Goal: Task Accomplishment & Management: Use online tool/utility

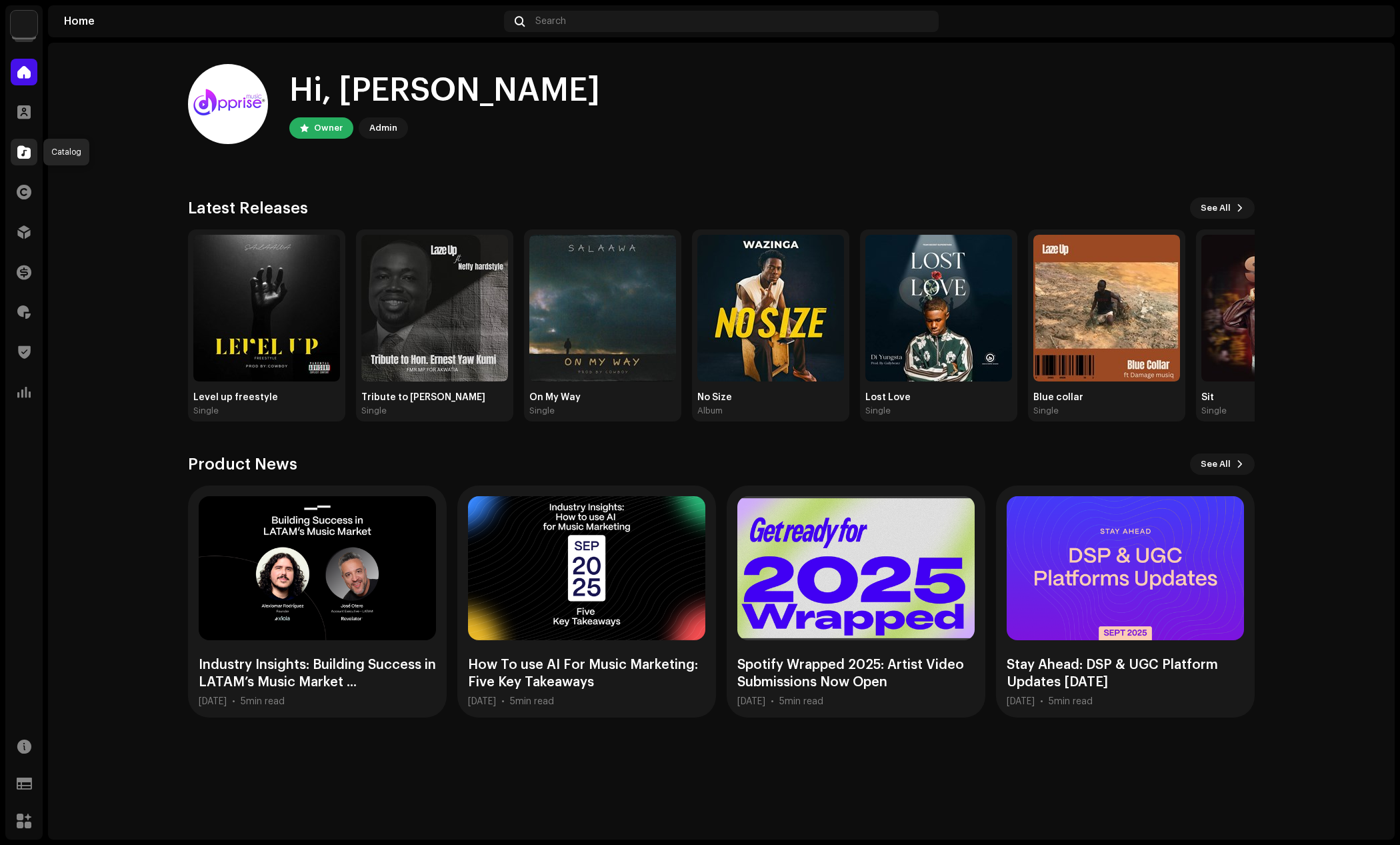
click at [20, 151] on span at bounding box center [24, 151] width 14 height 11
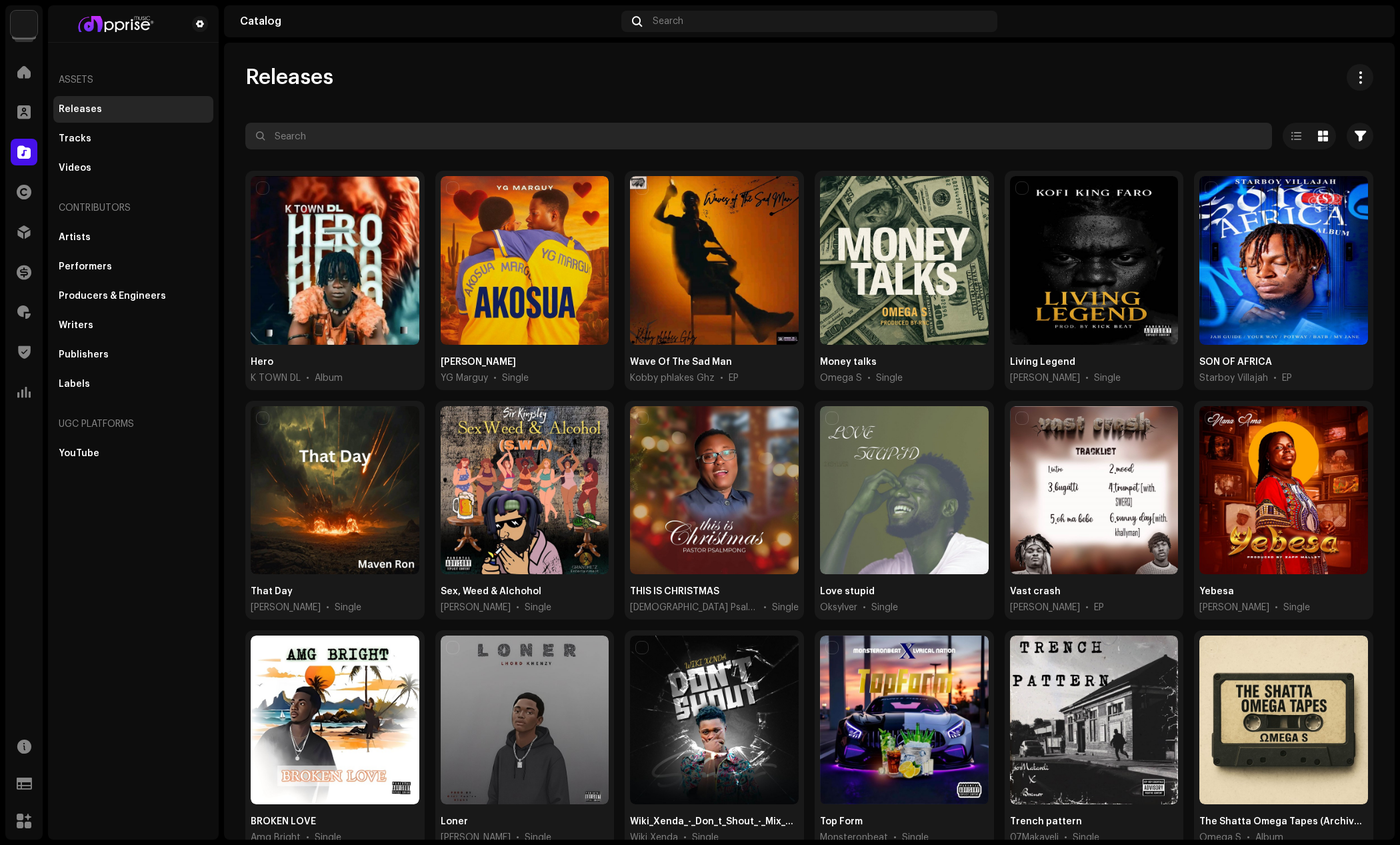
paste input "spontaneous"
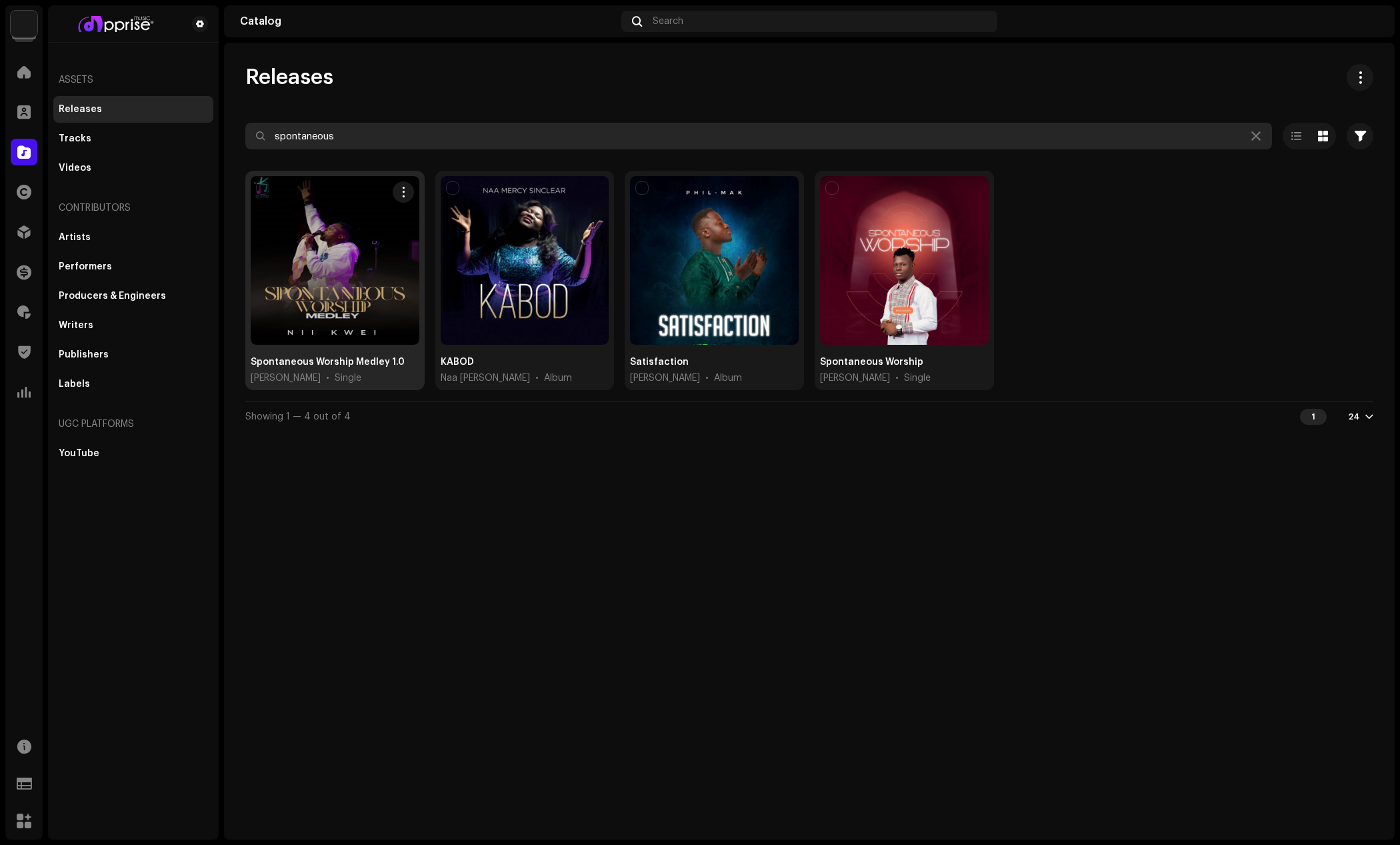
type input "spontaneous"
click at [338, 245] on div at bounding box center [335, 260] width 169 height 169
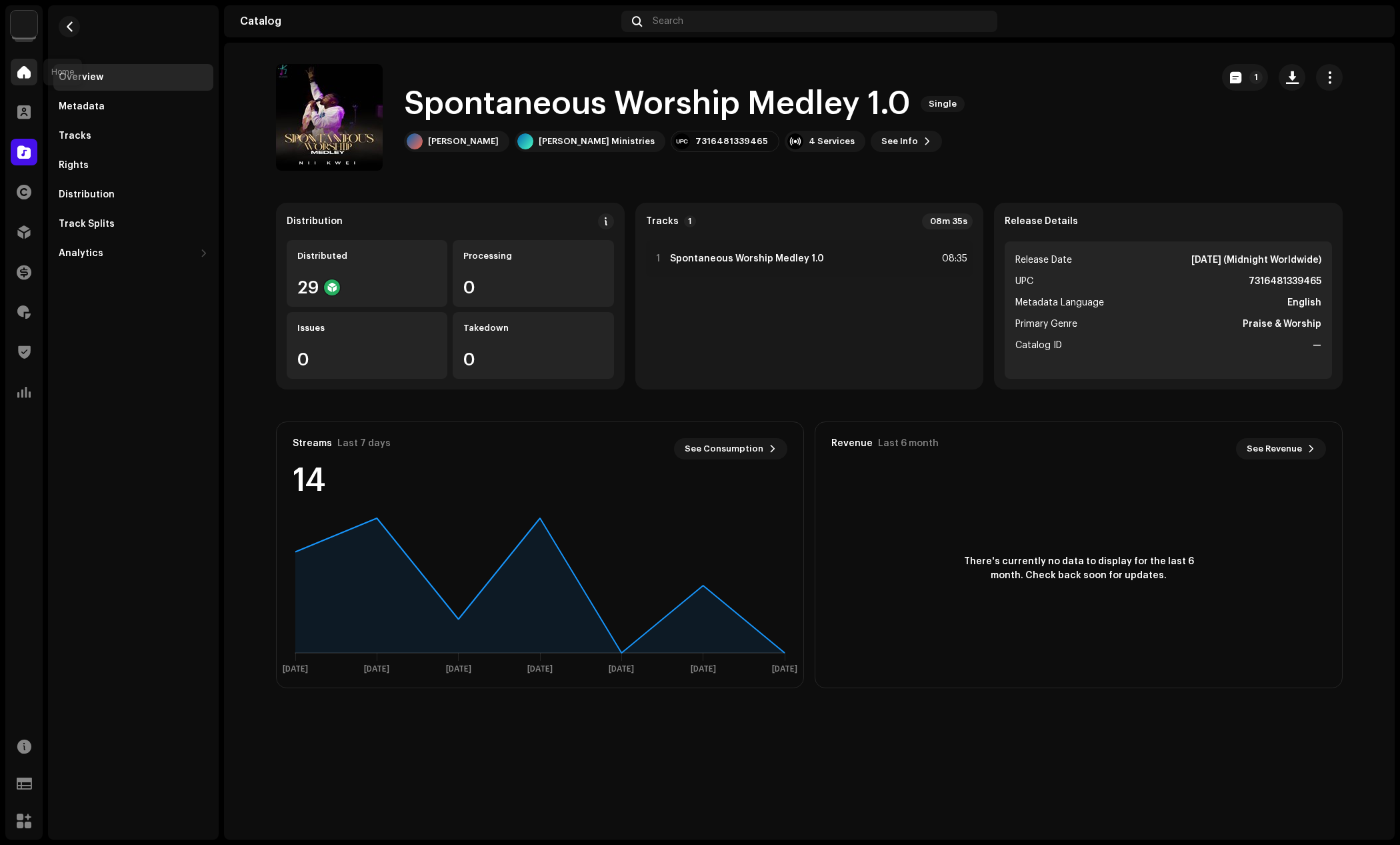
click at [24, 74] on span at bounding box center [24, 72] width 14 height 11
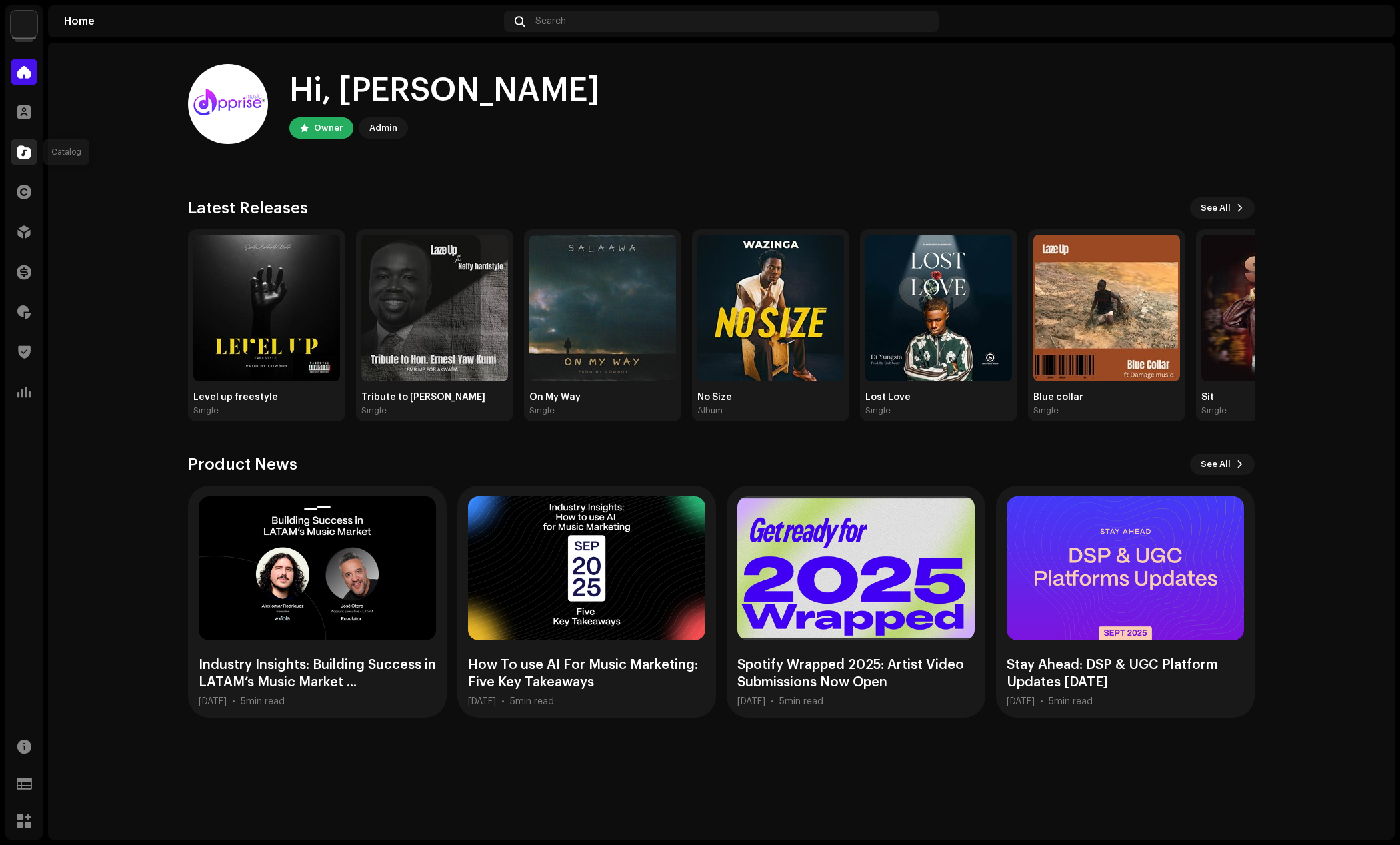
click at [16, 156] on div at bounding box center [23, 151] width 26 height 26
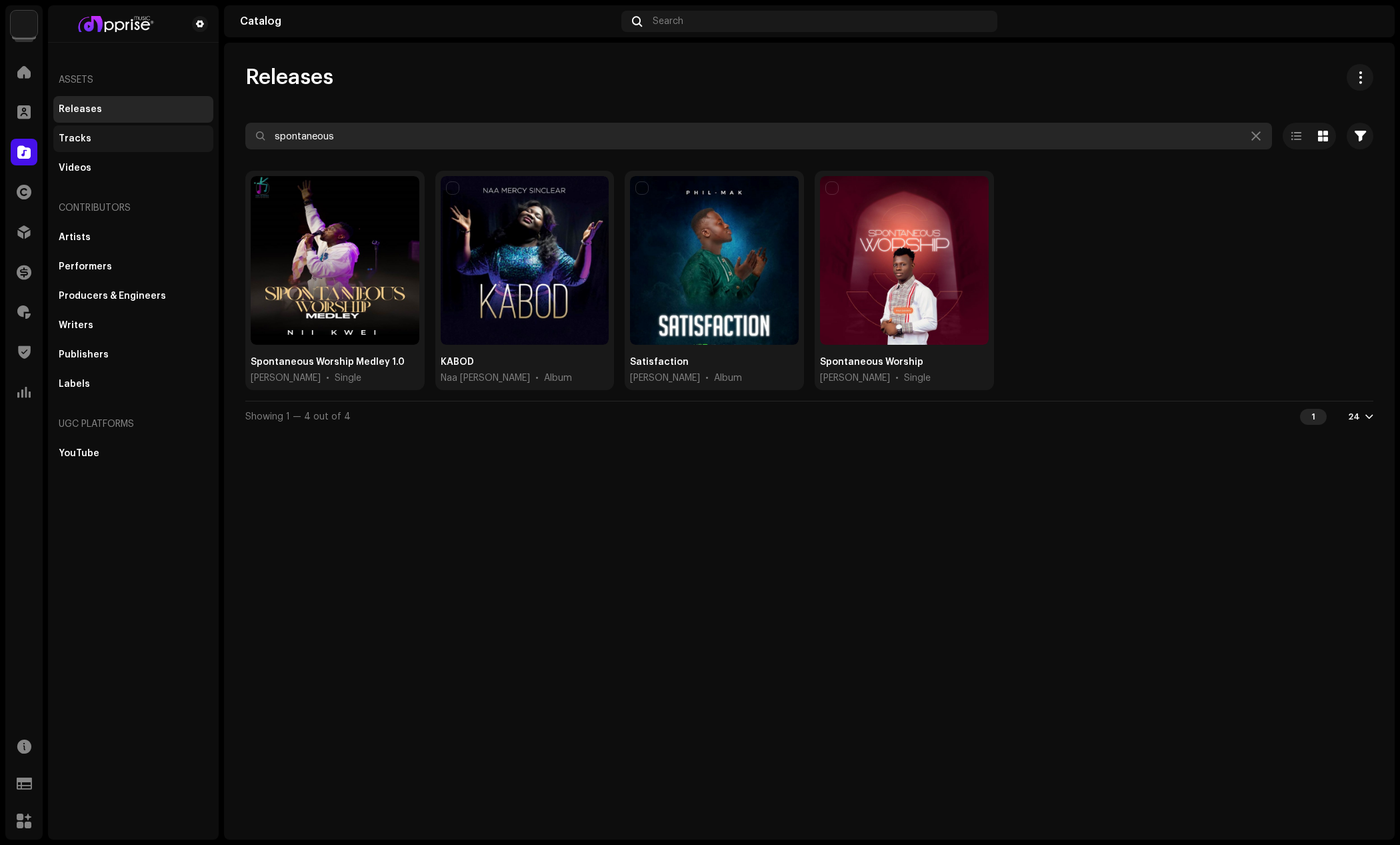
drag, startPoint x: 347, startPoint y: 137, endPoint x: 210, endPoint y: 127, distance: 137.4
click at [210, 127] on div "Apprise Music & Media Home Clients Catalog Rights Distribution Finance Royaltie…" at bounding box center [700, 422] width 1400 height 845
paste input "[PERSON_NAME]"
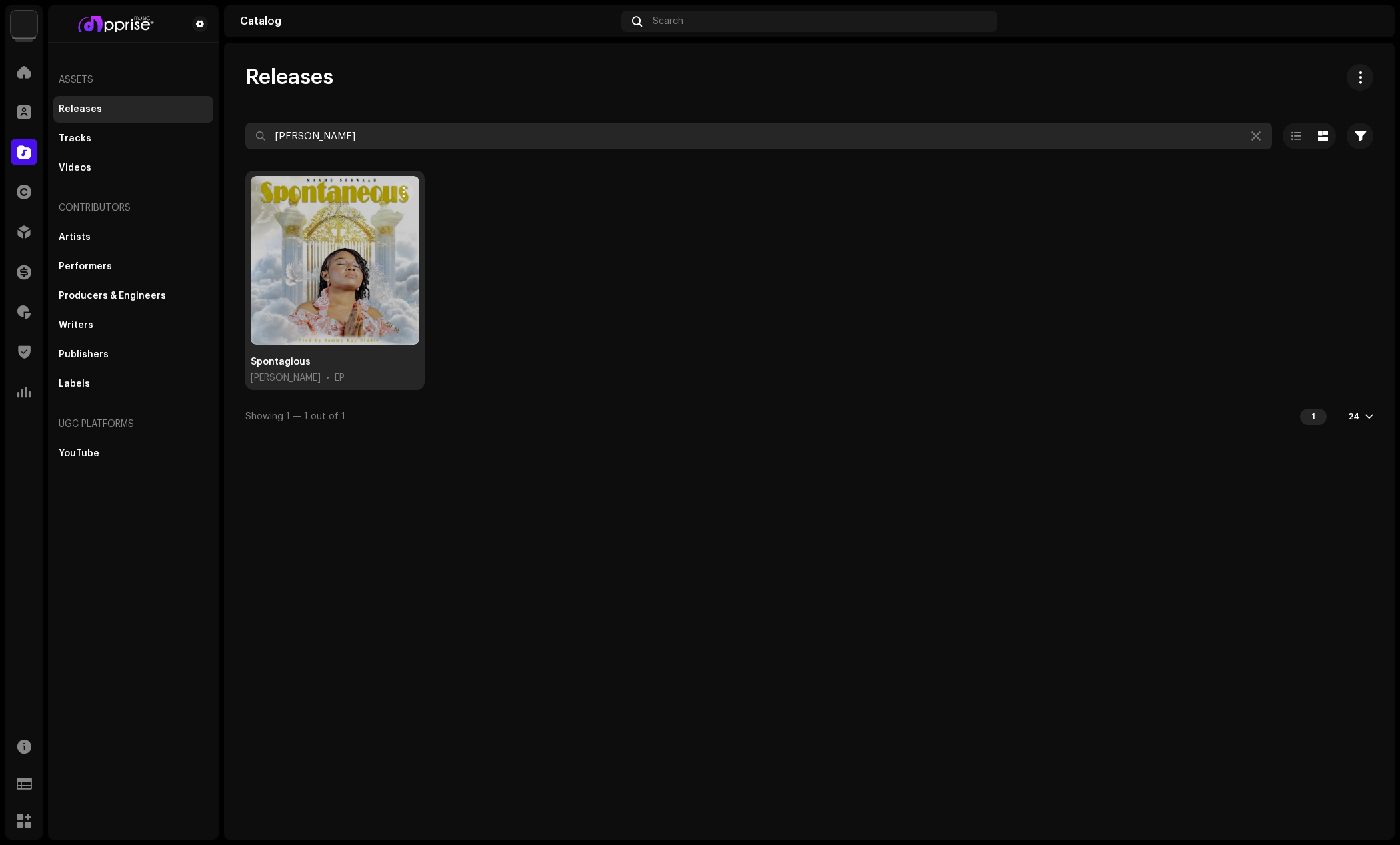
type input "[PERSON_NAME]"
click at [374, 243] on div at bounding box center [335, 260] width 169 height 169
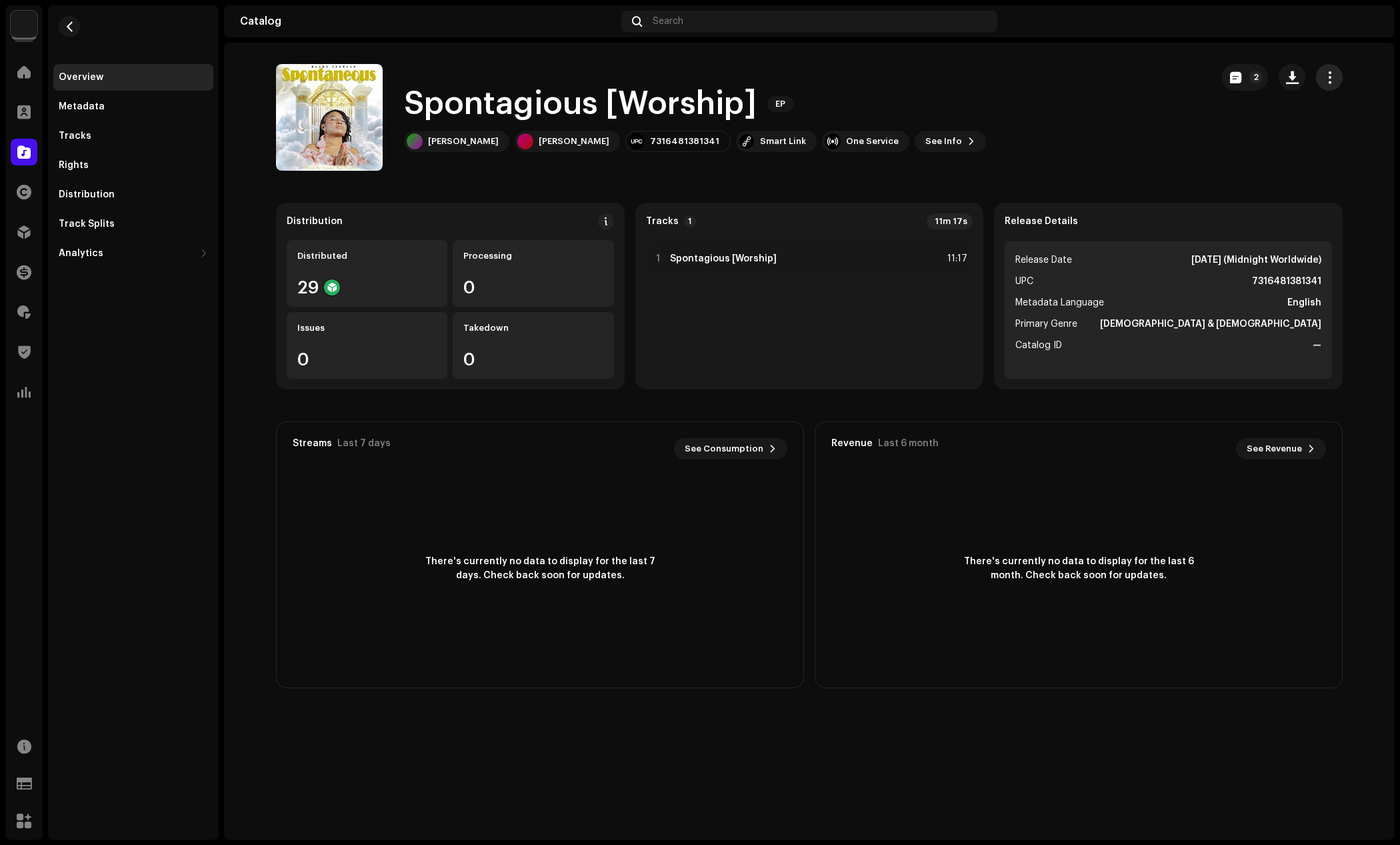
click at [1327, 77] on span "button" at bounding box center [1329, 77] width 13 height 11
click at [1236, 133] on div "Edit" at bounding box center [1270, 136] width 124 height 11
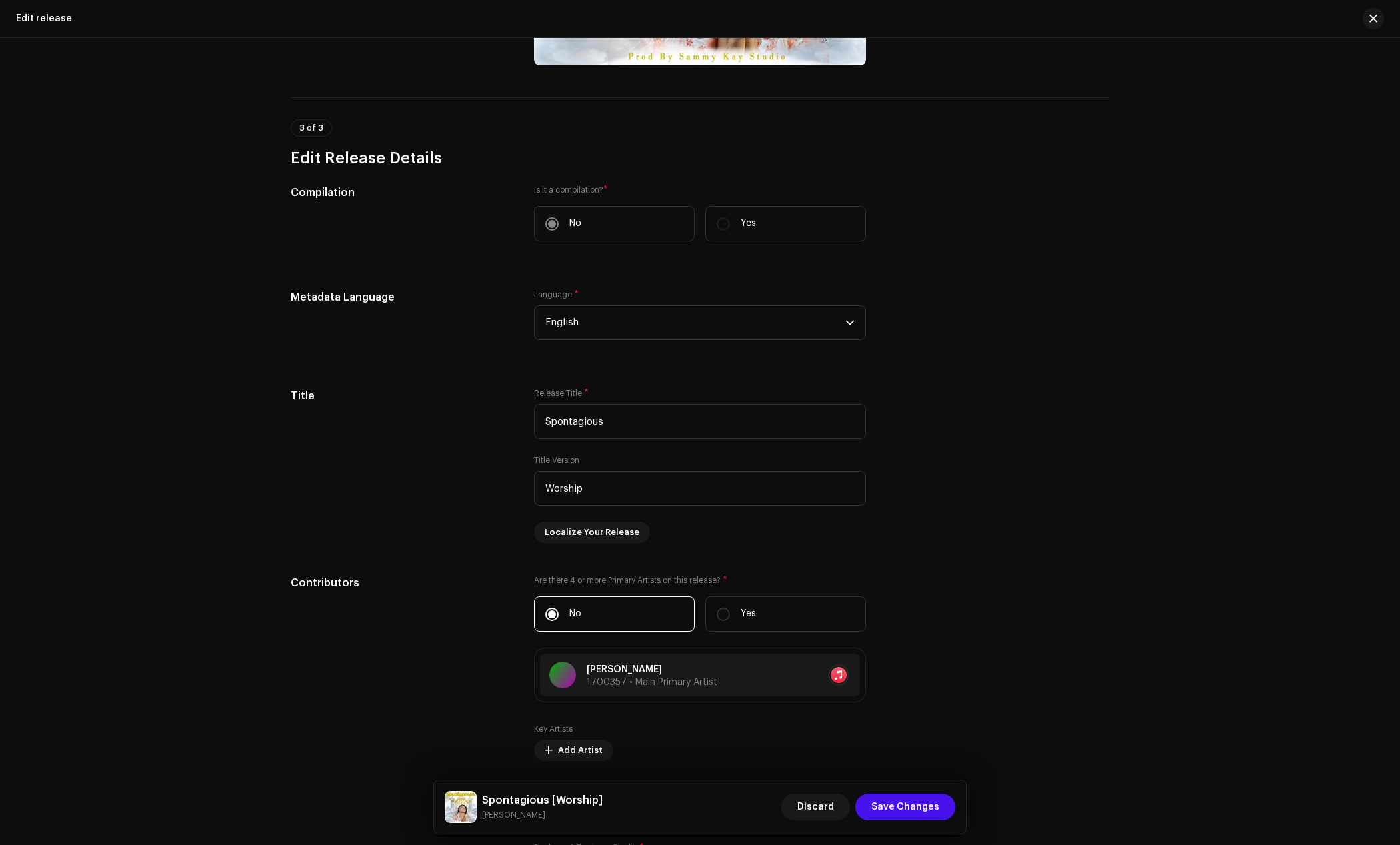
scroll to position [666, 0]
drag, startPoint x: 630, startPoint y: 422, endPoint x: 423, endPoint y: 423, distance: 207.0
click at [423, 423] on div "Title Release Title * Spontagious Title Version Worship Localize Your Release D…" at bounding box center [700, 464] width 819 height 154
paste input "spontane"
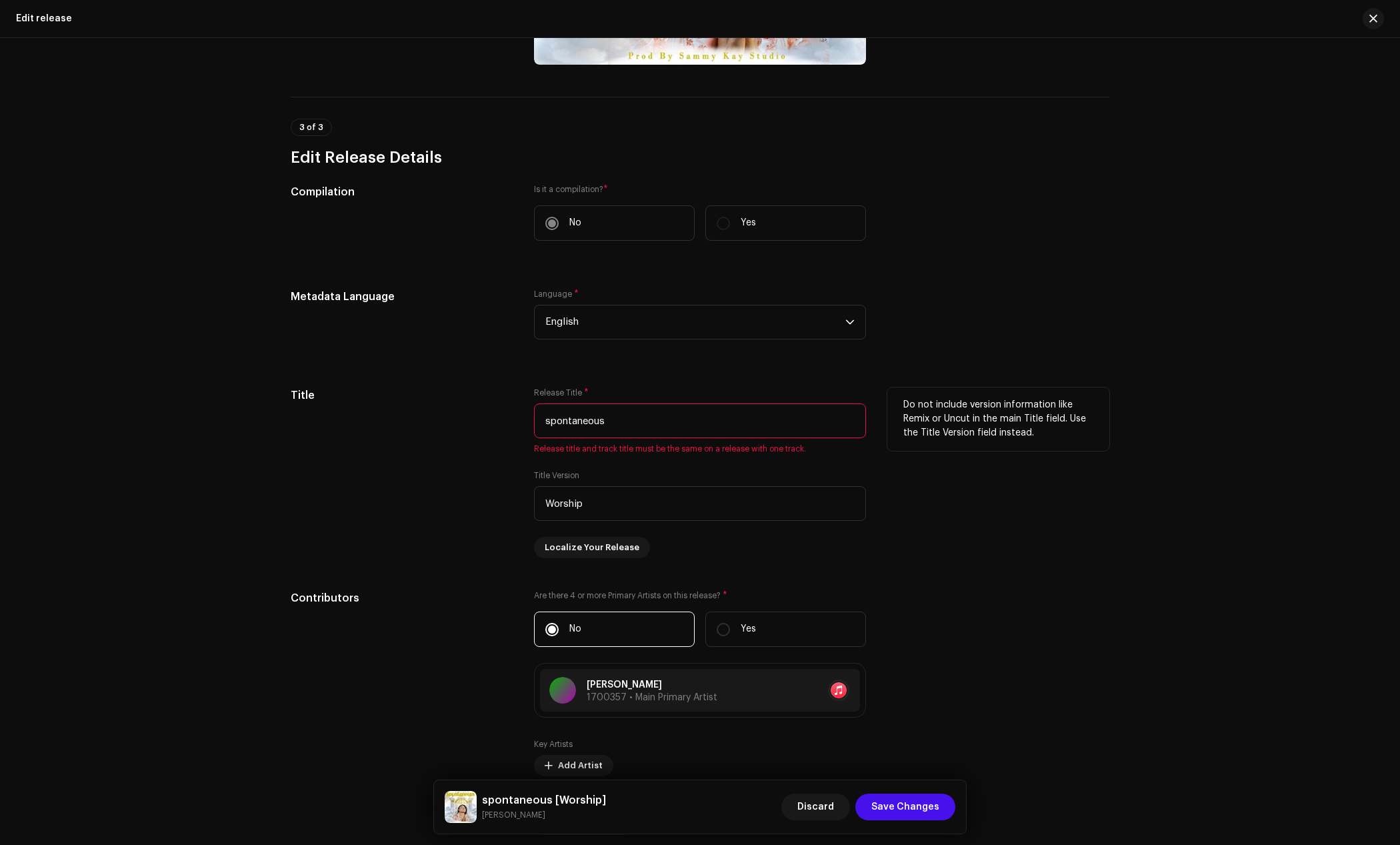
drag, startPoint x: 547, startPoint y: 423, endPoint x: 526, endPoint y: 425, distance: 21.1
click at [526, 425] on div "Title Release Title * spontaneous Release title and track title must be the sam…" at bounding box center [700, 472] width 819 height 171
drag, startPoint x: 608, startPoint y: 424, endPoint x: 520, endPoint y: 425, distance: 88.0
click at [520, 425] on div "Title Release Title * Spontaneous Release title and track title must be the sam…" at bounding box center [700, 472] width 819 height 171
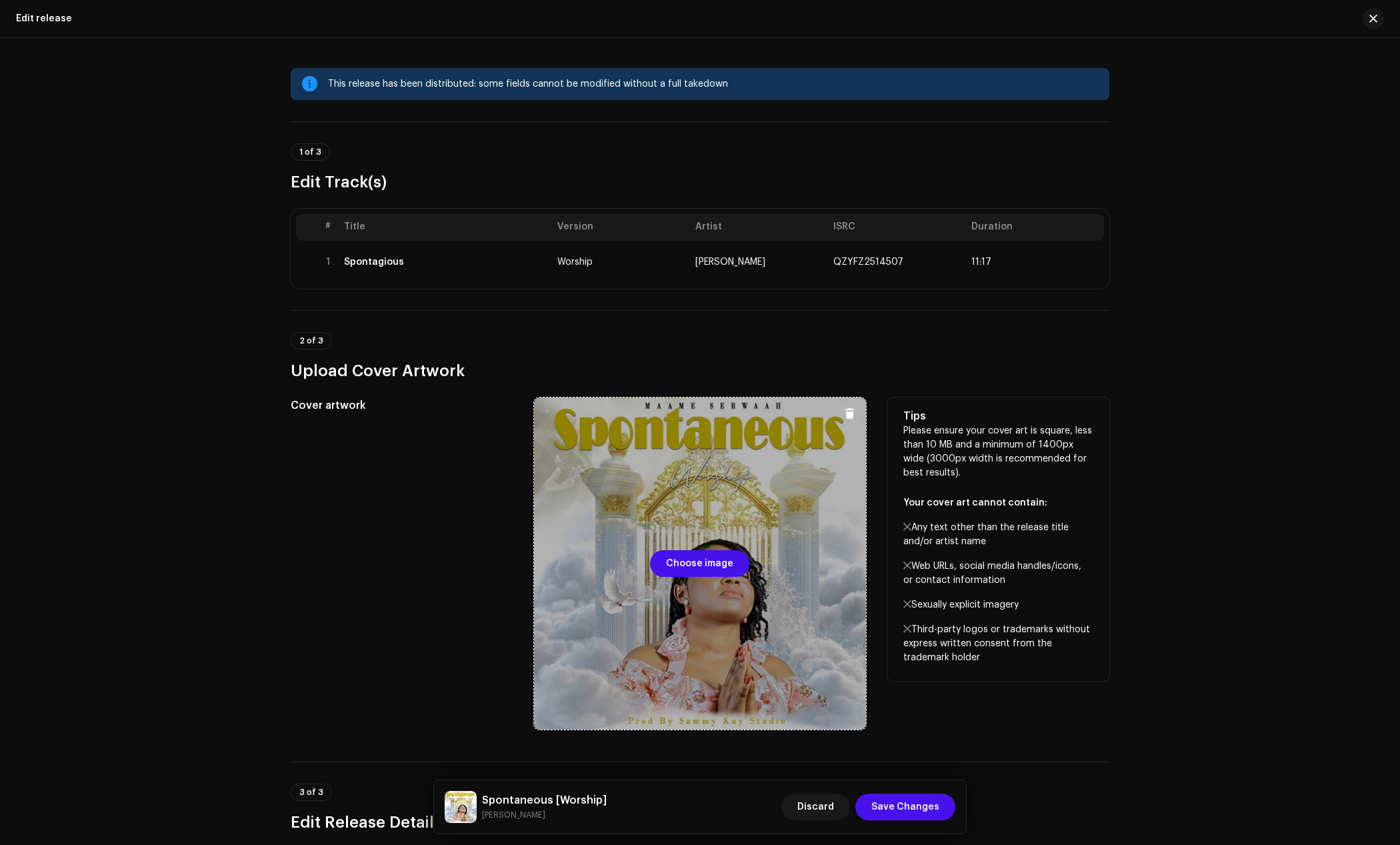
scroll to position [0, 0]
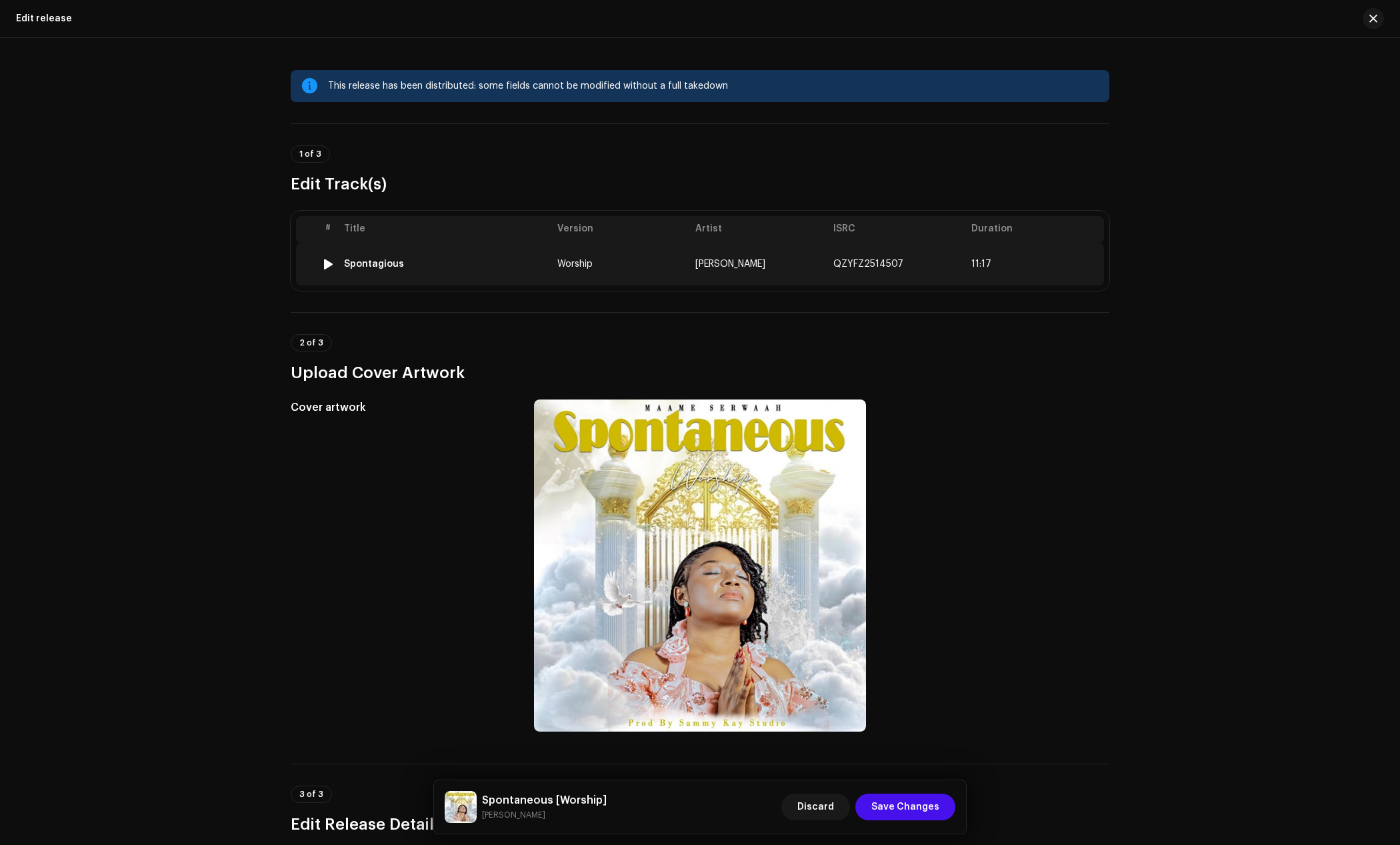
type input "Spontaneous"
click at [396, 261] on div "Spontagious" at bounding box center [374, 264] width 60 height 11
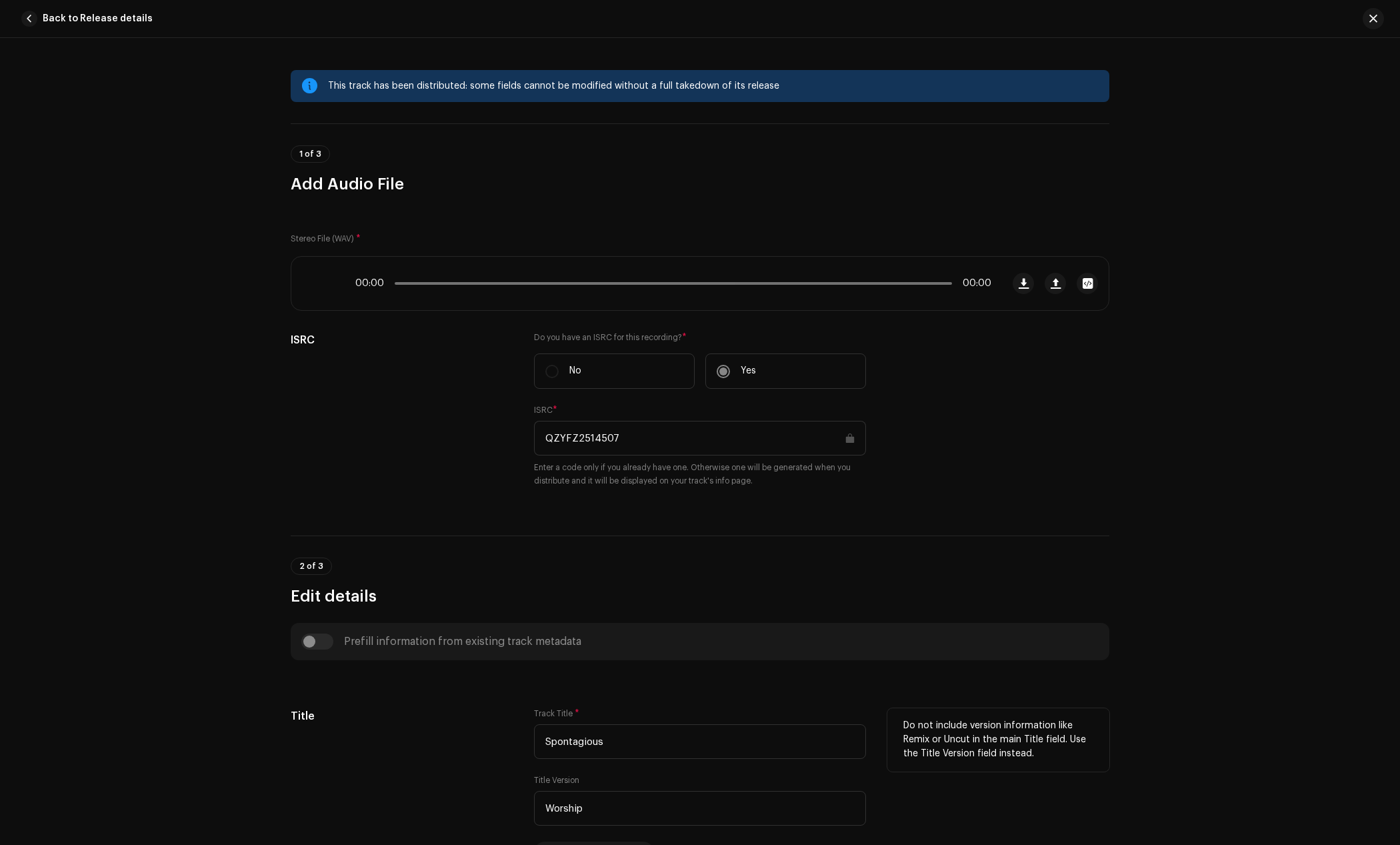
scroll to position [462, 0]
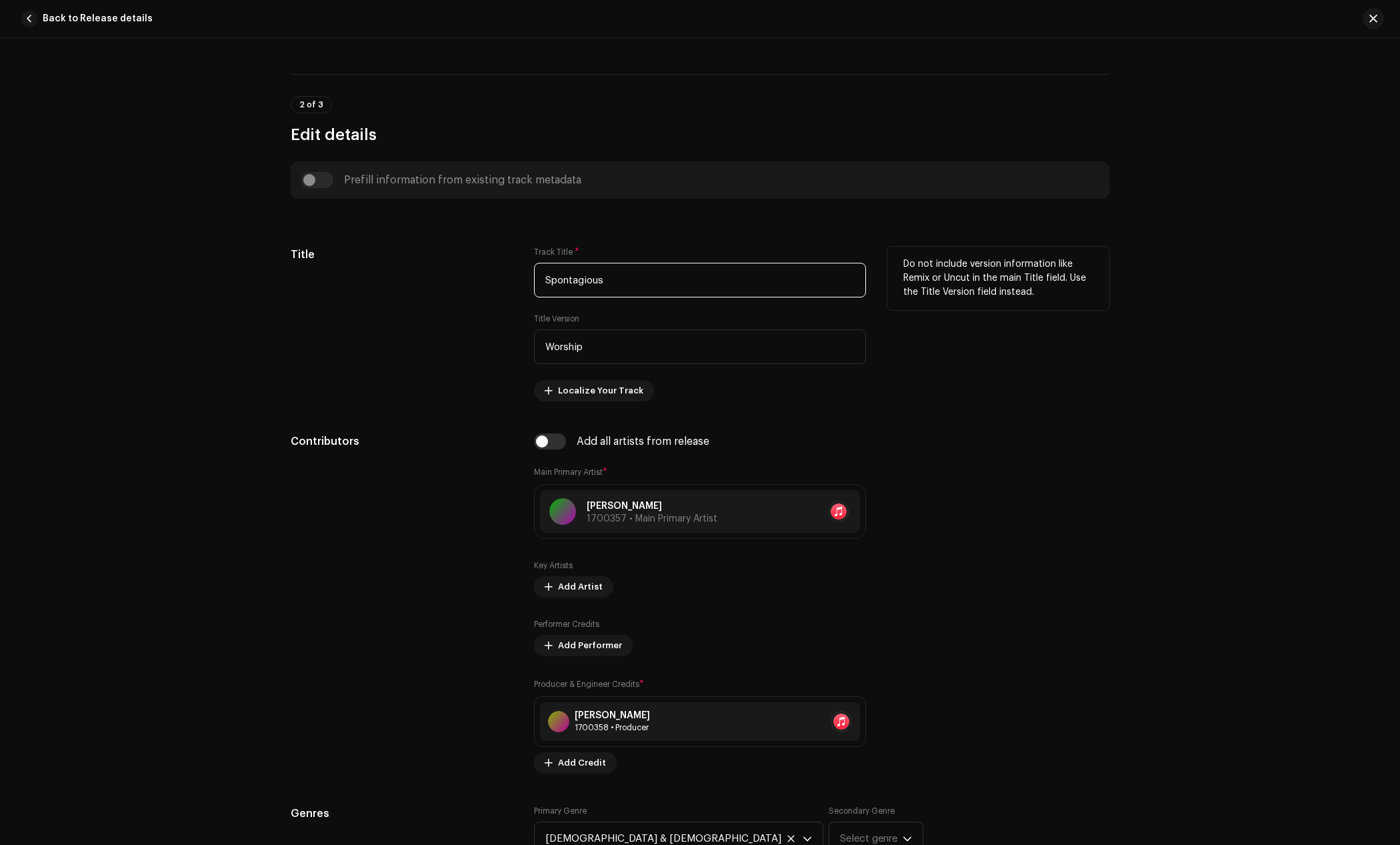
drag, startPoint x: 617, startPoint y: 282, endPoint x: 441, endPoint y: 282, distance: 176.0
click at [441, 282] on div "Title Track Title * Spontagious Title Version Worship Localize Your Track Do no…" at bounding box center [700, 323] width 819 height 154
paste input "ne"
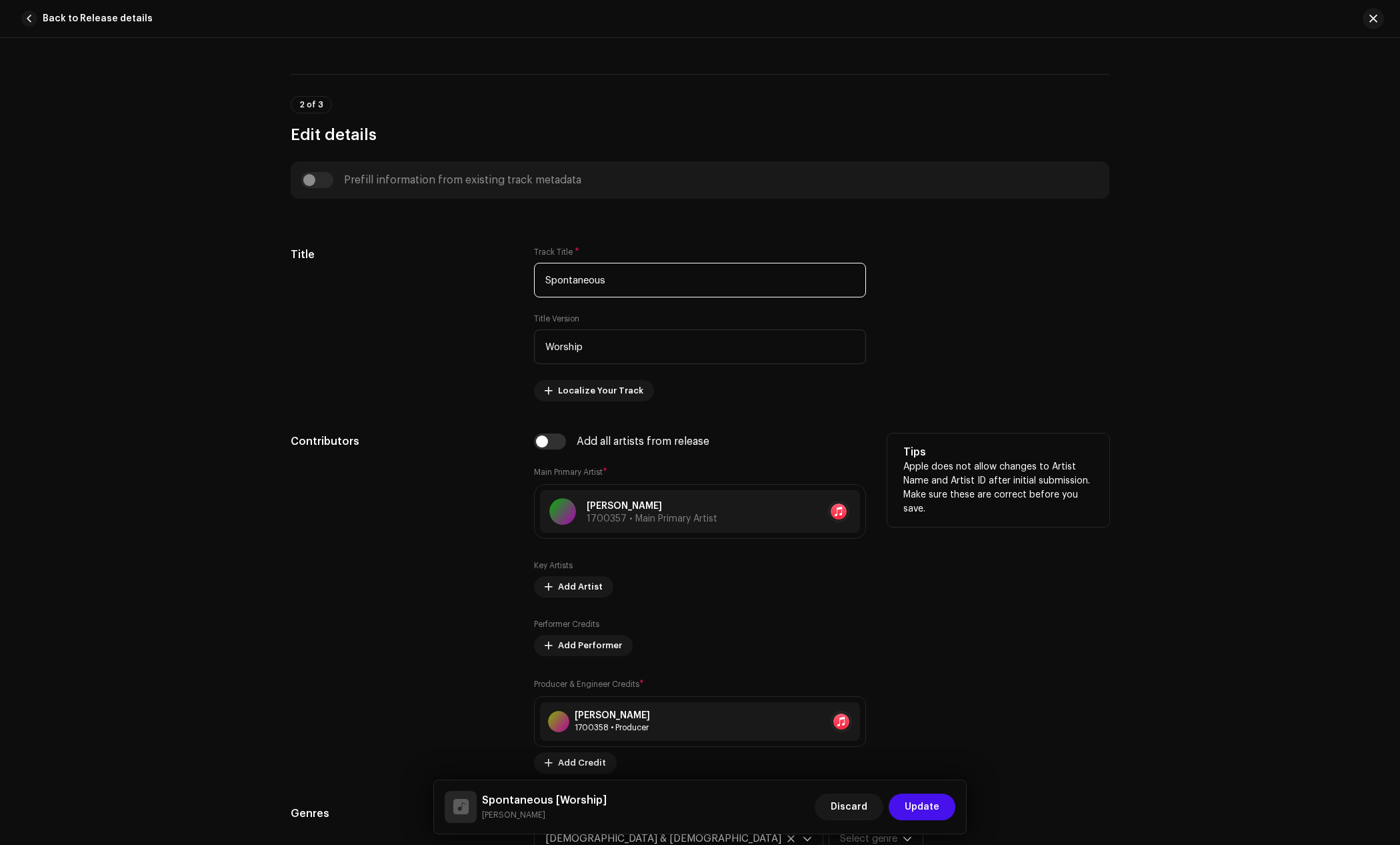
type input "Spontaneous"
click at [422, 519] on div "Contributors" at bounding box center [402, 603] width 222 height 340
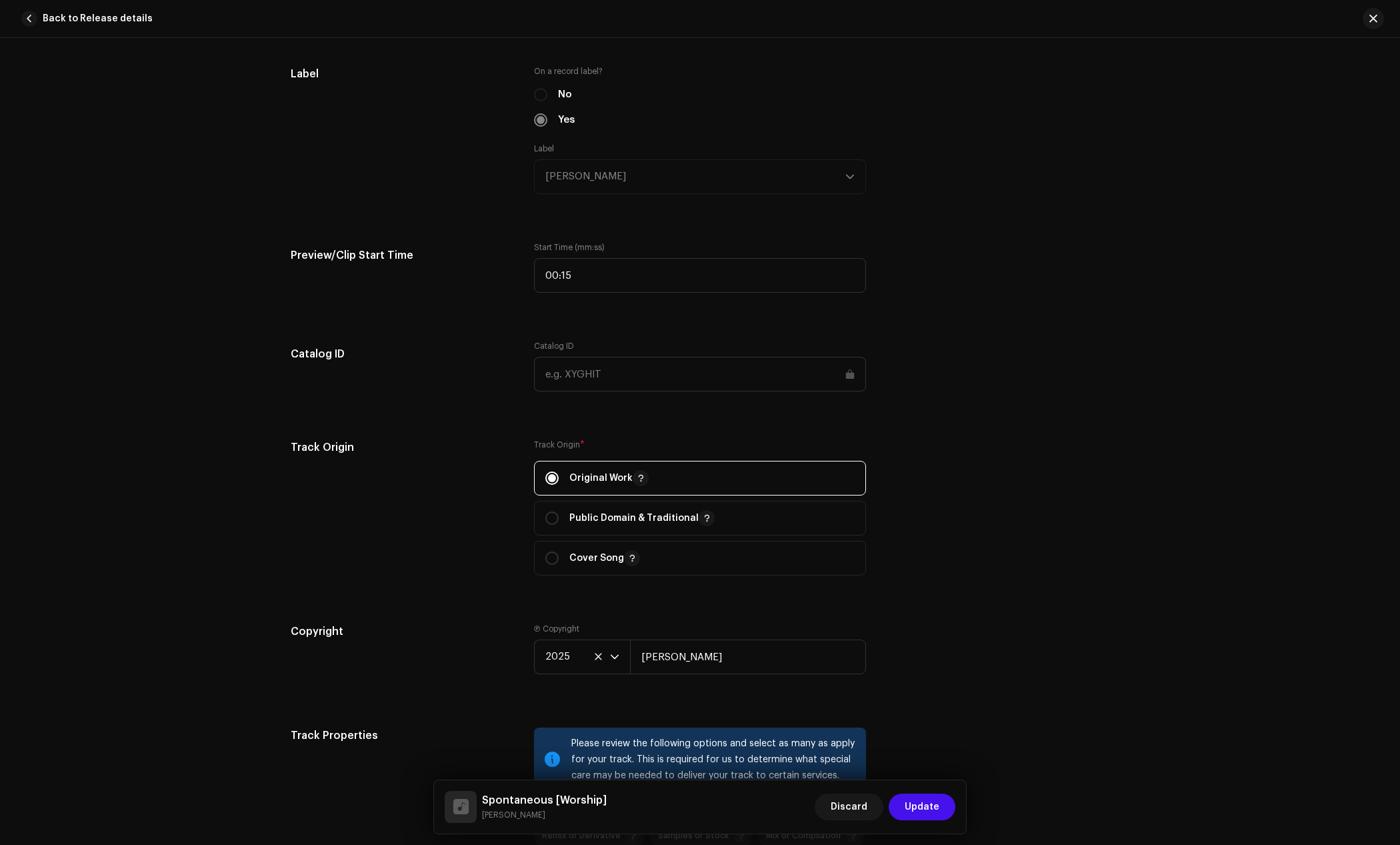
scroll to position [1328, 0]
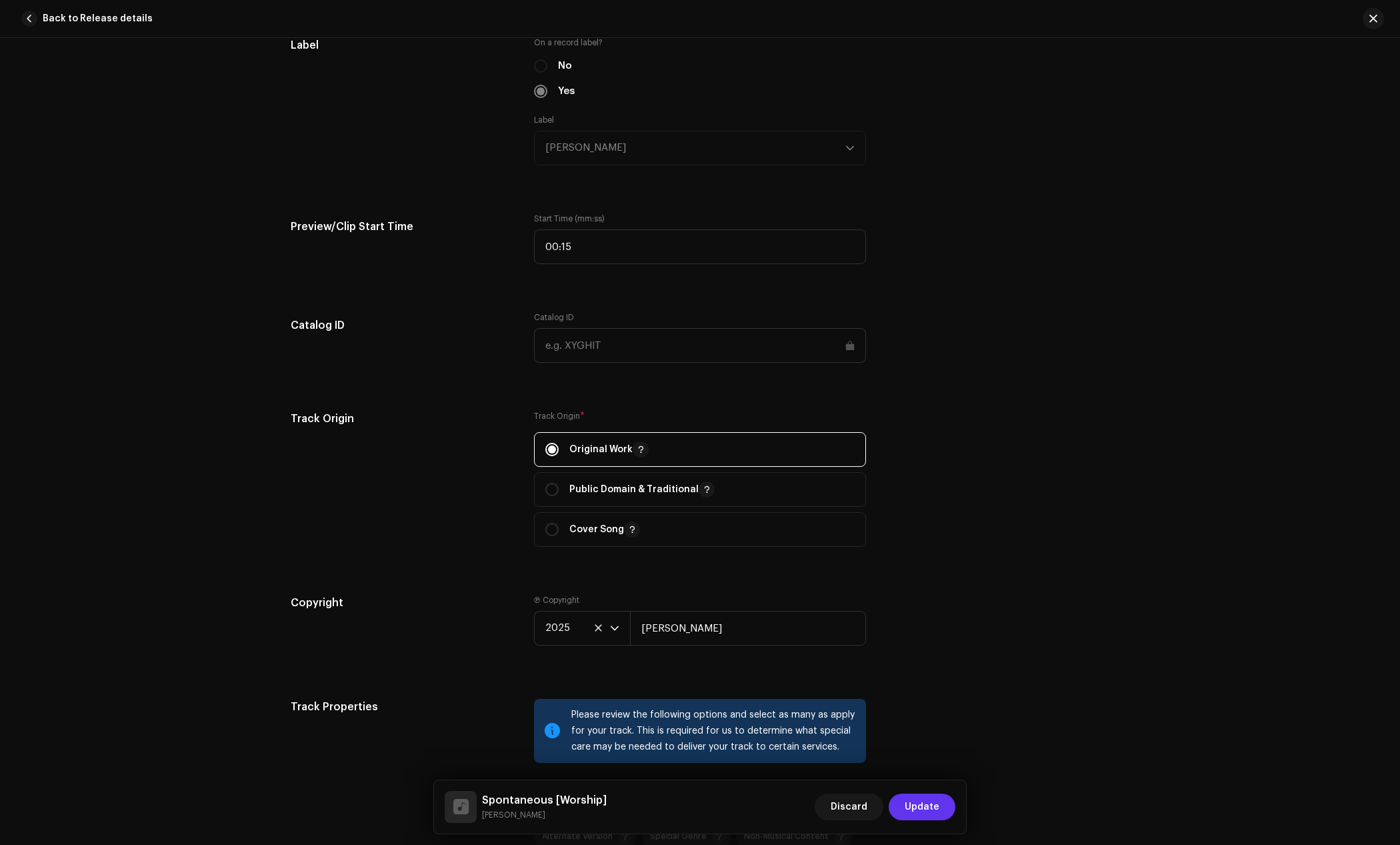
click at [932, 807] on span "Update" at bounding box center [923, 806] width 35 height 26
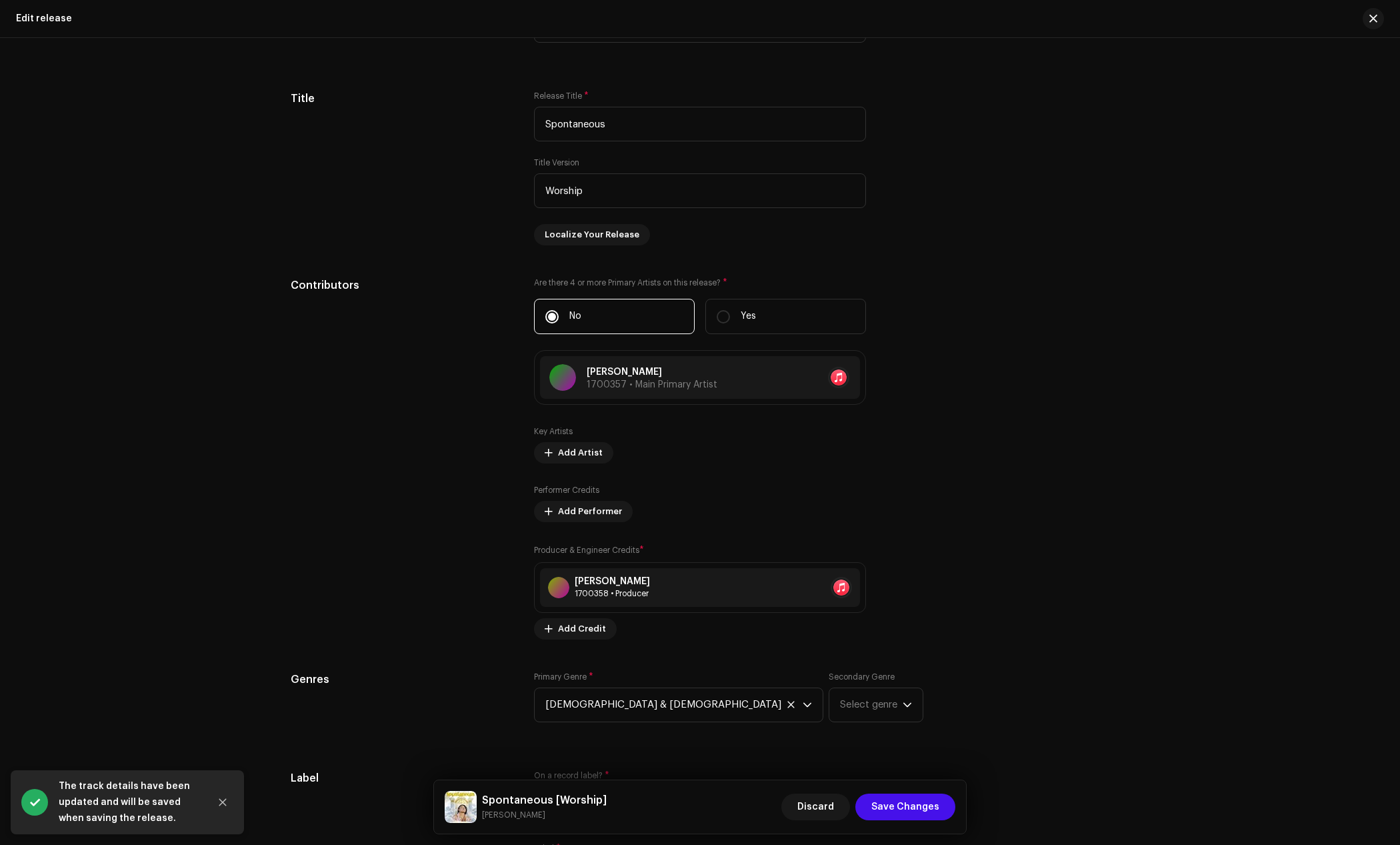
scroll to position [1000, 0]
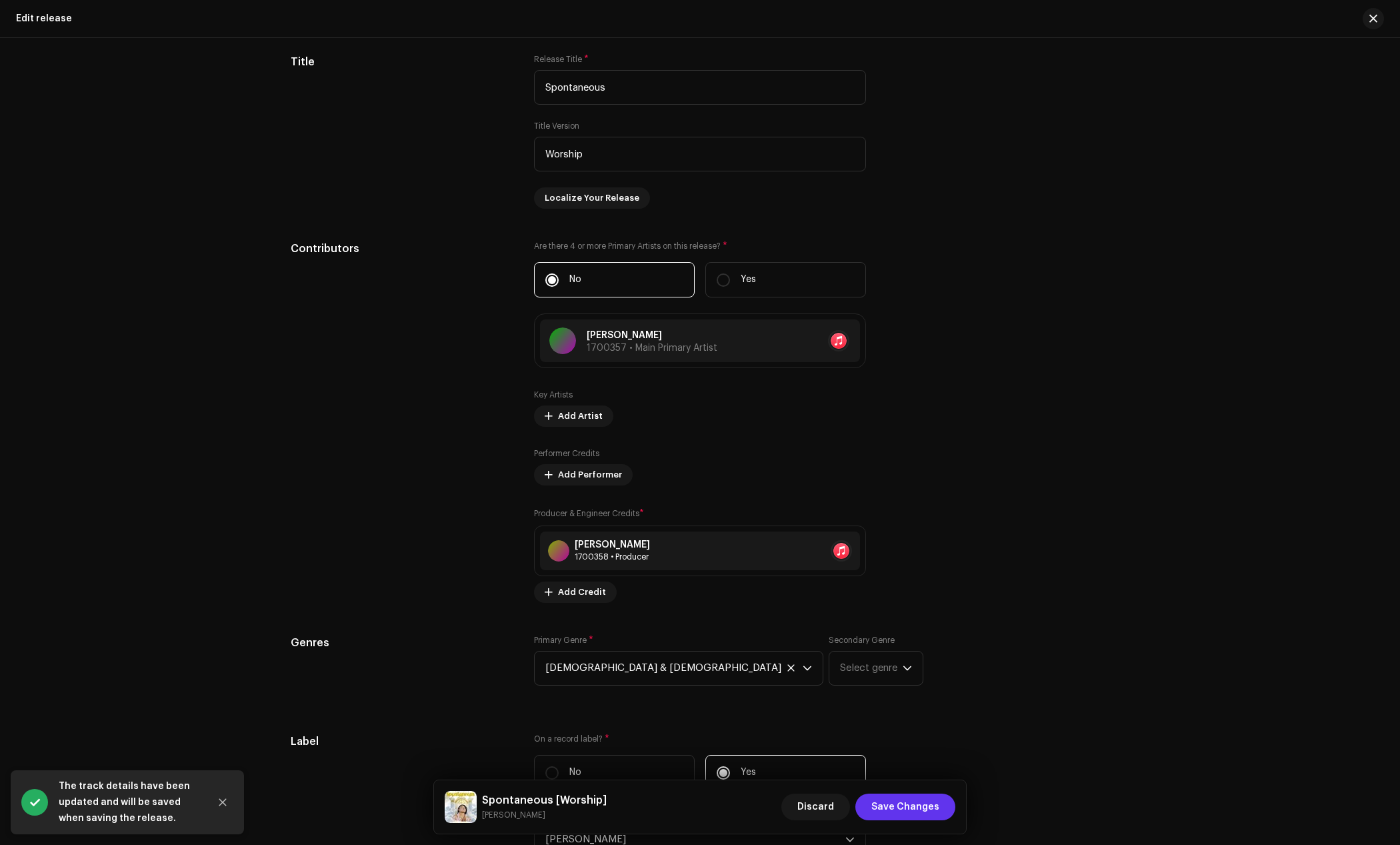
click at [931, 808] on span "Save Changes" at bounding box center [905, 806] width 68 height 26
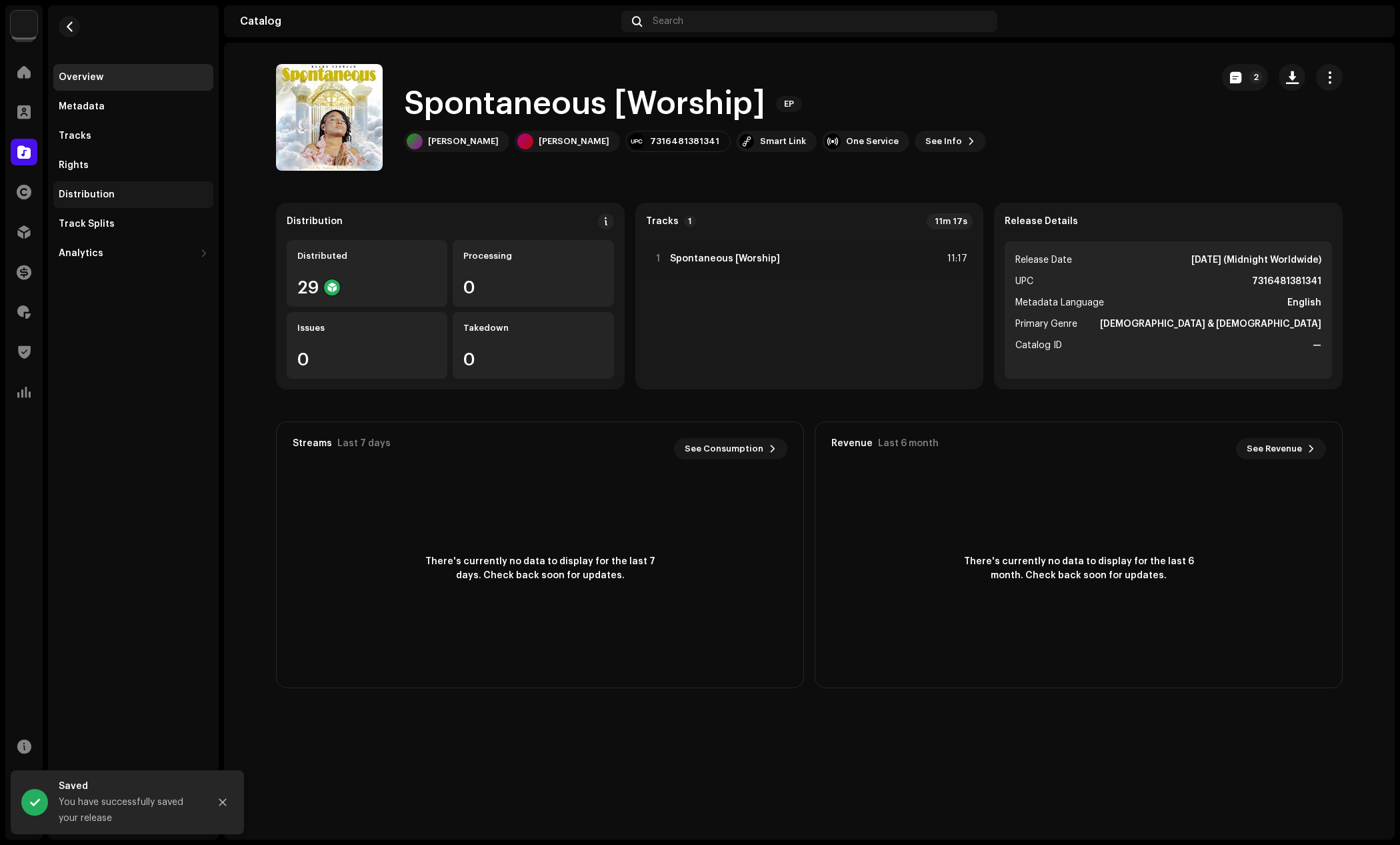
click at [98, 188] on div "Distribution" at bounding box center [133, 194] width 160 height 26
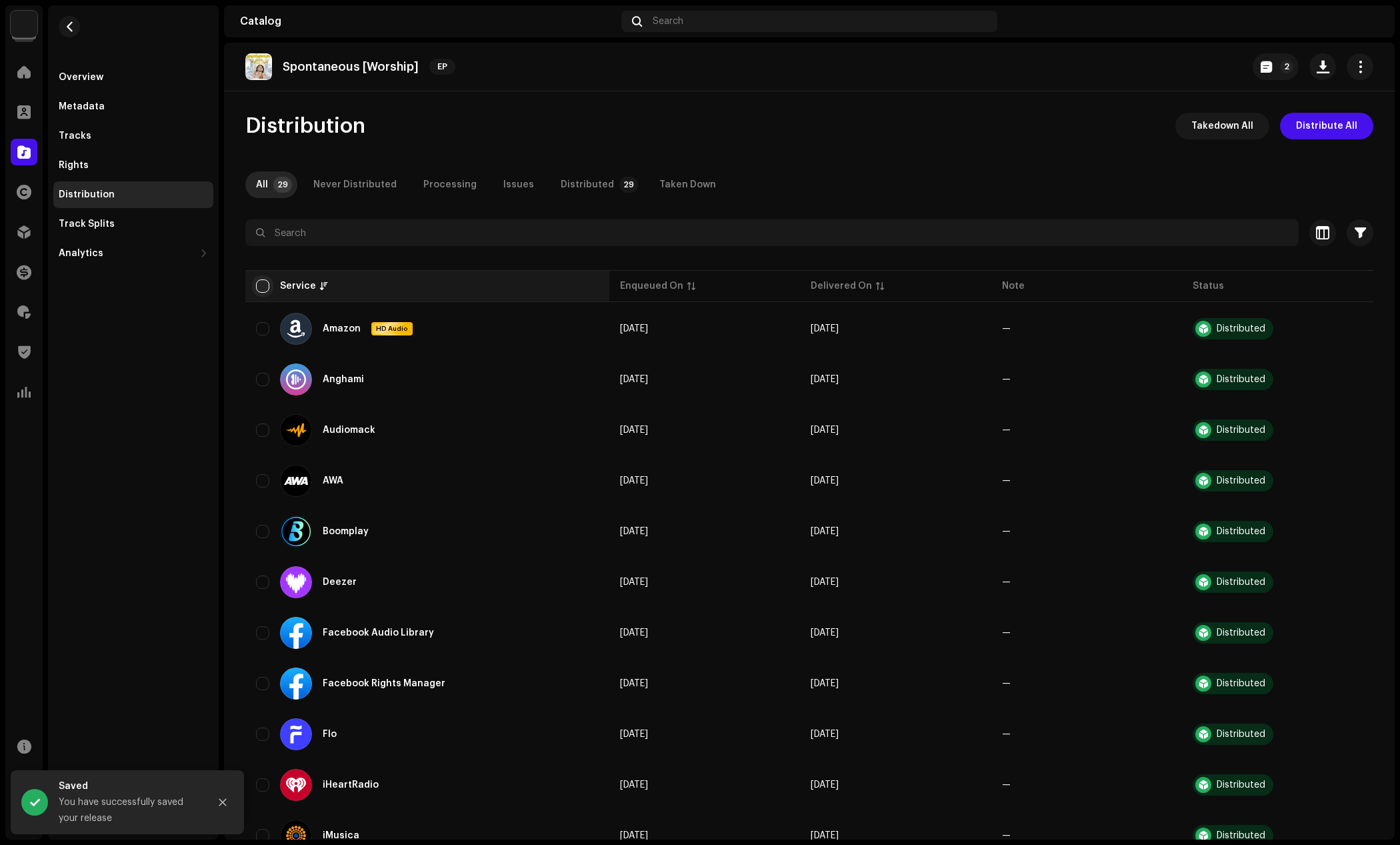
click at [261, 284] on input "checkbox" at bounding box center [263, 286] width 14 height 14
checkbox input "true"
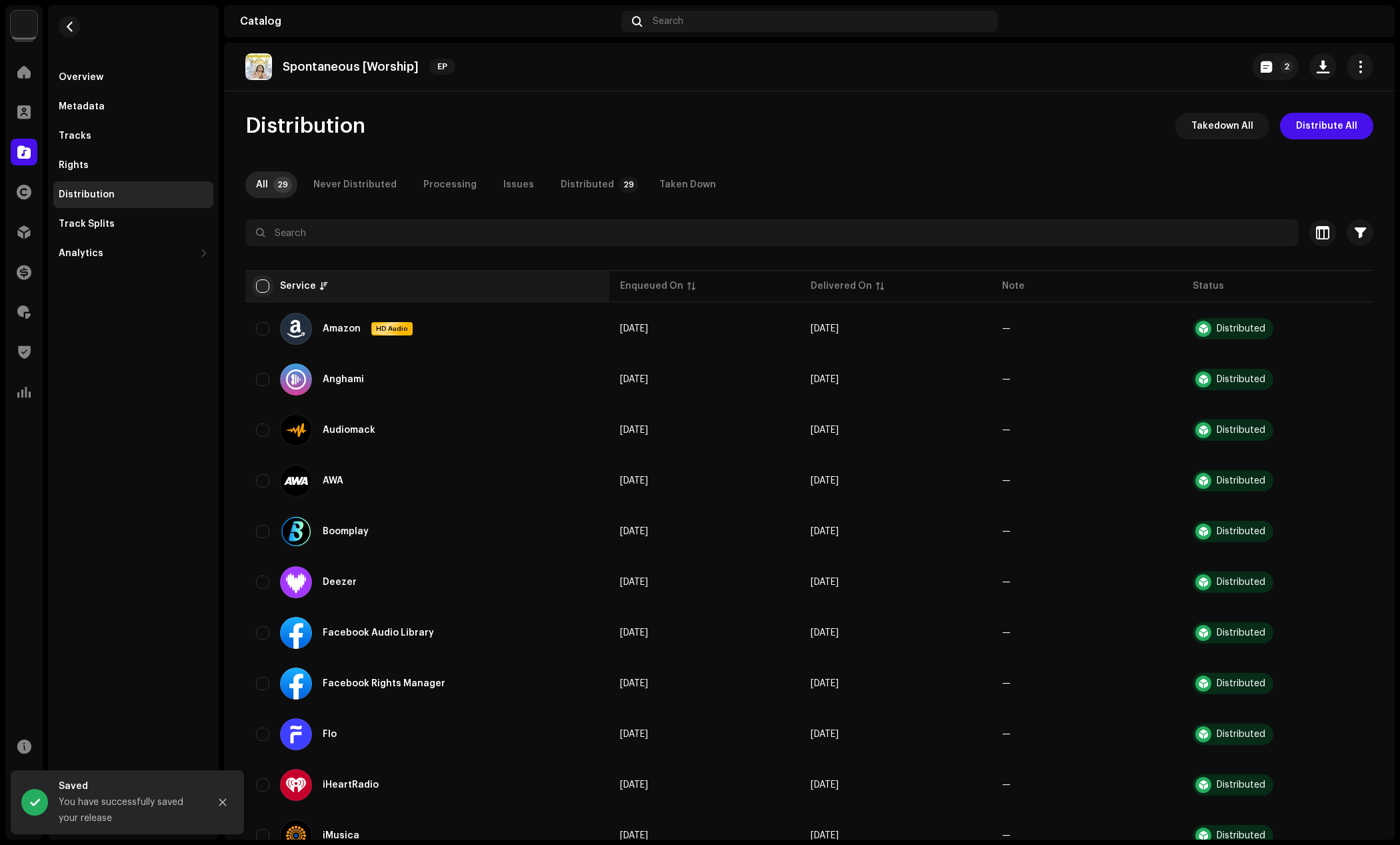
checkbox input "true"
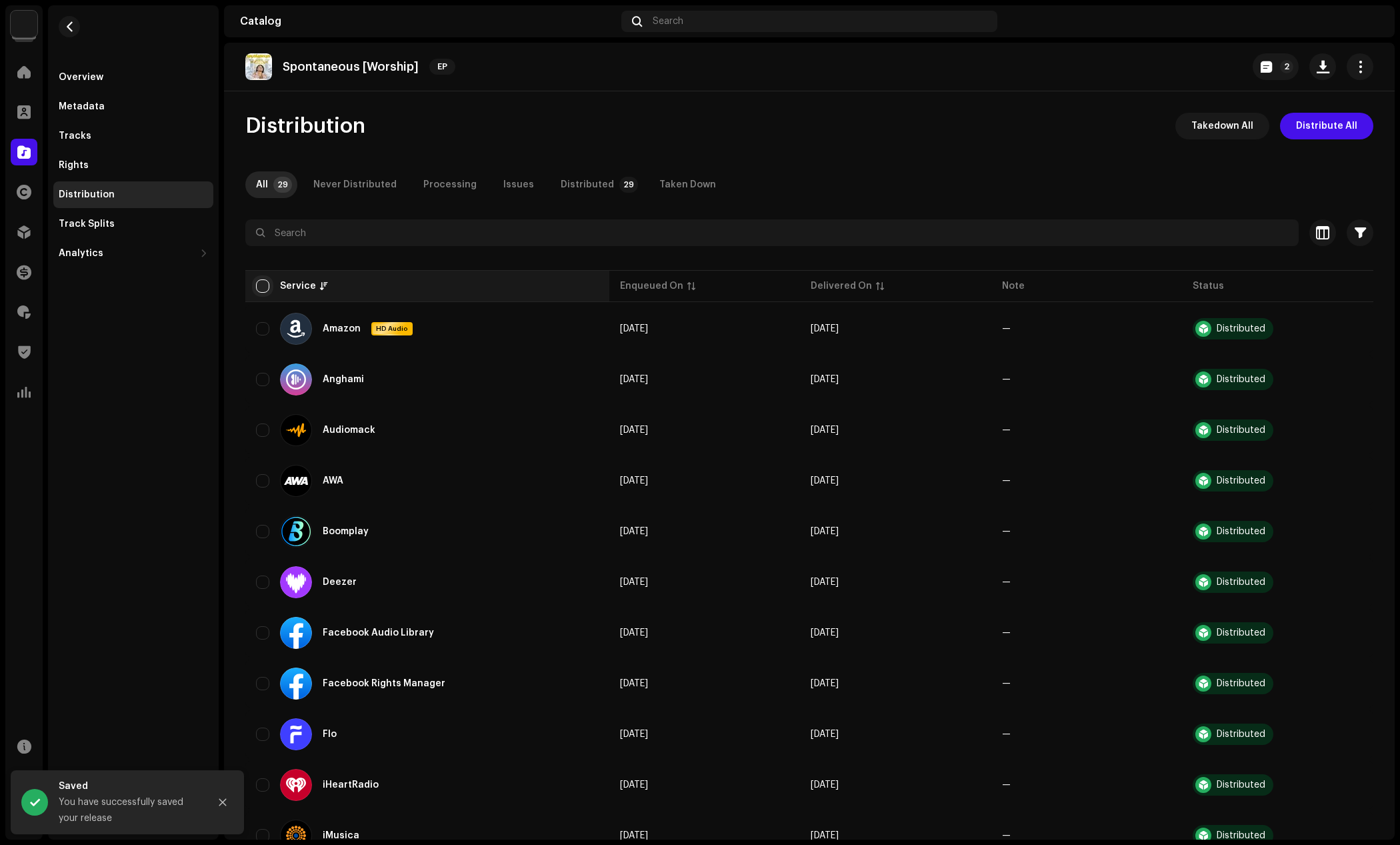
checkbox input "true"
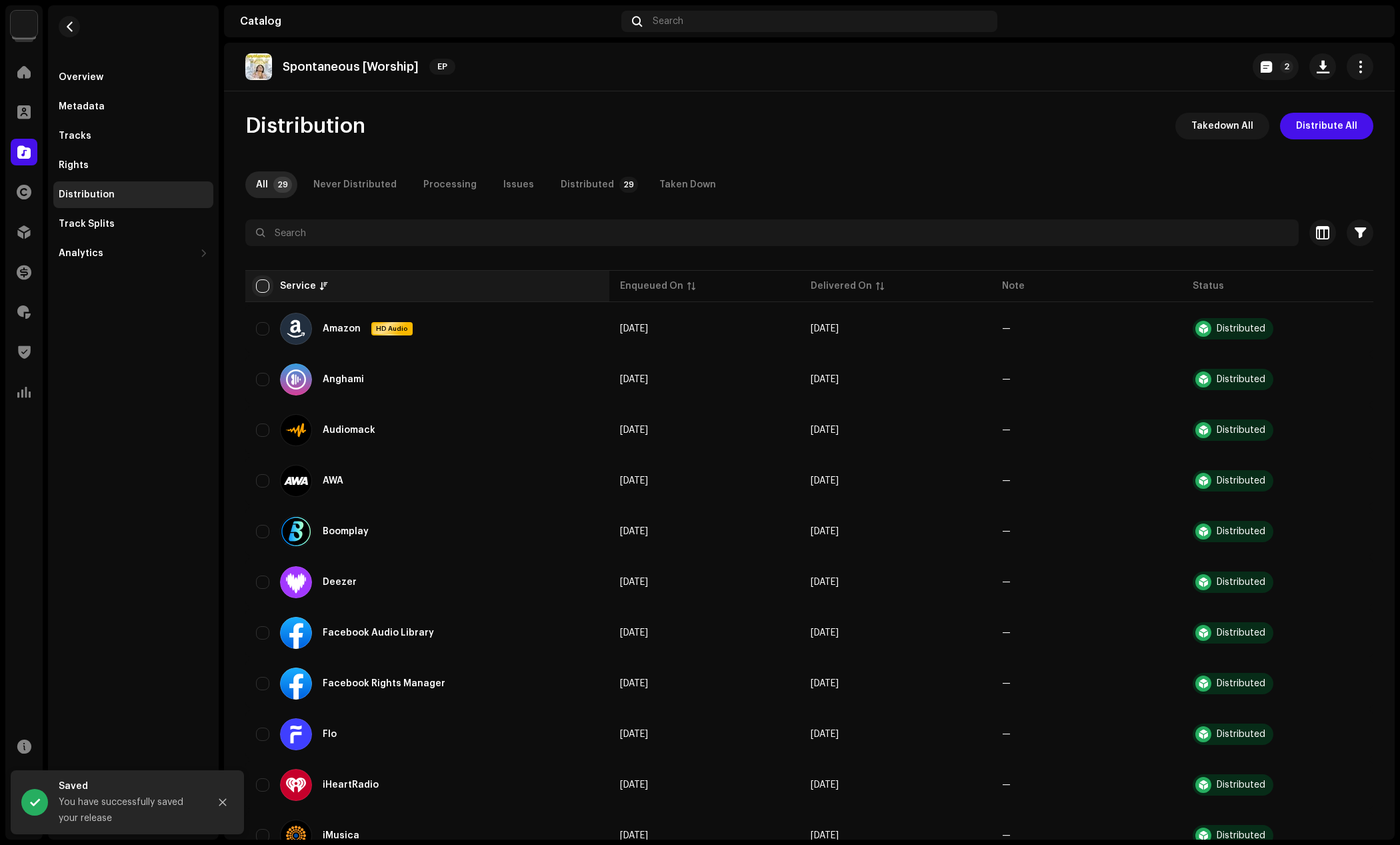
checkbox input "true"
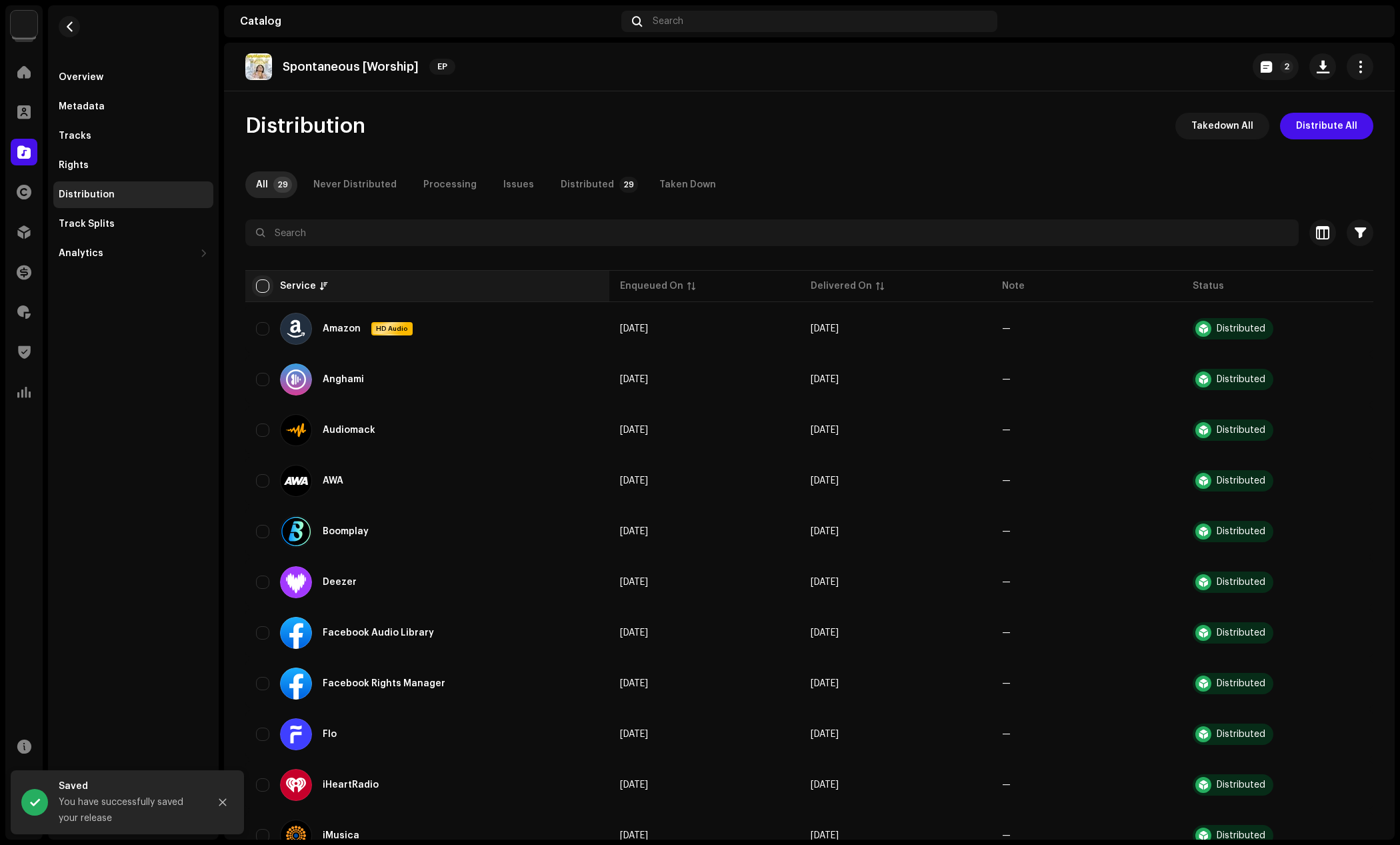
checkbox input "true"
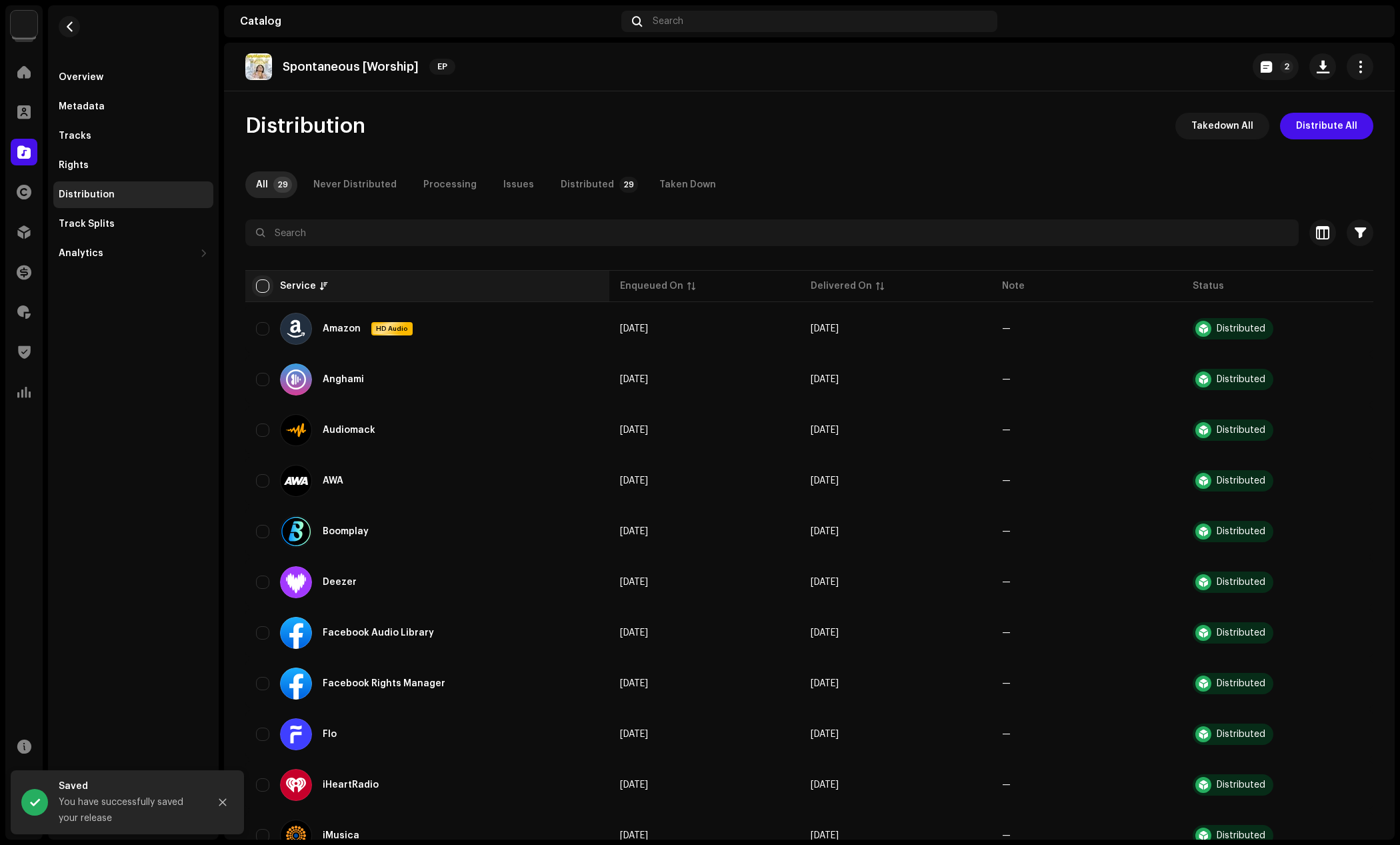
checkbox input "true"
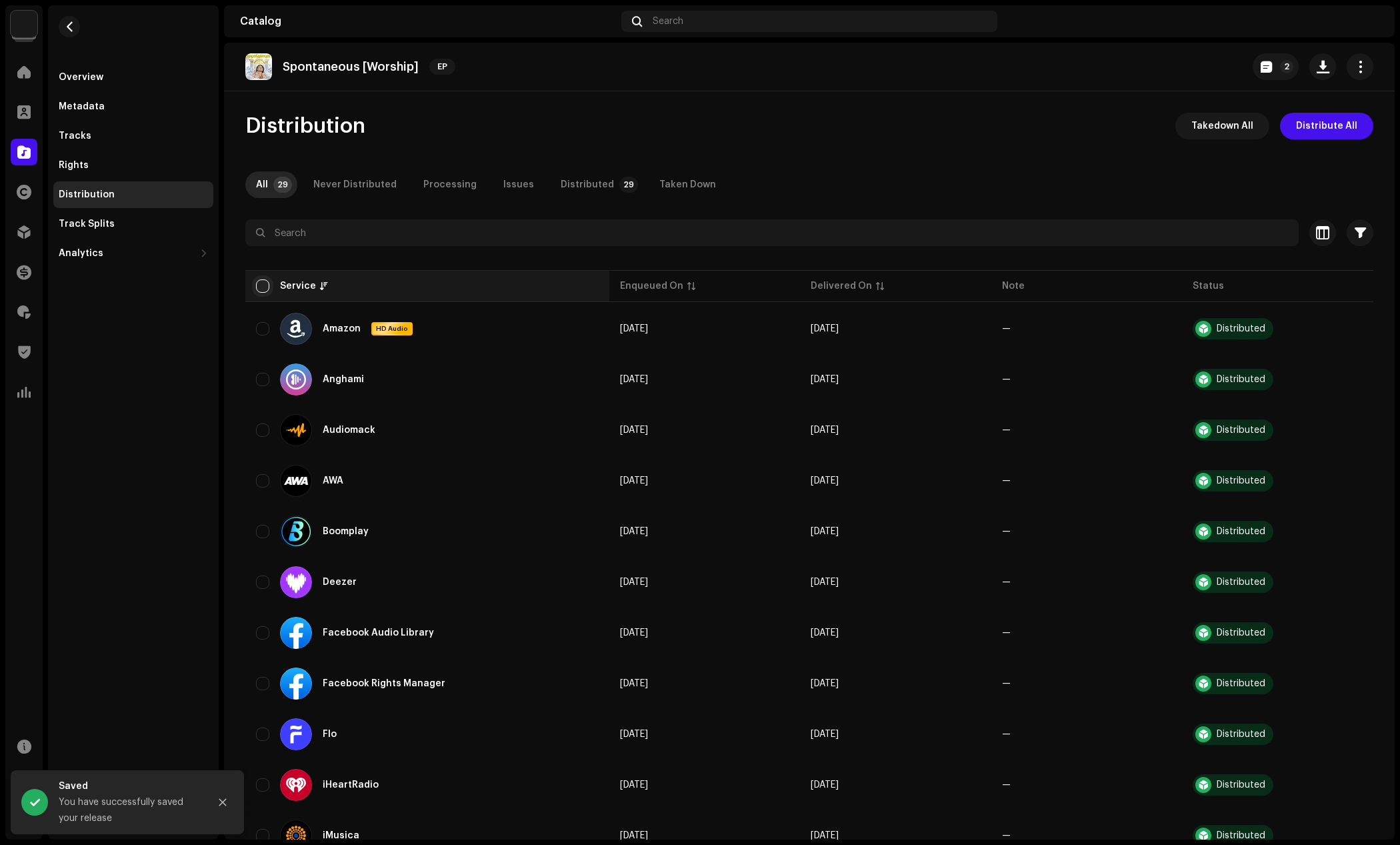
checkbox input "true"
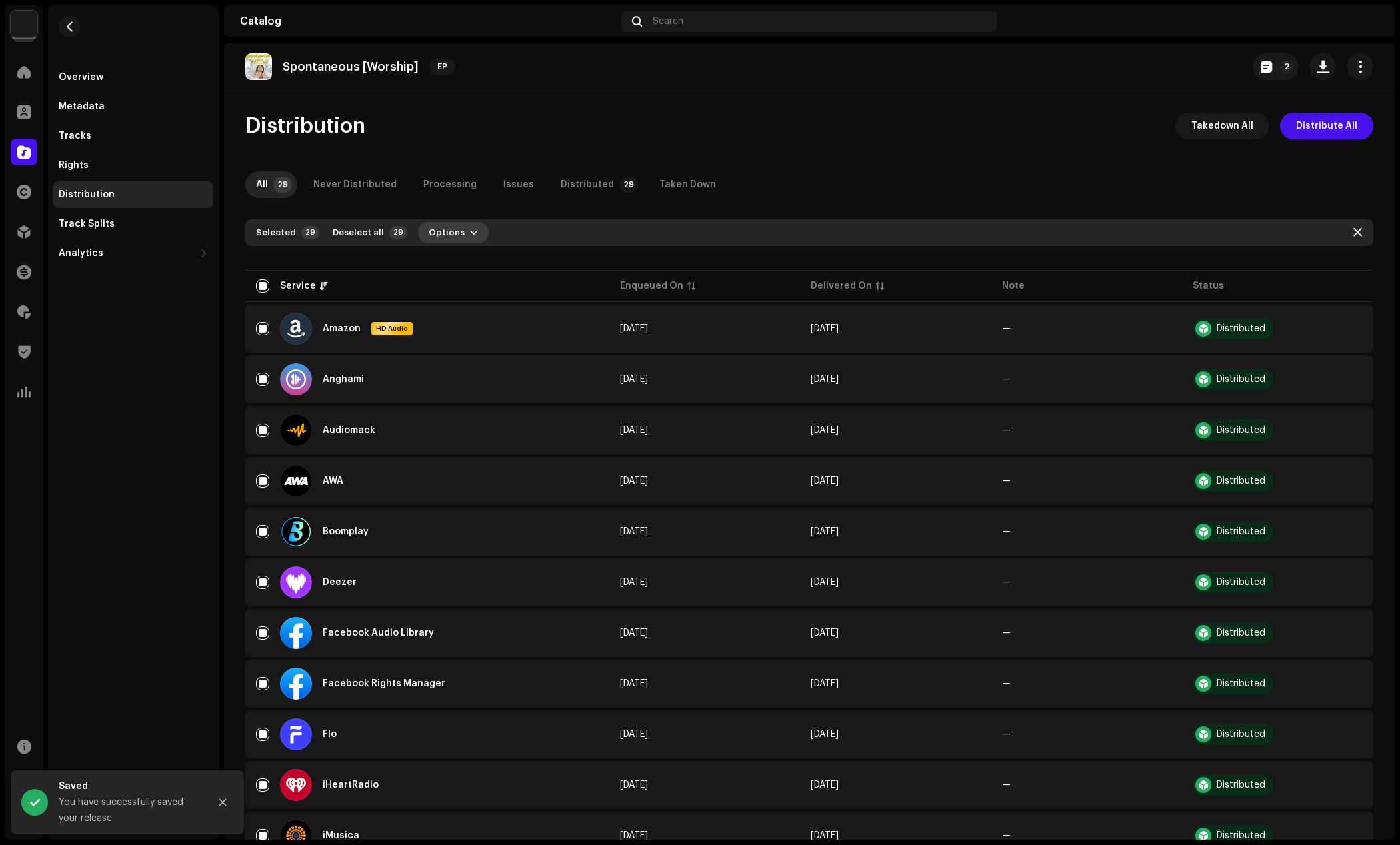
click at [459, 238] on button "Options" at bounding box center [453, 233] width 71 height 21
click at [460, 261] on span "Distribute" at bounding box center [443, 262] width 48 height 11
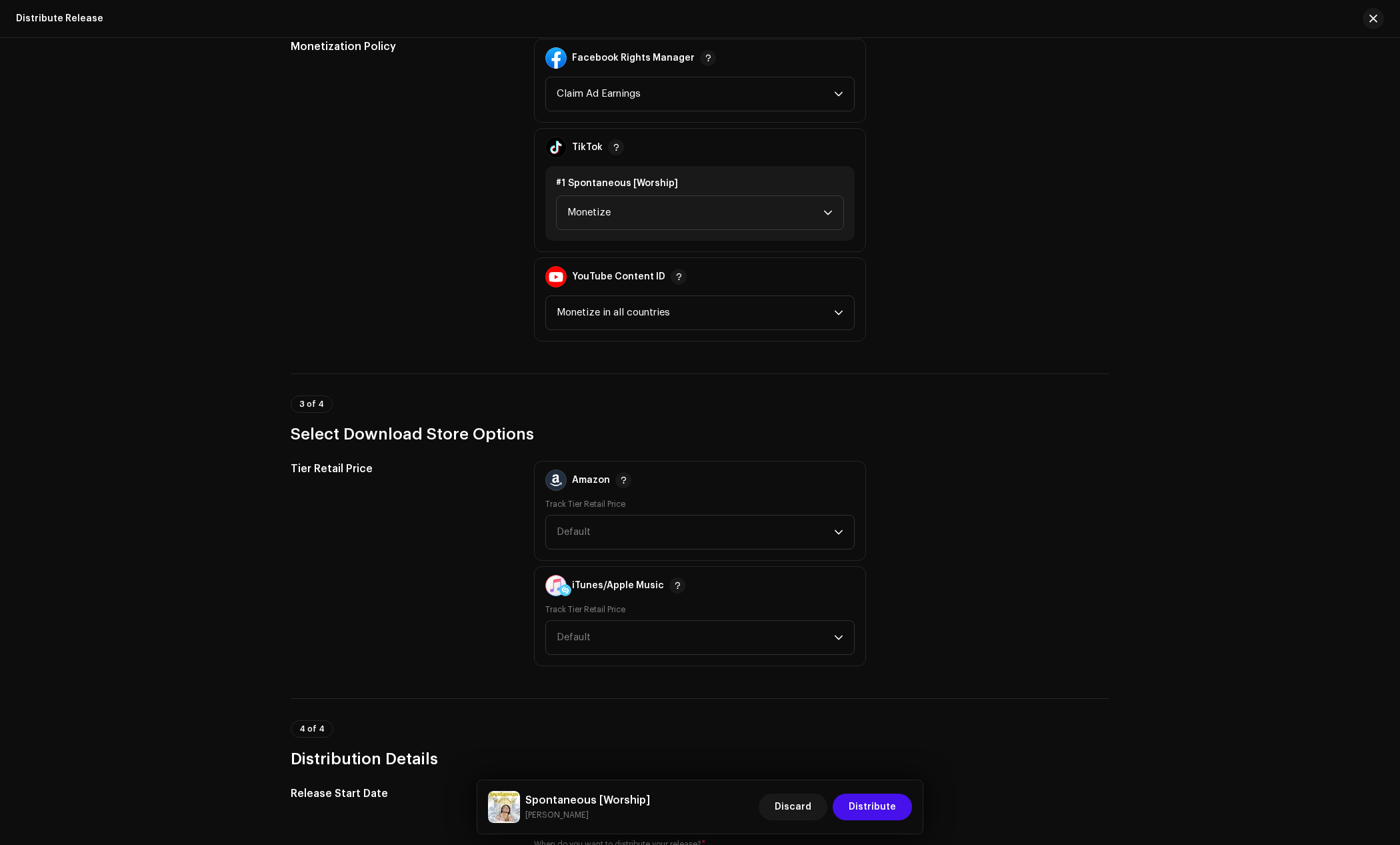
scroll to position [1534, 0]
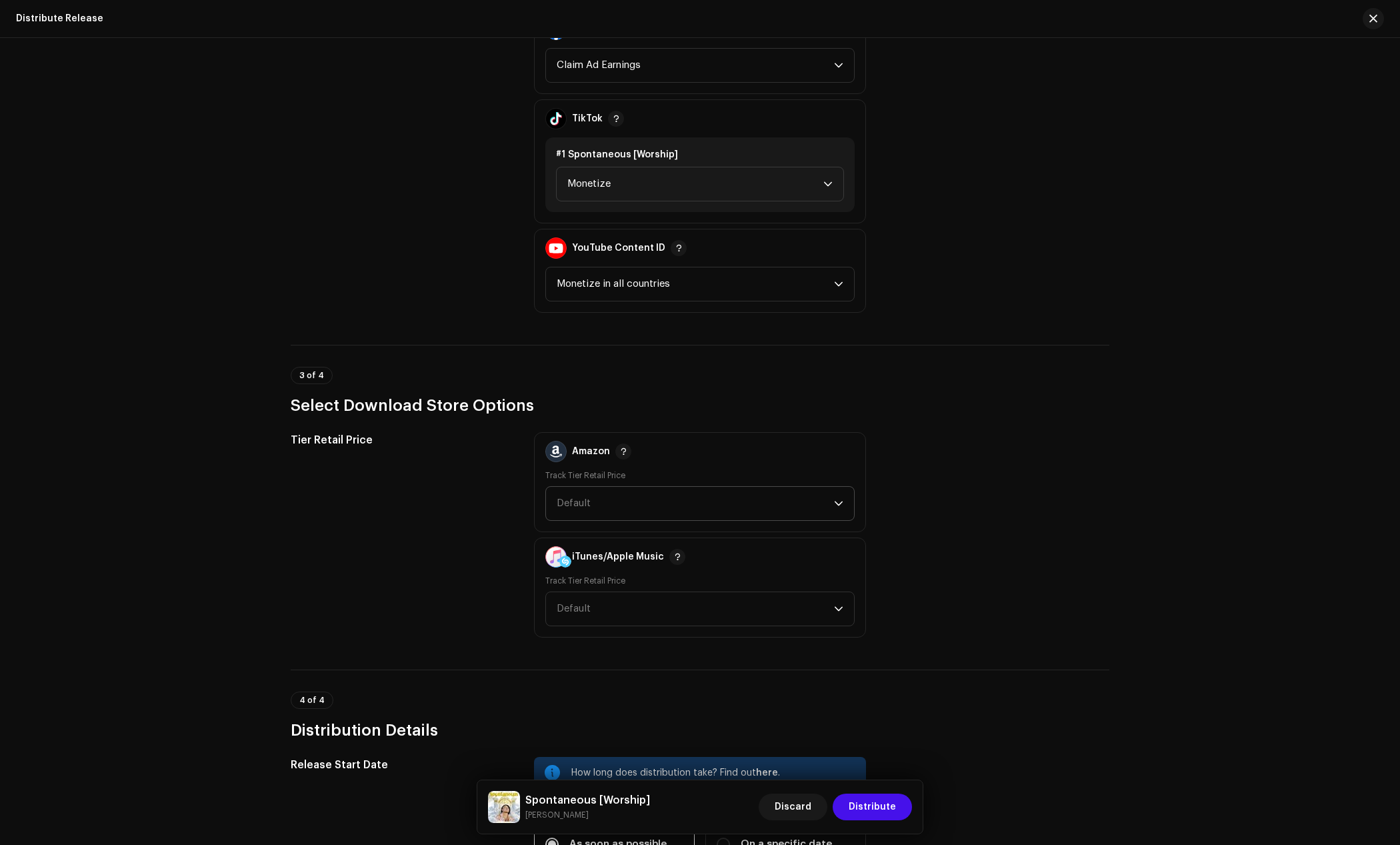
click at [598, 507] on span "Default" at bounding box center [696, 504] width 277 height 33
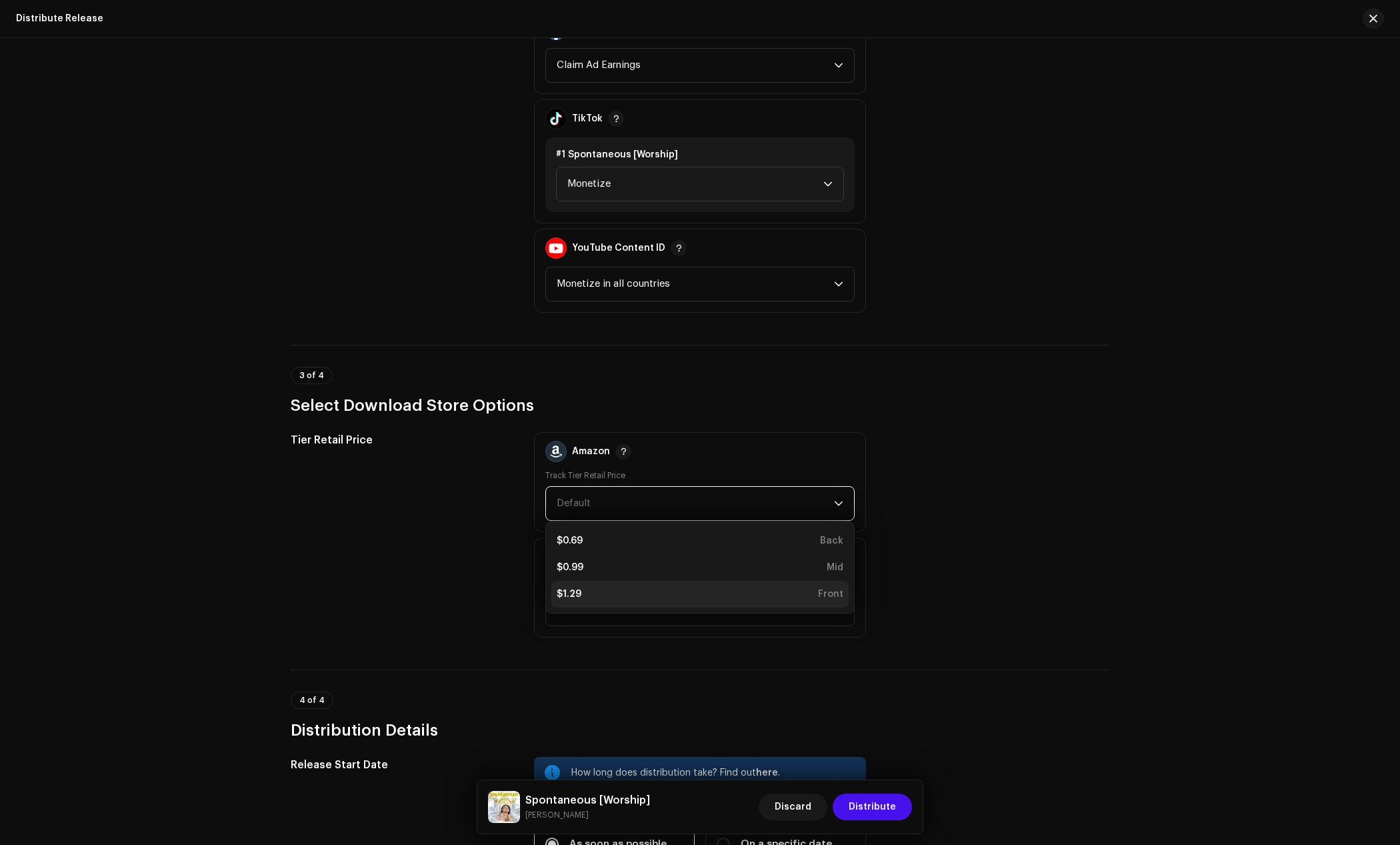
click at [584, 588] on div "$1.29 Front" at bounding box center [700, 594] width 287 height 14
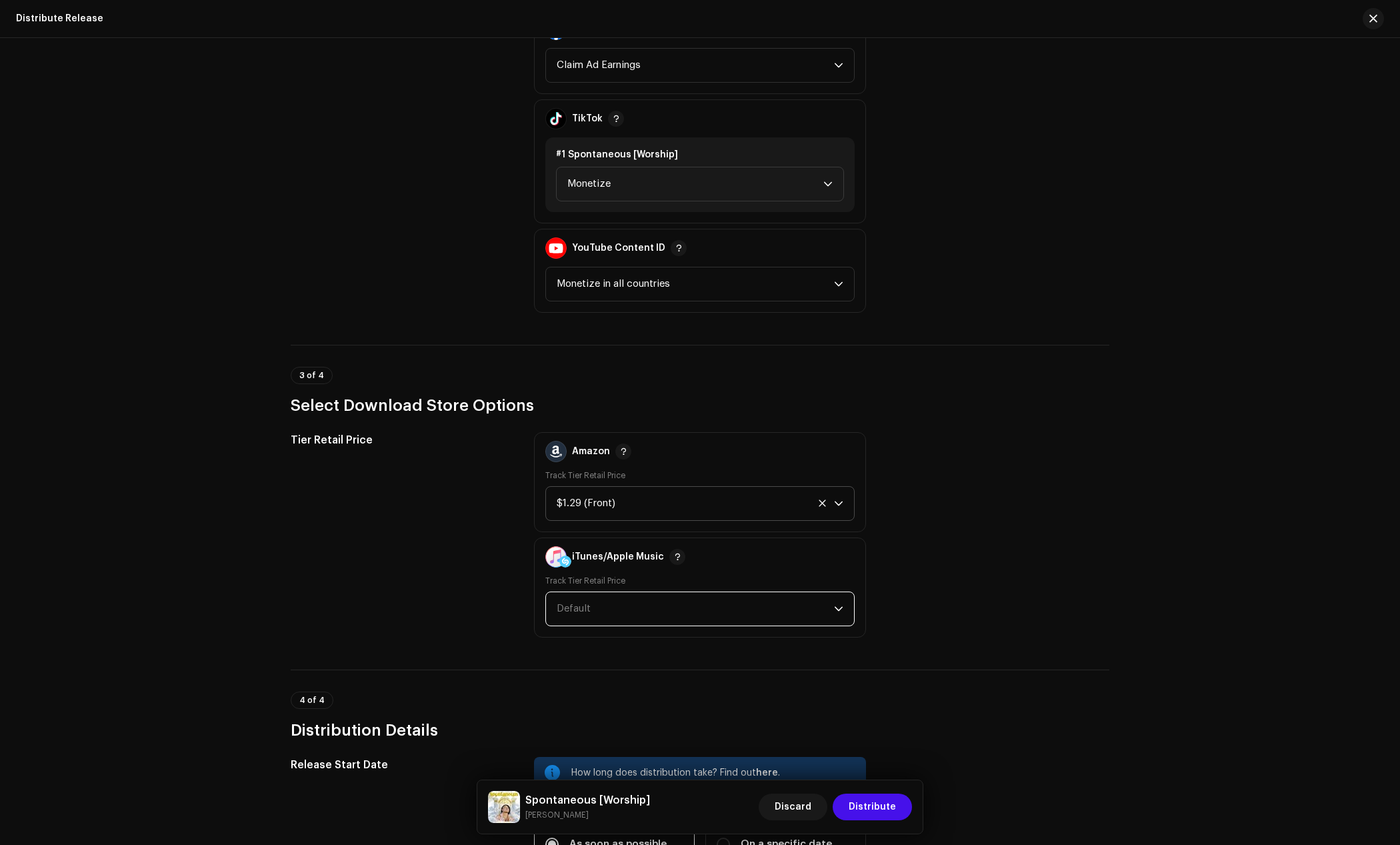
click at [582, 607] on span "Default" at bounding box center [573, 608] width 34 height 10
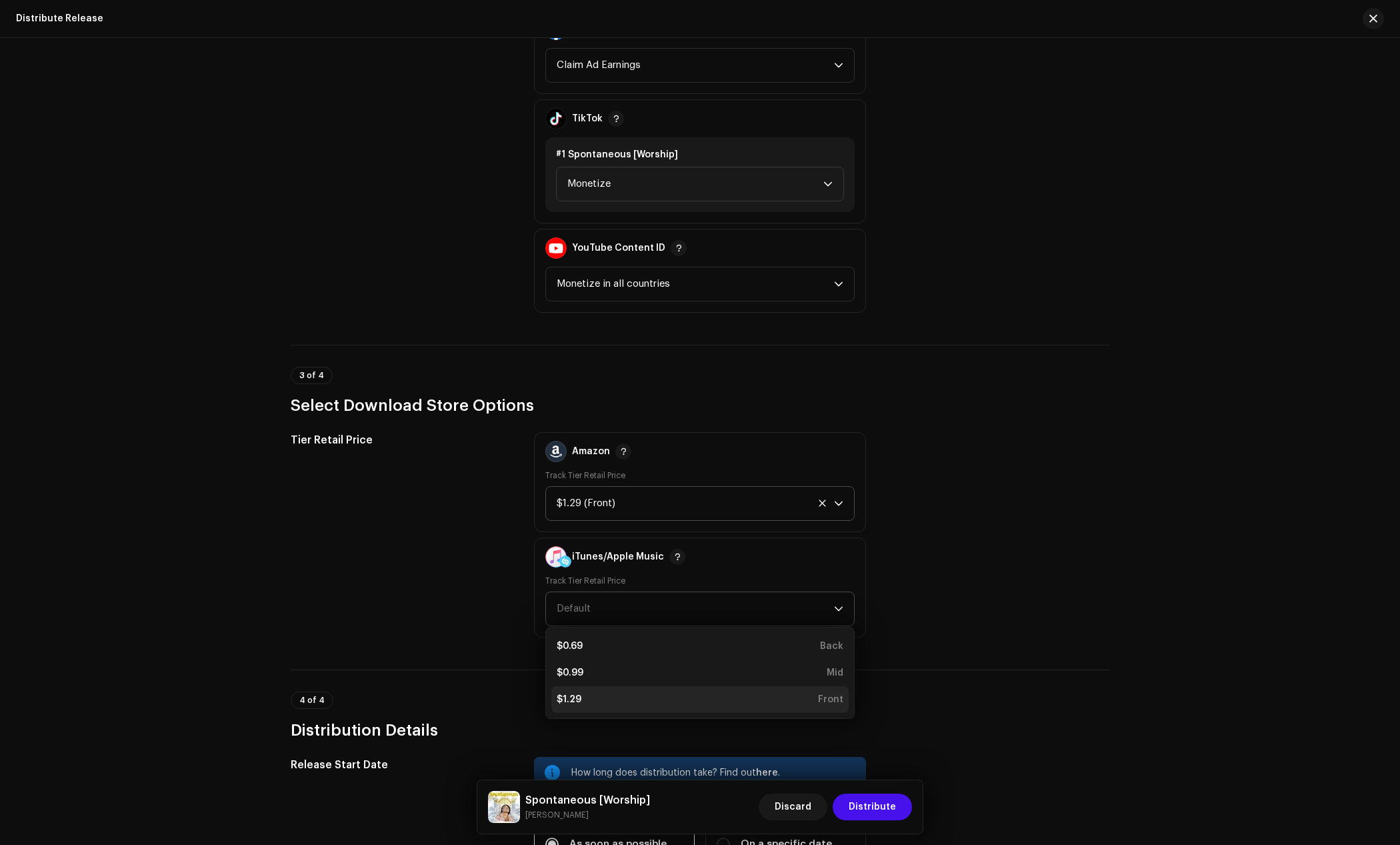
click at [572, 693] on div "$1.29" at bounding box center [569, 699] width 24 height 14
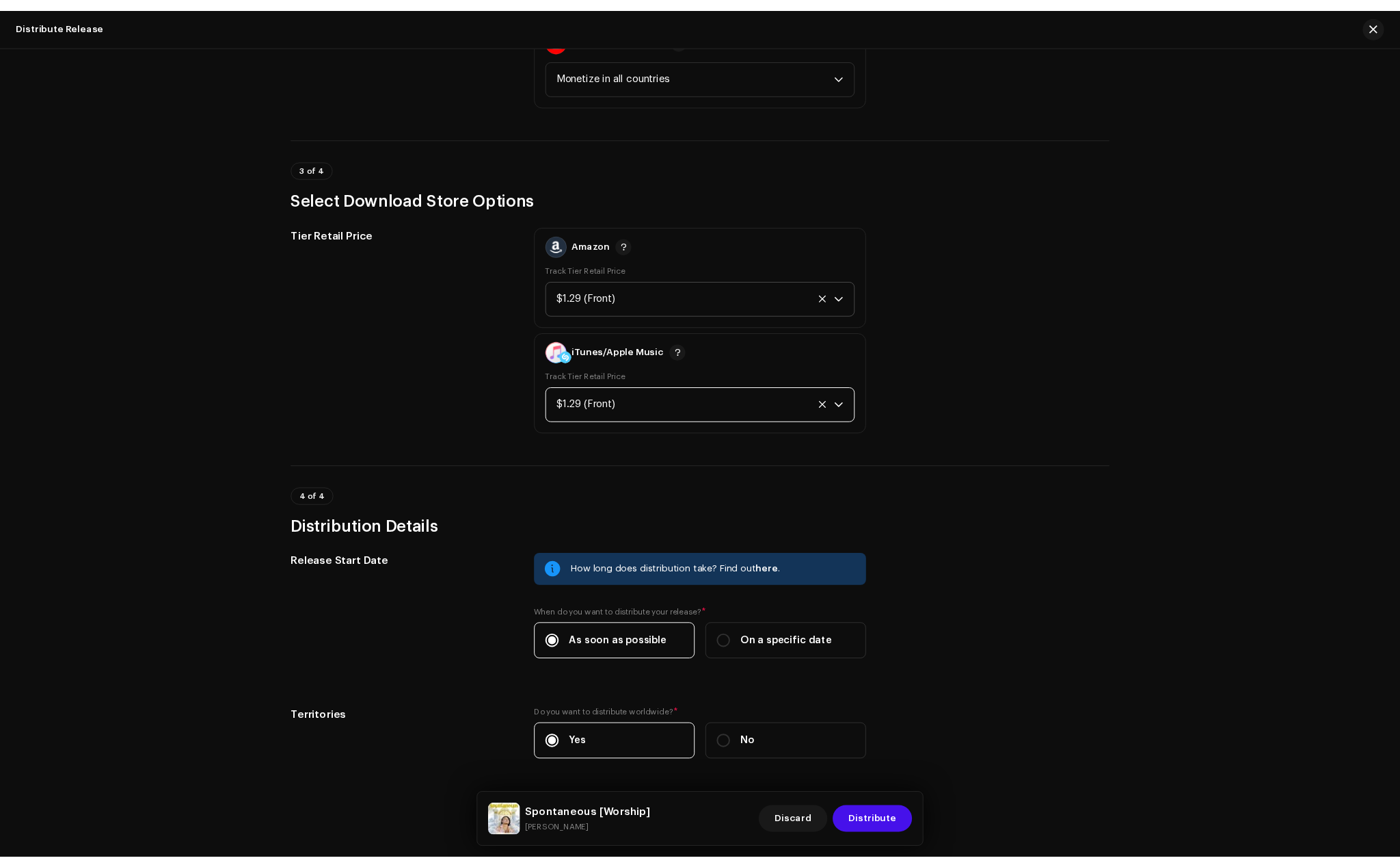
scroll to position [1842, 0]
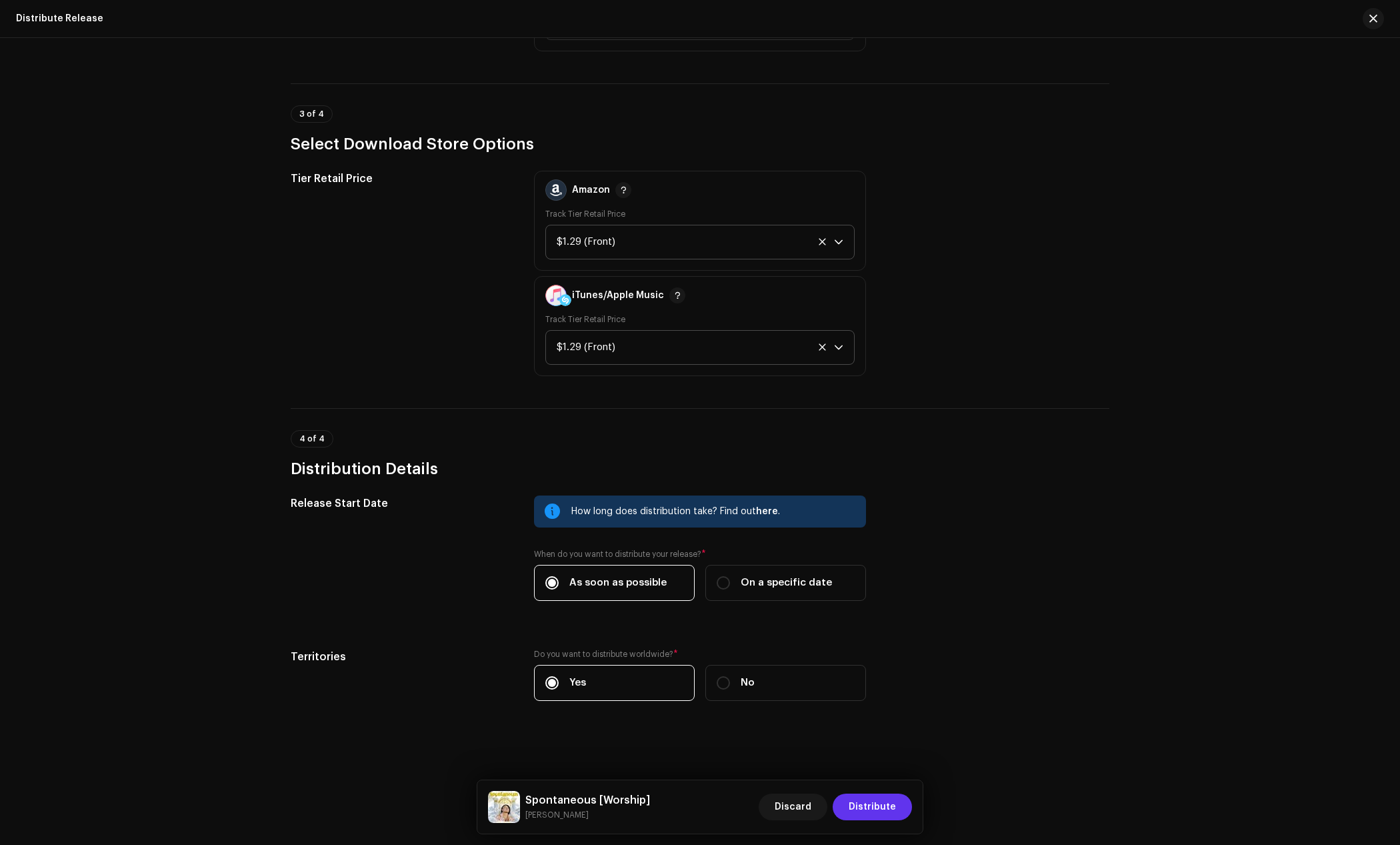
click at [879, 797] on span "Distribute" at bounding box center [872, 806] width 48 height 26
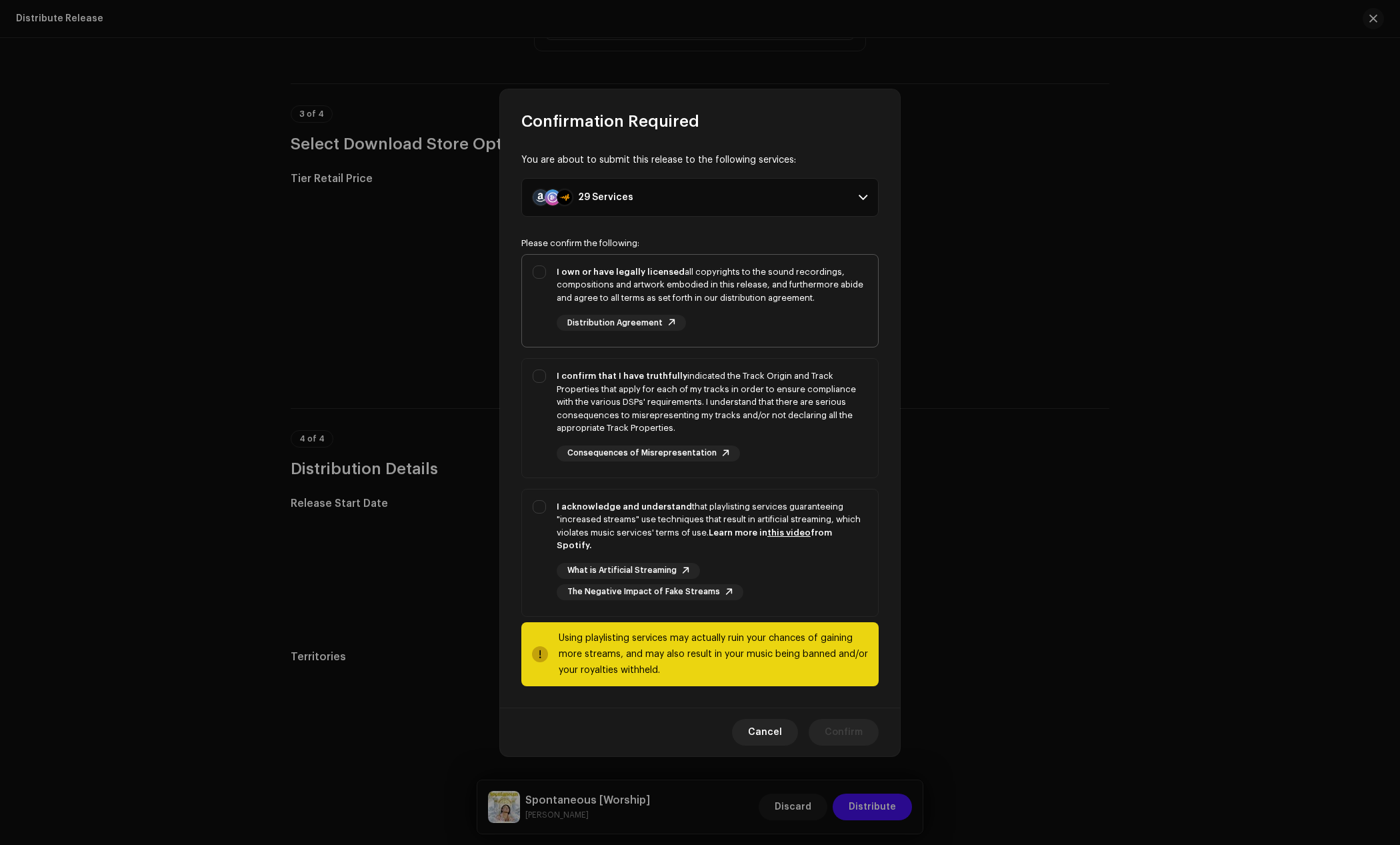
click at [617, 297] on div "I own or have legally licensed all copyrights to the sound recordings, composit…" at bounding box center [712, 285] width 310 height 40
checkbox input "true"
click at [600, 380] on strong "I confirm that I have truthfully" at bounding box center [622, 375] width 131 height 9
checkbox input "true"
click at [617, 530] on div "I acknowledge and understand that playlisting services guaranteeing "increased …" at bounding box center [712, 526] width 310 height 52
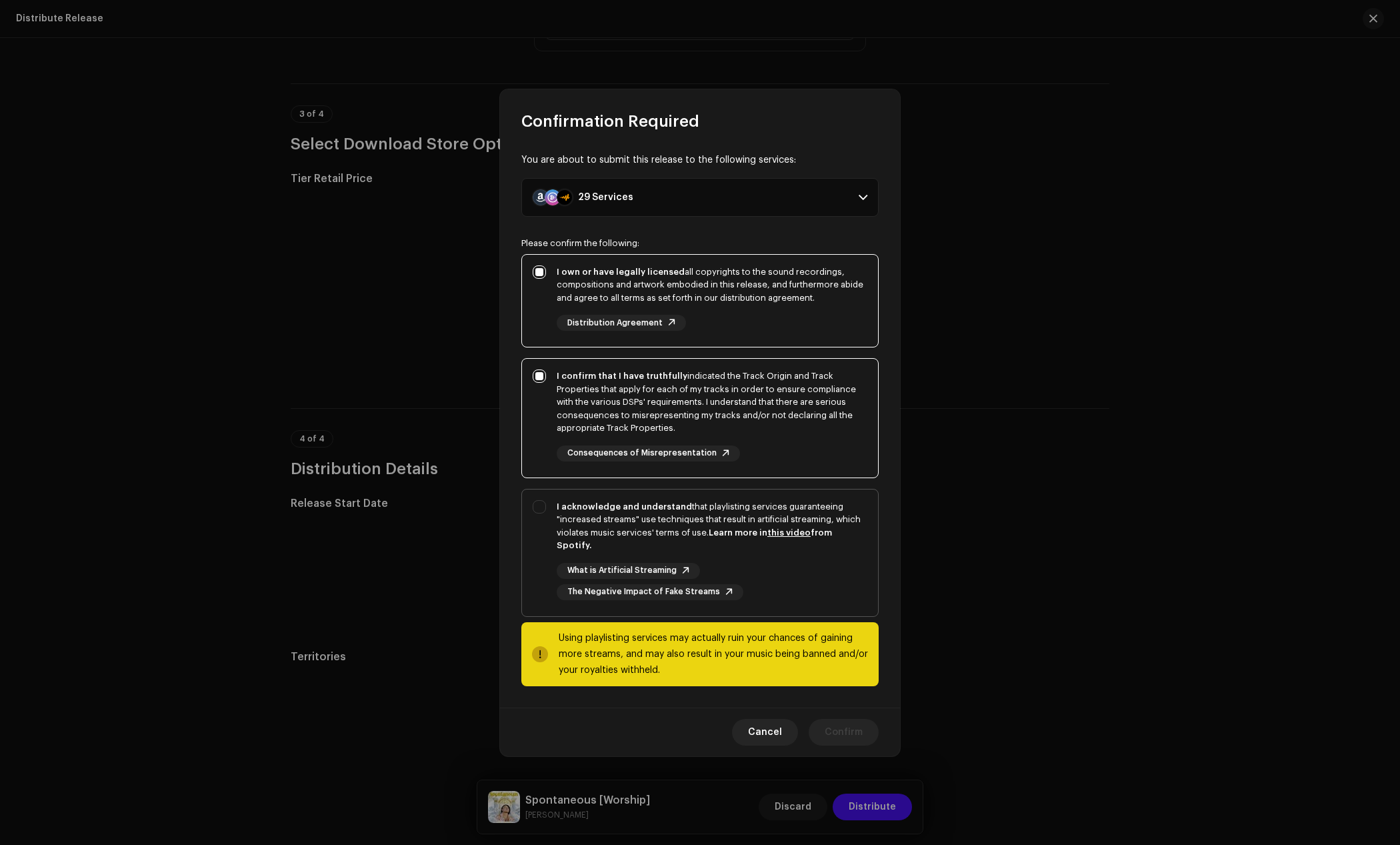
checkbox input "true"
click at [840, 719] on span "Confirm" at bounding box center [843, 731] width 38 height 26
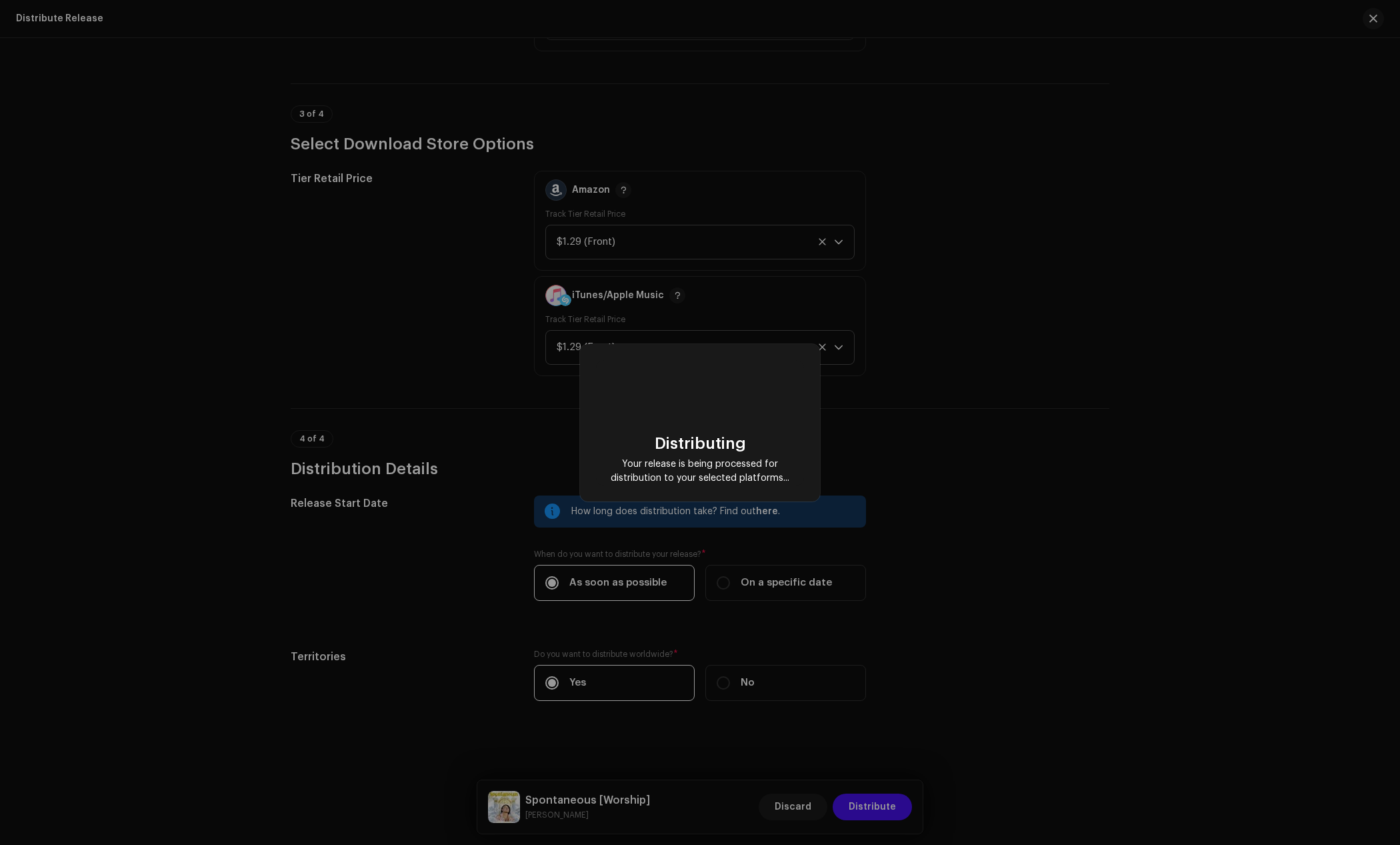
checkbox input "false"
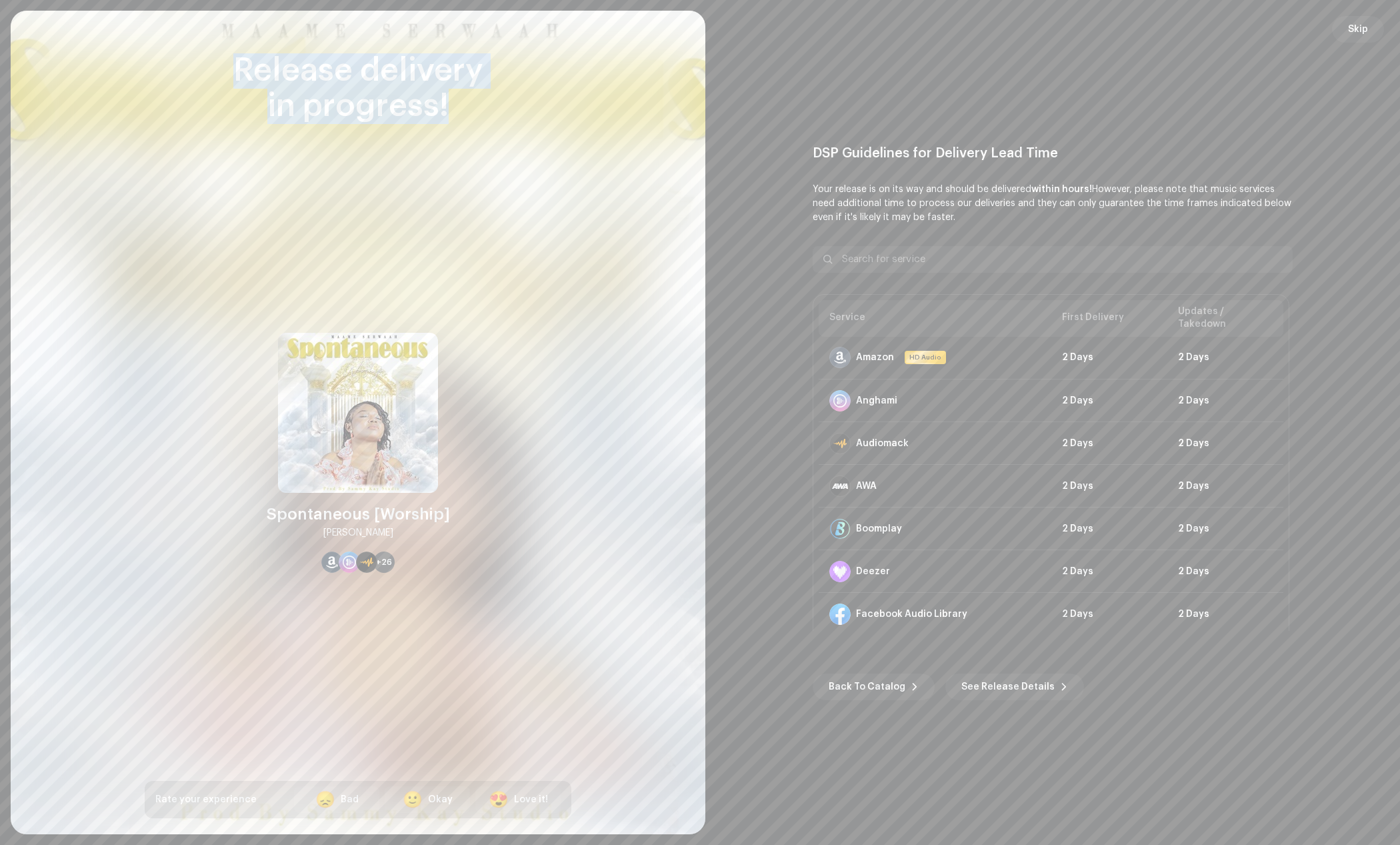
drag, startPoint x: 453, startPoint y: 119, endPoint x: 229, endPoint y: 74, distance: 228.5
click at [229, 74] on div "Release delivery in progress!" at bounding box center [358, 88] width 427 height 71
copy div "Release delivery in progress!"
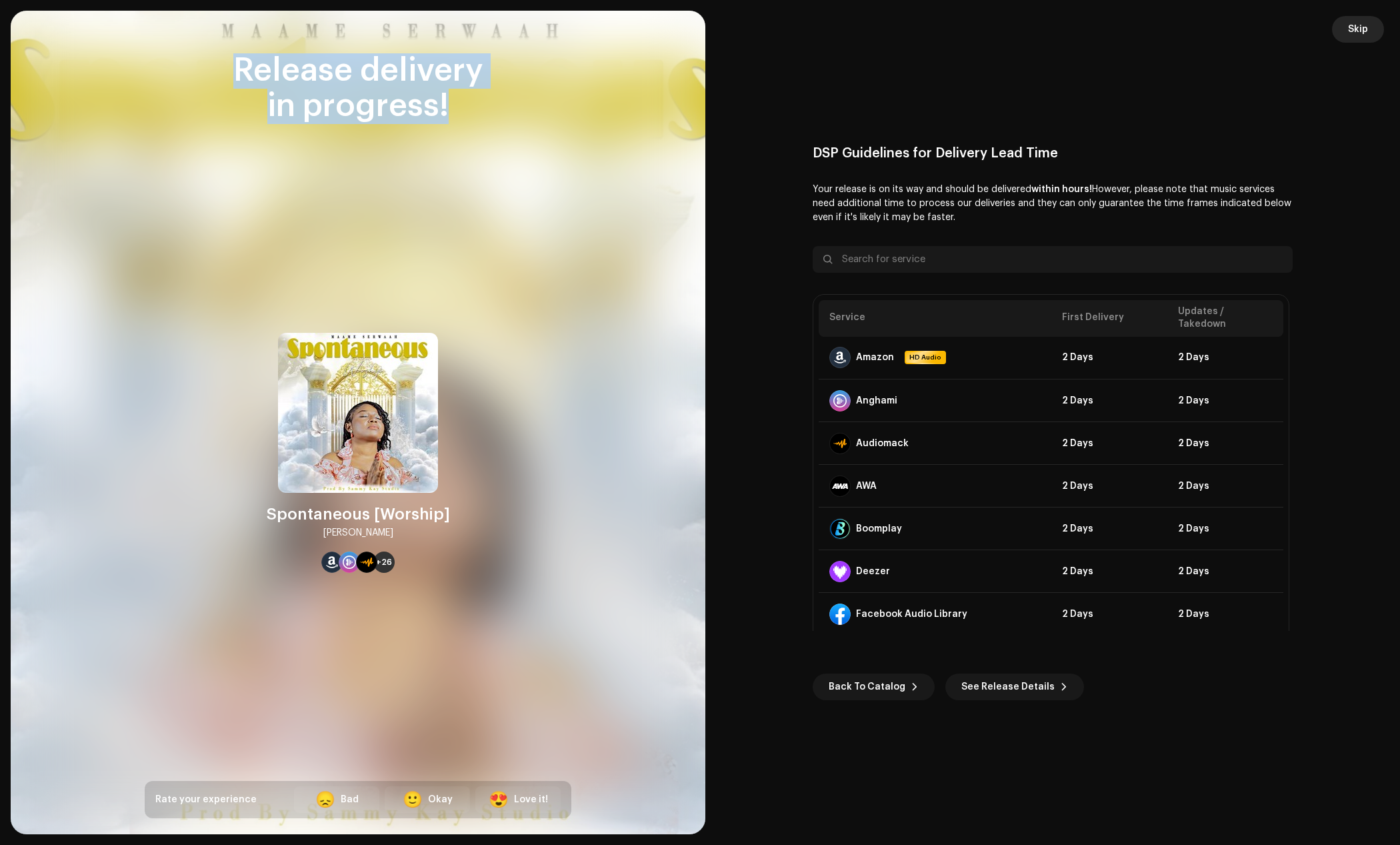
click at [1364, 33] on span "Skip" at bounding box center [1358, 28] width 20 height 26
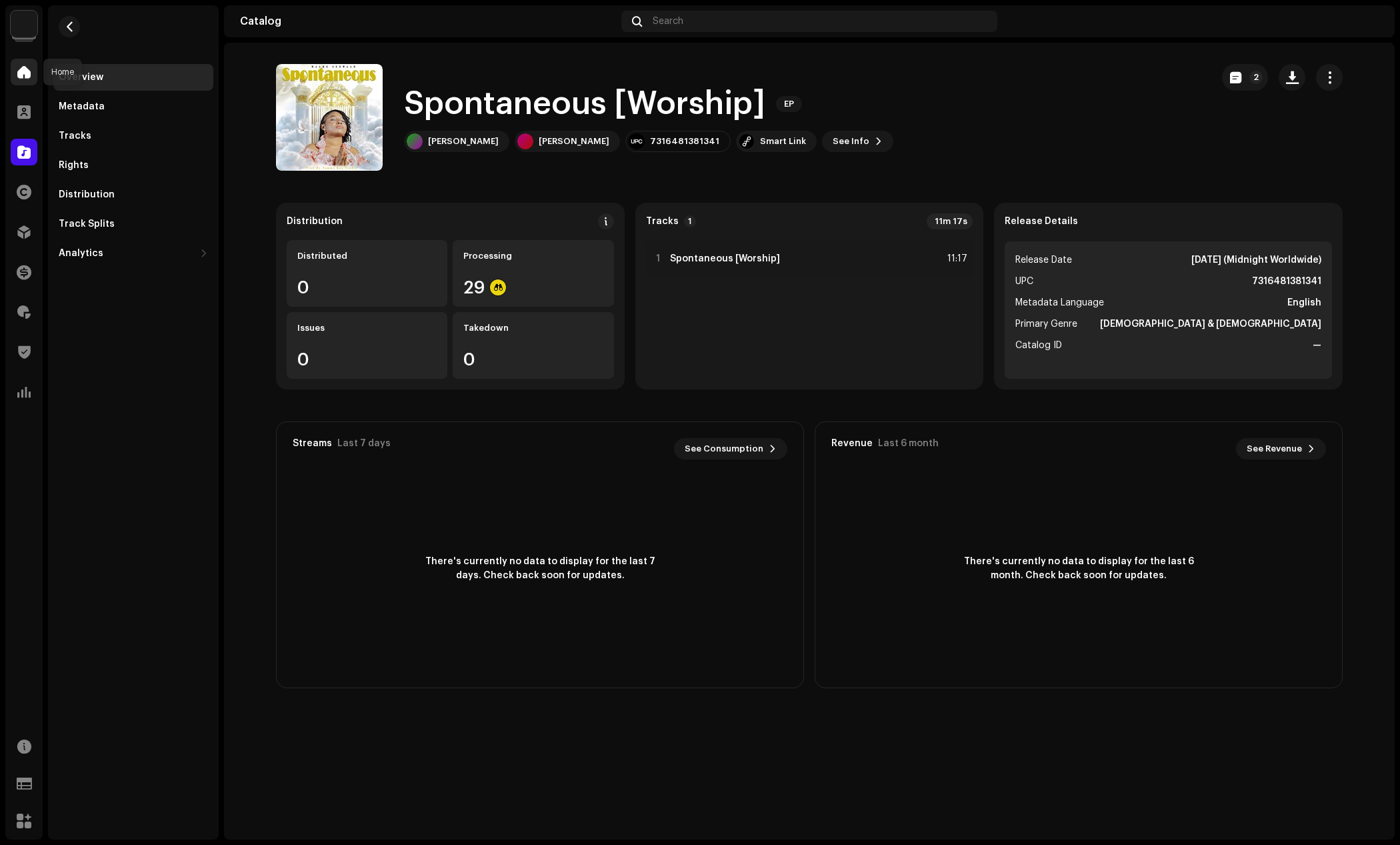
click at [24, 69] on span at bounding box center [24, 72] width 14 height 11
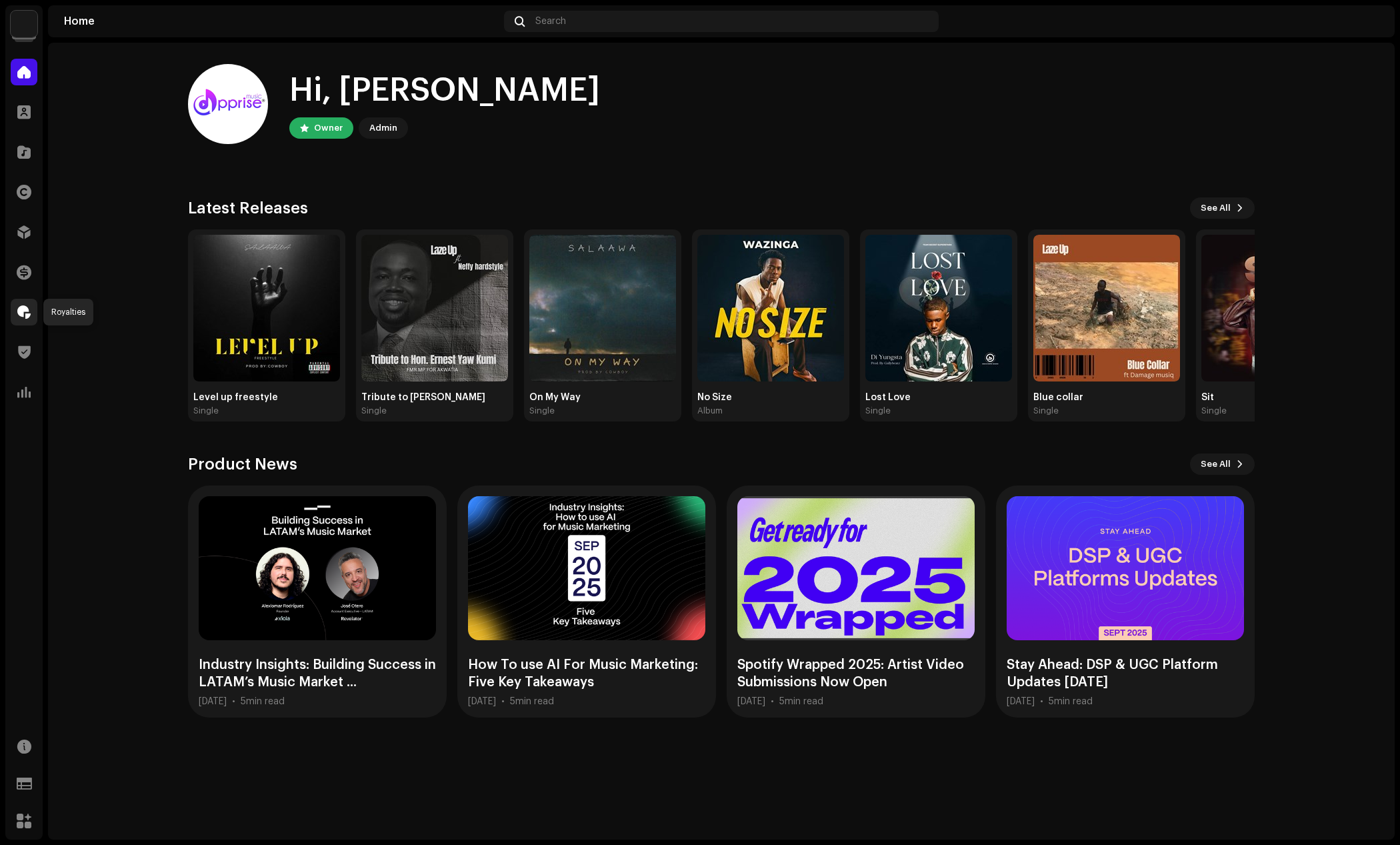
click at [21, 313] on span at bounding box center [24, 311] width 14 height 11
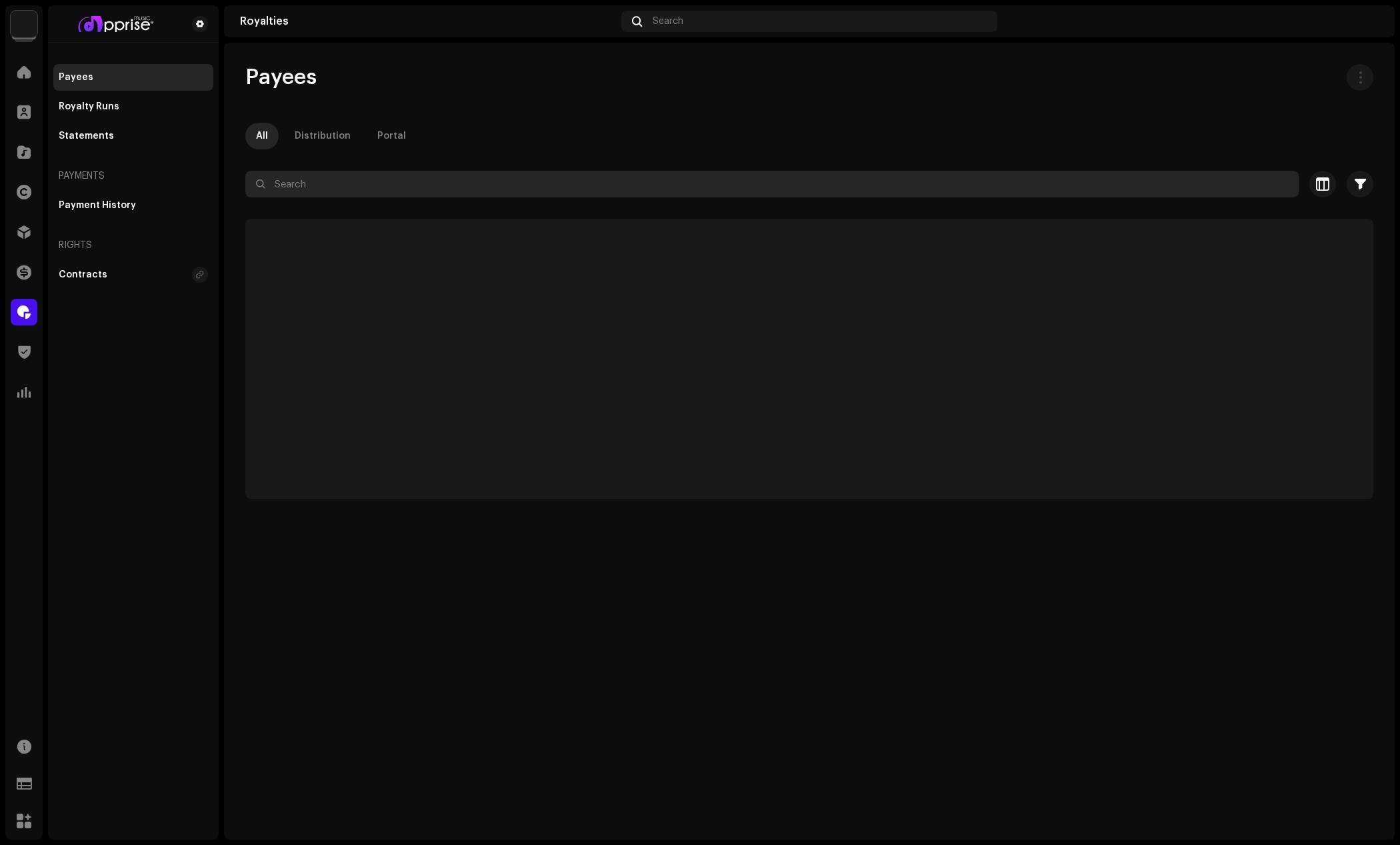
paste input "[EMAIL_ADDRESS][DOMAIN_NAME]"
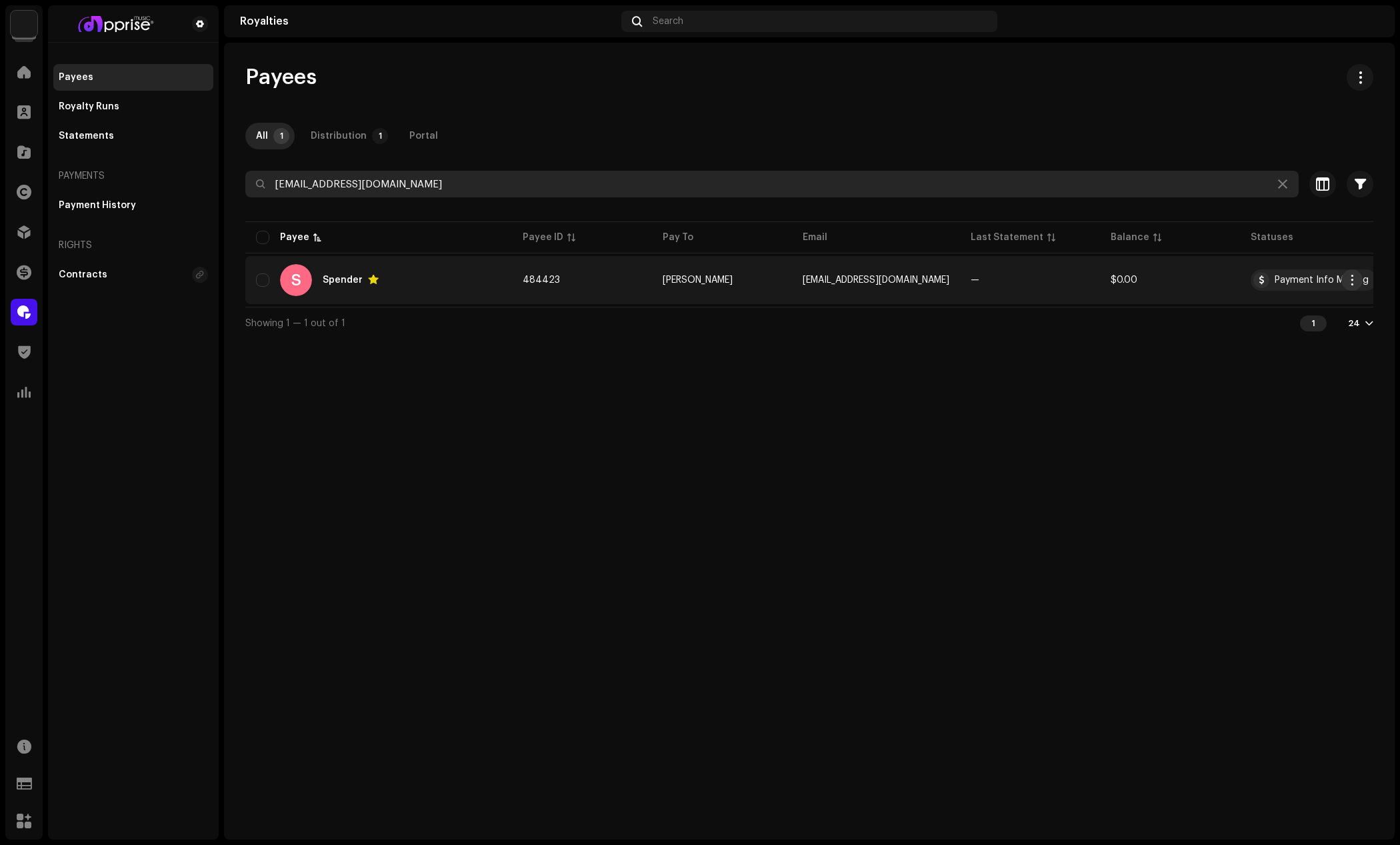
type input "[EMAIL_ADDRESS][DOMAIN_NAME]"
click at [1352, 278] on span "button" at bounding box center [1352, 279] width 10 height 11
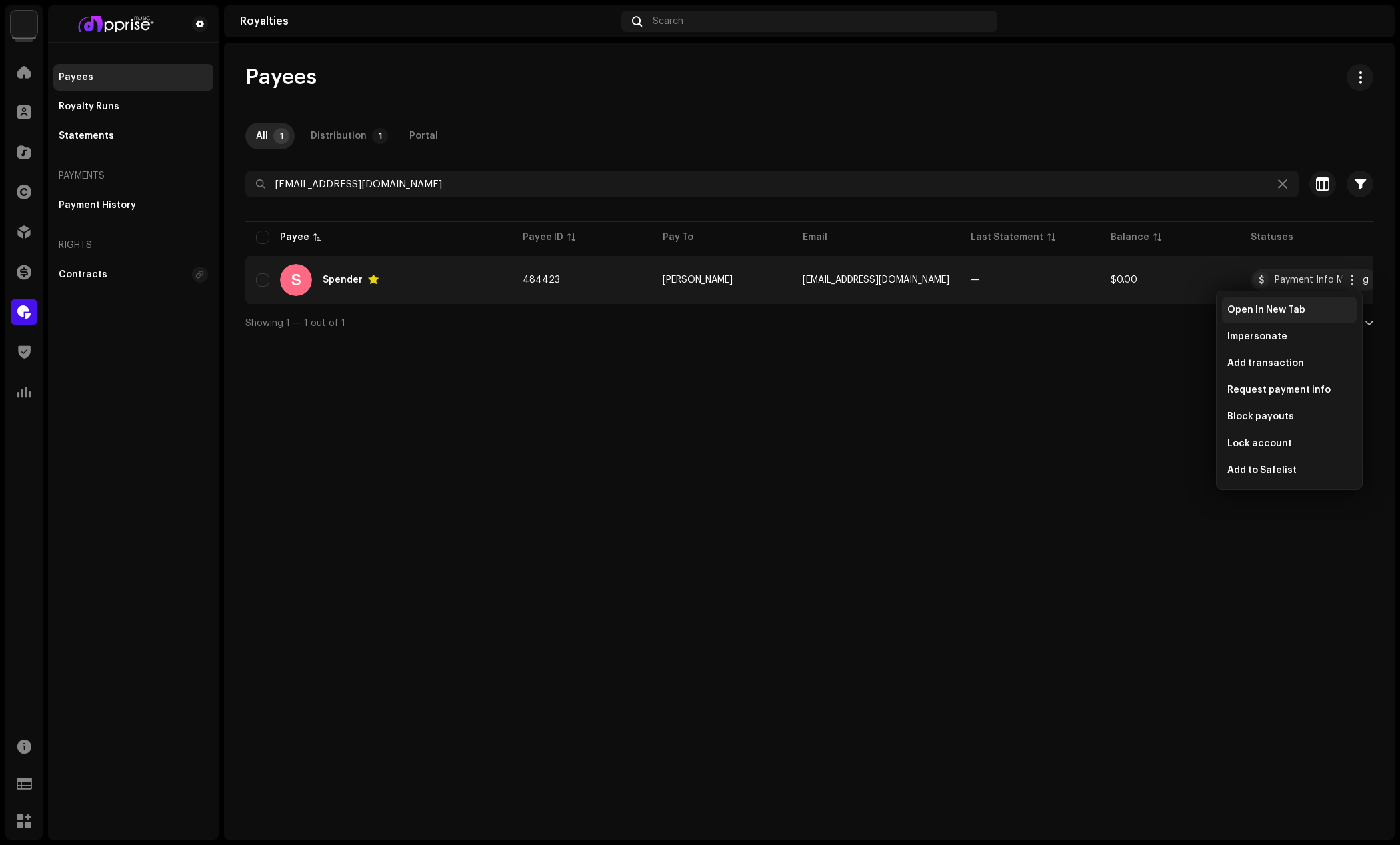
click at [1253, 310] on span "Open In New Tab" at bounding box center [1266, 309] width 78 height 11
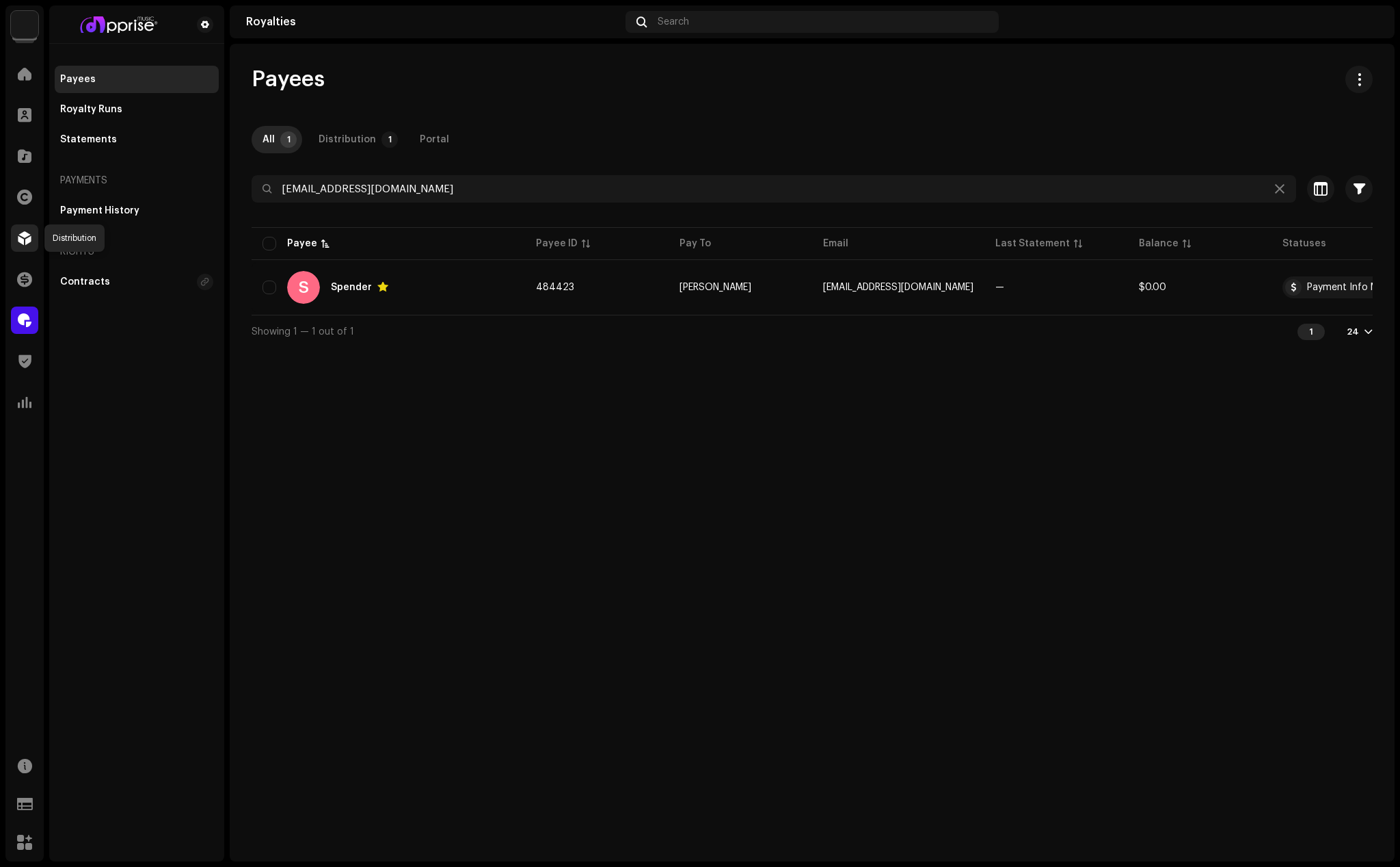
click at [25, 240] on span at bounding box center [25, 238] width 14 height 11
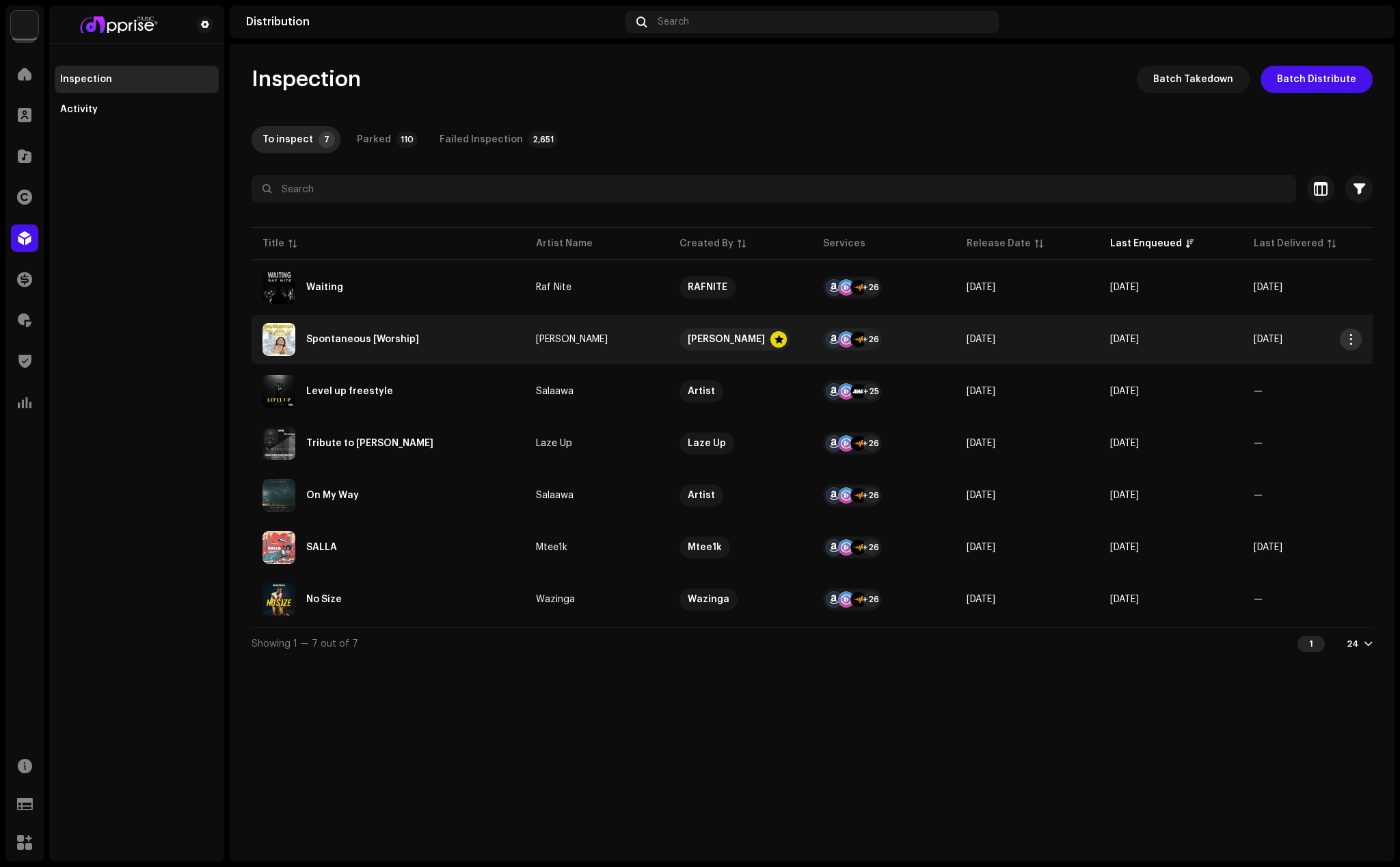
click at [1354, 337] on span "button" at bounding box center [1351, 338] width 10 height 11
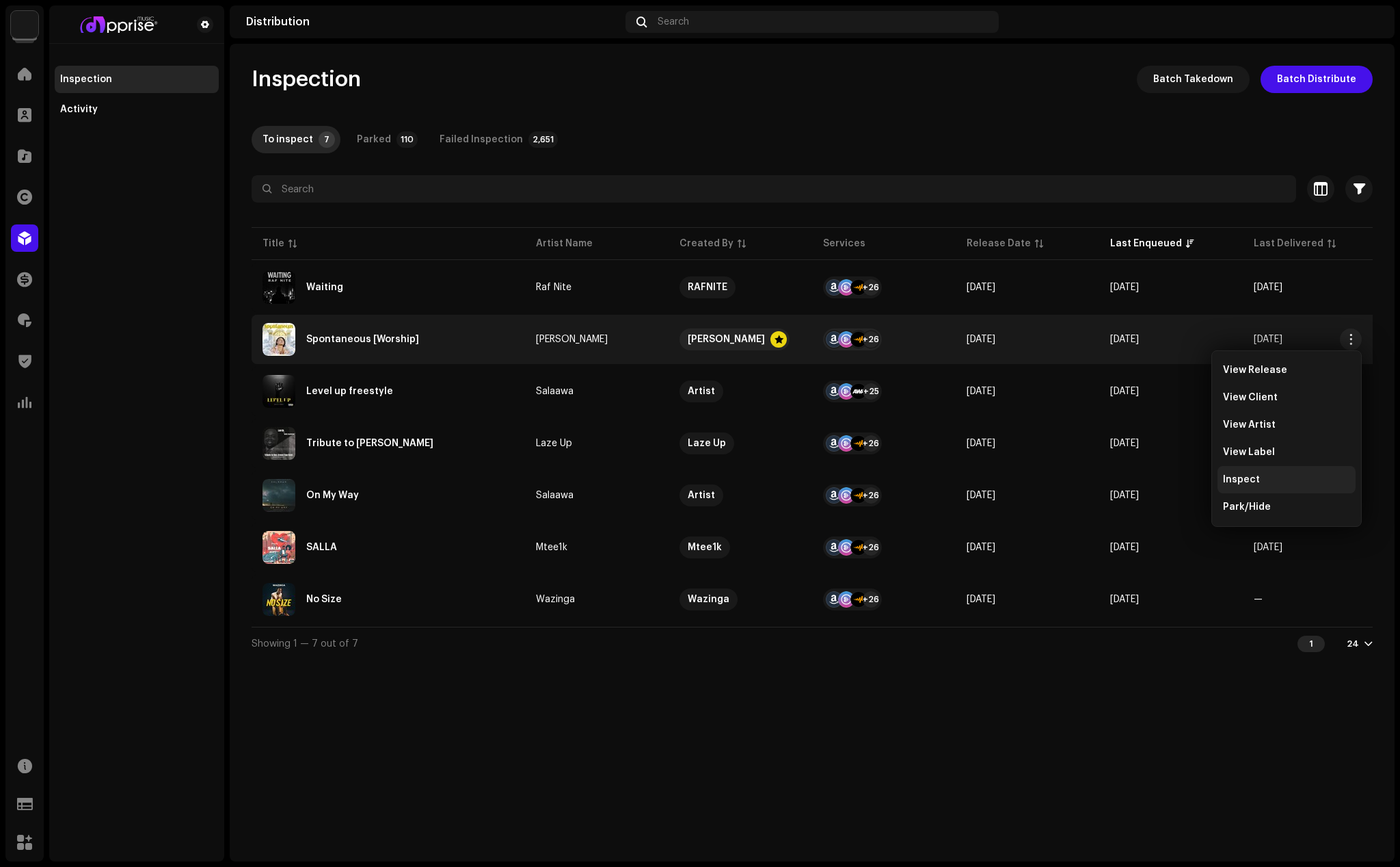
click at [1254, 478] on span "Inspect" at bounding box center [1241, 479] width 37 height 11
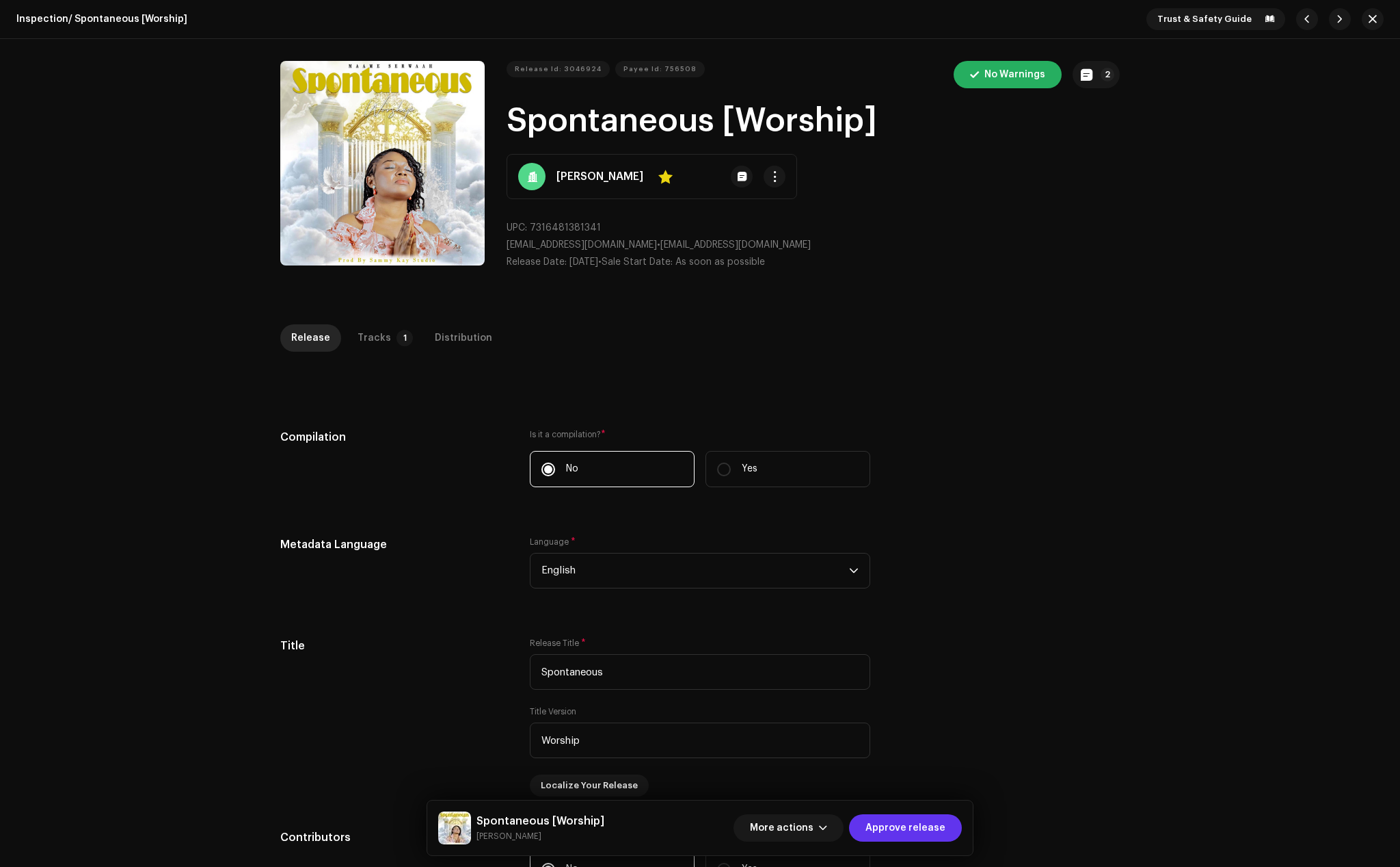
click at [923, 825] on span "Approve release" at bounding box center [905, 827] width 80 height 27
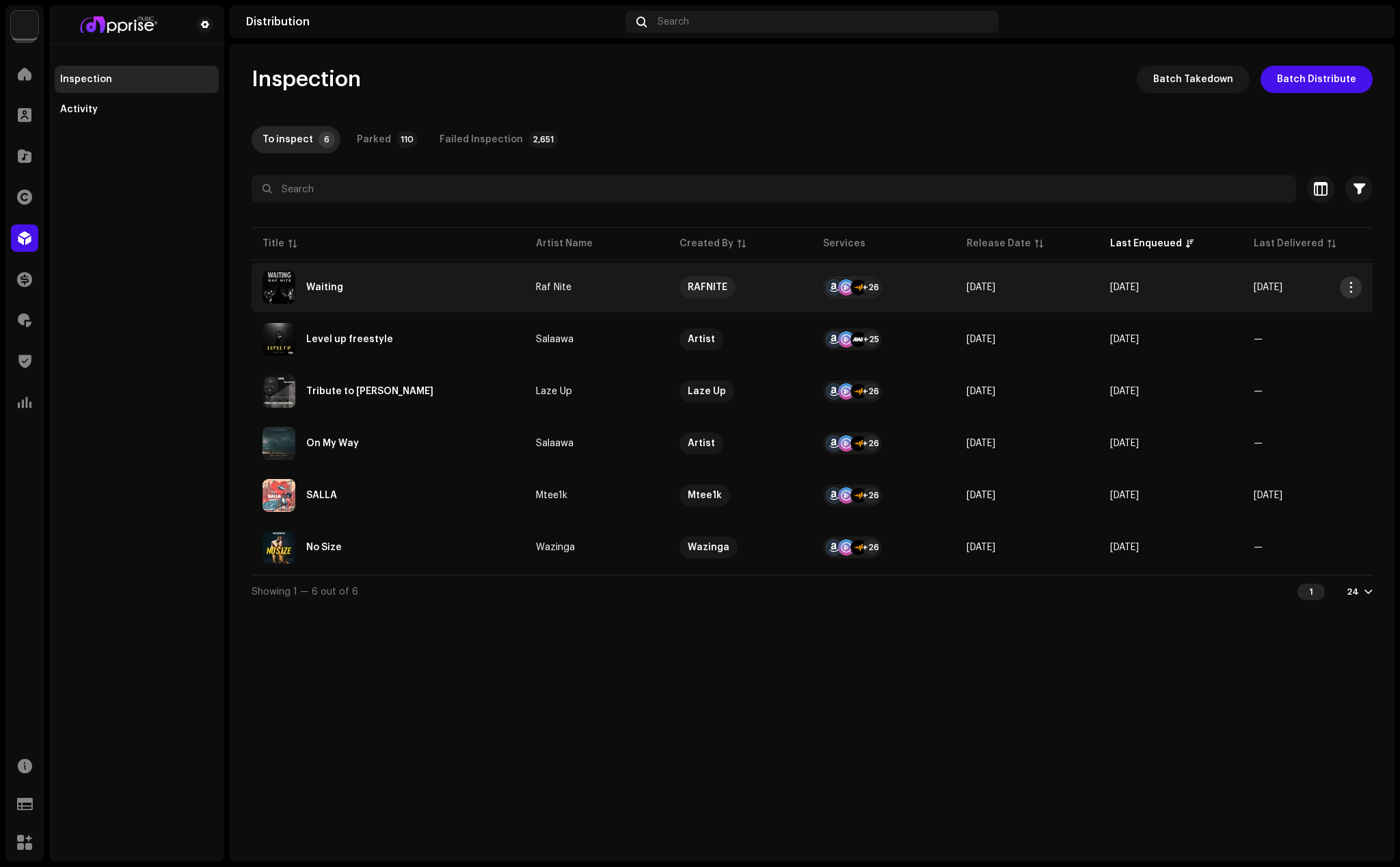
click at [1349, 284] on span "button" at bounding box center [1351, 287] width 10 height 11
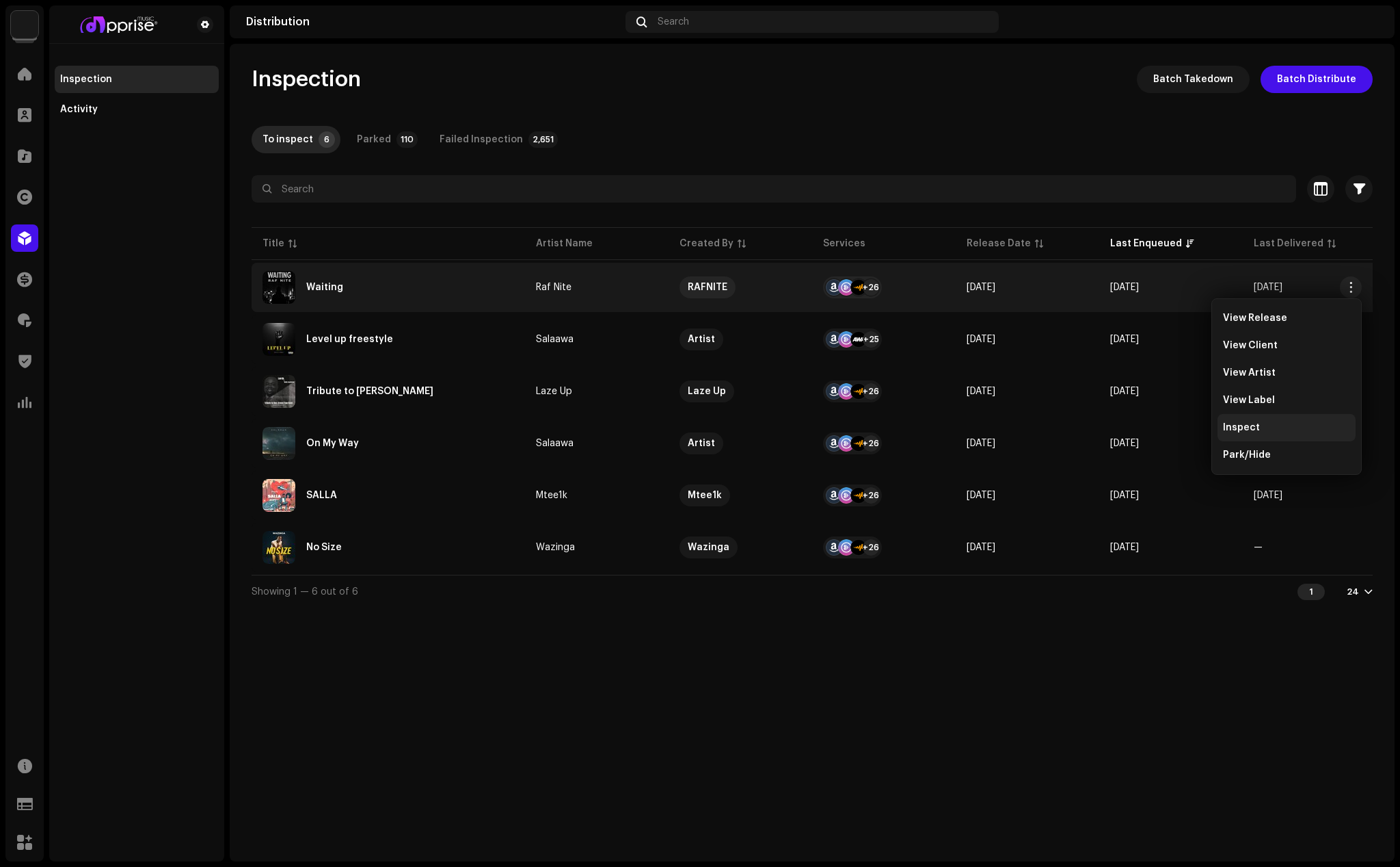
click at [1267, 429] on div "Inspect" at bounding box center [1287, 427] width 127 height 11
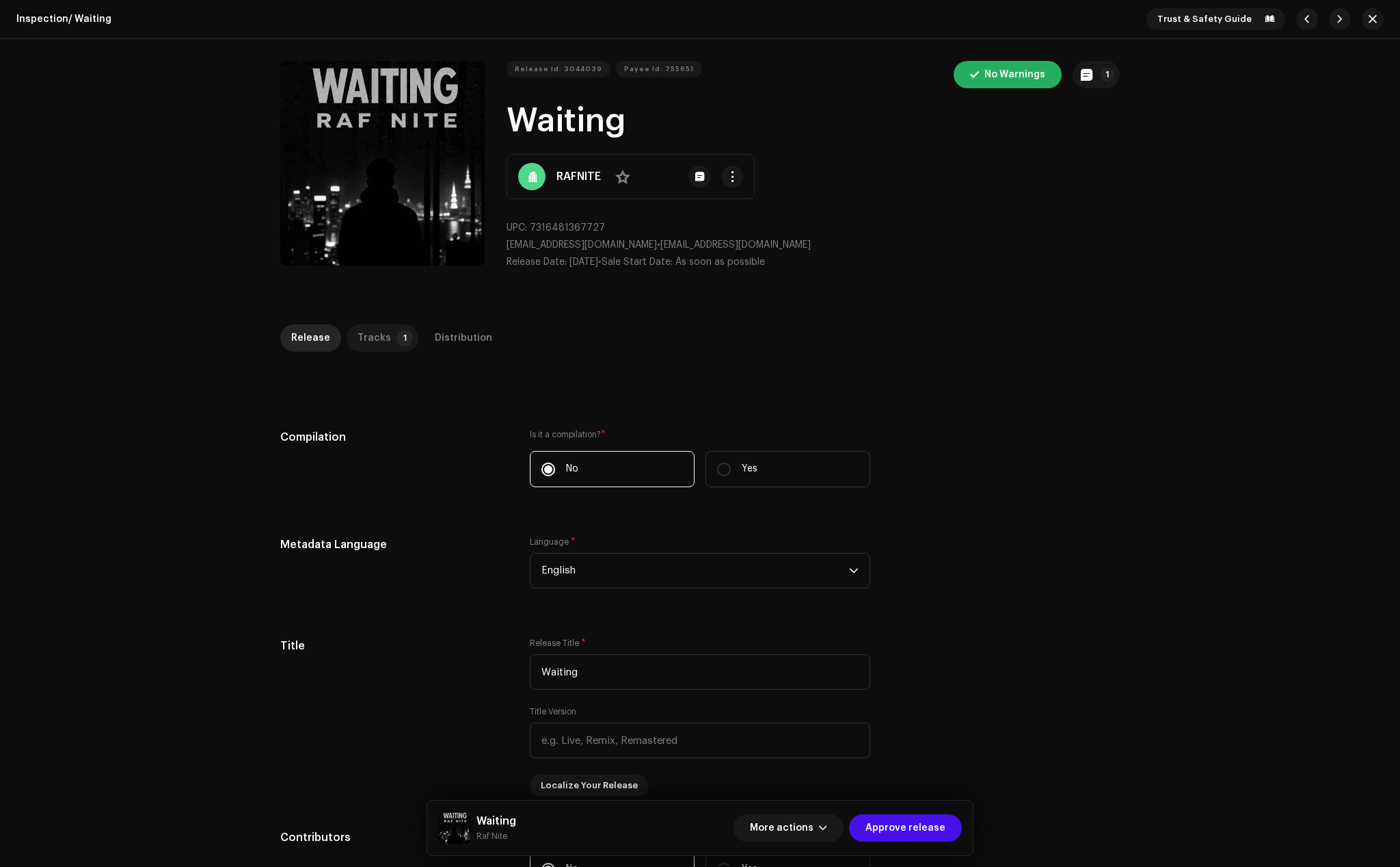
click at [383, 340] on p-tab "Tracks 1" at bounding box center [382, 337] width 72 height 27
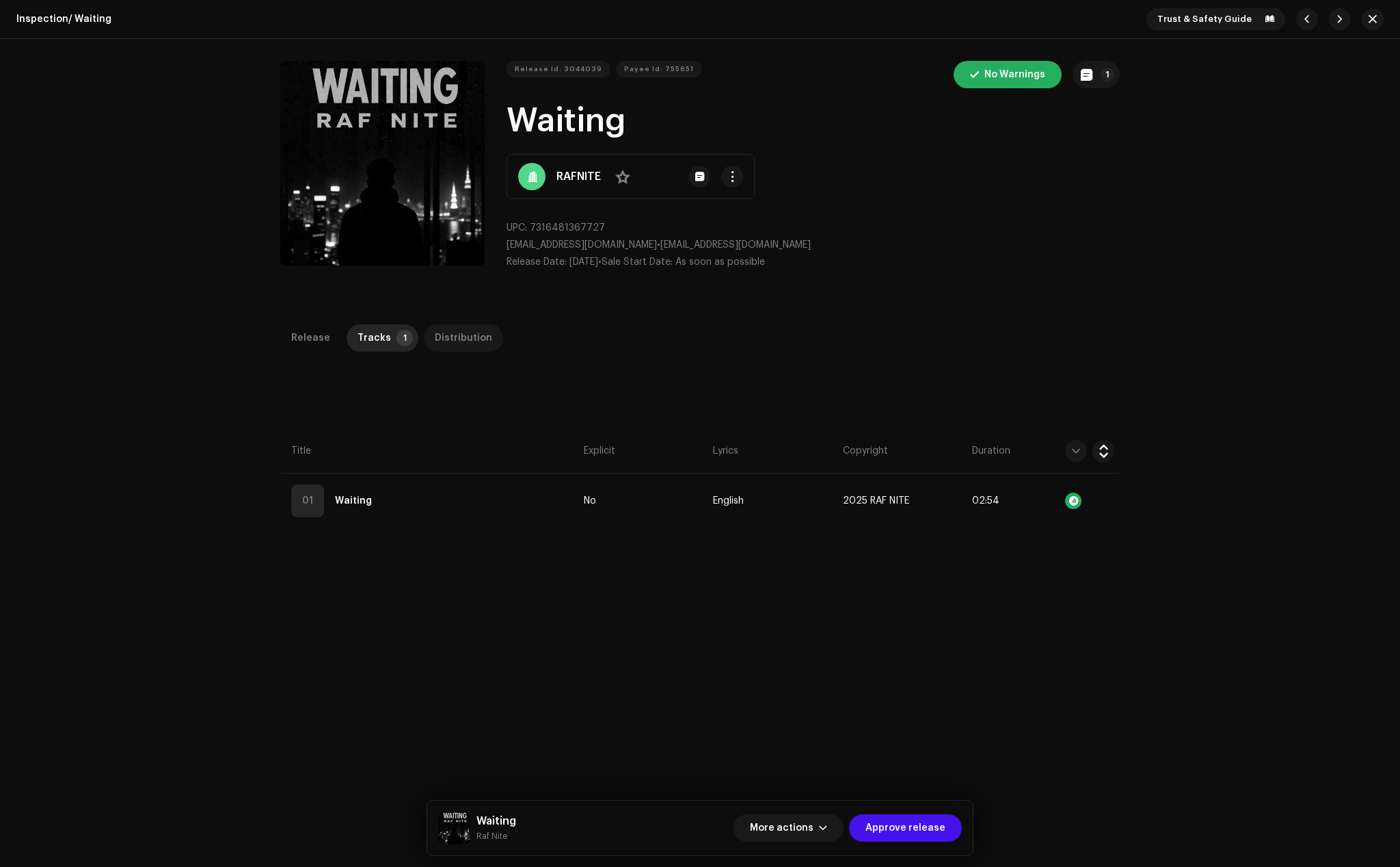
click at [458, 334] on div "Distribution" at bounding box center [464, 337] width 58 height 27
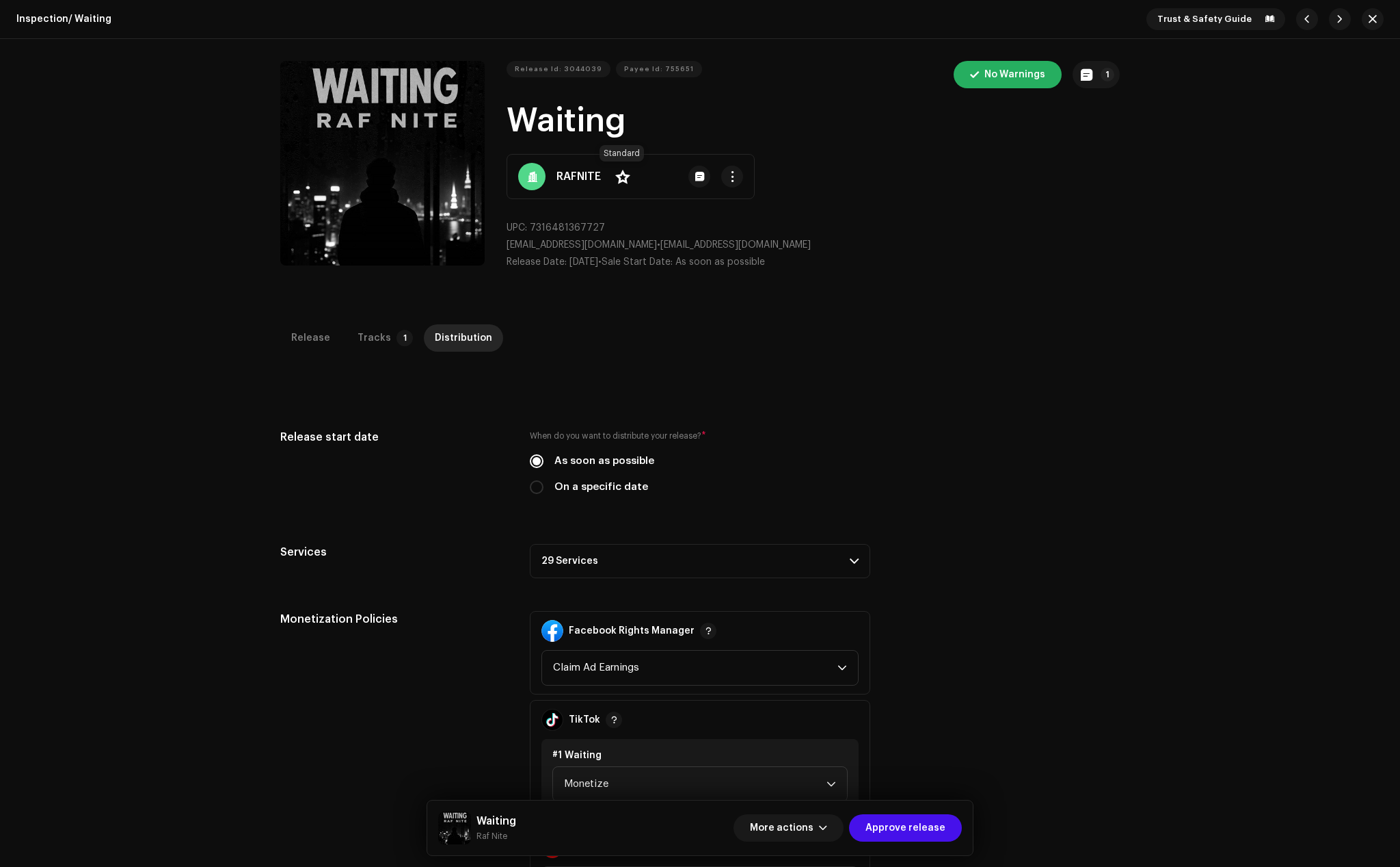
click at [623, 174] on span at bounding box center [623, 176] width 15 height 11
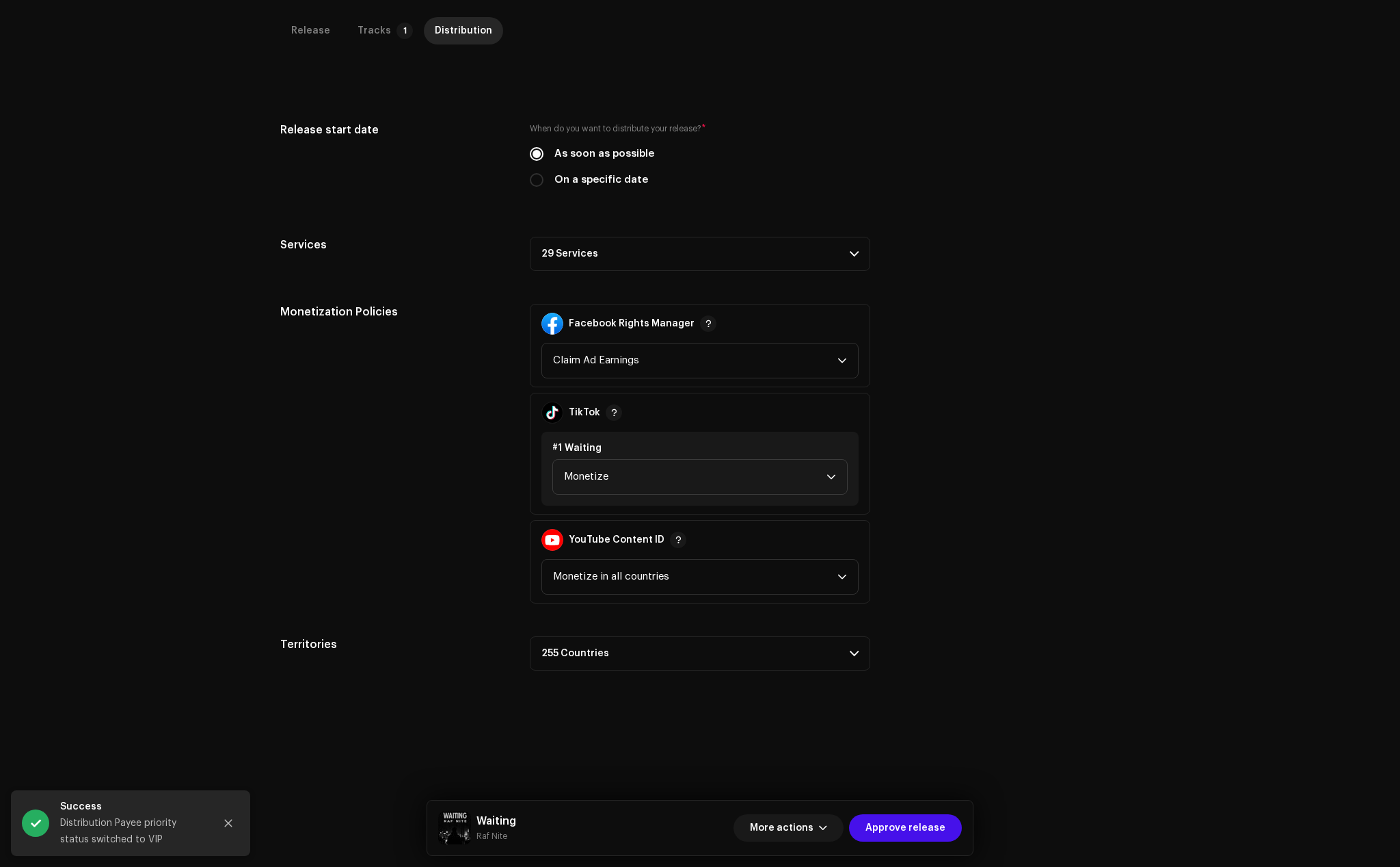
scroll to position [325, 0]
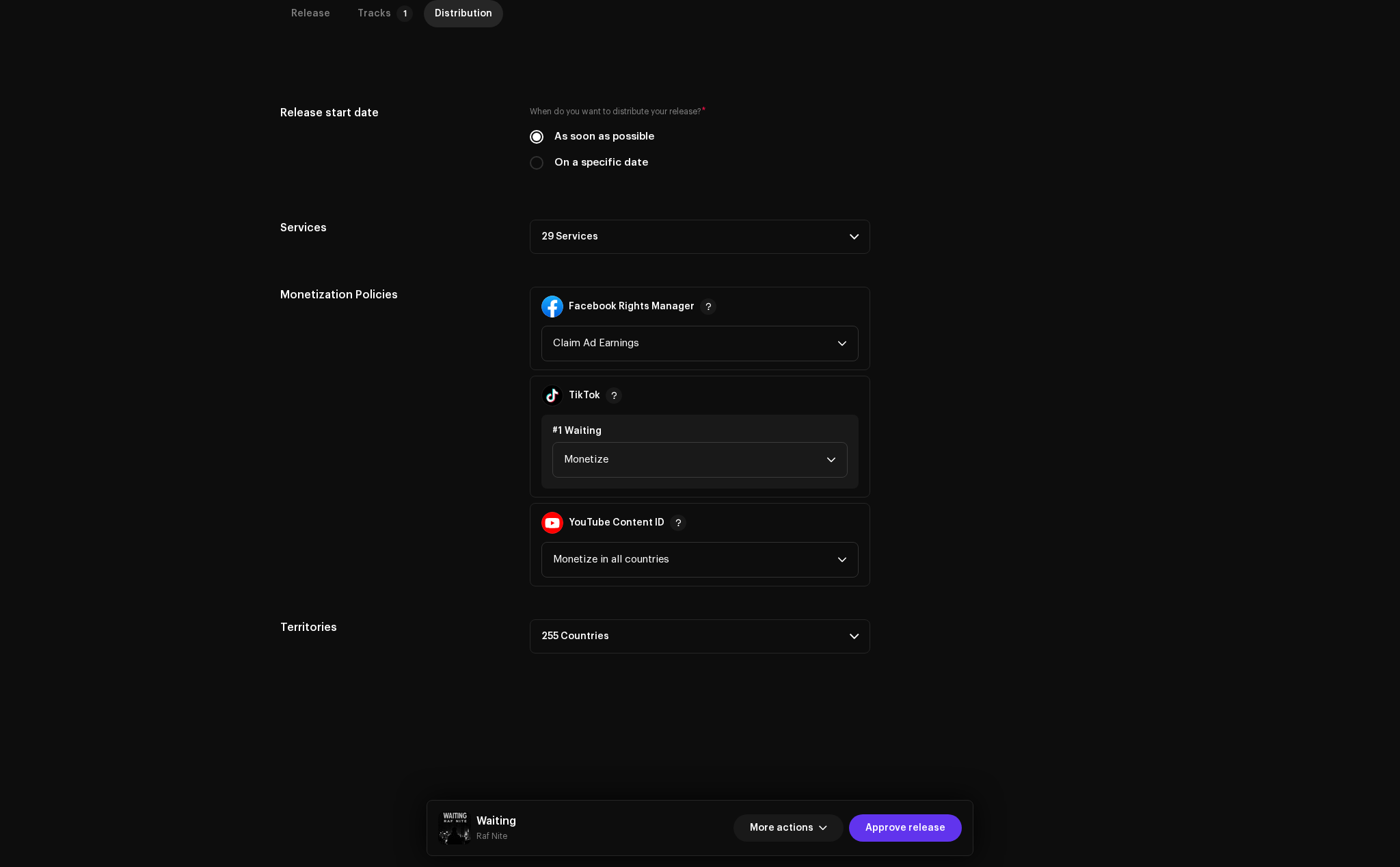
click at [919, 828] on span "Approve release" at bounding box center [905, 827] width 80 height 27
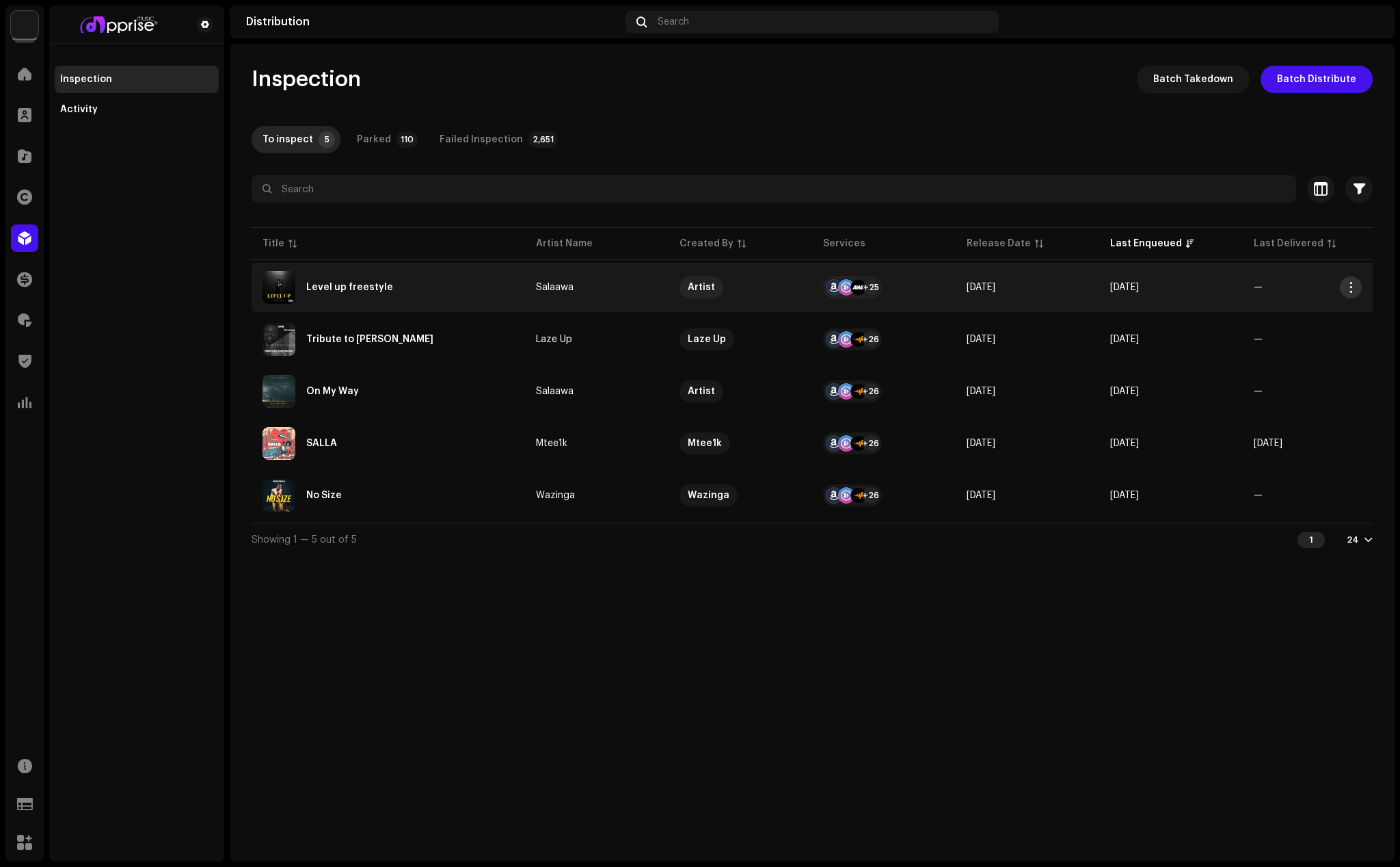
click at [1348, 281] on button "button" at bounding box center [1351, 288] width 22 height 22
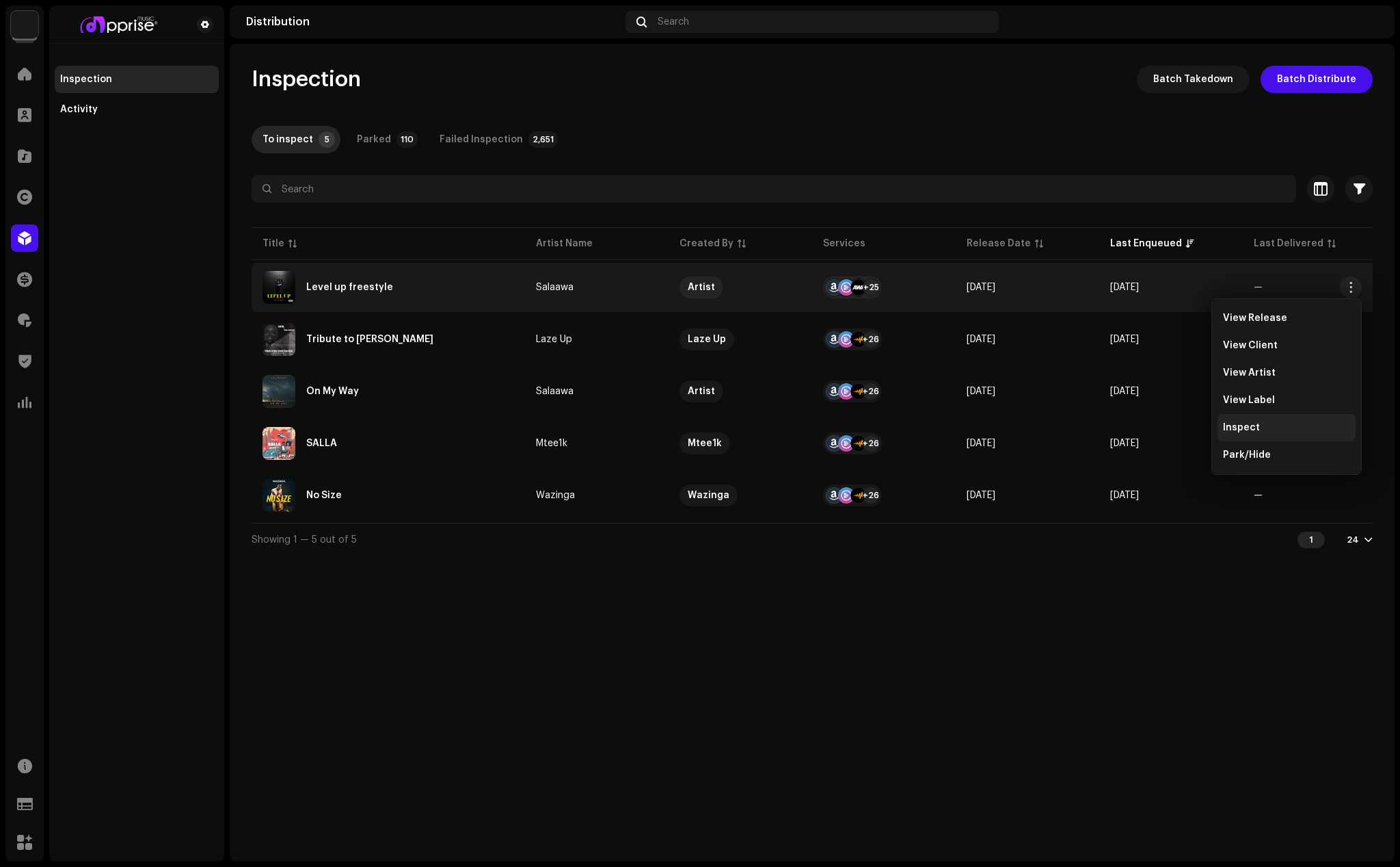
click at [1260, 434] on div "Inspect" at bounding box center [1287, 427] width 138 height 27
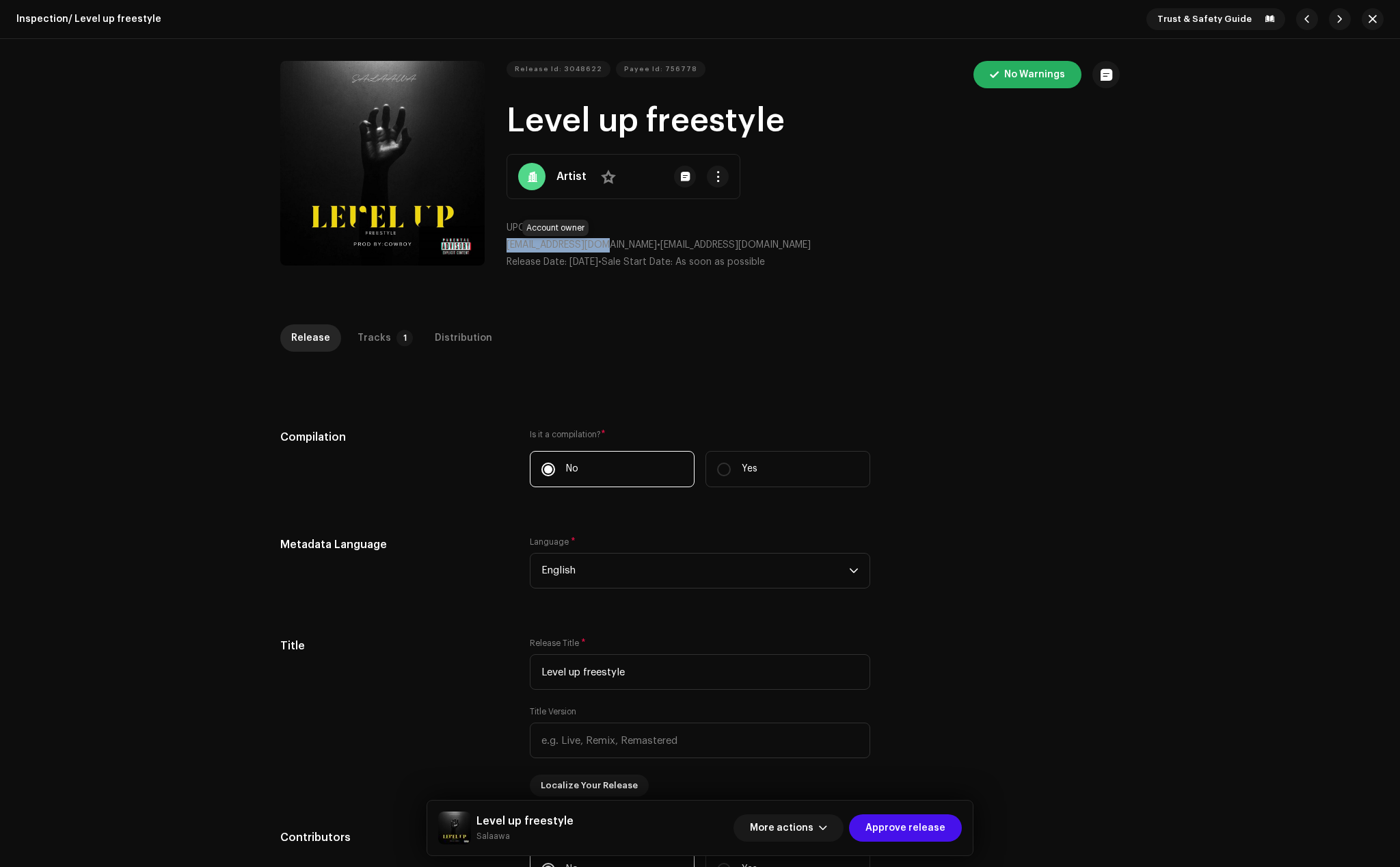
drag, startPoint x: 605, startPoint y: 248, endPoint x: 504, endPoint y: 246, distance: 101.0
click at [506, 246] on span "[EMAIL_ADDRESS][DOMAIN_NAME]" at bounding box center [581, 245] width 150 height 10
copy span "[EMAIL_ADDRESS][DOMAIN_NAME]"
click at [713, 176] on span "button" at bounding box center [718, 176] width 10 height 11
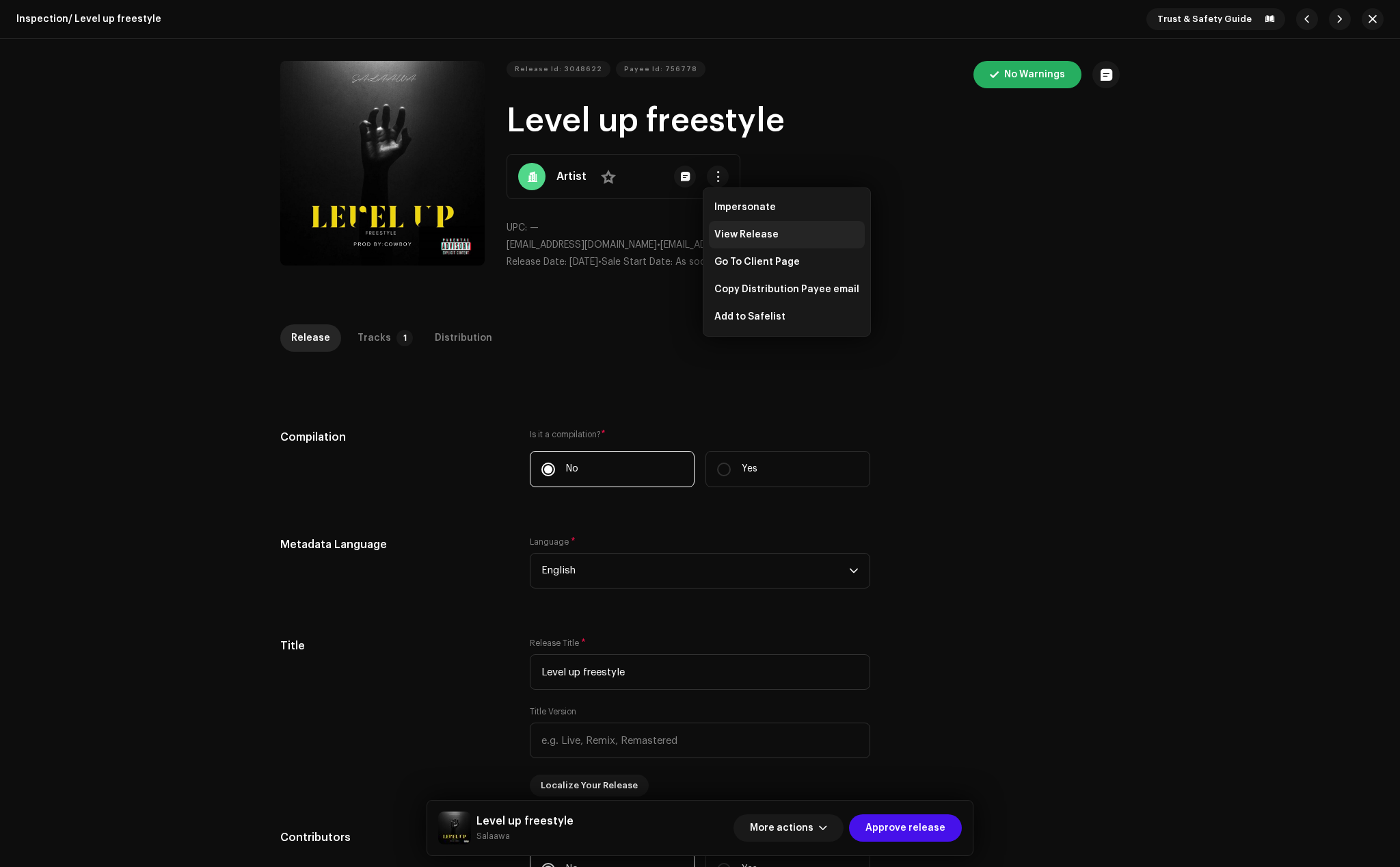
click at [733, 230] on span "View Release" at bounding box center [746, 234] width 65 height 11
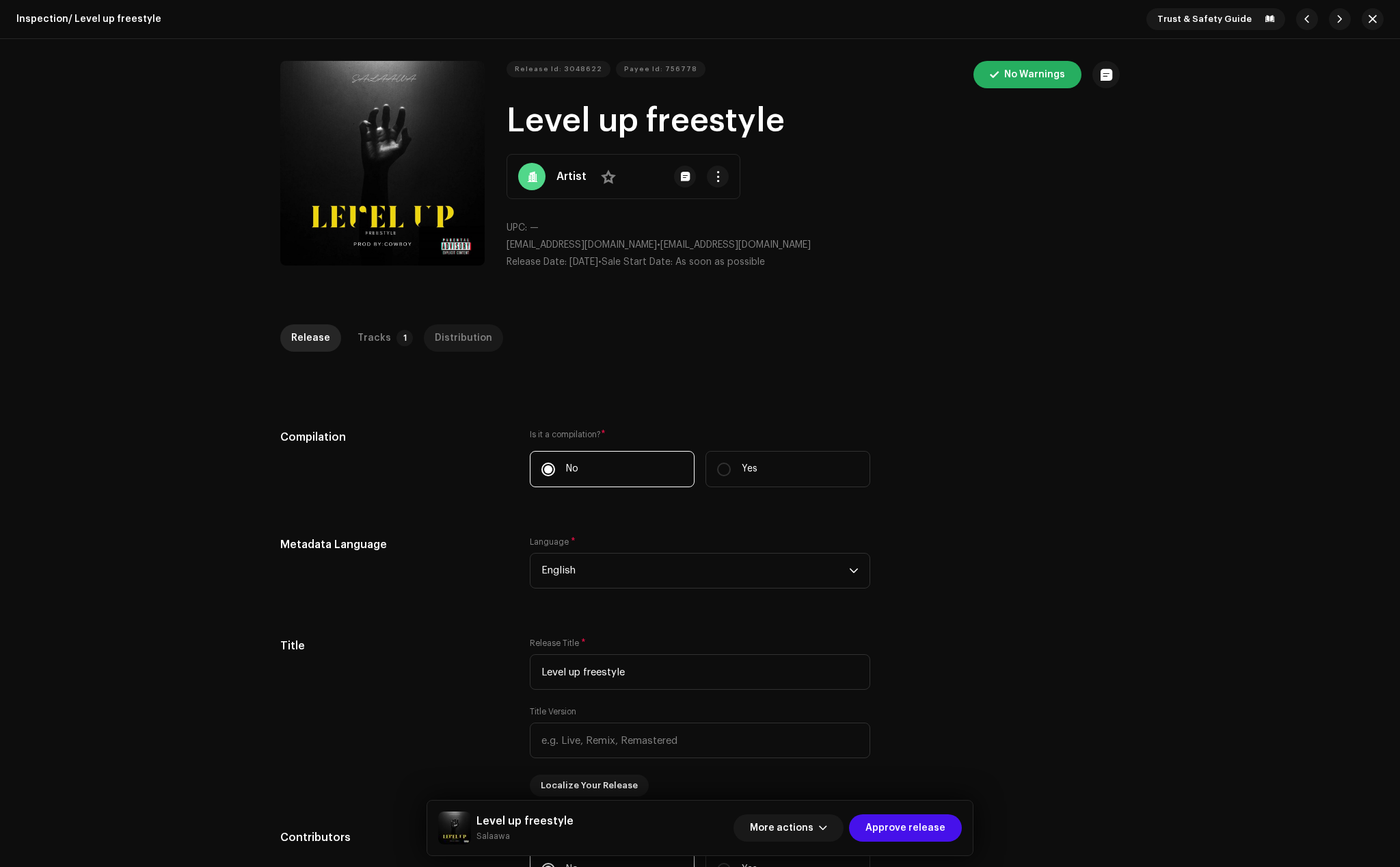
click at [455, 344] on div "Distribution" at bounding box center [464, 337] width 58 height 27
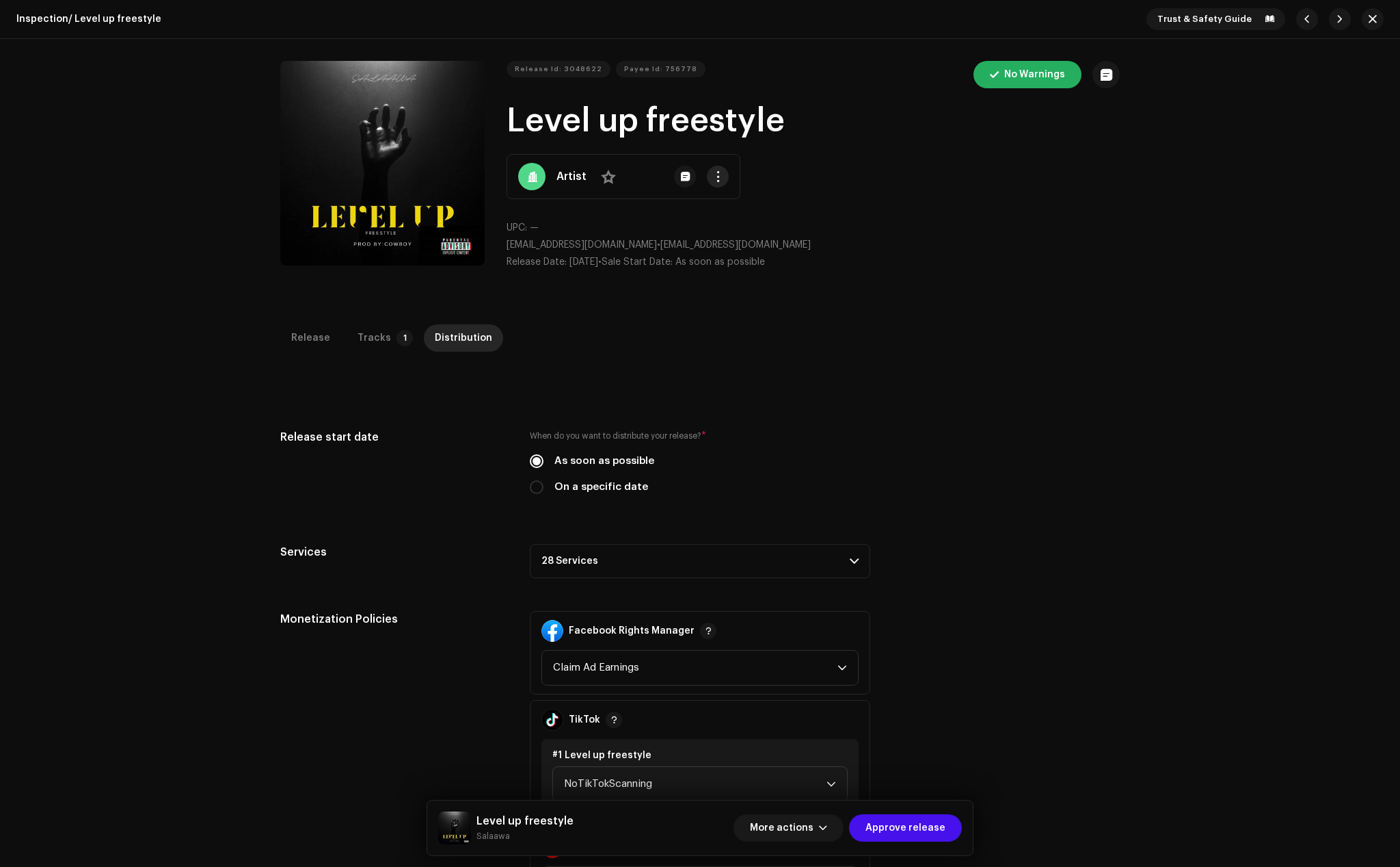
click at [713, 178] on span "button" at bounding box center [718, 176] width 10 height 11
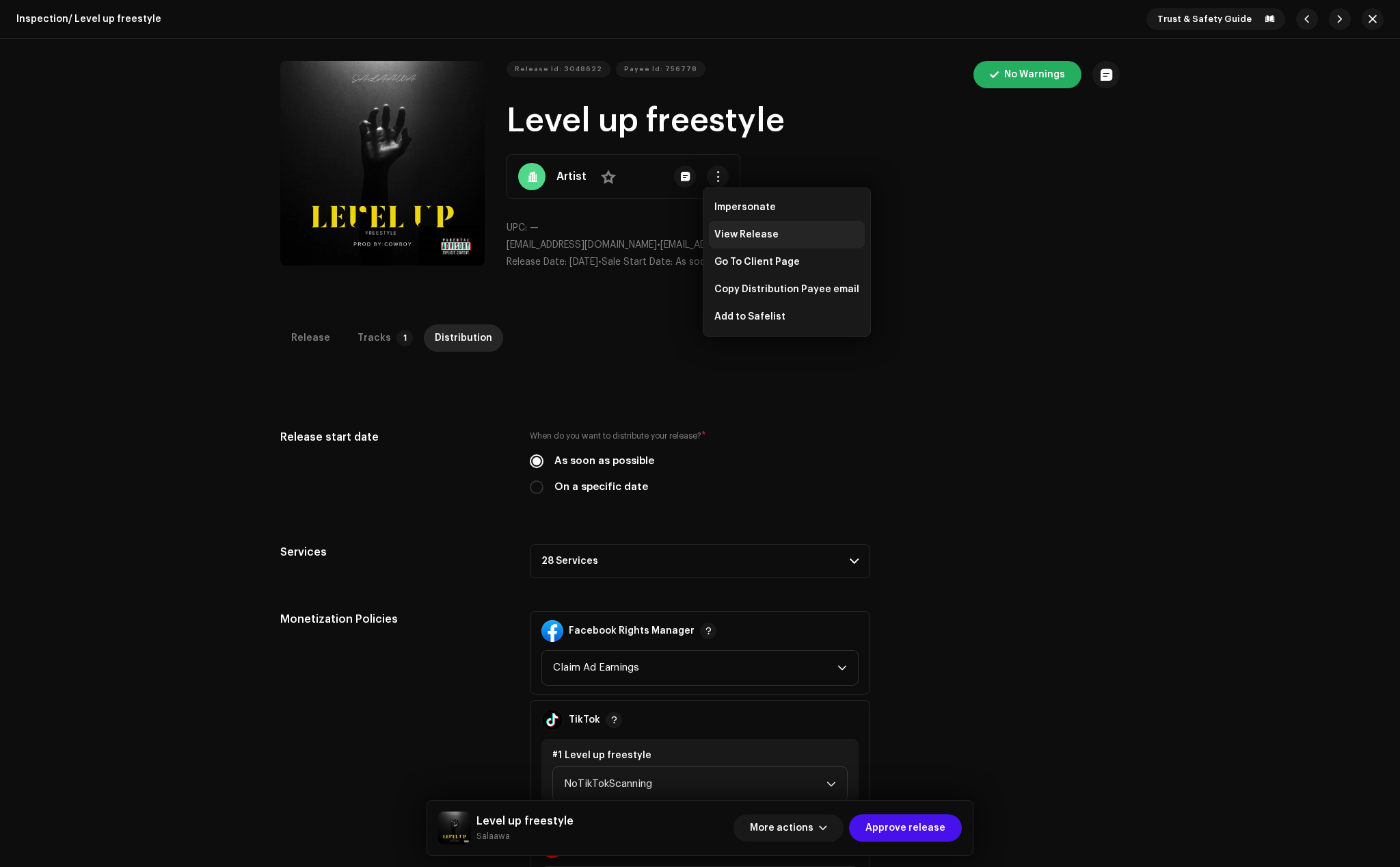
click at [733, 229] on div "View Release" at bounding box center [787, 234] width 156 height 27
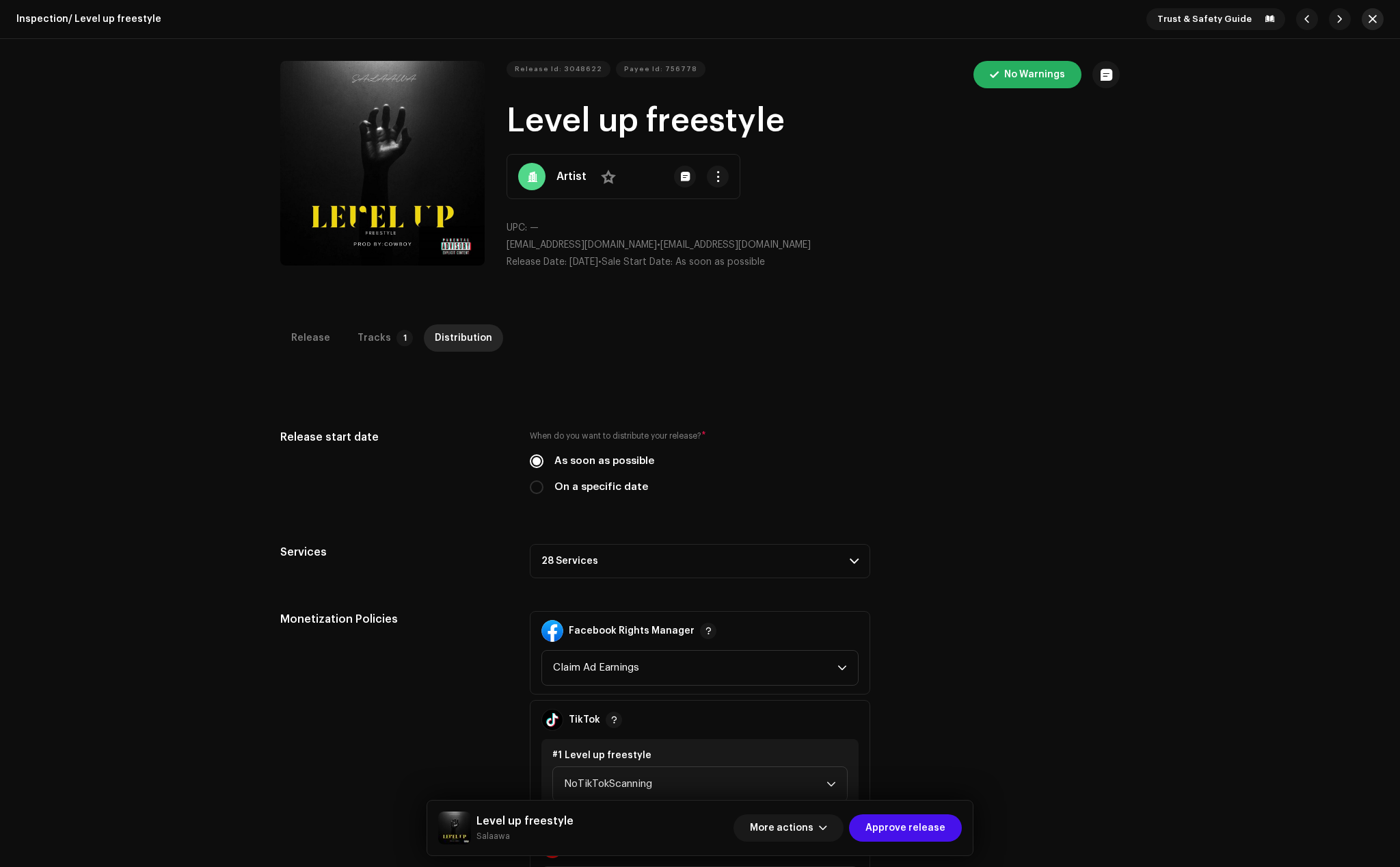
click at [1369, 14] on span "button" at bounding box center [1373, 19] width 8 height 11
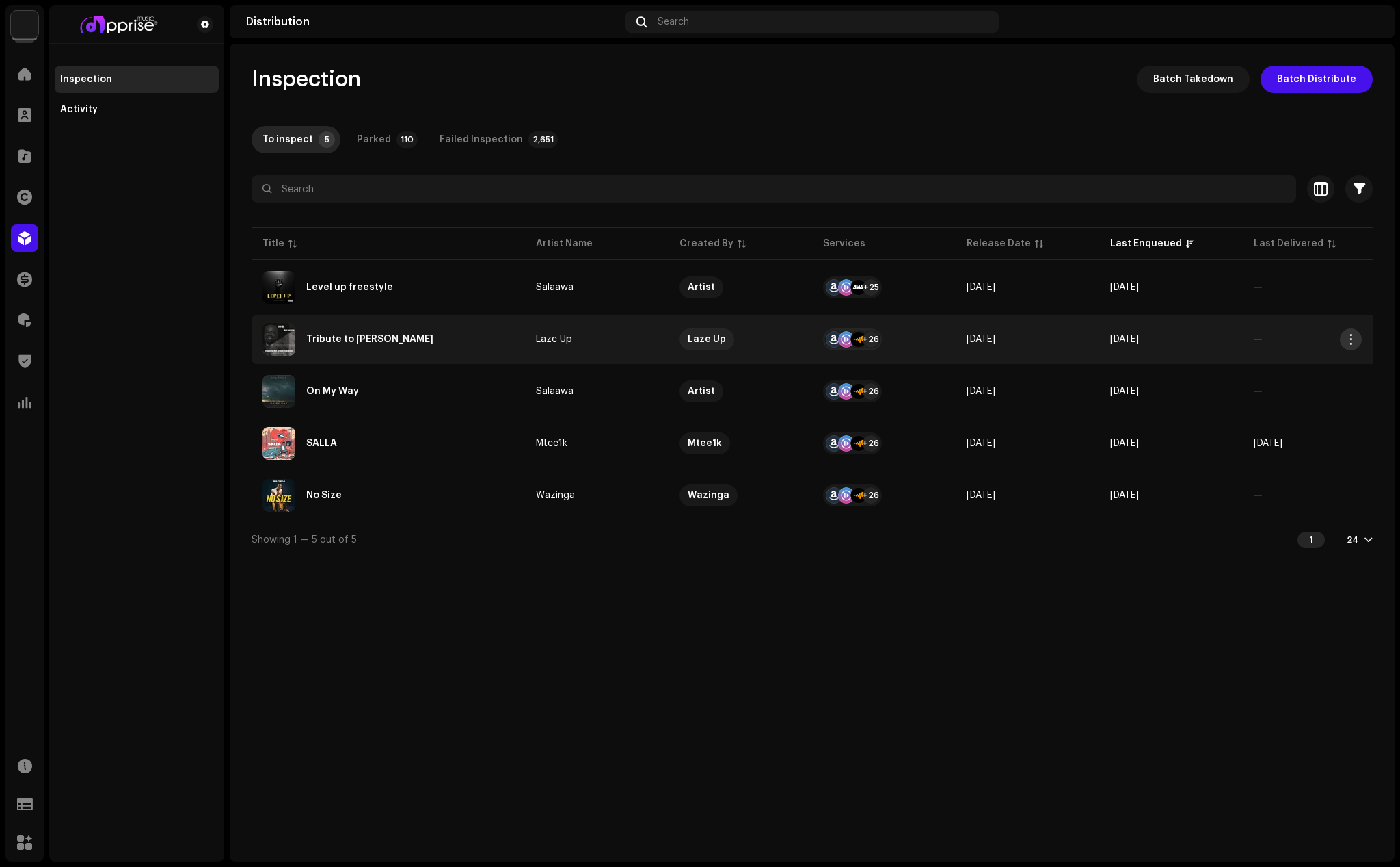
click at [1350, 335] on span "button" at bounding box center [1351, 338] width 10 height 11
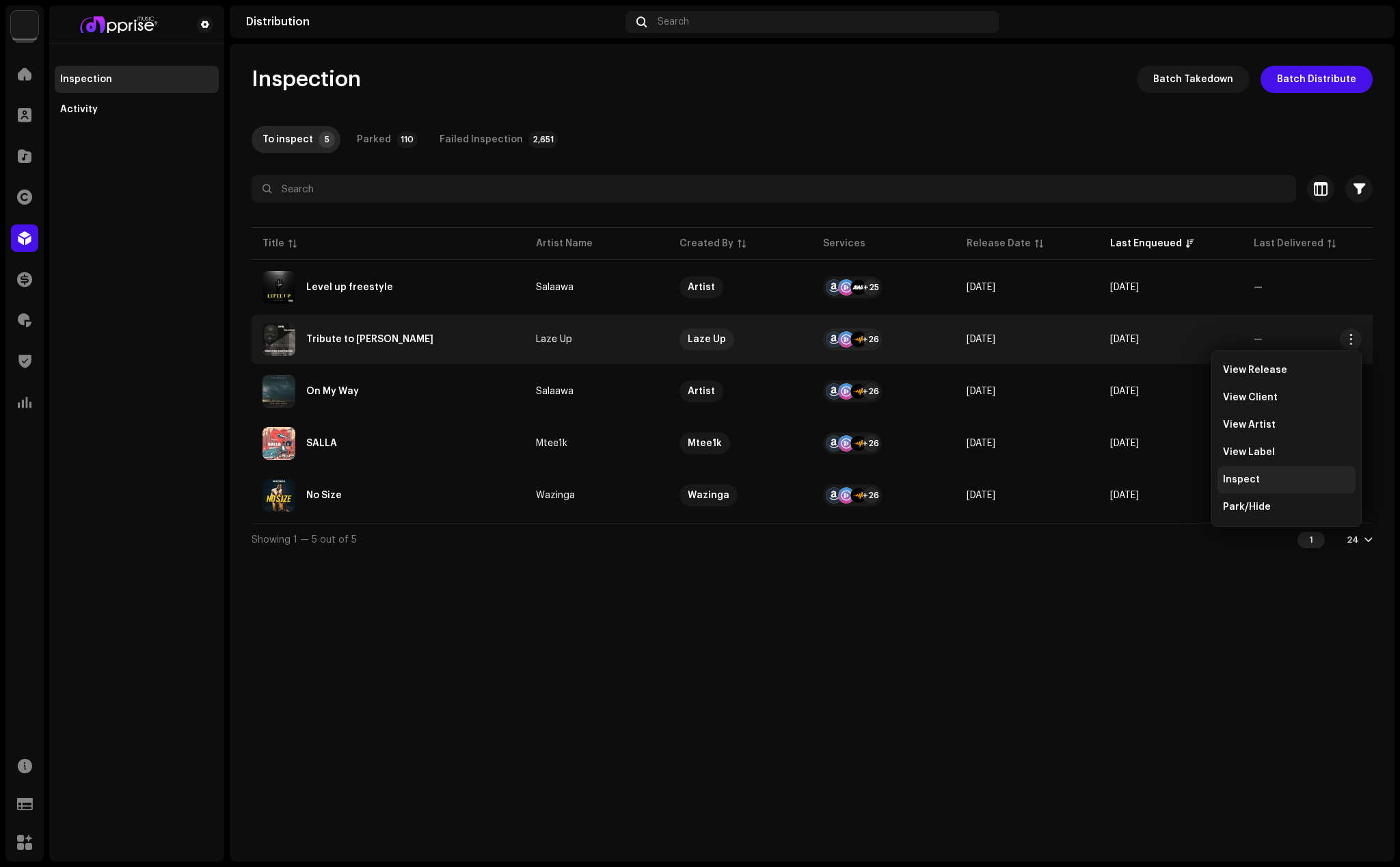
click at [1241, 477] on span "Inspect" at bounding box center [1241, 479] width 37 height 11
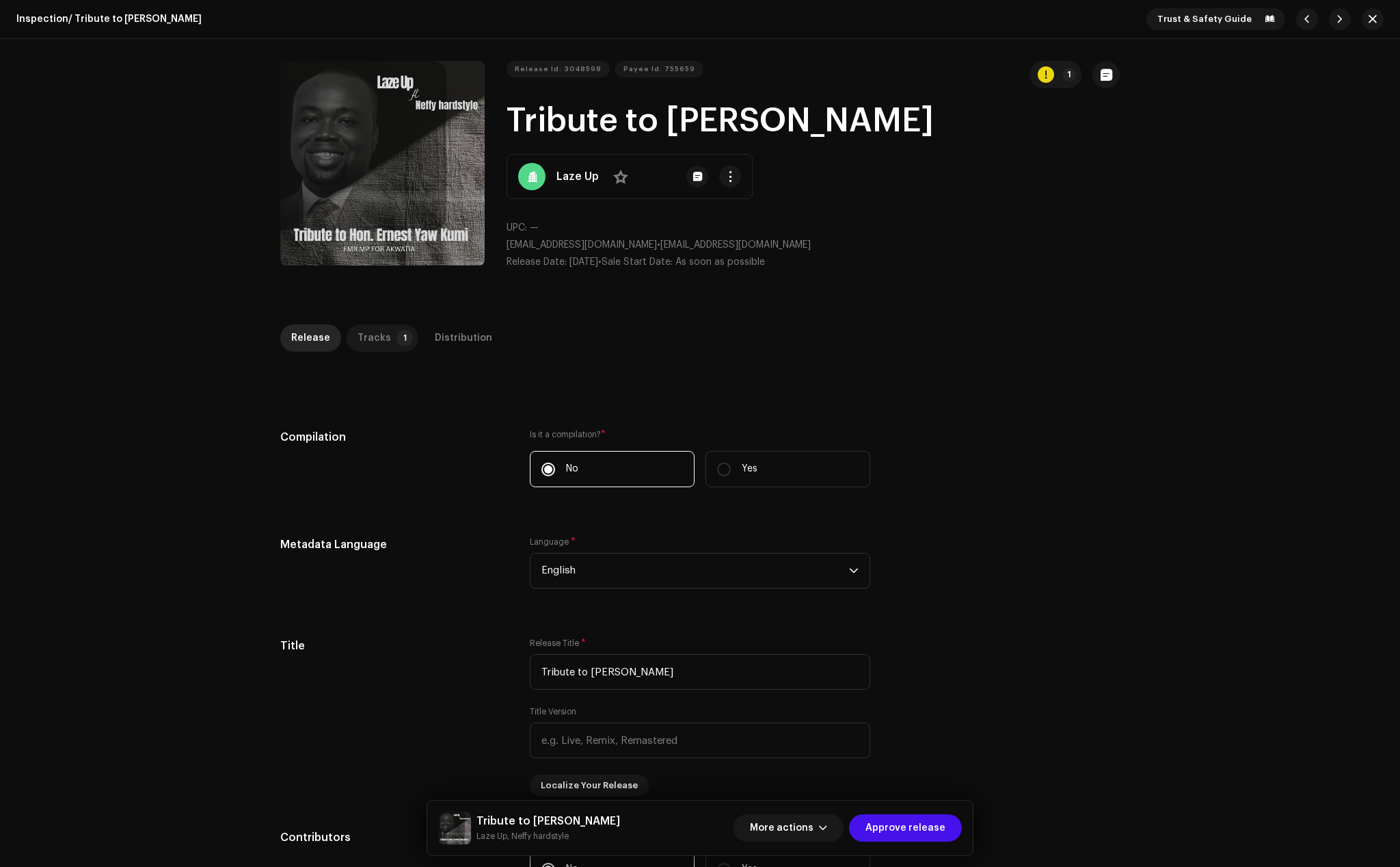
click at [381, 339] on p-tab "Tracks 1" at bounding box center [382, 337] width 72 height 27
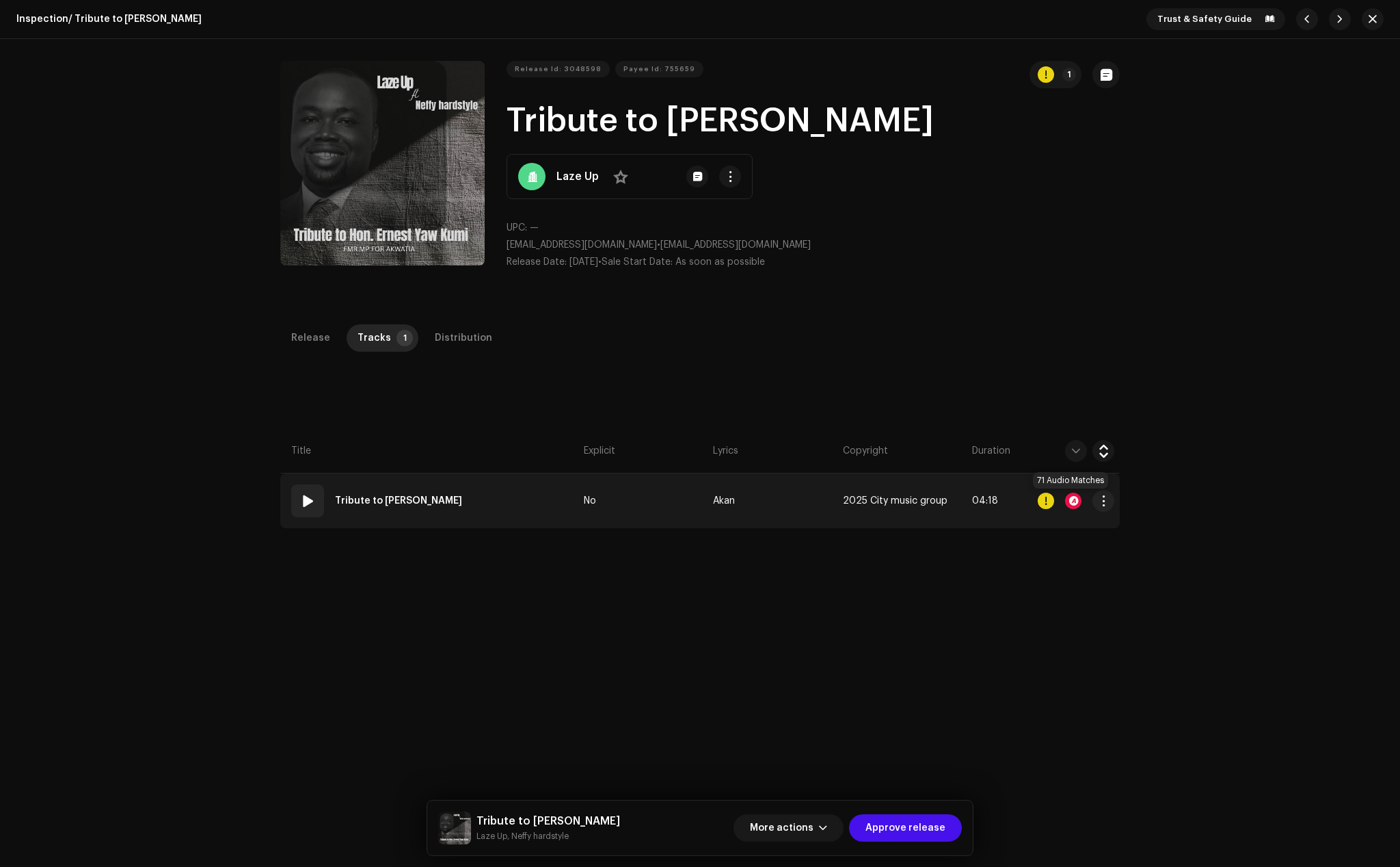
click at [1070, 500] on div at bounding box center [1074, 501] width 16 height 16
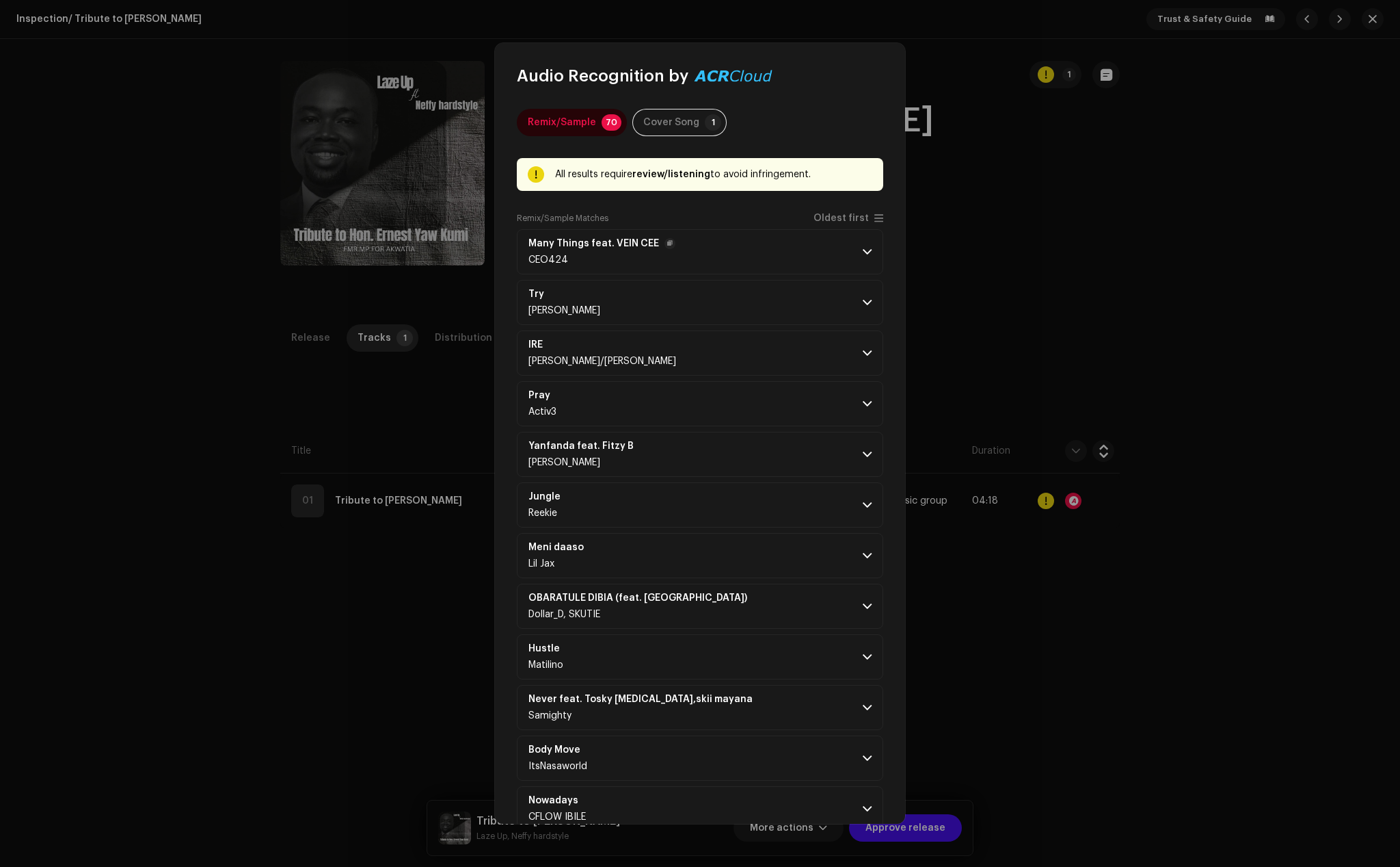
click at [863, 254] on span at bounding box center [867, 251] width 9 height 11
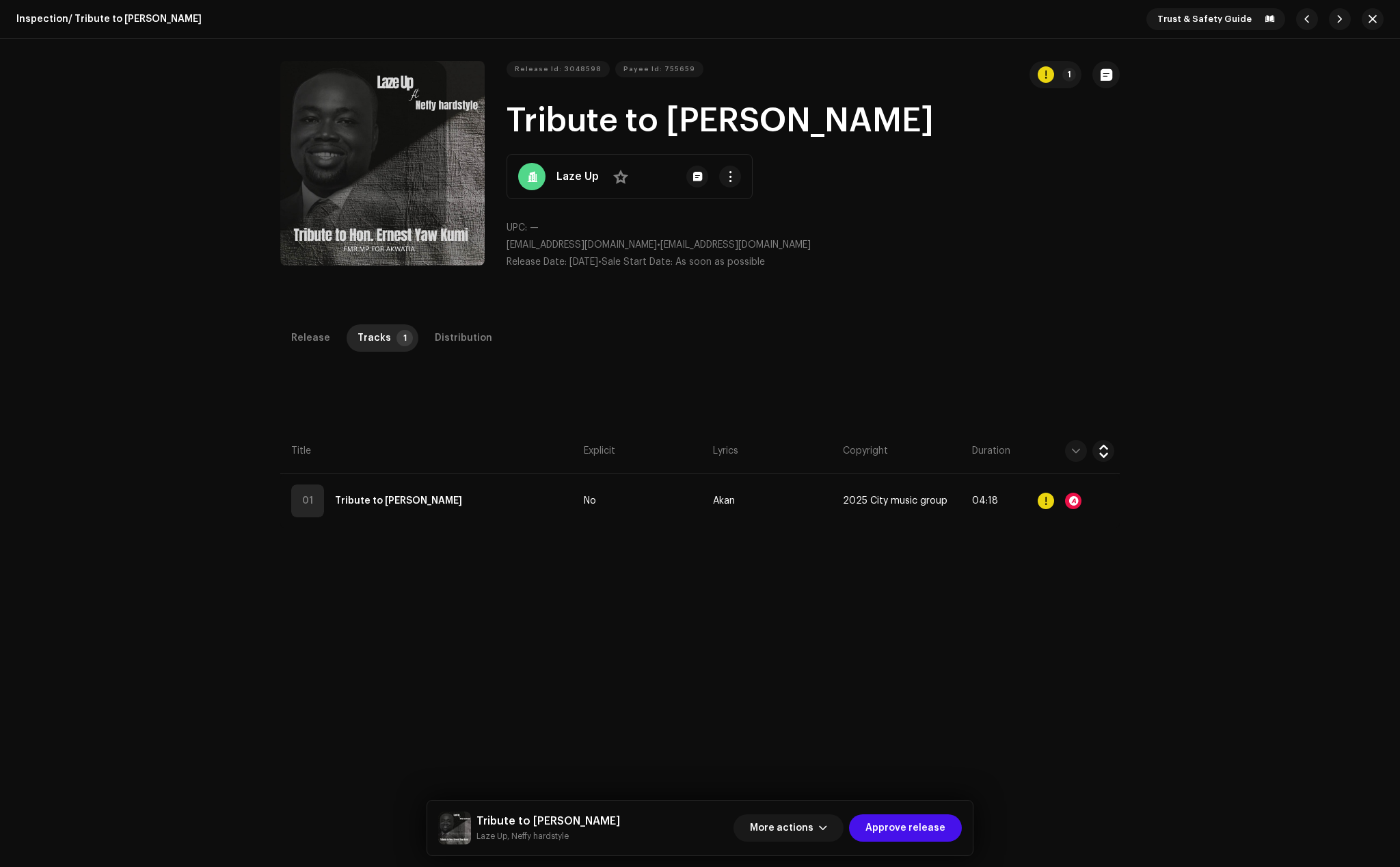
click at [1031, 340] on div "Audio Recognition by Remix/Sample 70 Cover Song 1 All results require review/li…" at bounding box center [700, 433] width 1400 height 867
click at [463, 331] on div "Distribution" at bounding box center [464, 337] width 58 height 27
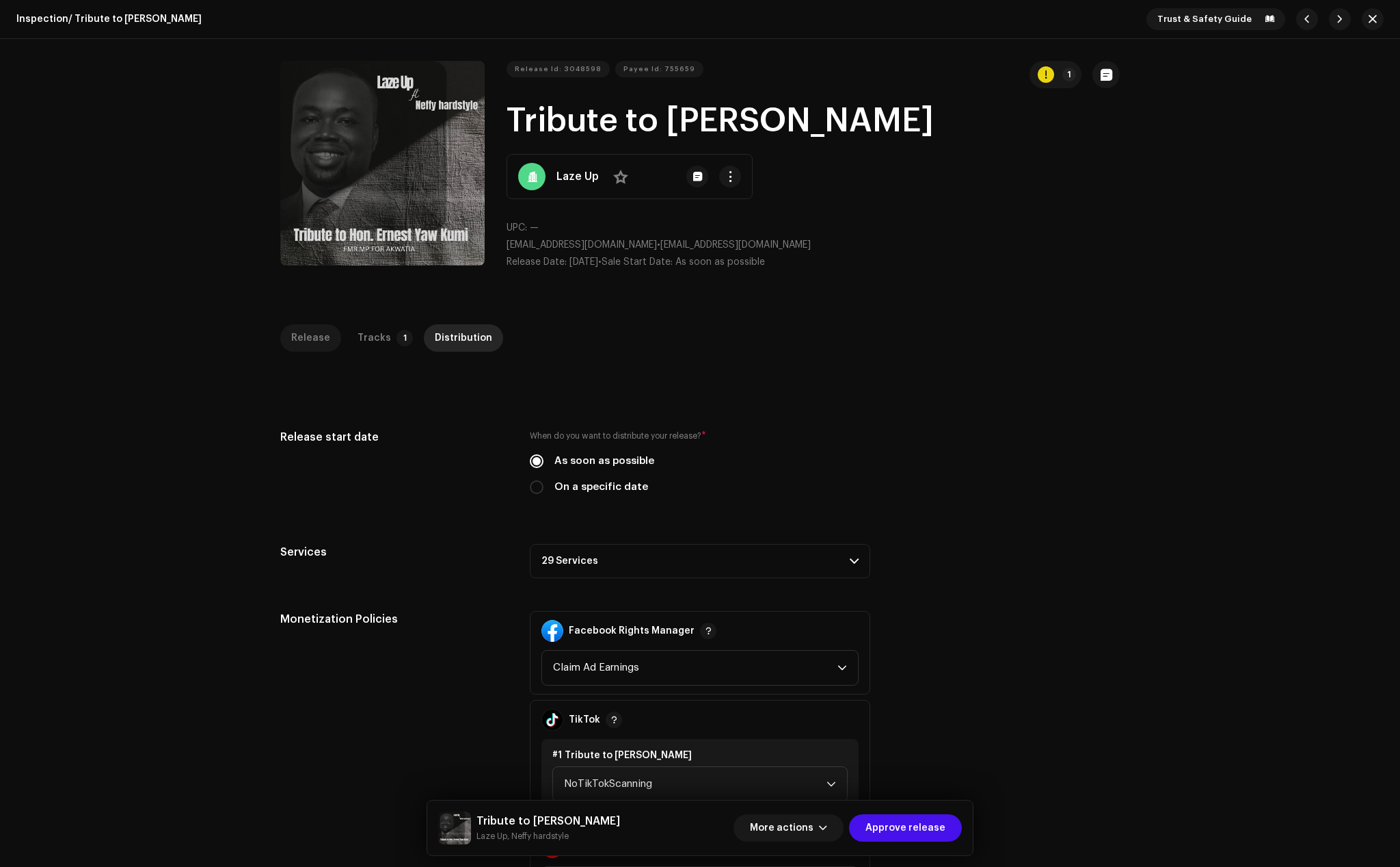
click at [311, 344] on div "Release" at bounding box center [310, 337] width 39 height 27
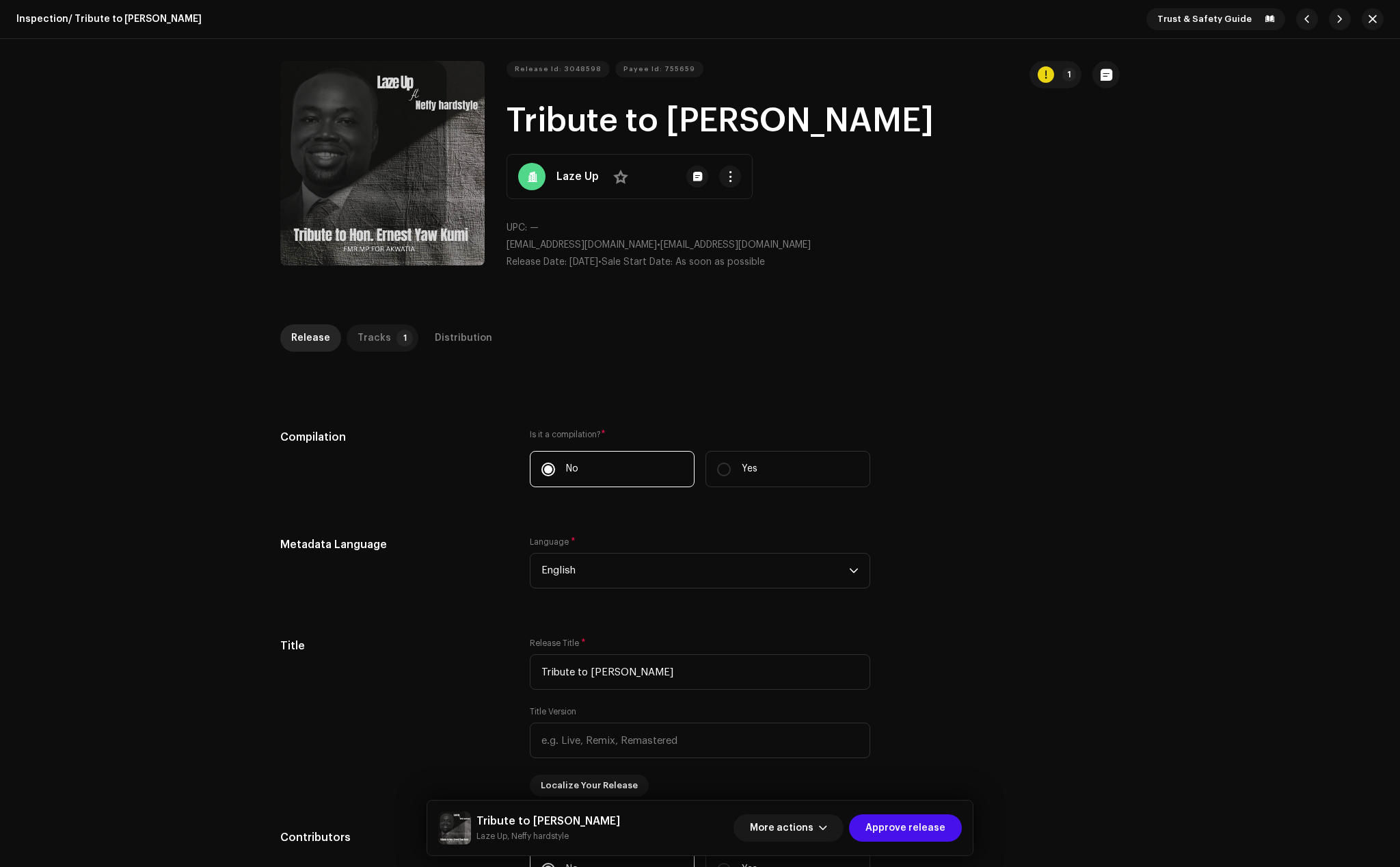
click at [379, 342] on div "Tracks" at bounding box center [374, 337] width 34 height 27
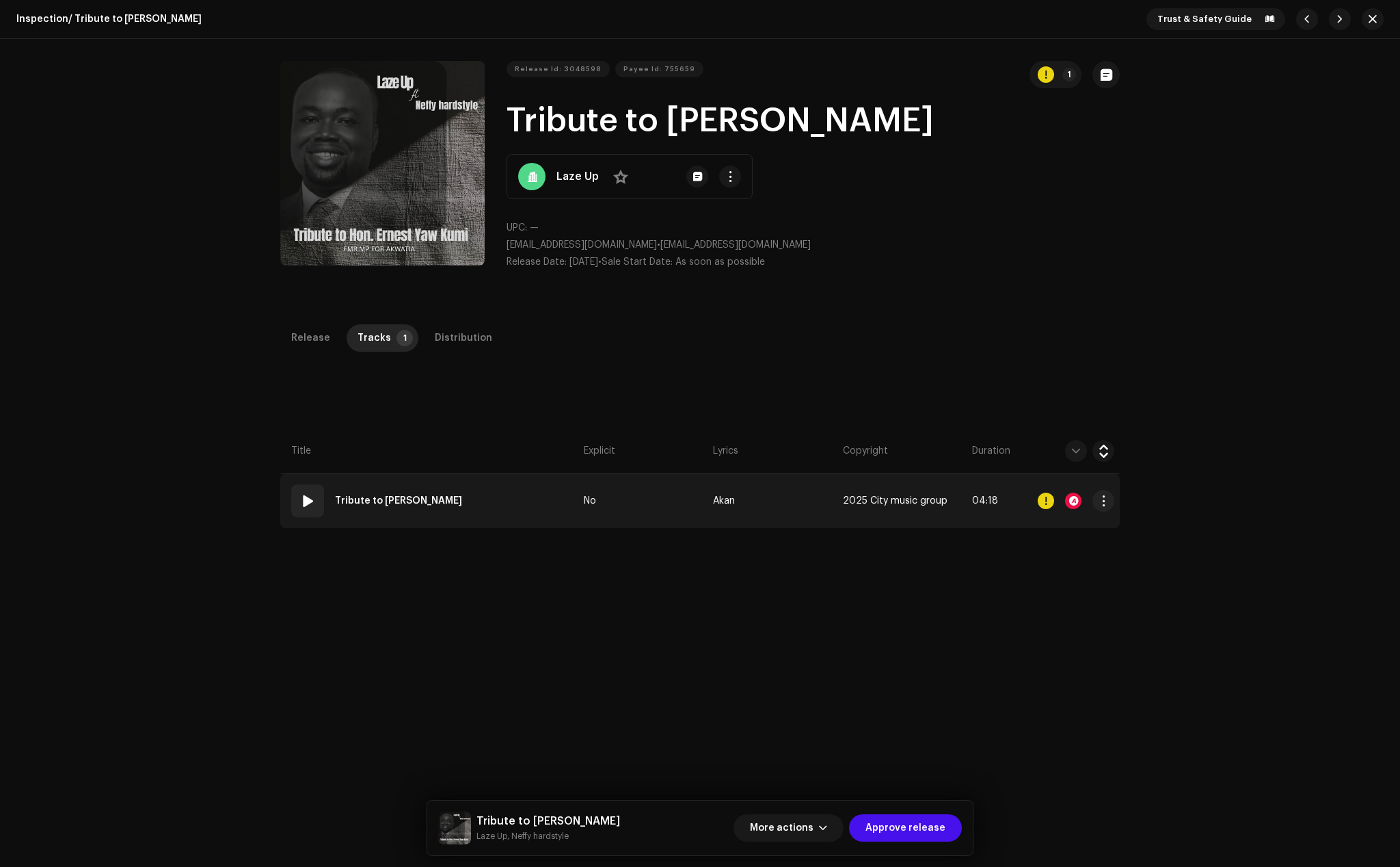
click at [310, 493] on span at bounding box center [307, 501] width 16 height 16
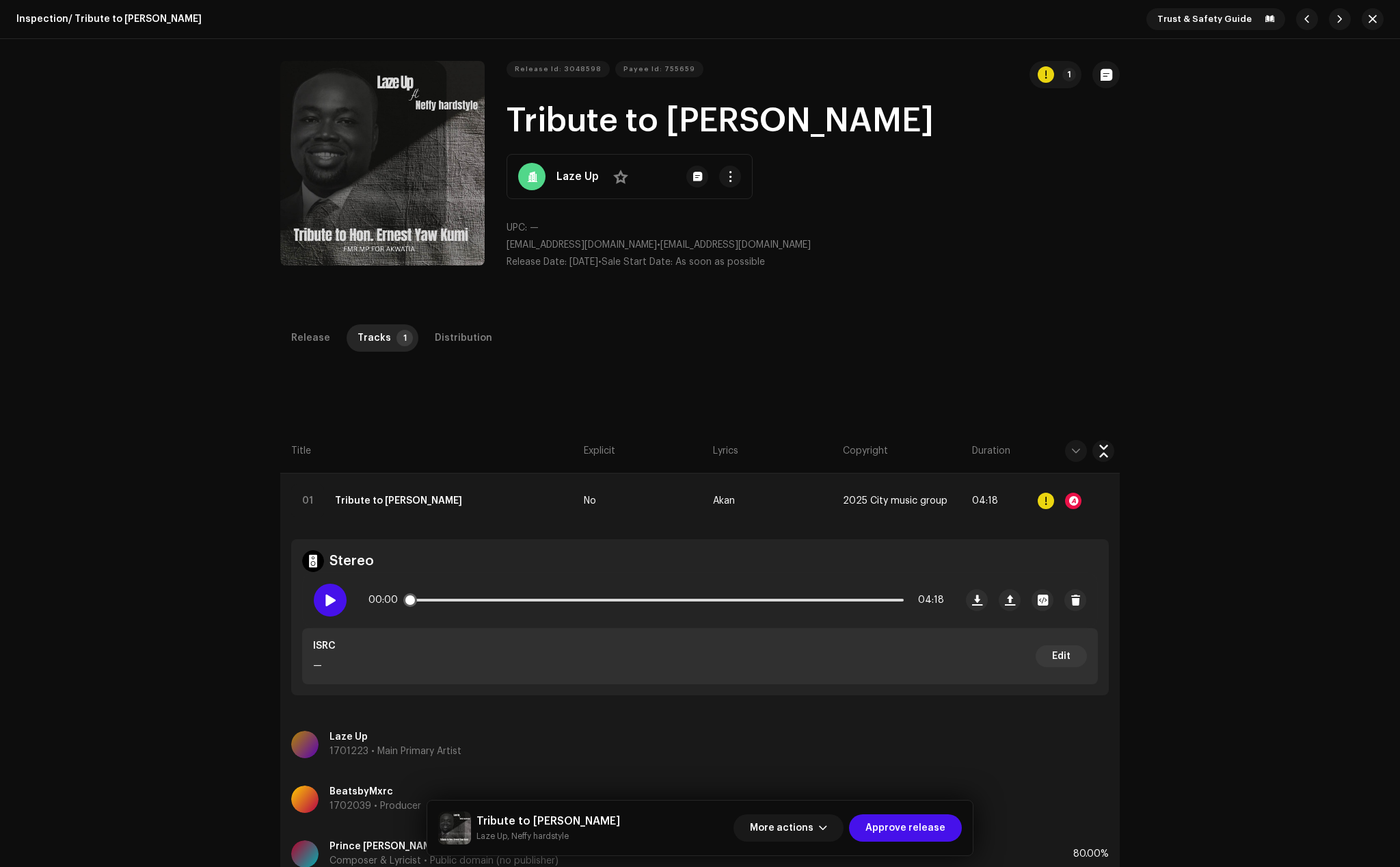
click at [337, 594] on div at bounding box center [329, 599] width 33 height 33
click at [456, 333] on div "Distribution" at bounding box center [464, 337] width 58 height 27
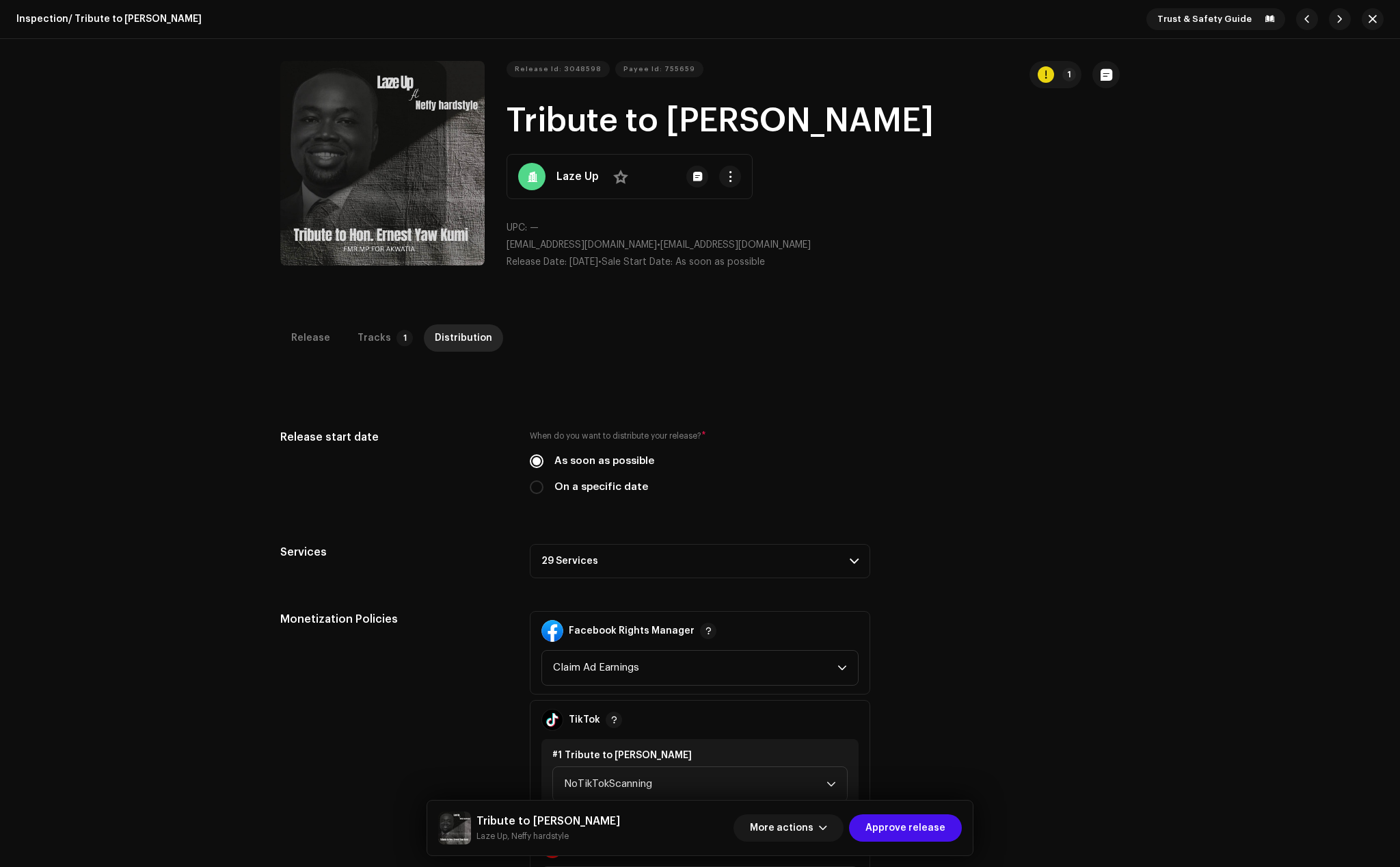
click at [579, 554] on p-accordion-header "29 Services" at bounding box center [700, 560] width 340 height 34
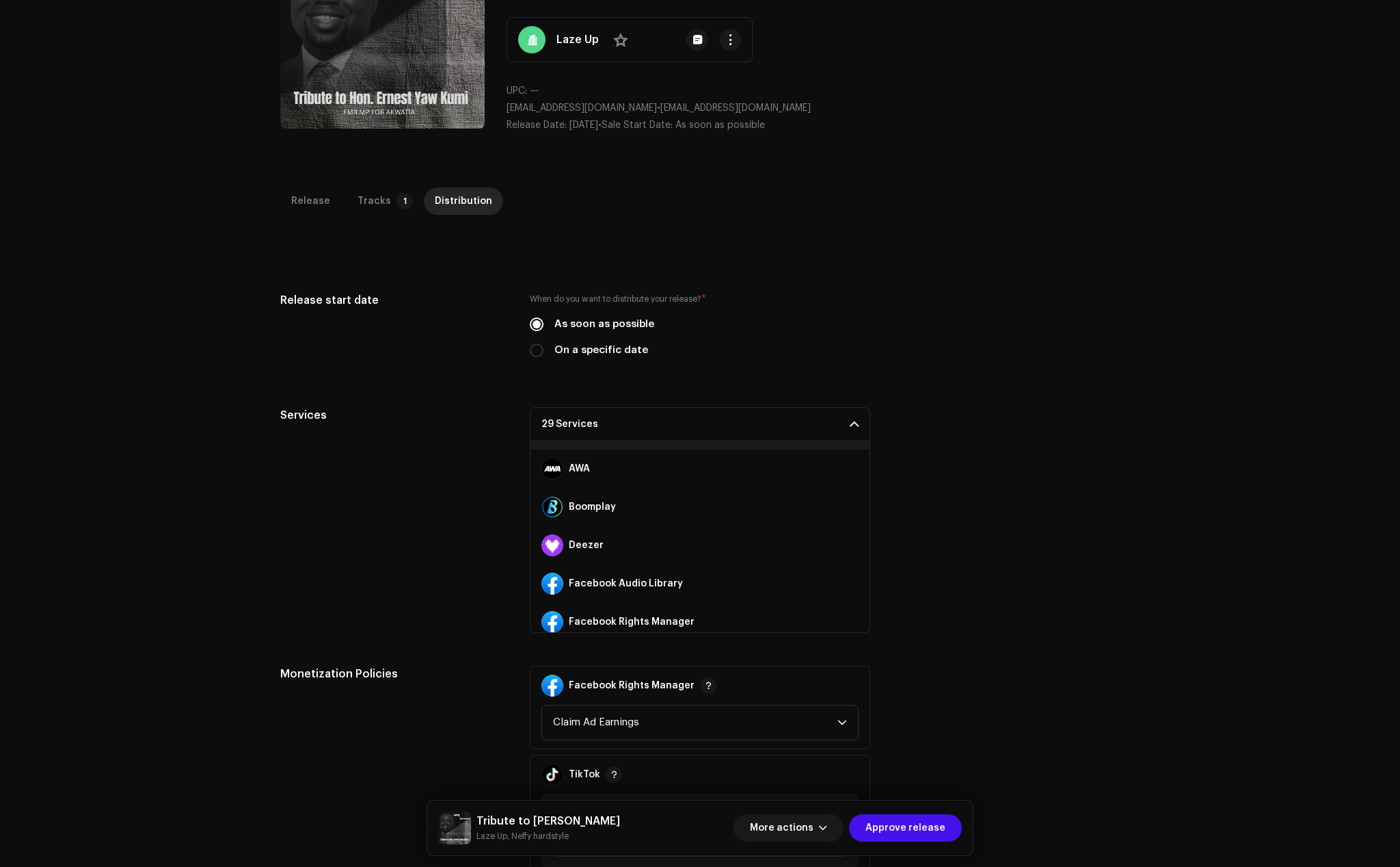
scroll to position [136, 0]
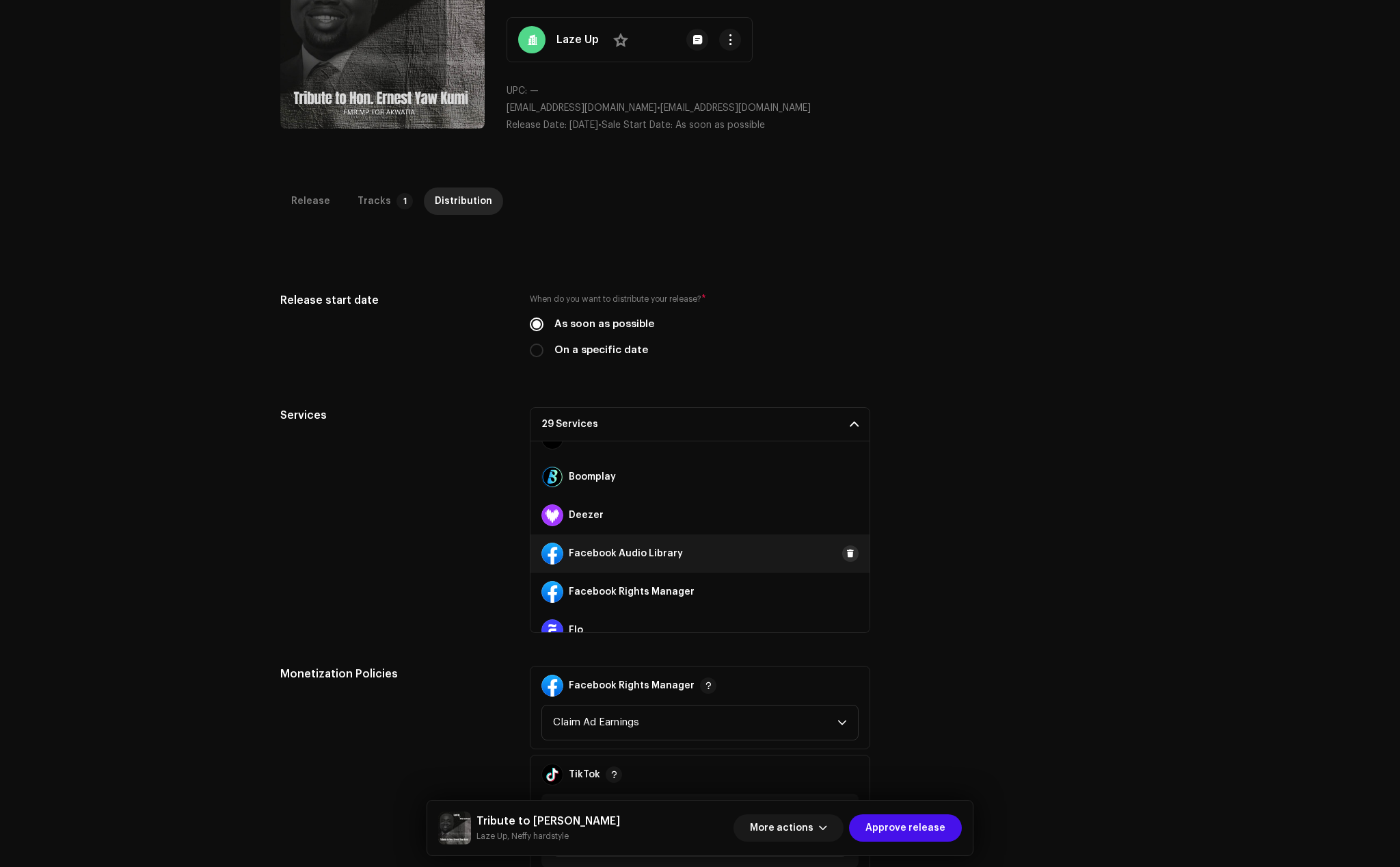
click at [847, 554] on span at bounding box center [851, 552] width 8 height 11
click at [843, 587] on button at bounding box center [851, 591] width 16 height 16
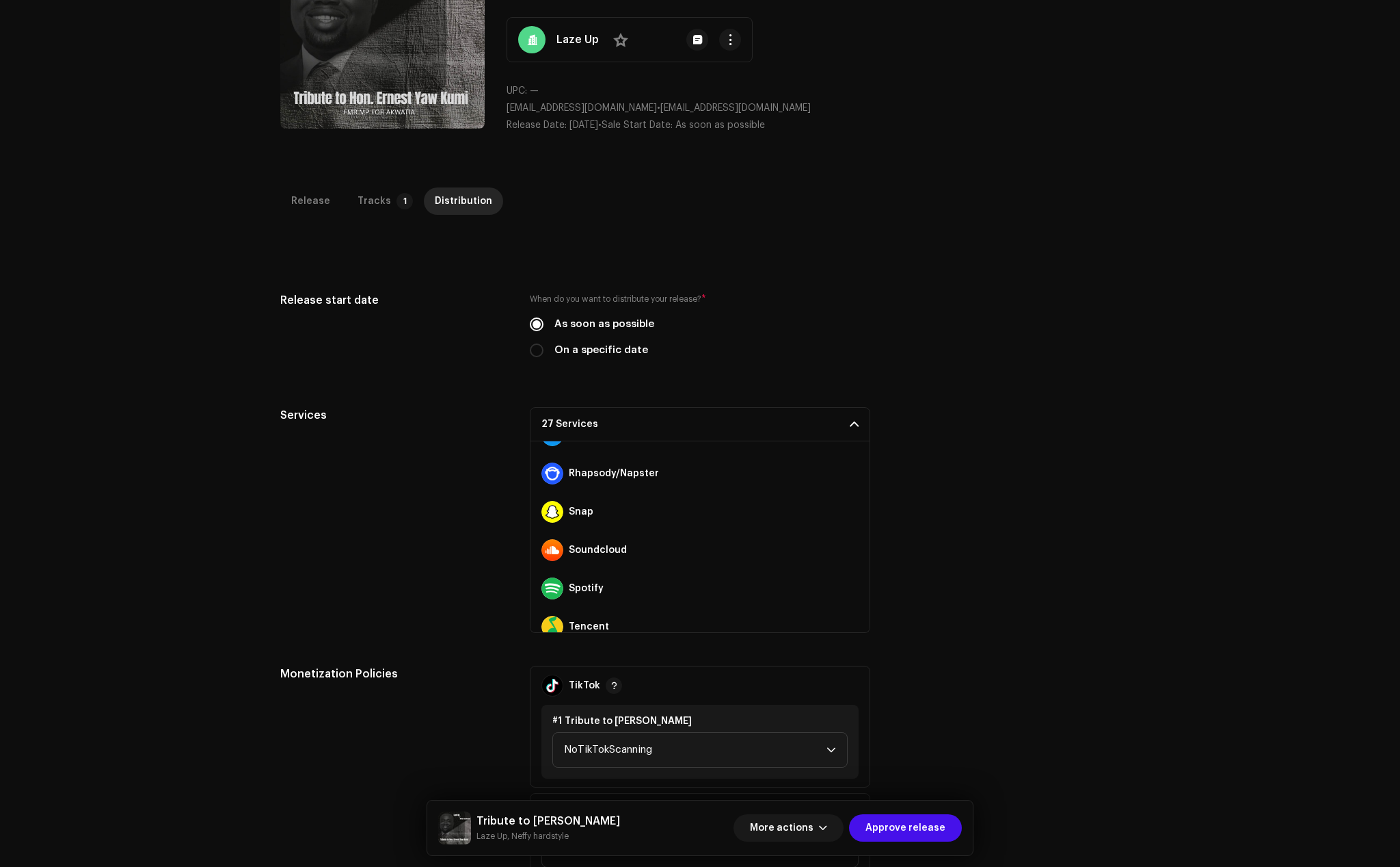
scroll to position [684, 0]
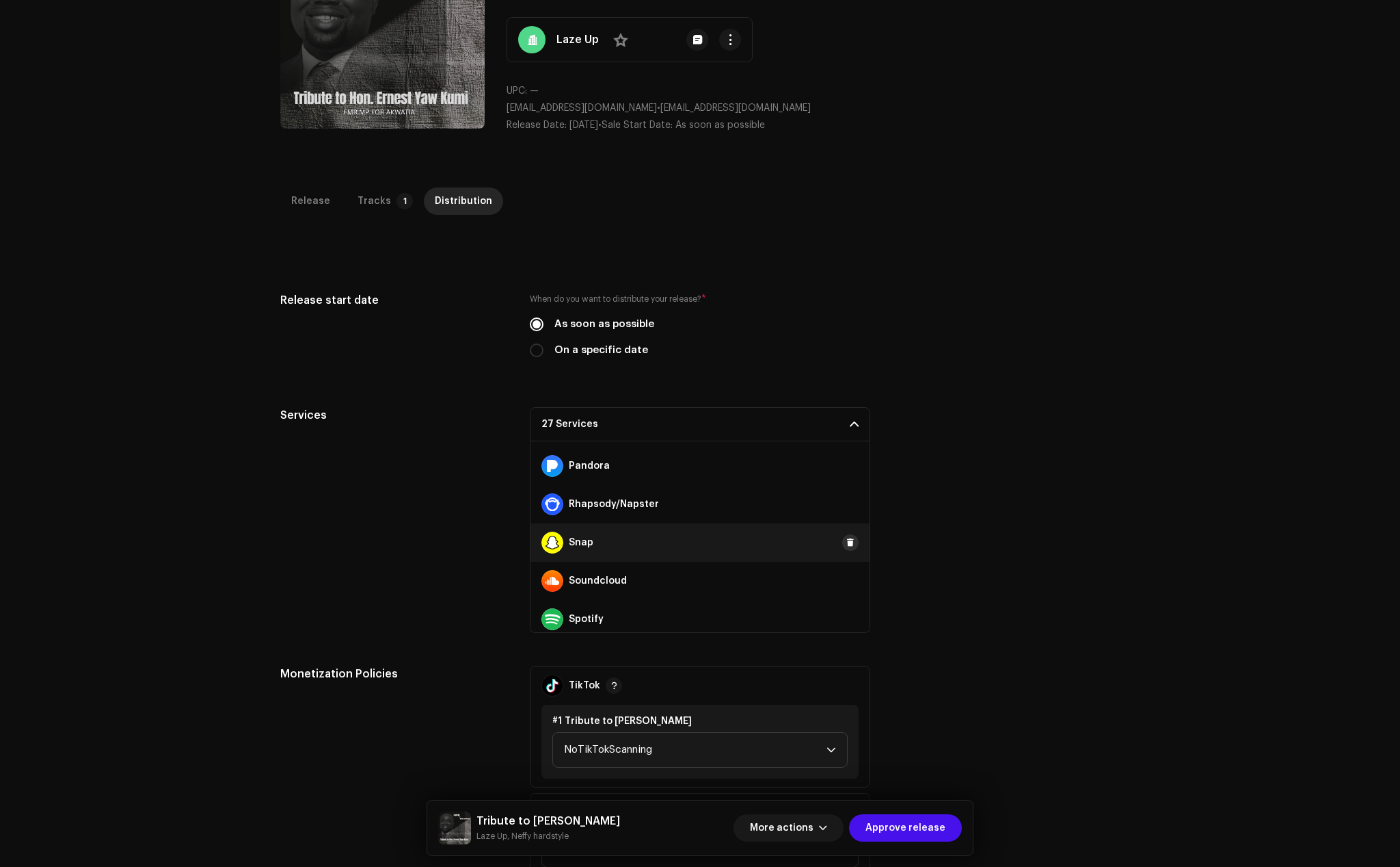
click at [847, 543] on span at bounding box center [851, 542] width 8 height 11
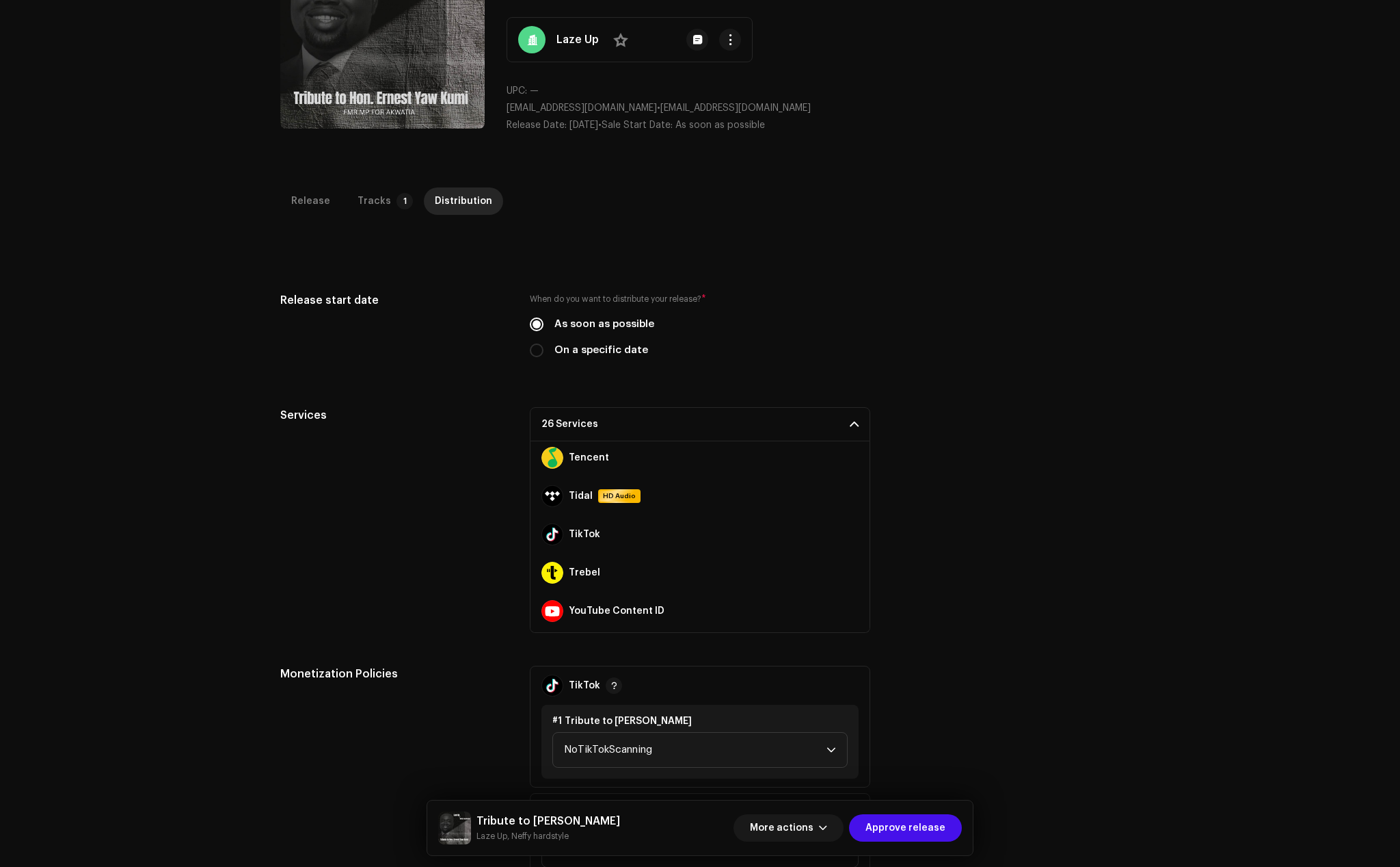
scroll to position [889, 0]
click at [847, 527] on span at bounding box center [851, 529] width 8 height 11
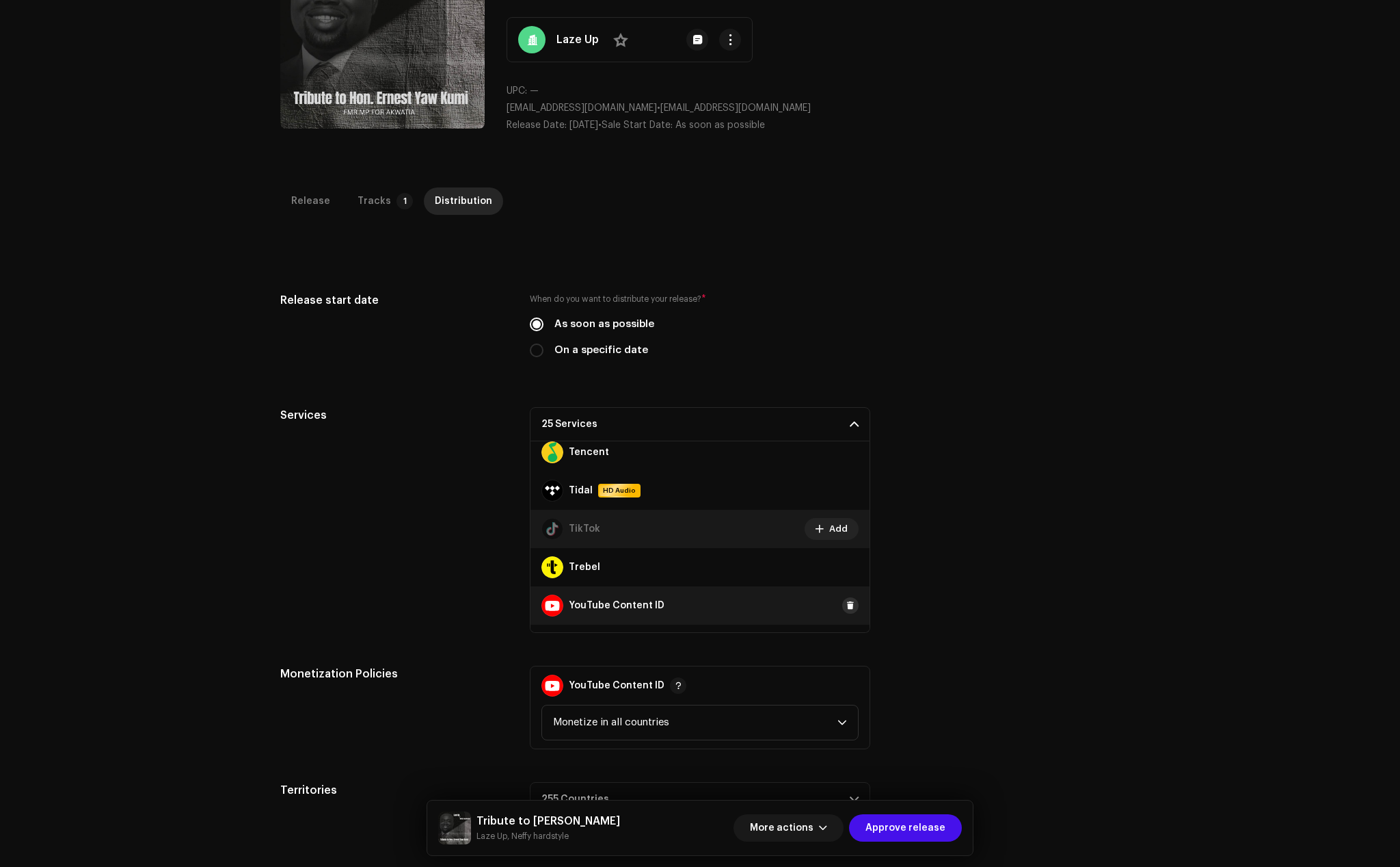
click at [847, 605] on span at bounding box center [851, 605] width 8 height 11
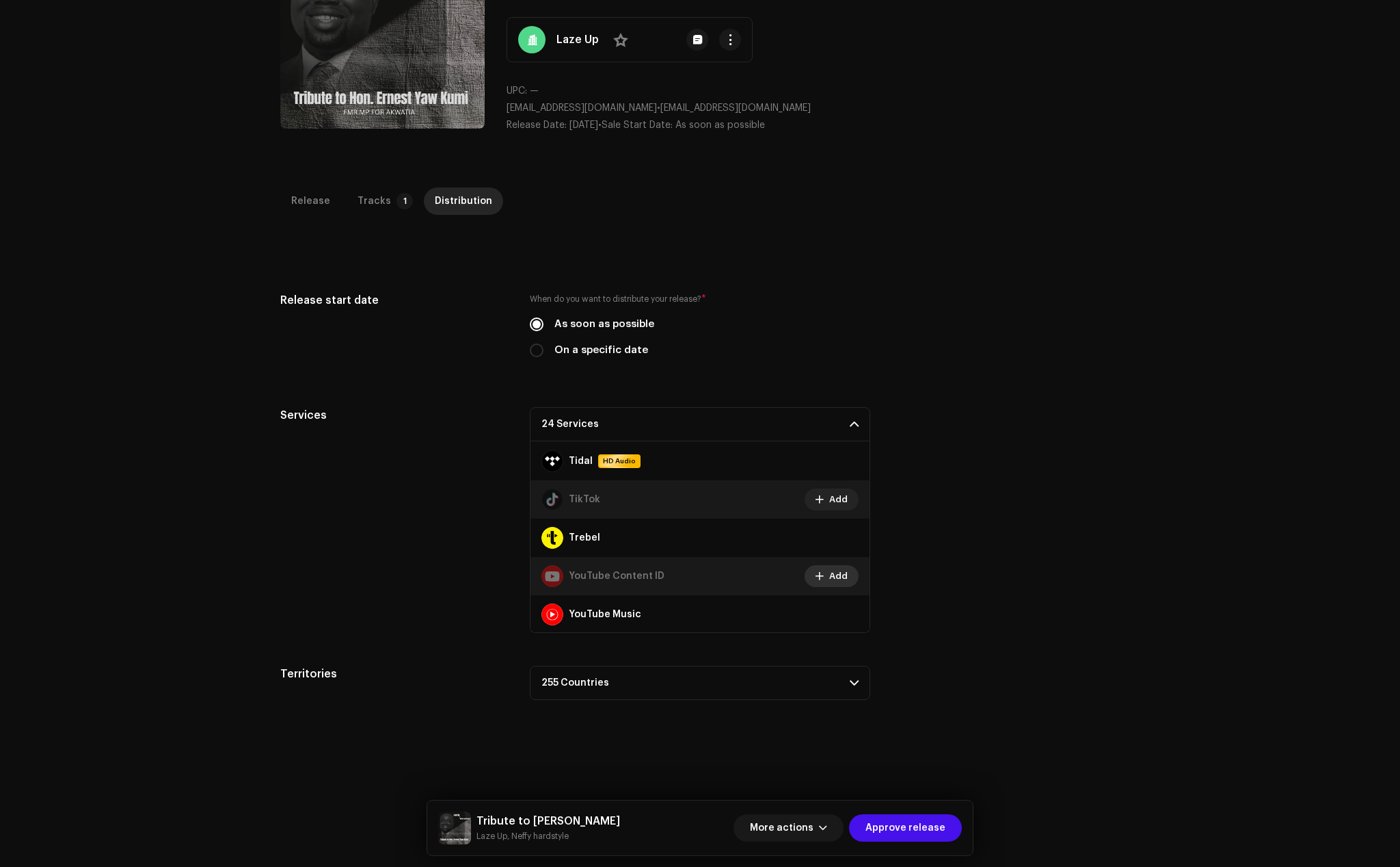
scroll to position [920, 0]
click at [847, 611] on span at bounding box center [851, 612] width 8 height 11
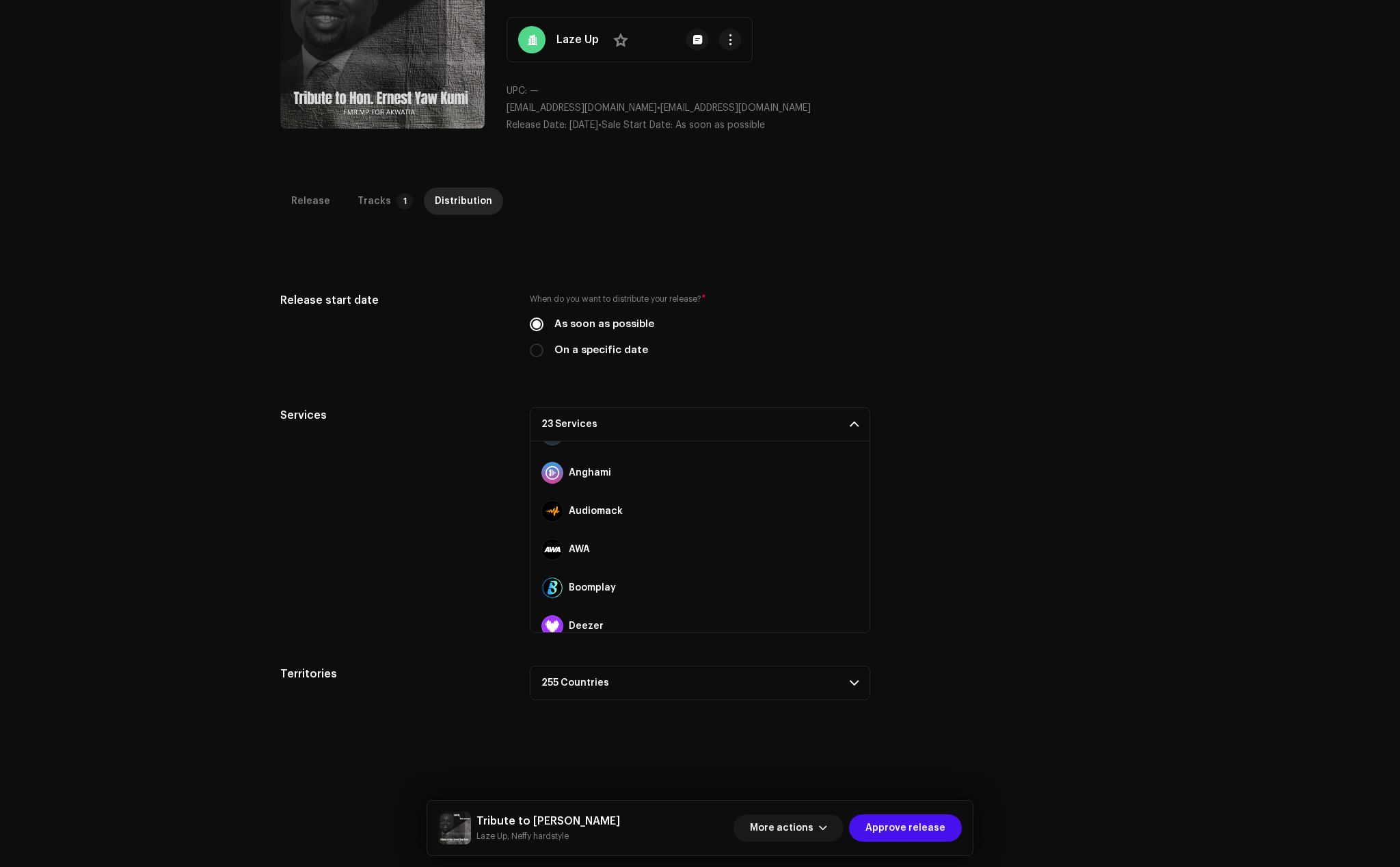
scroll to position [0, 0]
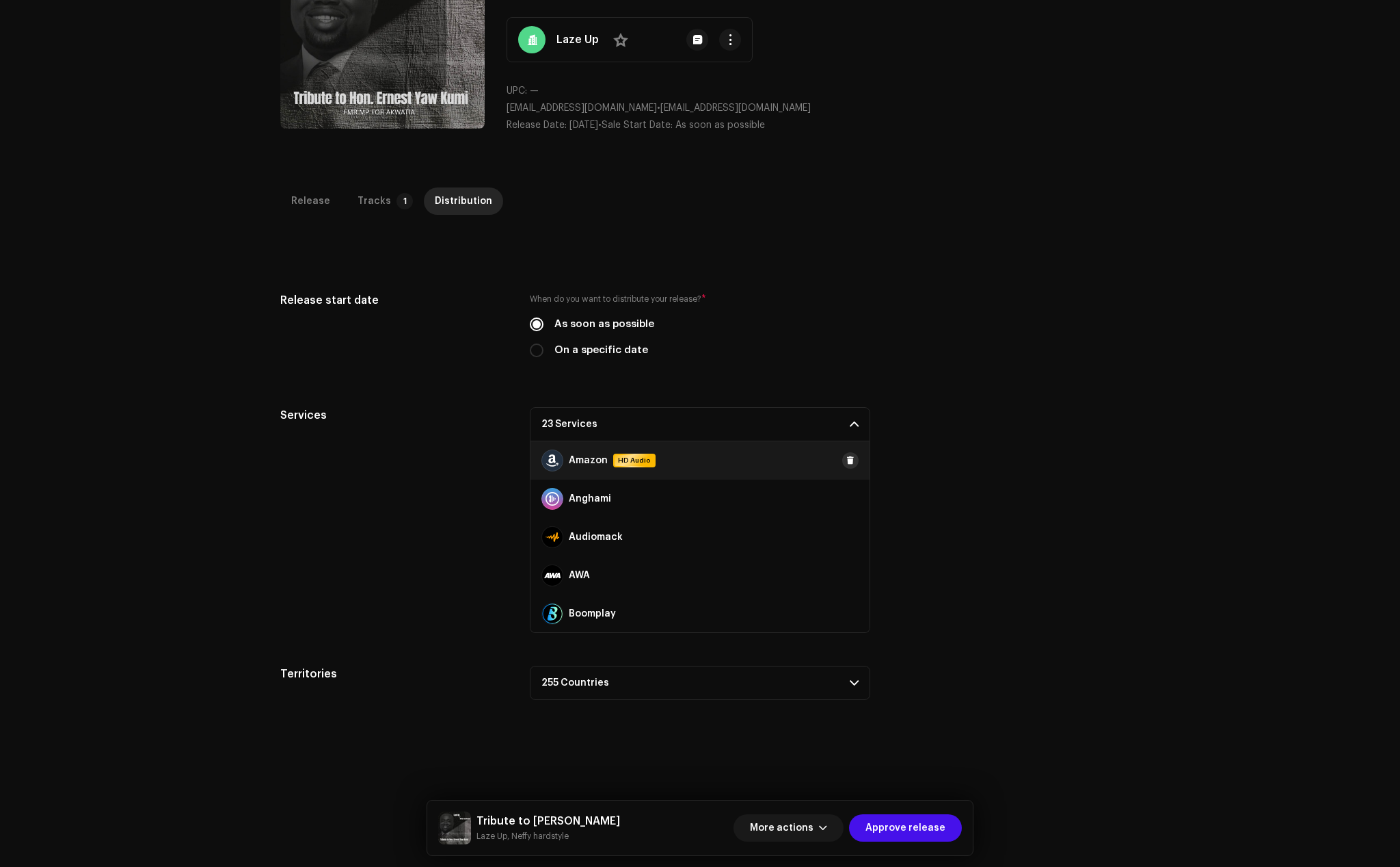
click at [847, 456] on span at bounding box center [851, 460] width 8 height 11
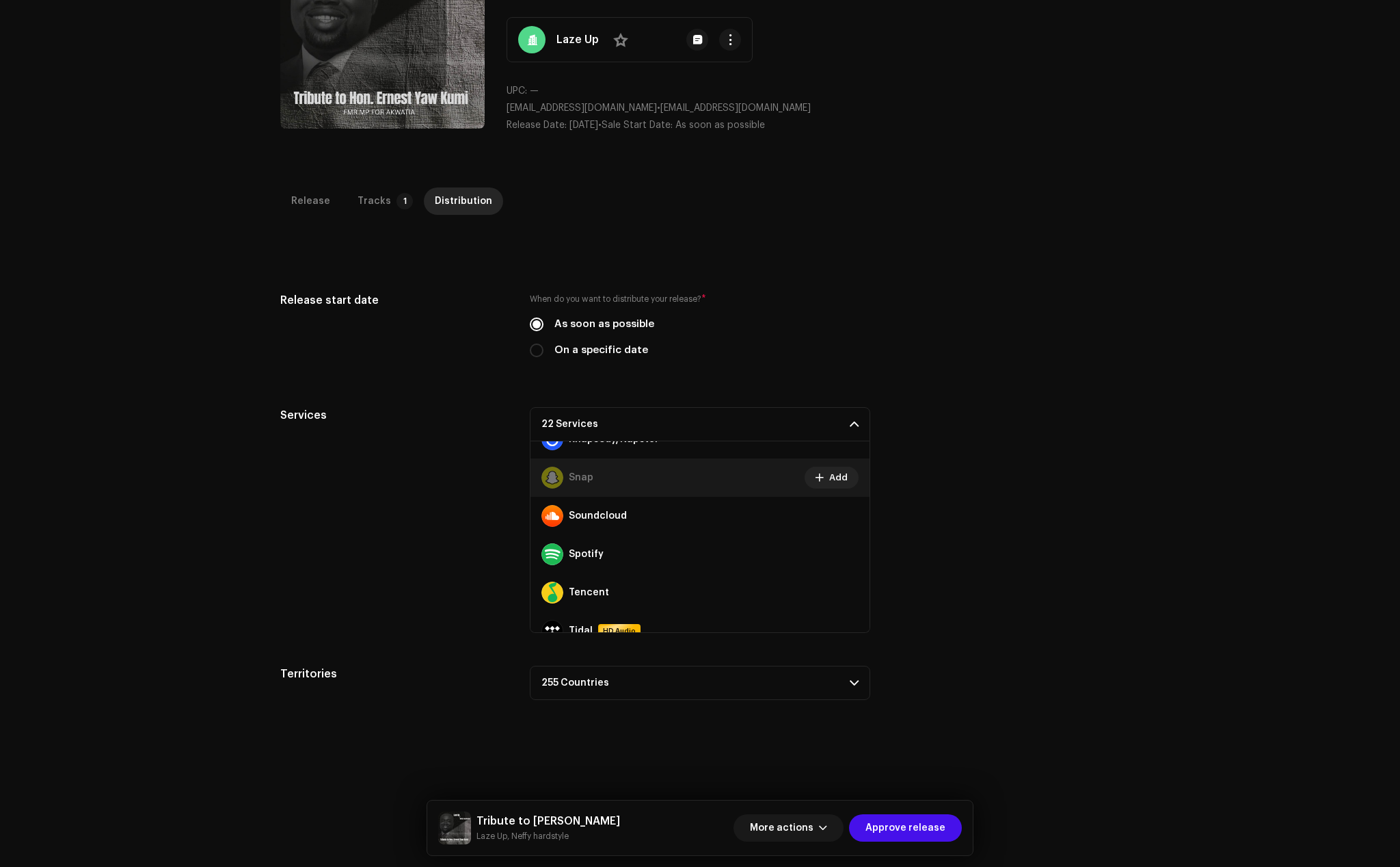
scroll to position [753, 0]
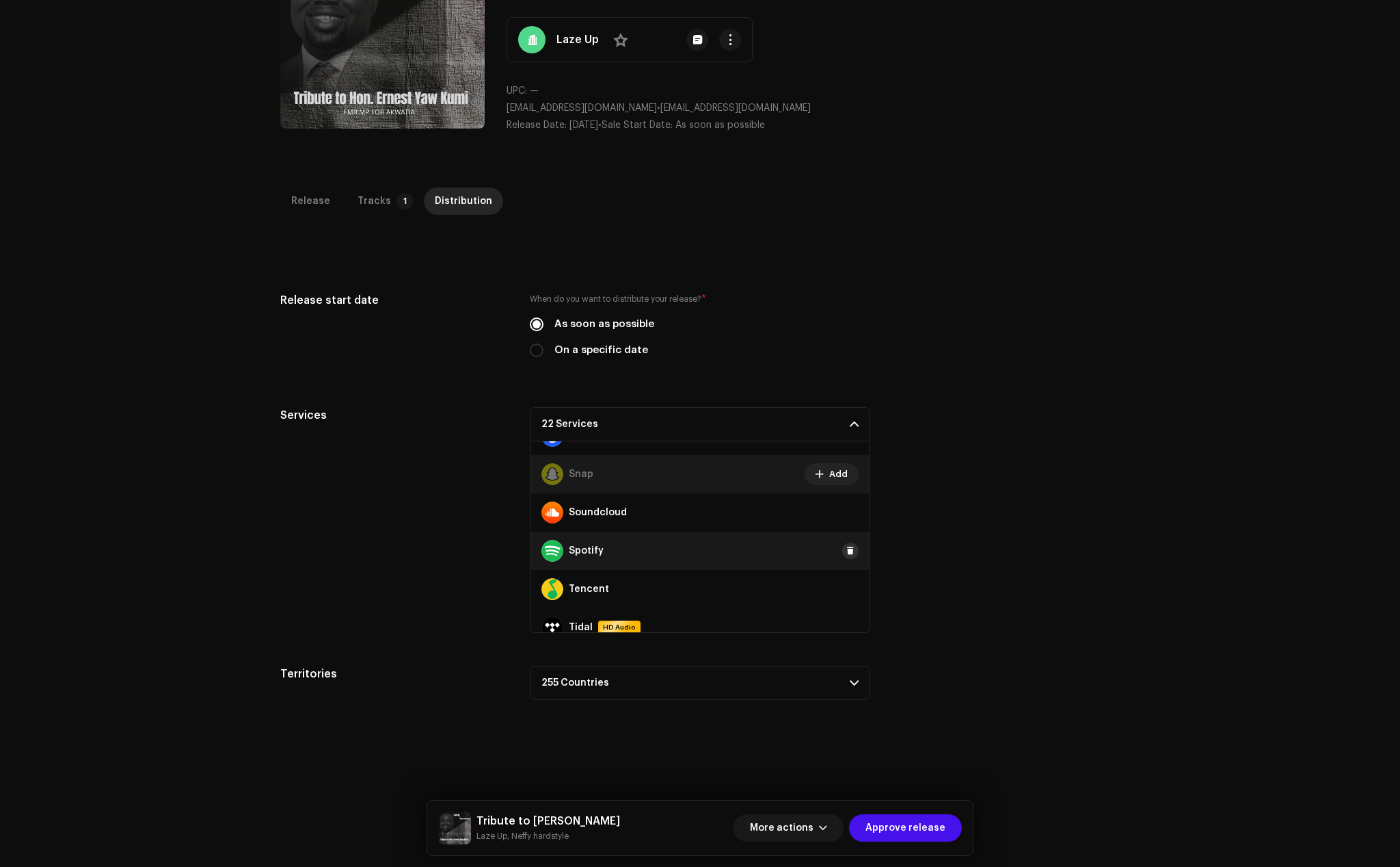
click at [848, 555] on button at bounding box center [851, 550] width 16 height 16
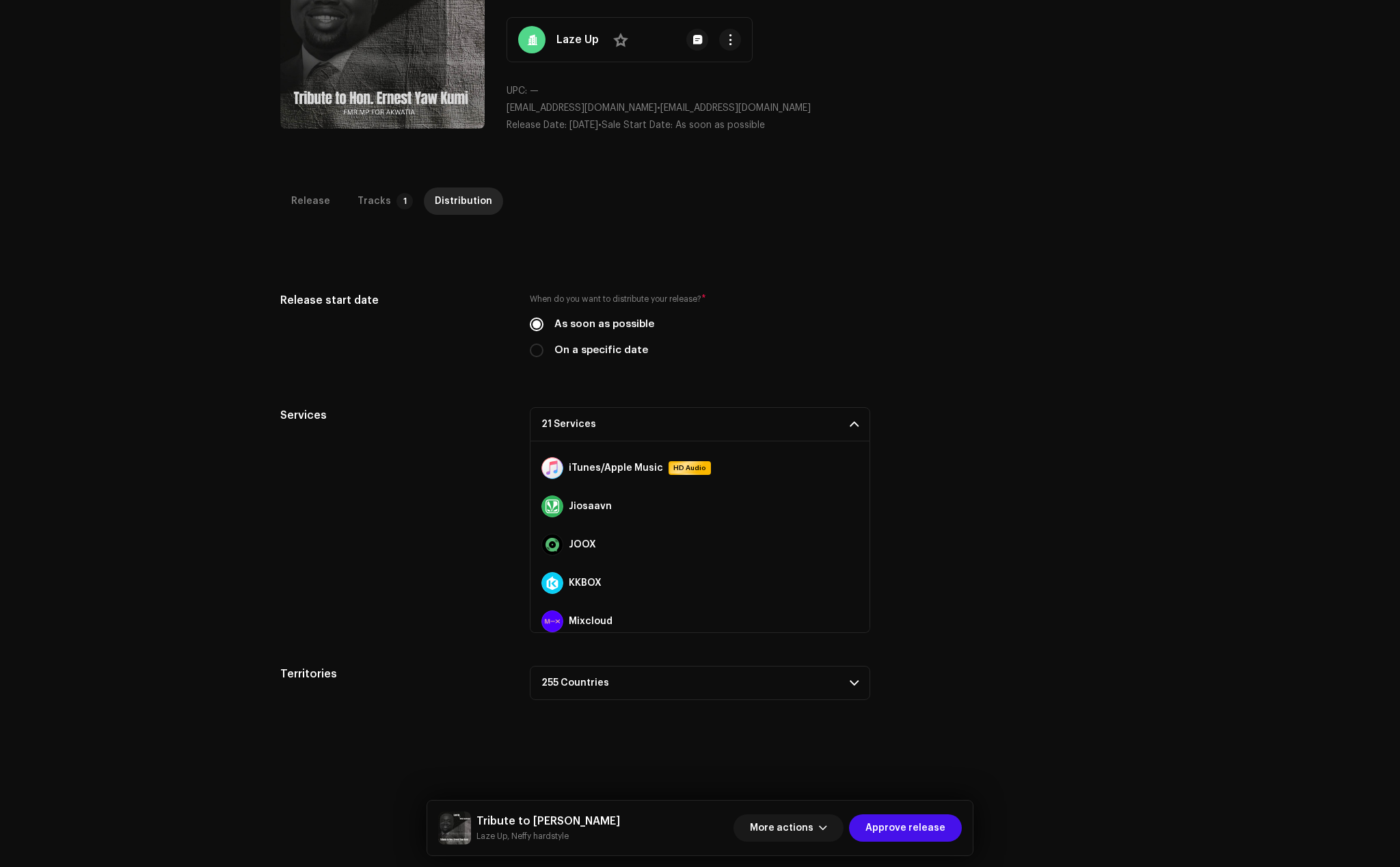
scroll to position [410, 0]
click at [847, 469] on span at bounding box center [851, 471] width 8 height 11
drag, startPoint x: 655, startPoint y: 108, endPoint x: 504, endPoint y: 108, distance: 151.0
click at [506, 108] on span "[EMAIL_ADDRESS][DOMAIN_NAME]" at bounding box center [581, 108] width 150 height 10
copy span "[EMAIL_ADDRESS][DOMAIN_NAME]"
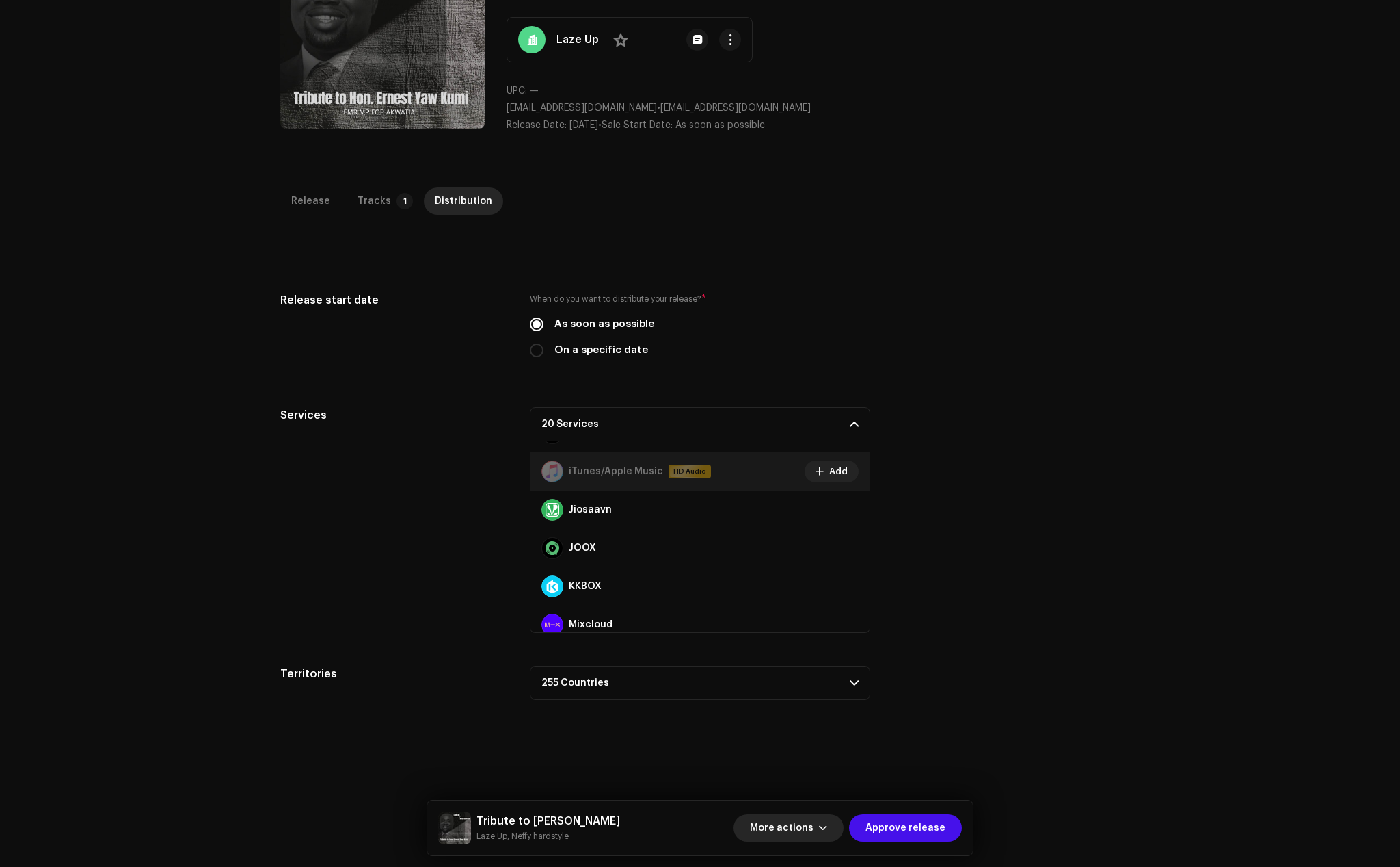
click at [828, 828] on span "button" at bounding box center [823, 827] width 8 height 11
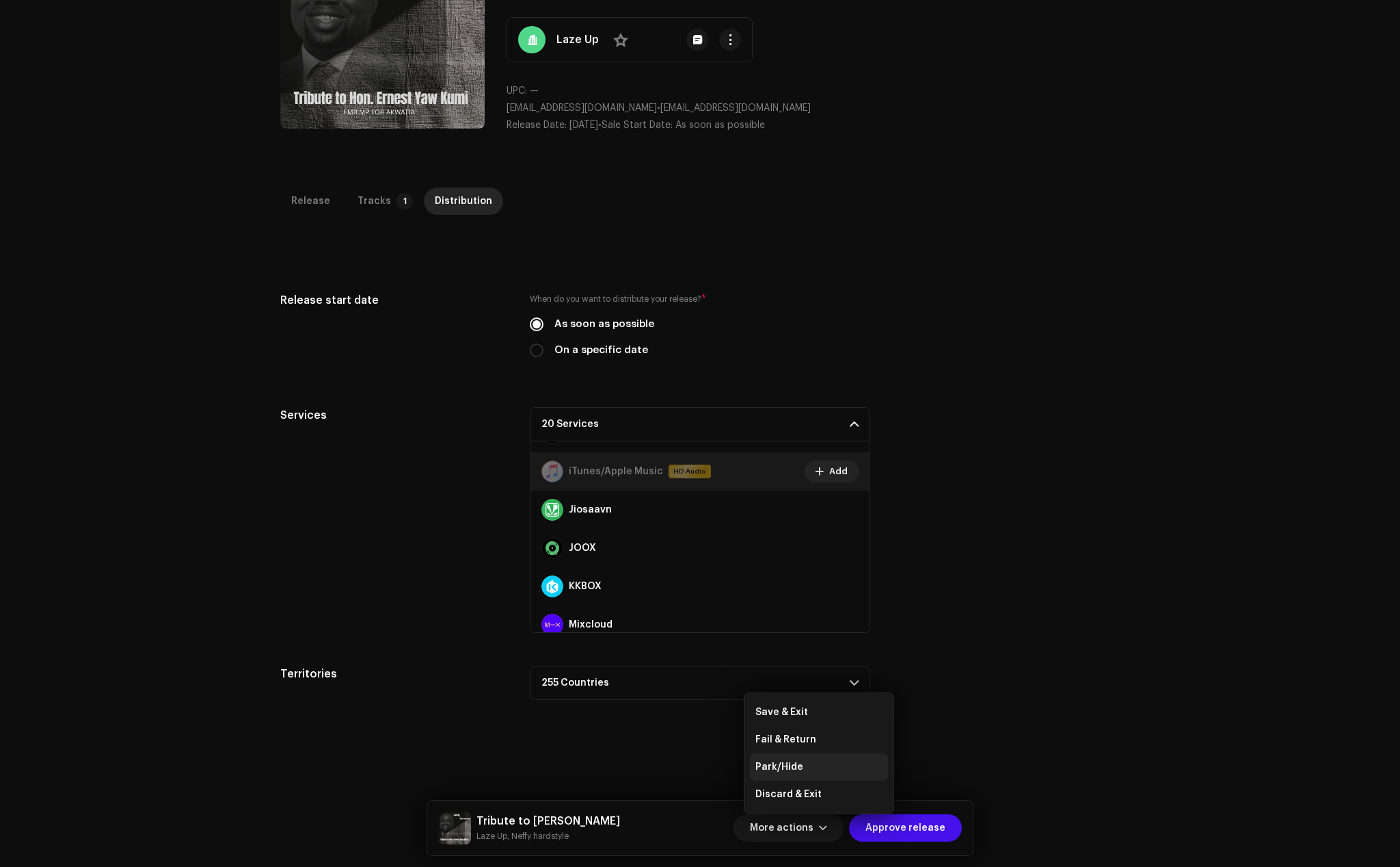
click at [781, 759] on div "Park/Hide" at bounding box center [819, 766] width 138 height 27
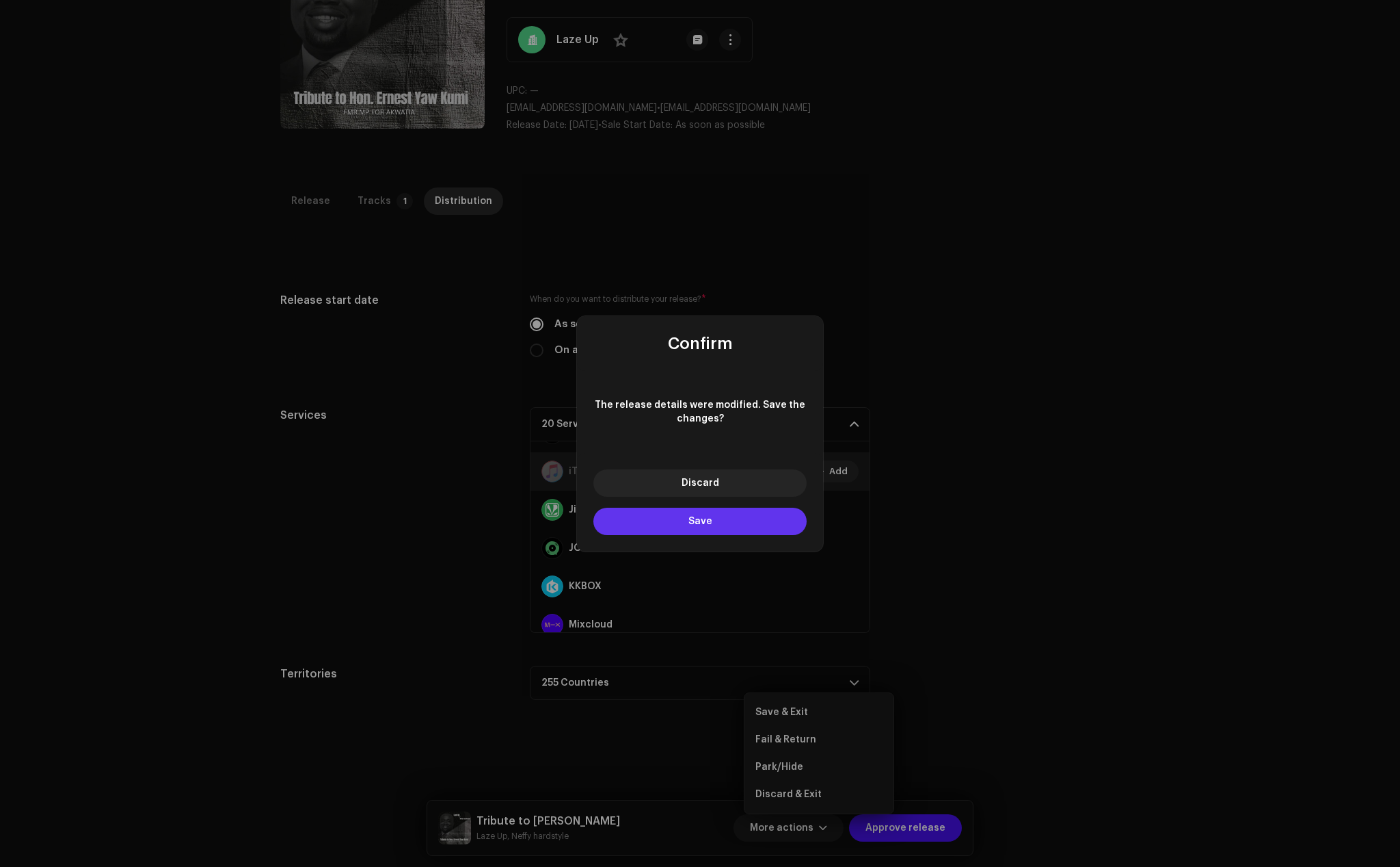
click at [697, 518] on span "Save" at bounding box center [700, 522] width 24 height 10
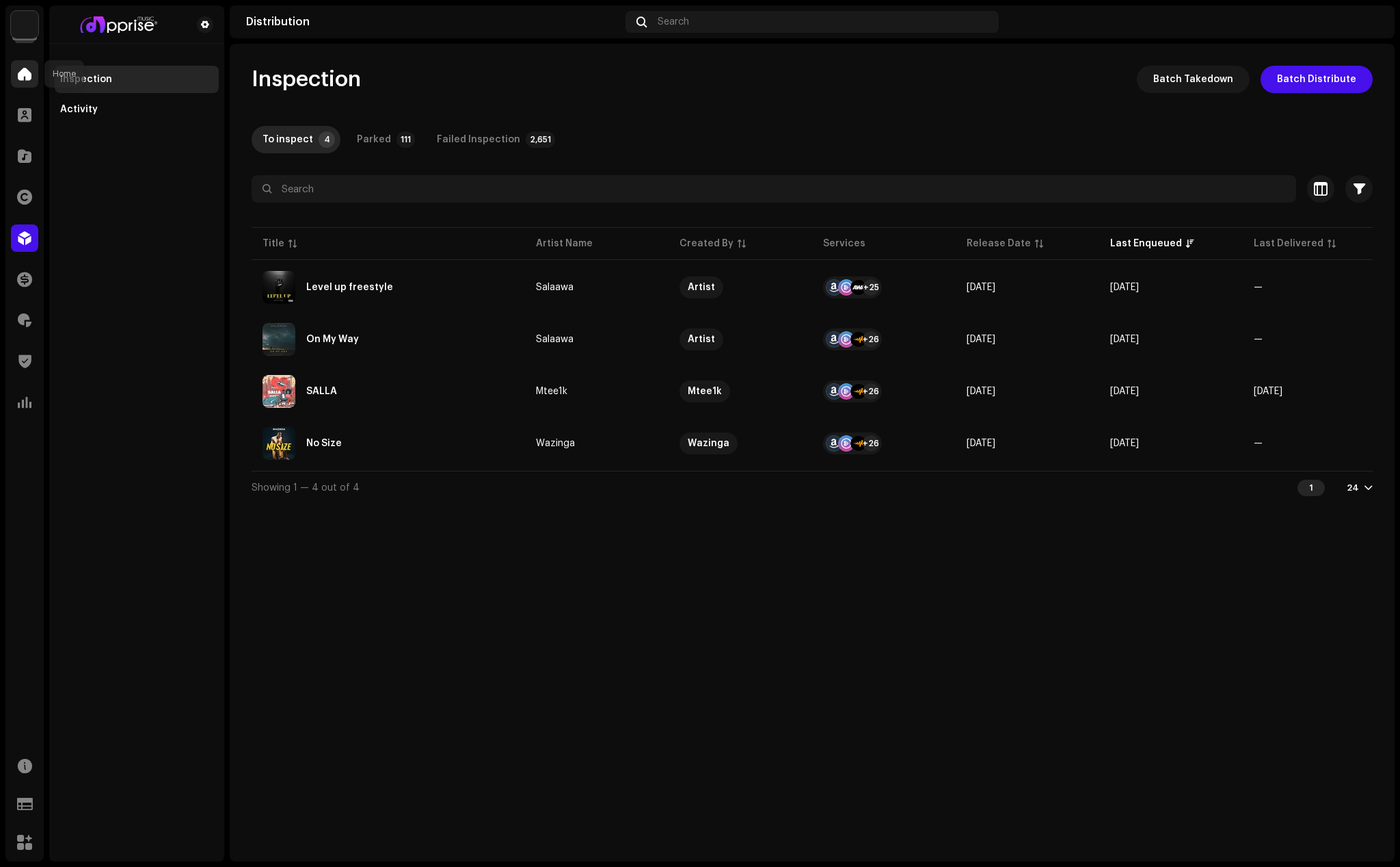
click at [16, 63] on div at bounding box center [24, 73] width 27 height 27
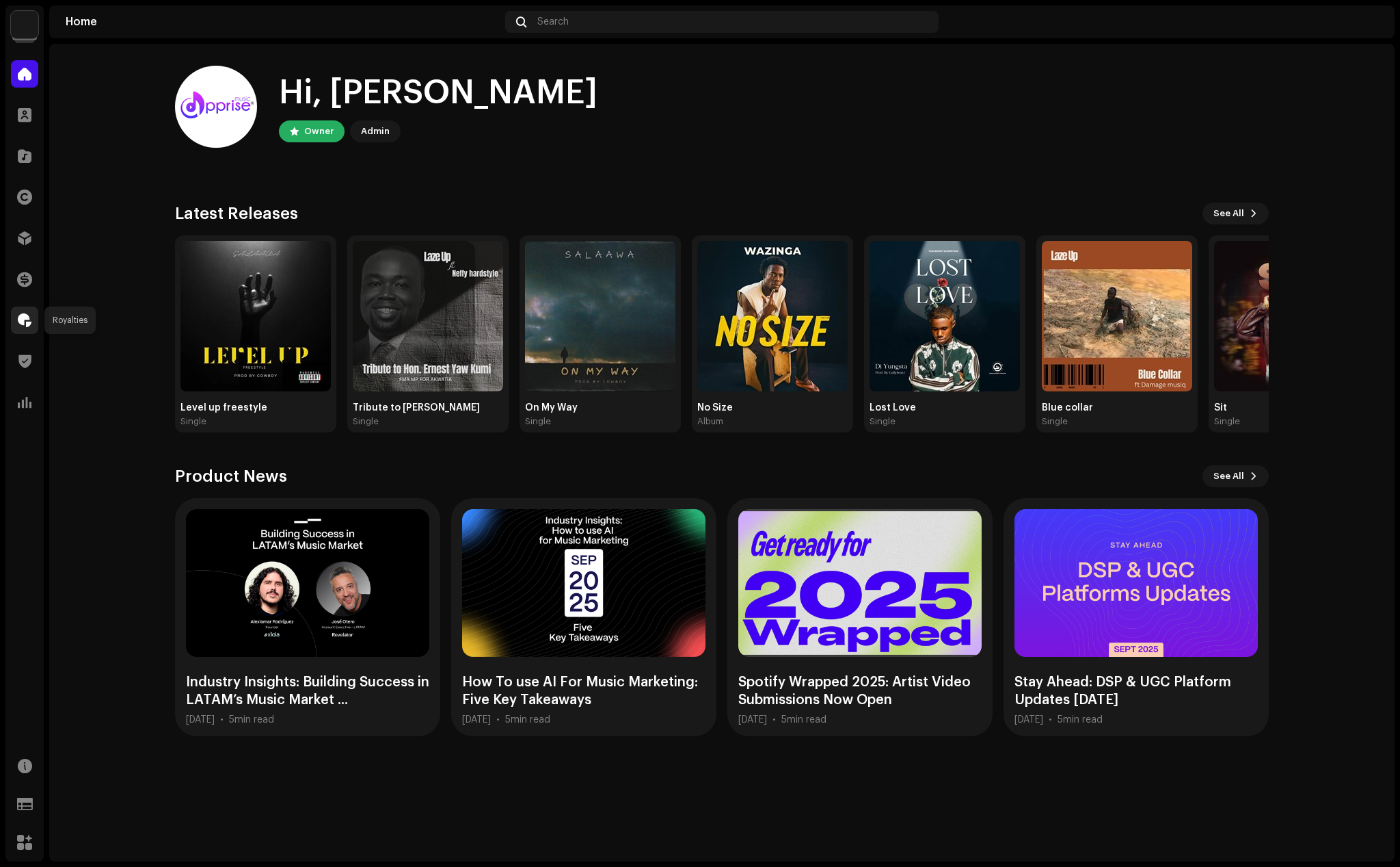
click at [29, 321] on span at bounding box center [25, 320] width 14 height 11
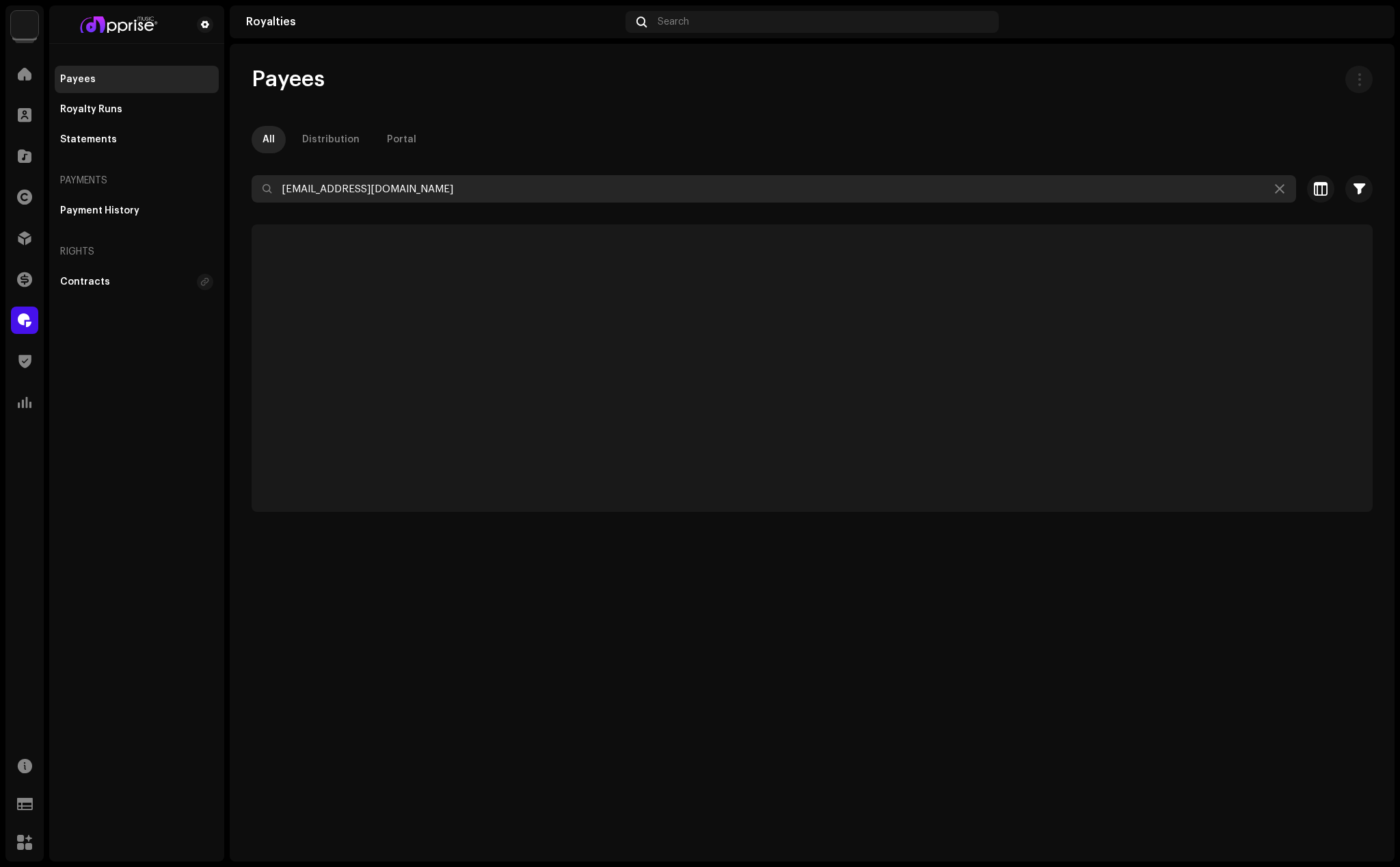
drag, startPoint x: 444, startPoint y: 195, endPoint x: 255, endPoint y: 195, distance: 189.0
click at [255, 195] on input "[EMAIL_ADDRESS][DOMAIN_NAME]" at bounding box center [774, 188] width 1045 height 27
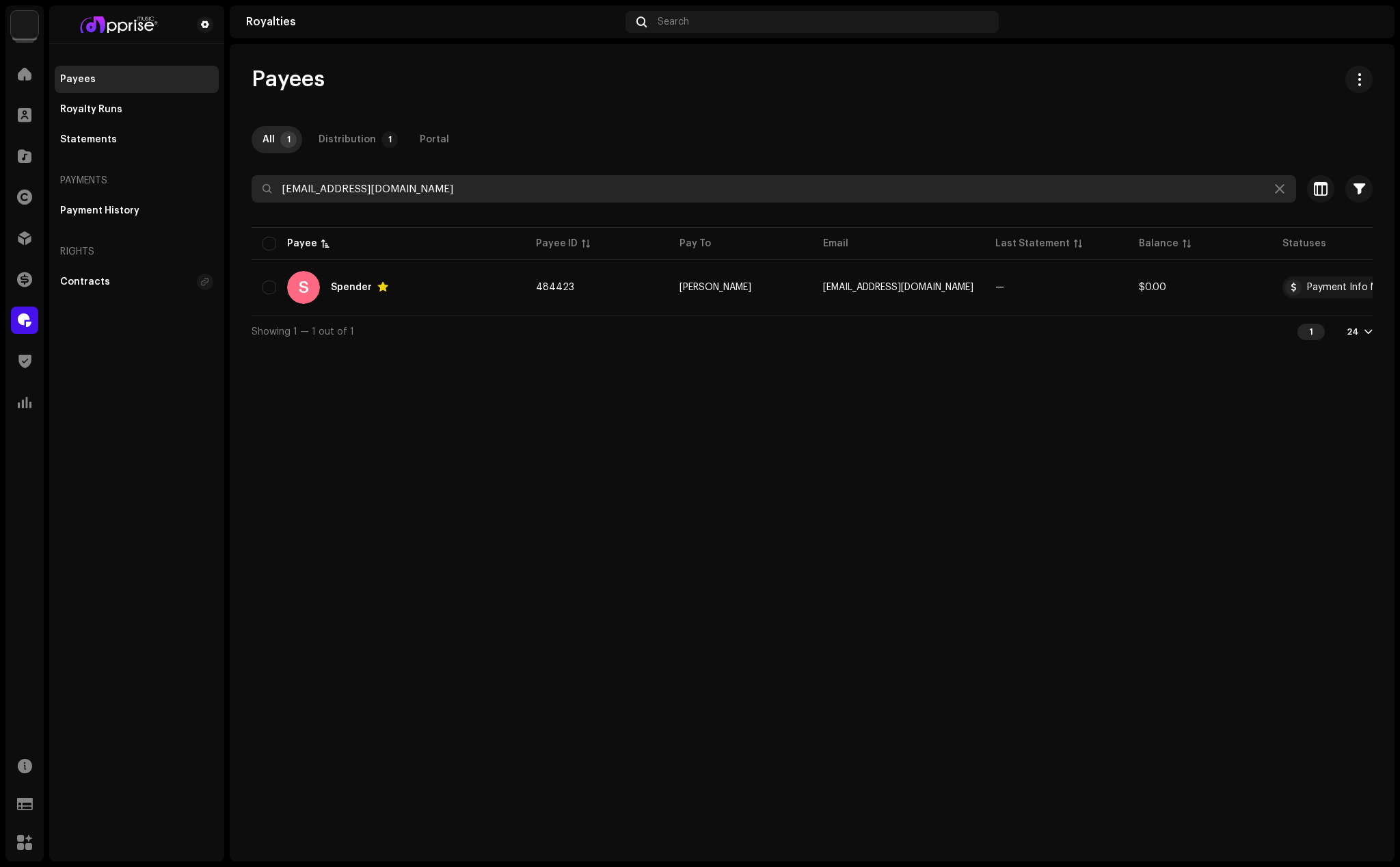
paste input "Rafnitemusic"
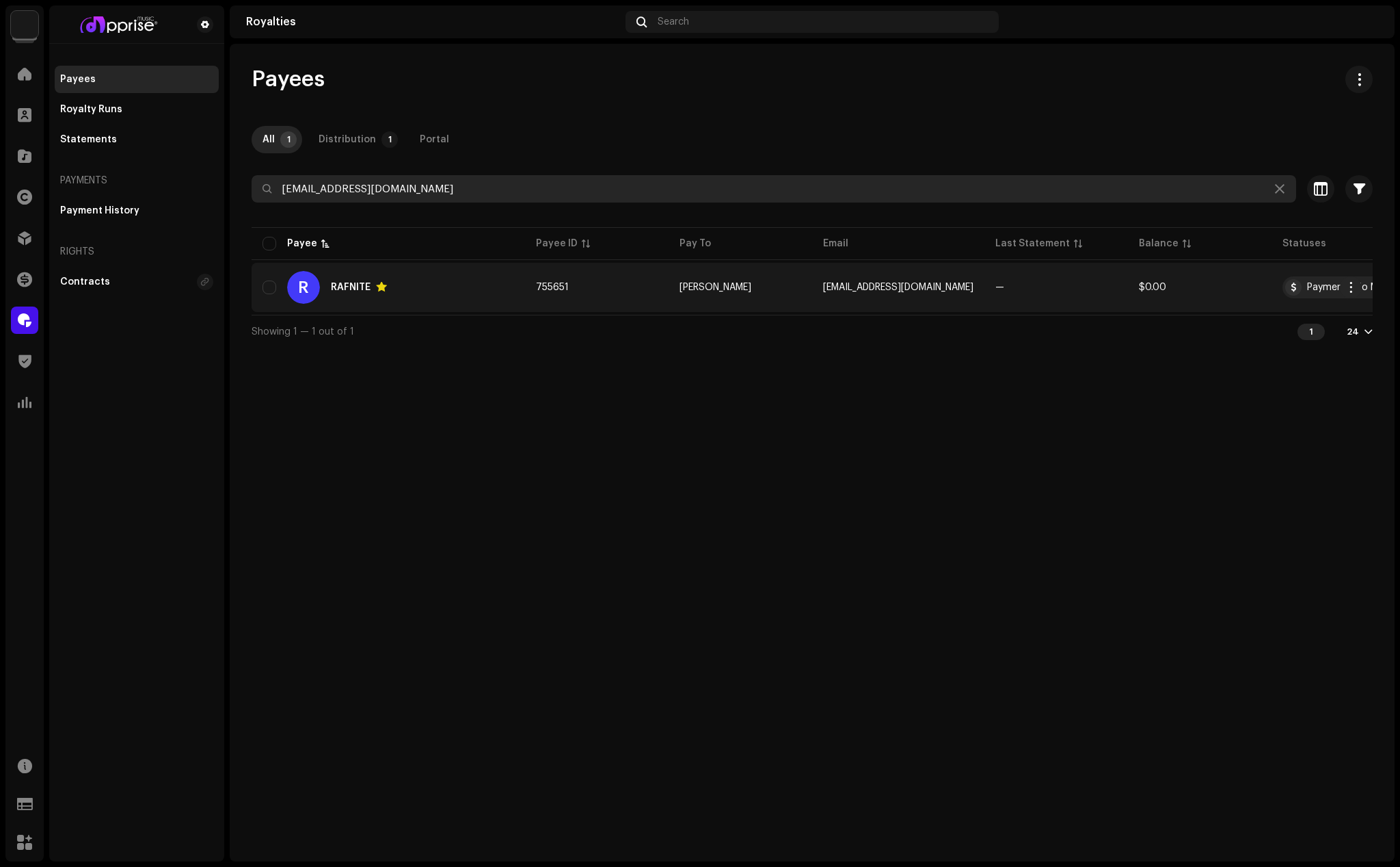
type input "[EMAIL_ADDRESS][DOMAIN_NAME]"
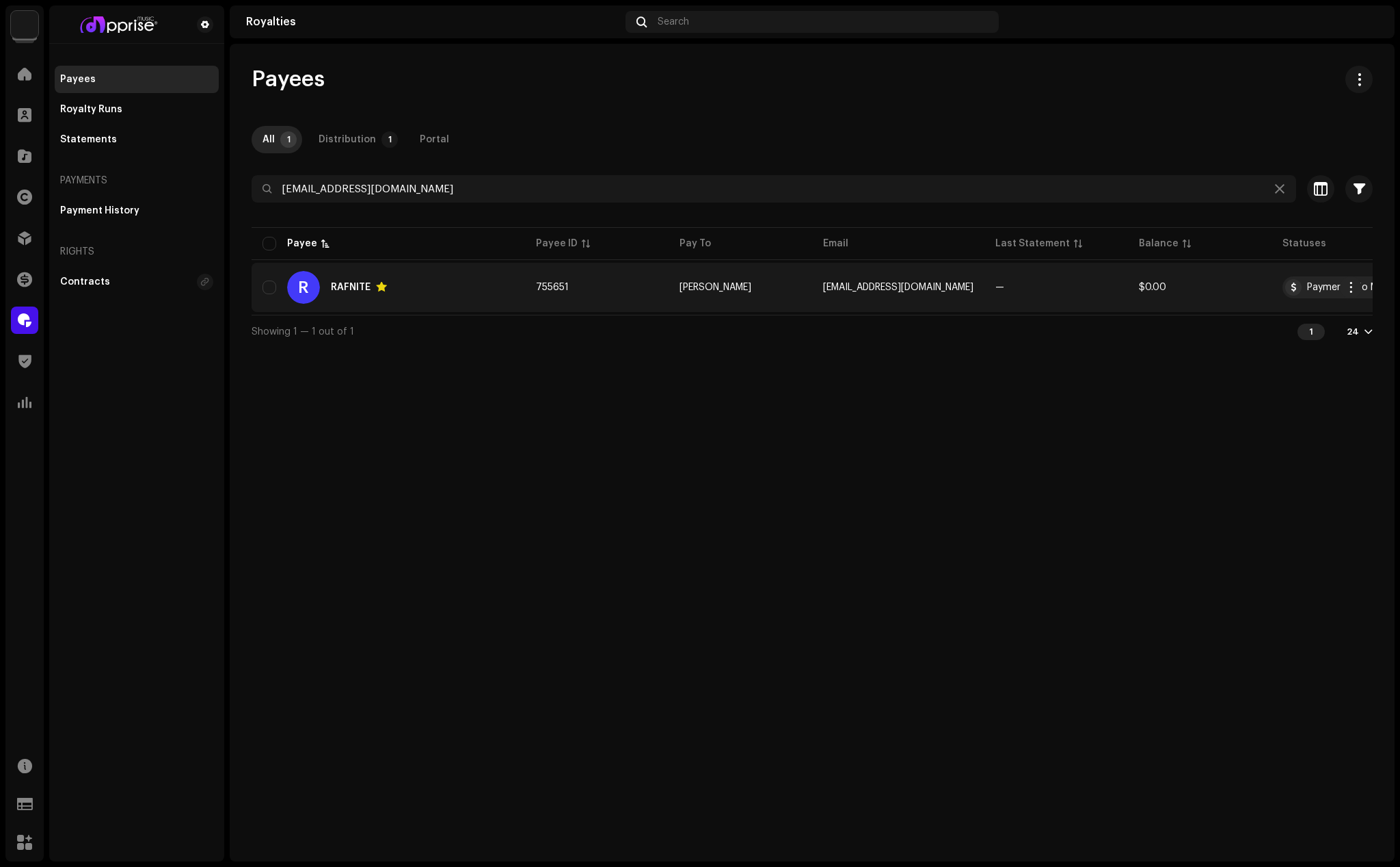
click at [365, 277] on div "R RAFNITE" at bounding box center [388, 287] width 252 height 33
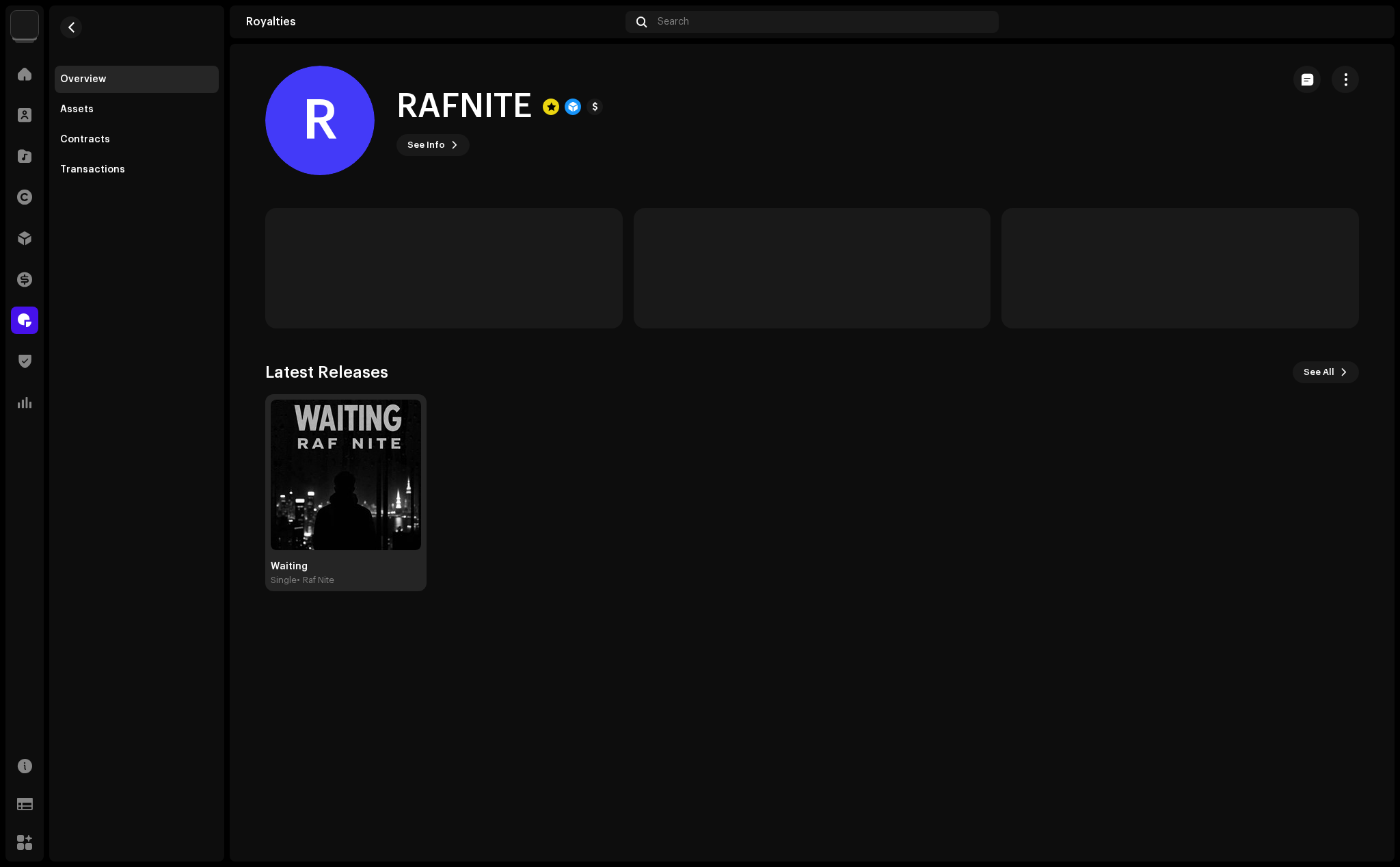
click at [368, 461] on img at bounding box center [345, 474] width 150 height 150
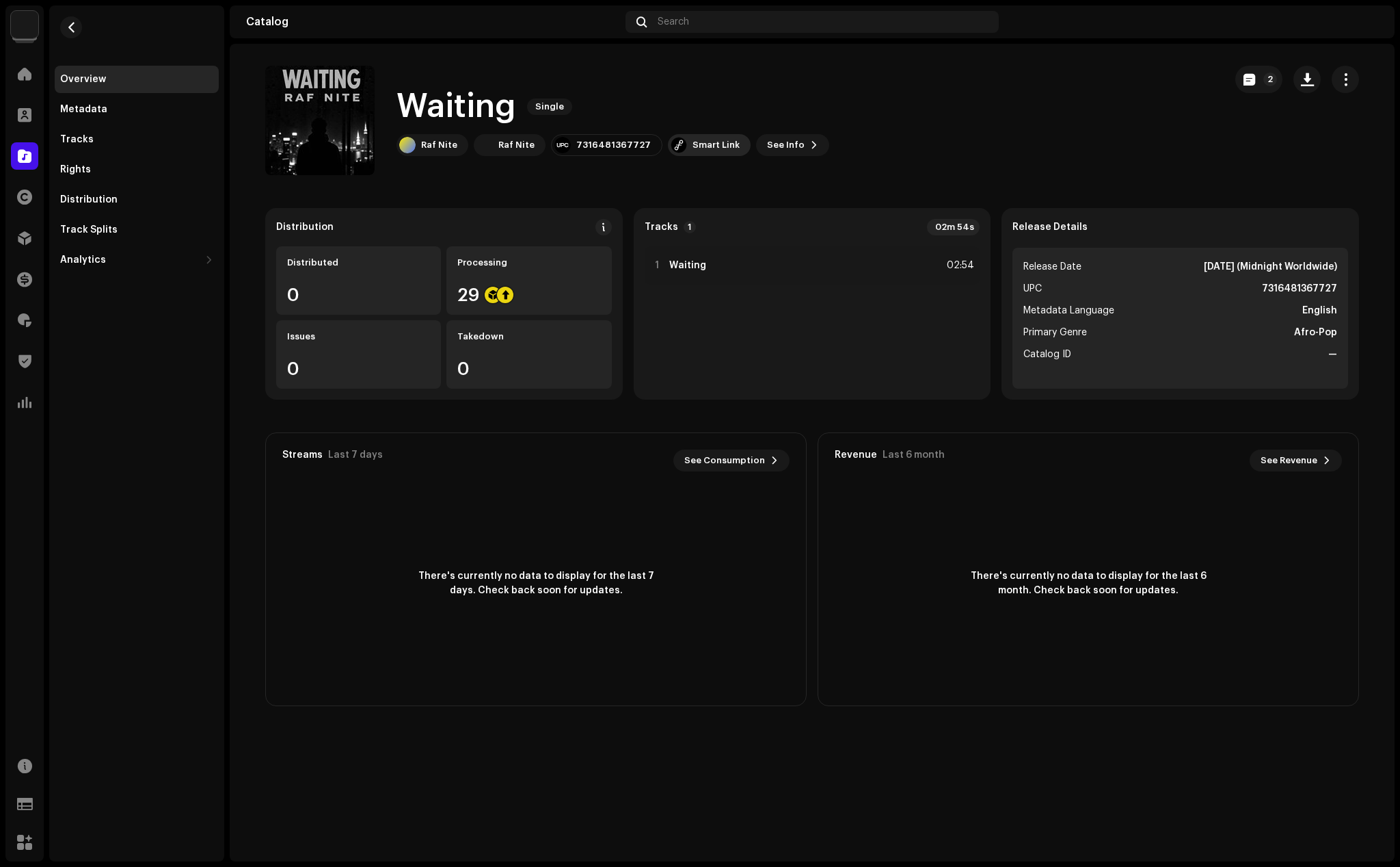
click at [693, 139] on div "Smart Link" at bounding box center [715, 144] width 47 height 11
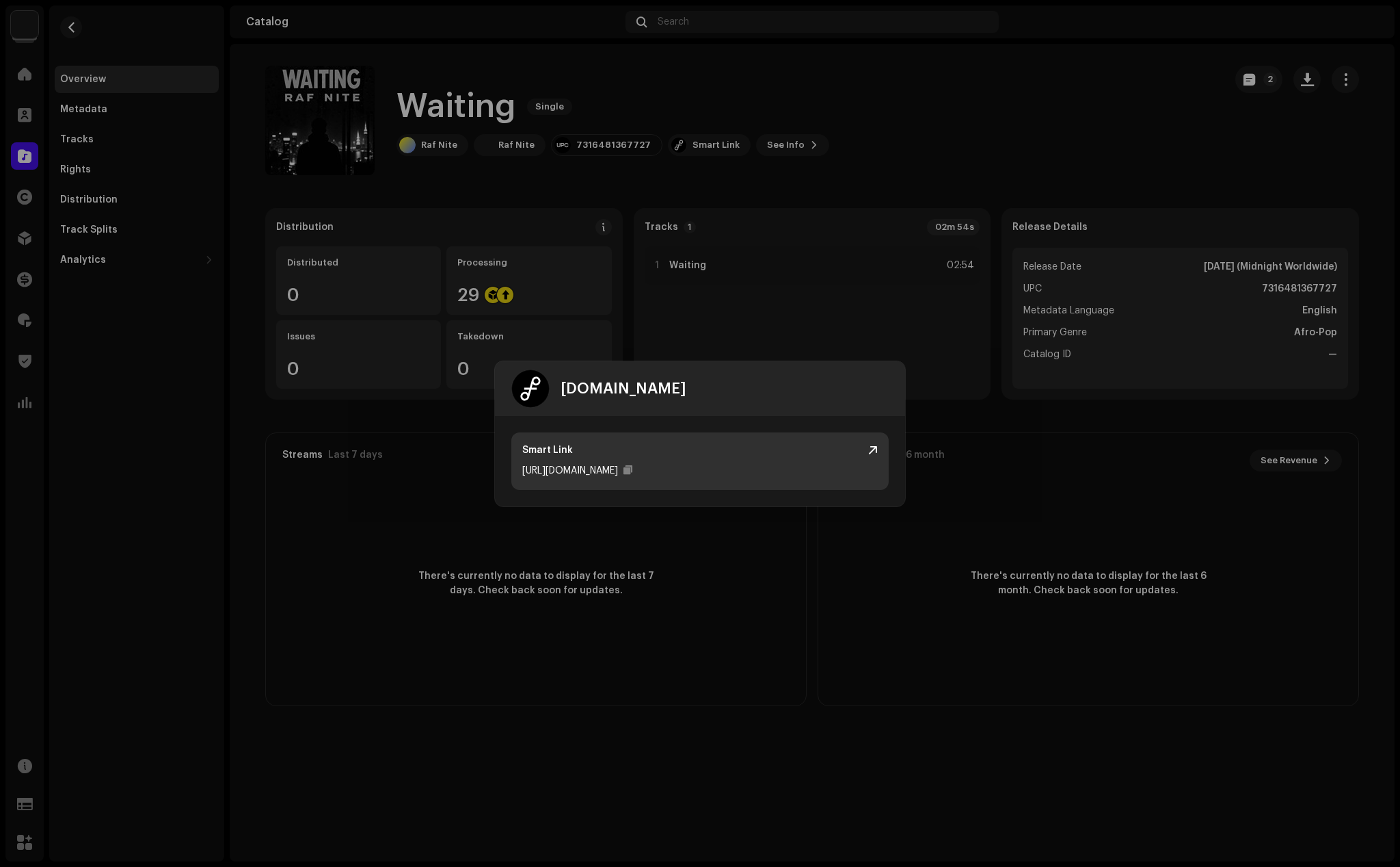
click at [867, 449] on div "Smart Link" at bounding box center [700, 450] width 355 height 14
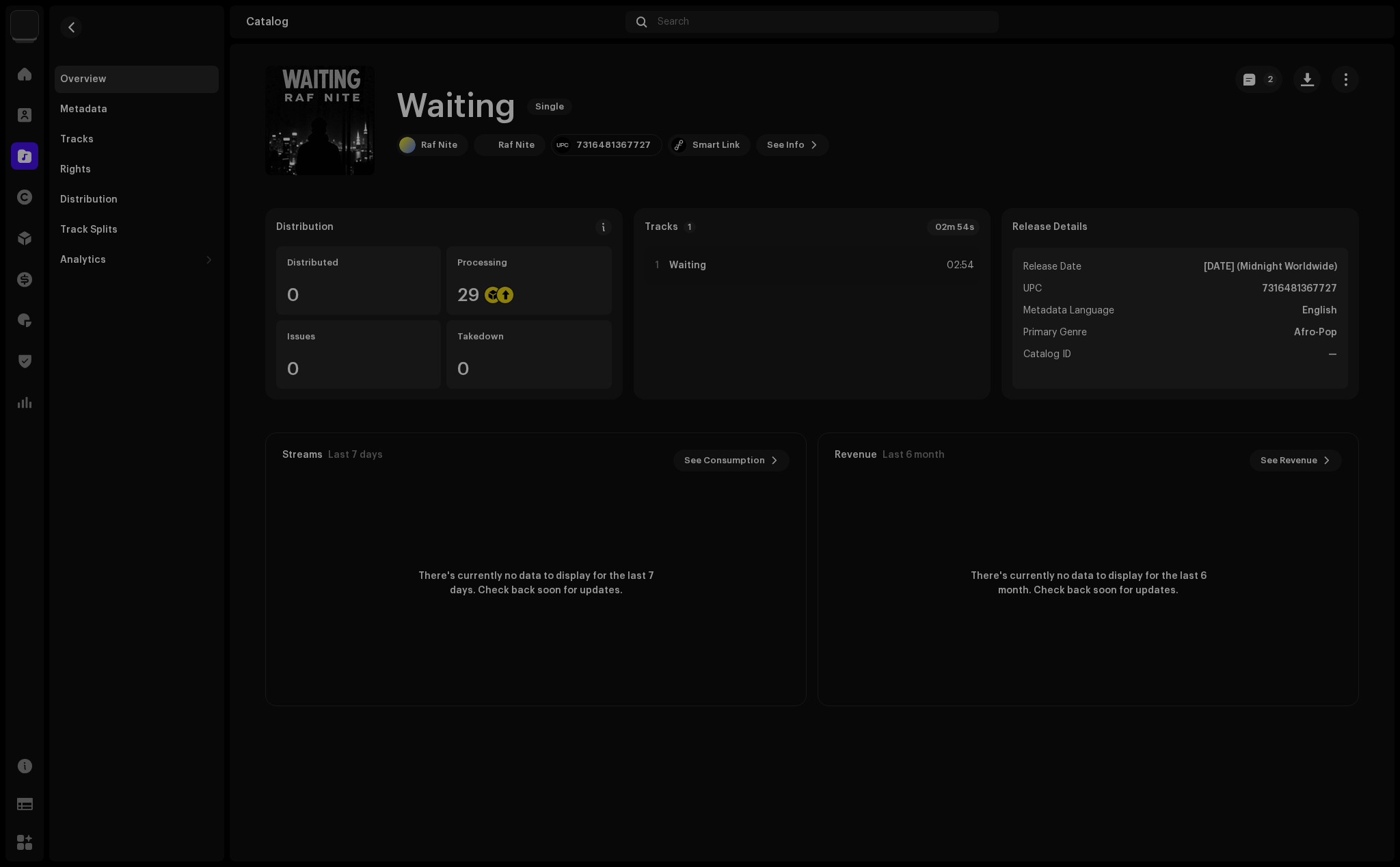
click at [834, 319] on div "[DOMAIN_NAME] Smart Link [URL][DOMAIN_NAME]" at bounding box center [700, 433] width 1400 height 867
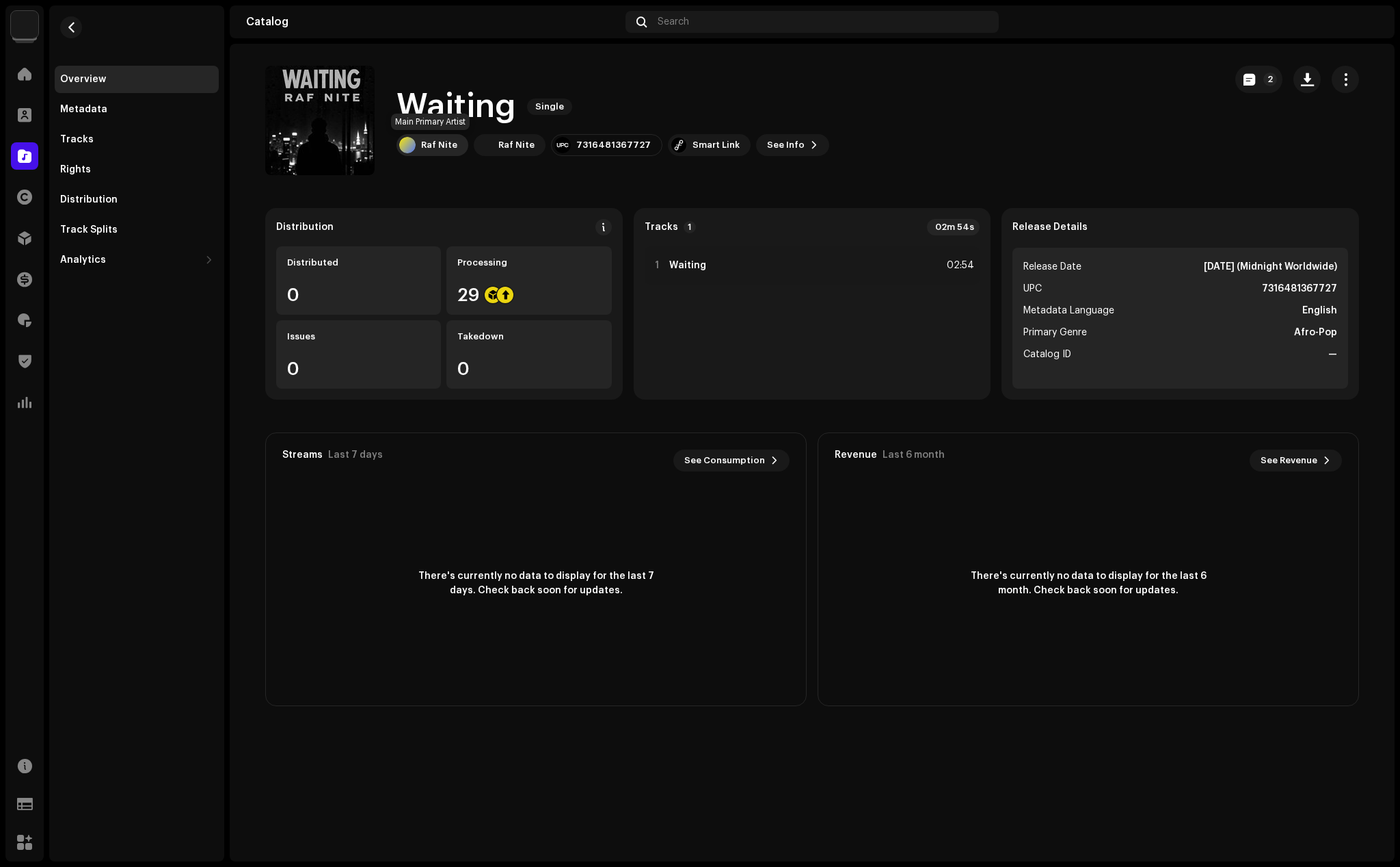
click at [438, 141] on div "Raf Nite" at bounding box center [439, 144] width 36 height 11
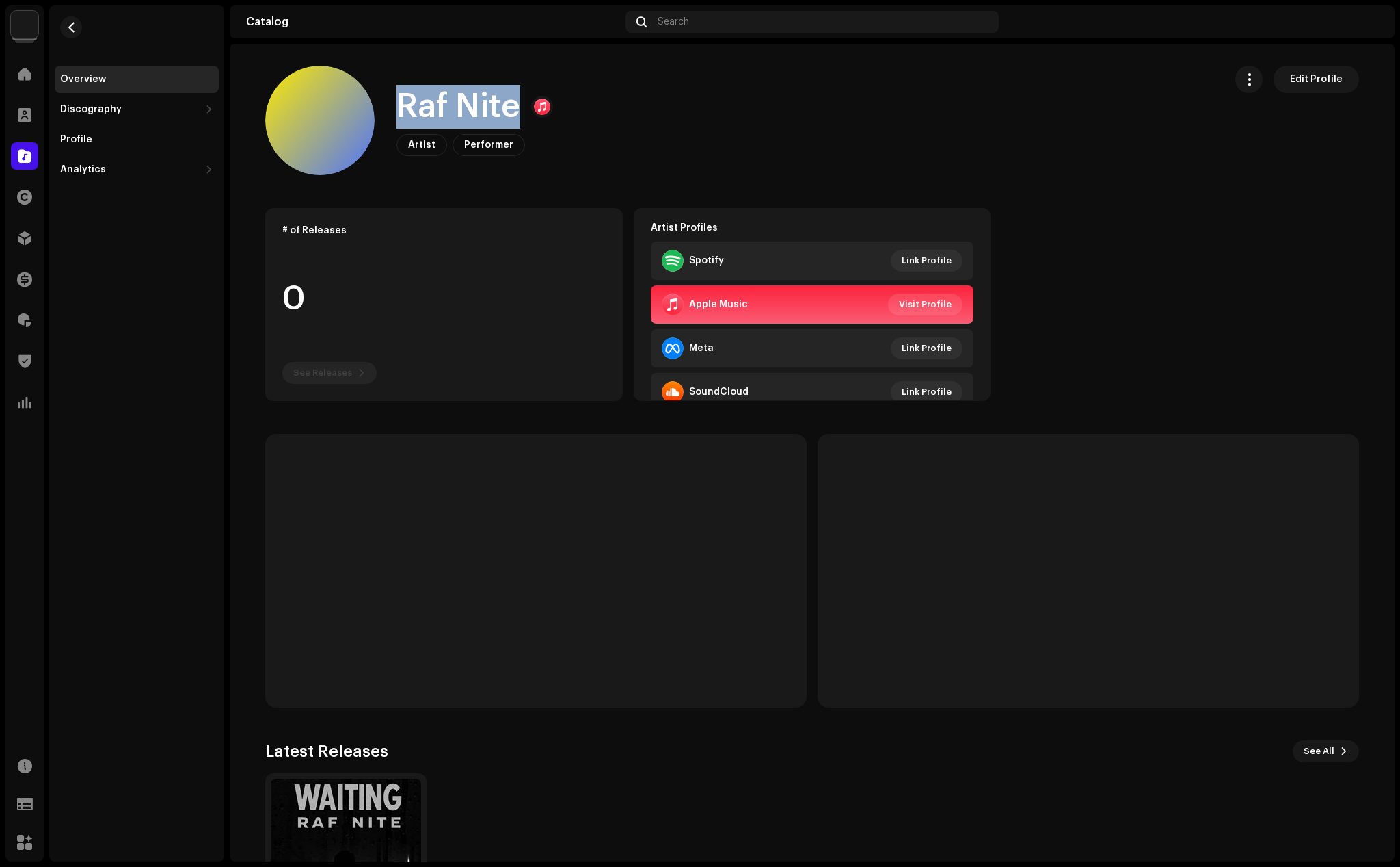
drag, startPoint x: 506, startPoint y: 108, endPoint x: 396, endPoint y: 108, distance: 110.0
click at [397, 108] on h1 "Raf Nite" at bounding box center [459, 107] width 123 height 44
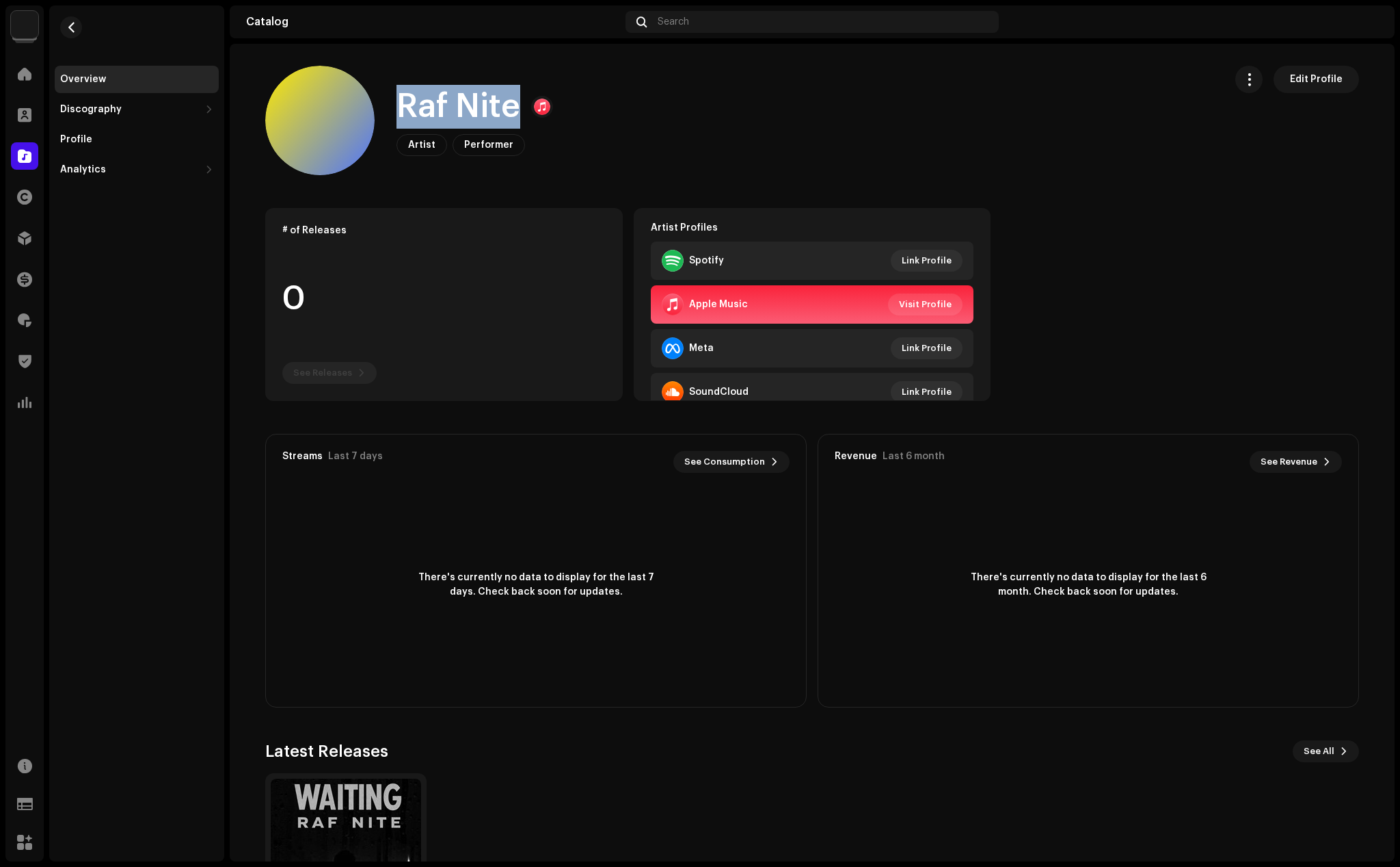
copy h1 "Raf Nite"
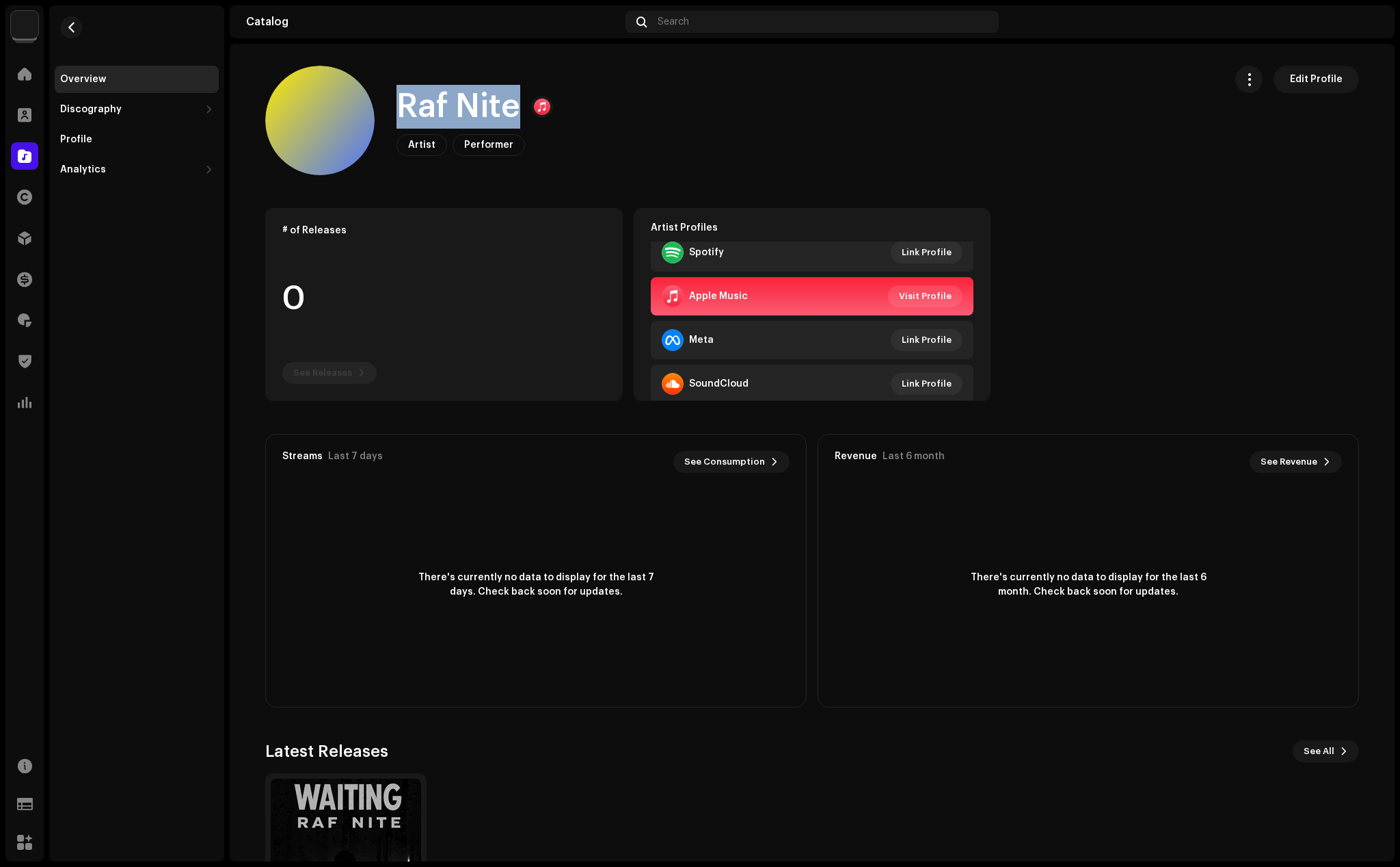
scroll to position [16, 0]
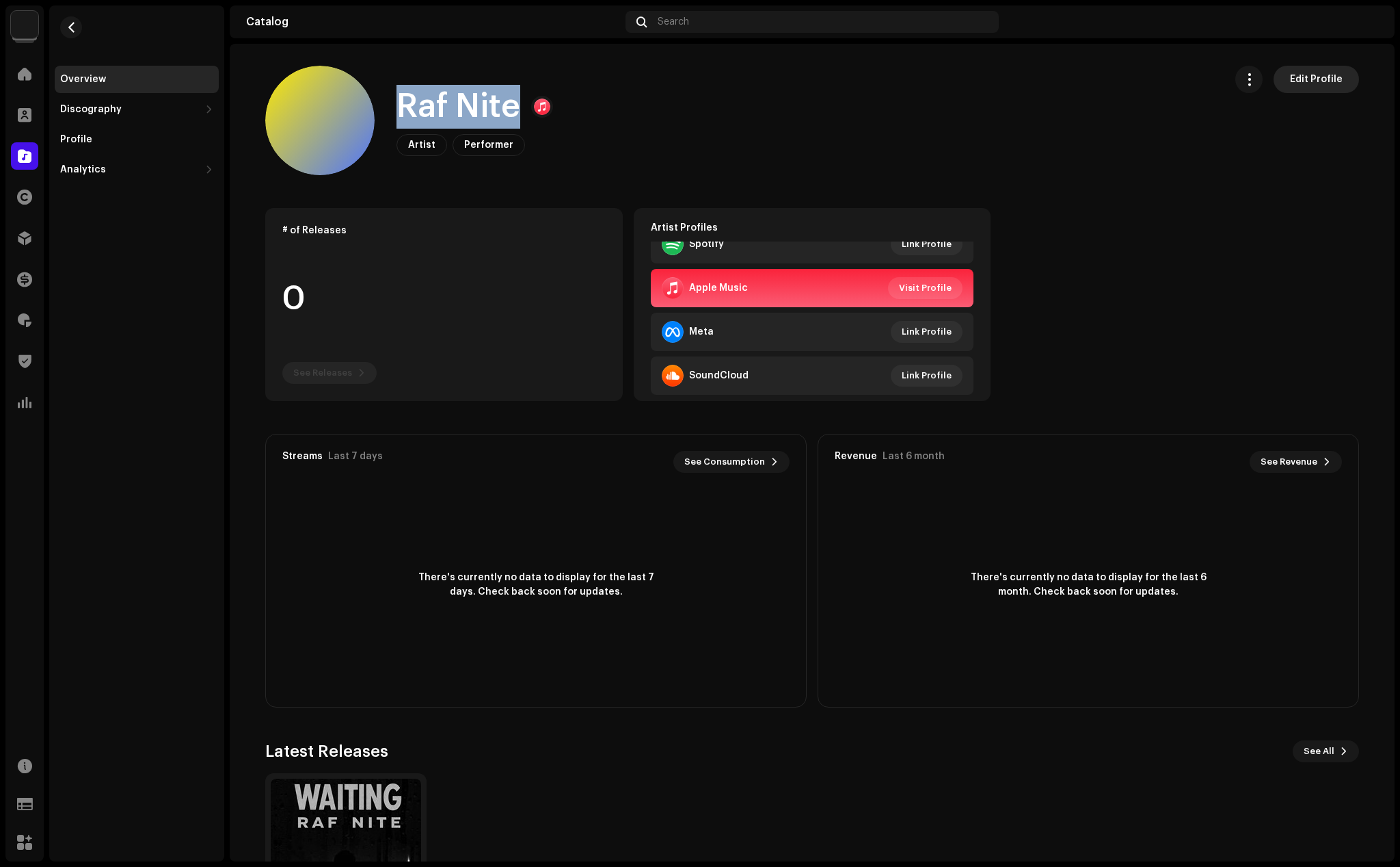
click at [1306, 76] on span "Edit Profile" at bounding box center [1316, 79] width 53 height 27
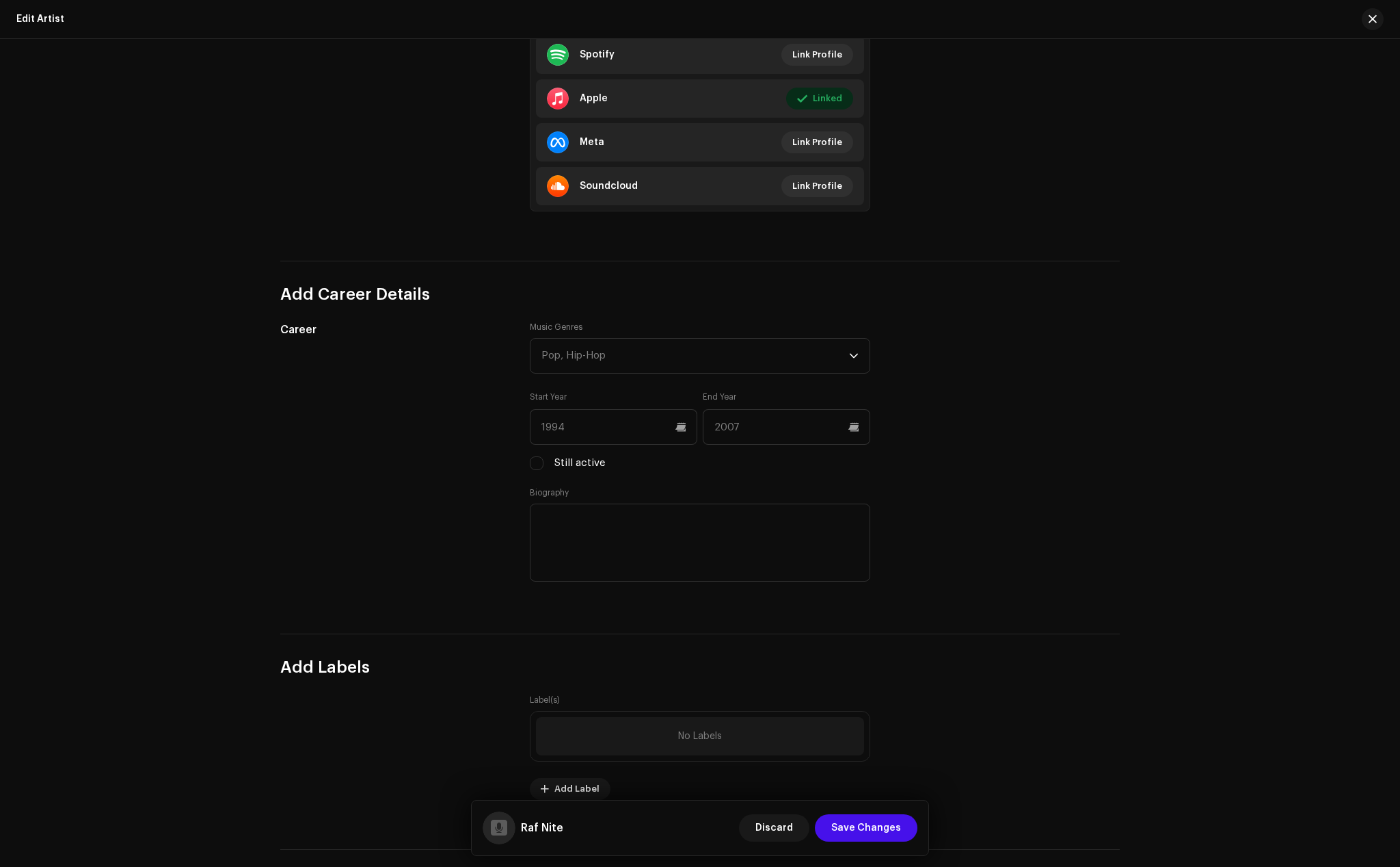
scroll to position [1095, 0]
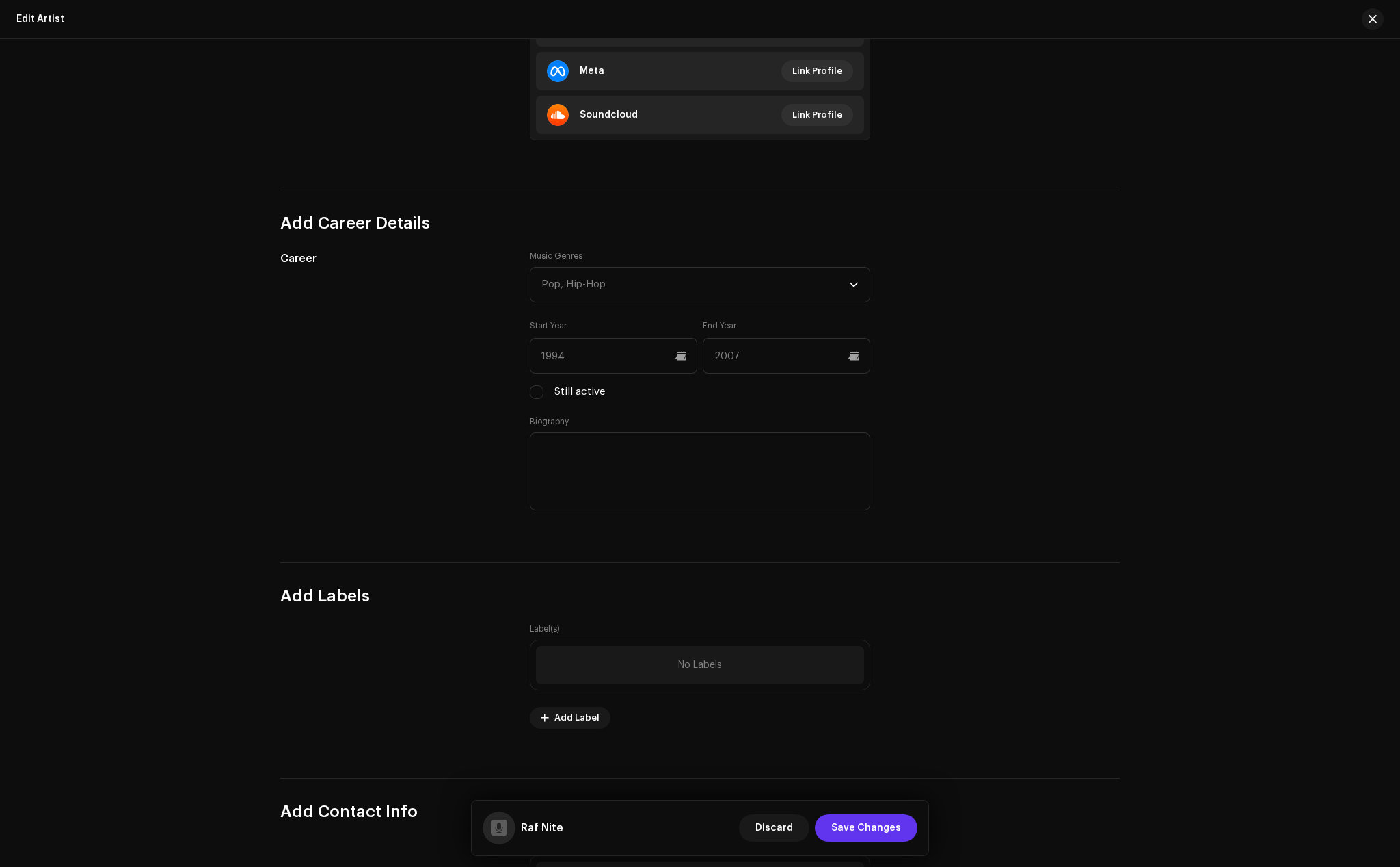
click at [869, 828] on span "Save Changes" at bounding box center [867, 827] width 70 height 27
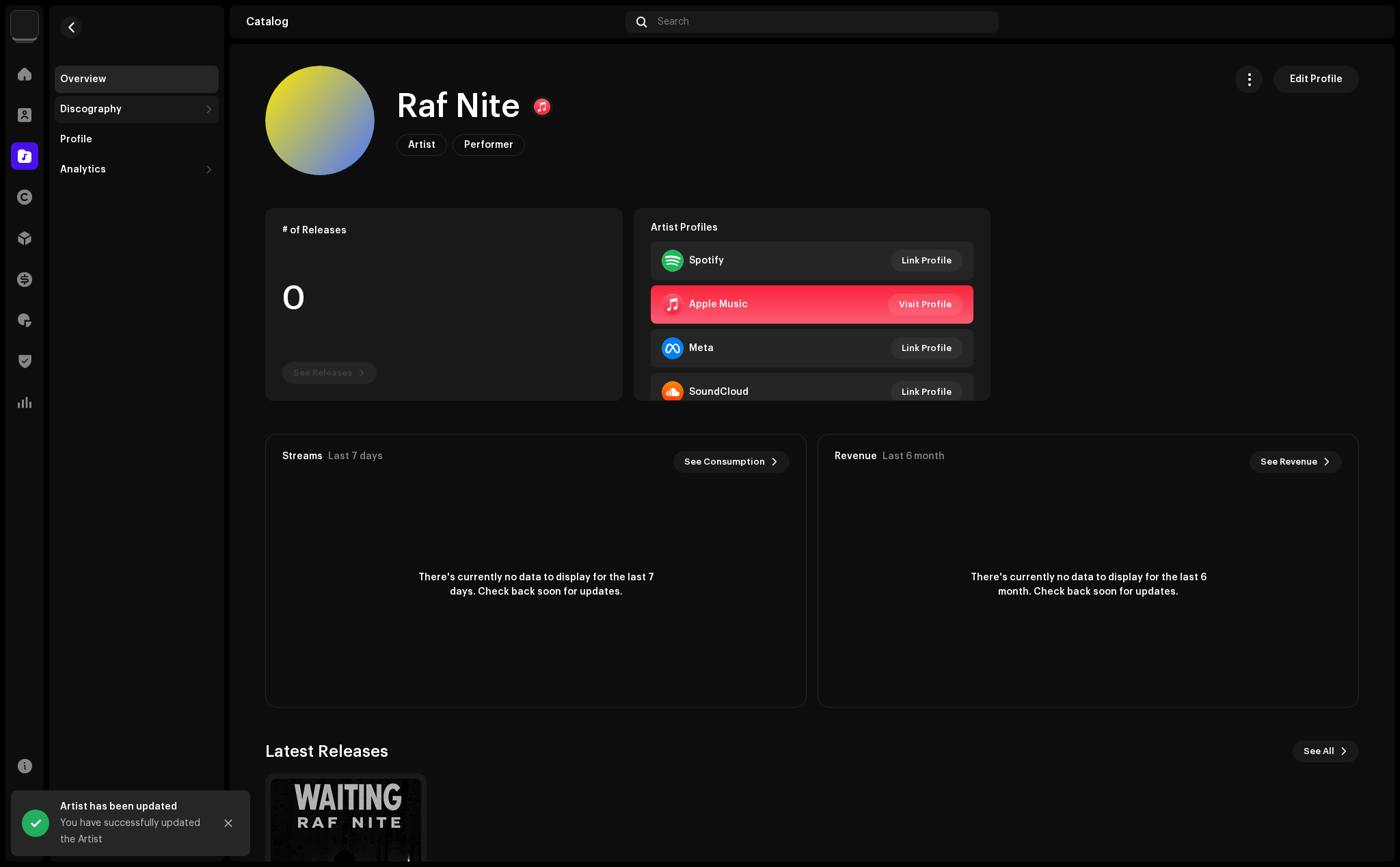
click at [79, 105] on div "Discography" at bounding box center [91, 108] width 62 height 11
click at [102, 136] on div "Releases" at bounding box center [88, 139] width 45 height 11
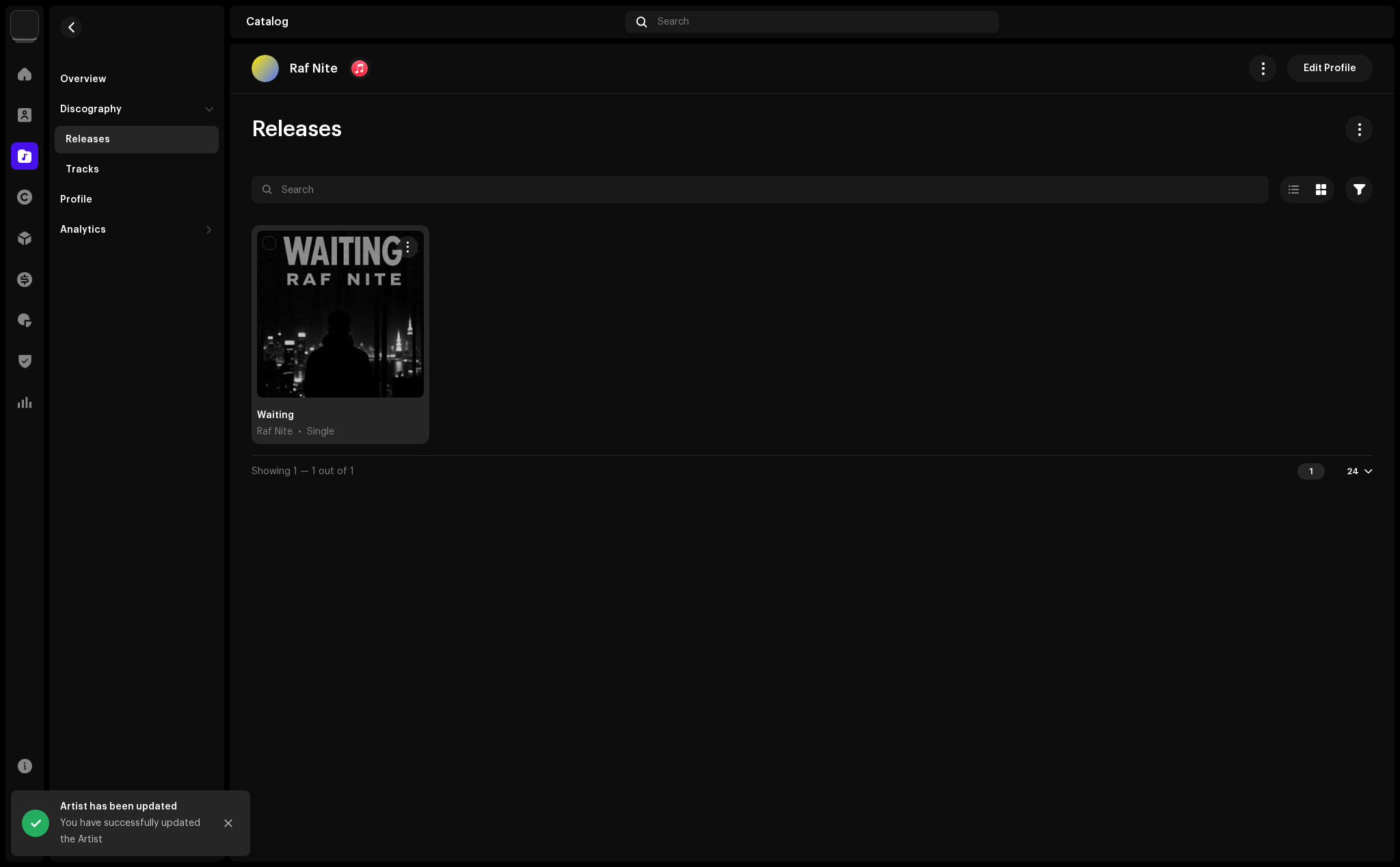
click at [315, 299] on div at bounding box center [340, 315] width 167 height 167
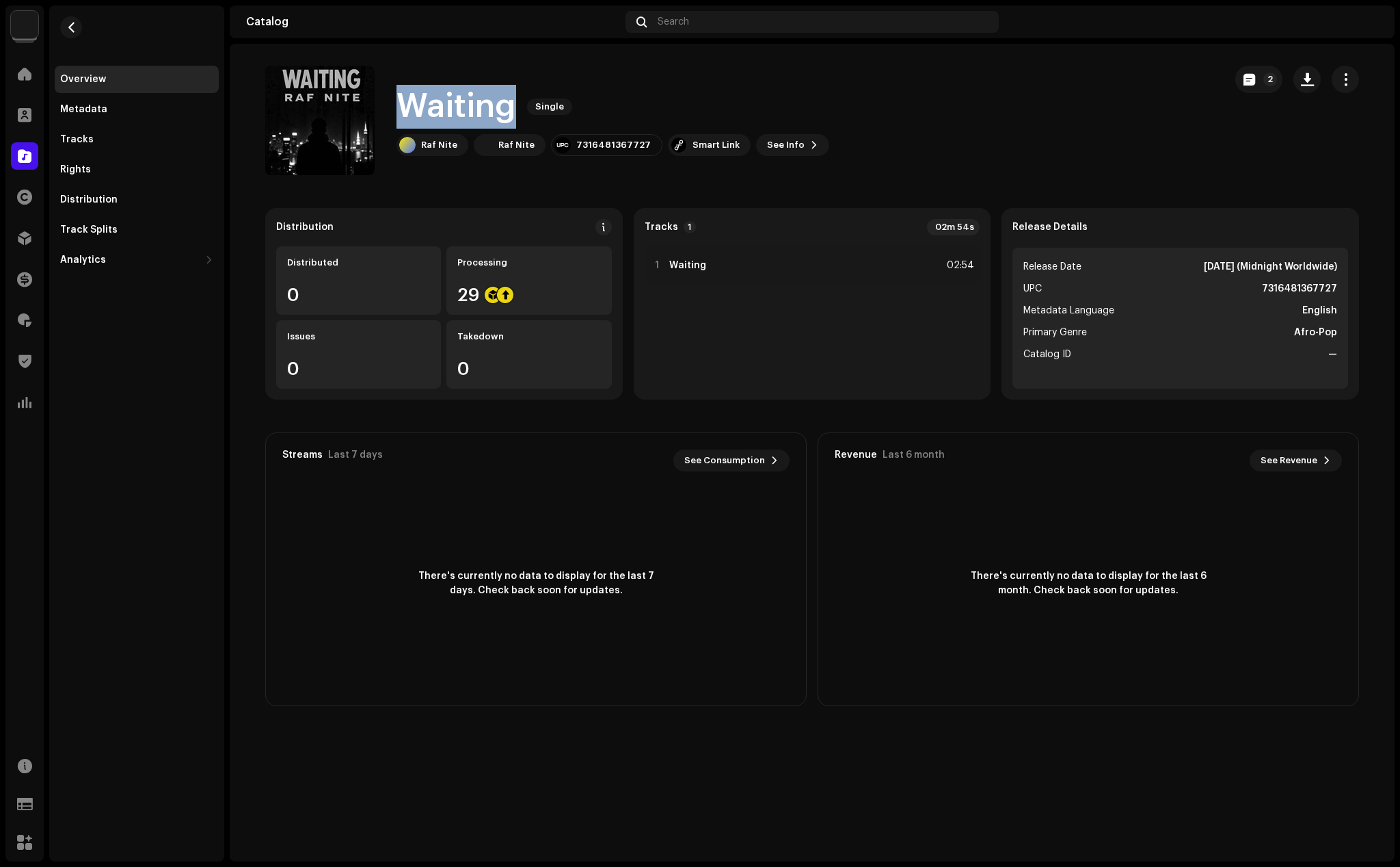
drag, startPoint x: 505, startPoint y: 109, endPoint x: 391, endPoint y: 112, distance: 114.0
click at [391, 112] on div "Waiting Single Raf Nite Raf Nite 7316481367727 Smart Link See Info 2" at bounding box center [739, 120] width 948 height 109
copy h1 "Waiting"
click at [885, 101] on div "Waiting Single Raf Nite Raf Nite 7316481367727 Smart Link See Info 2" at bounding box center [739, 120] width 948 height 109
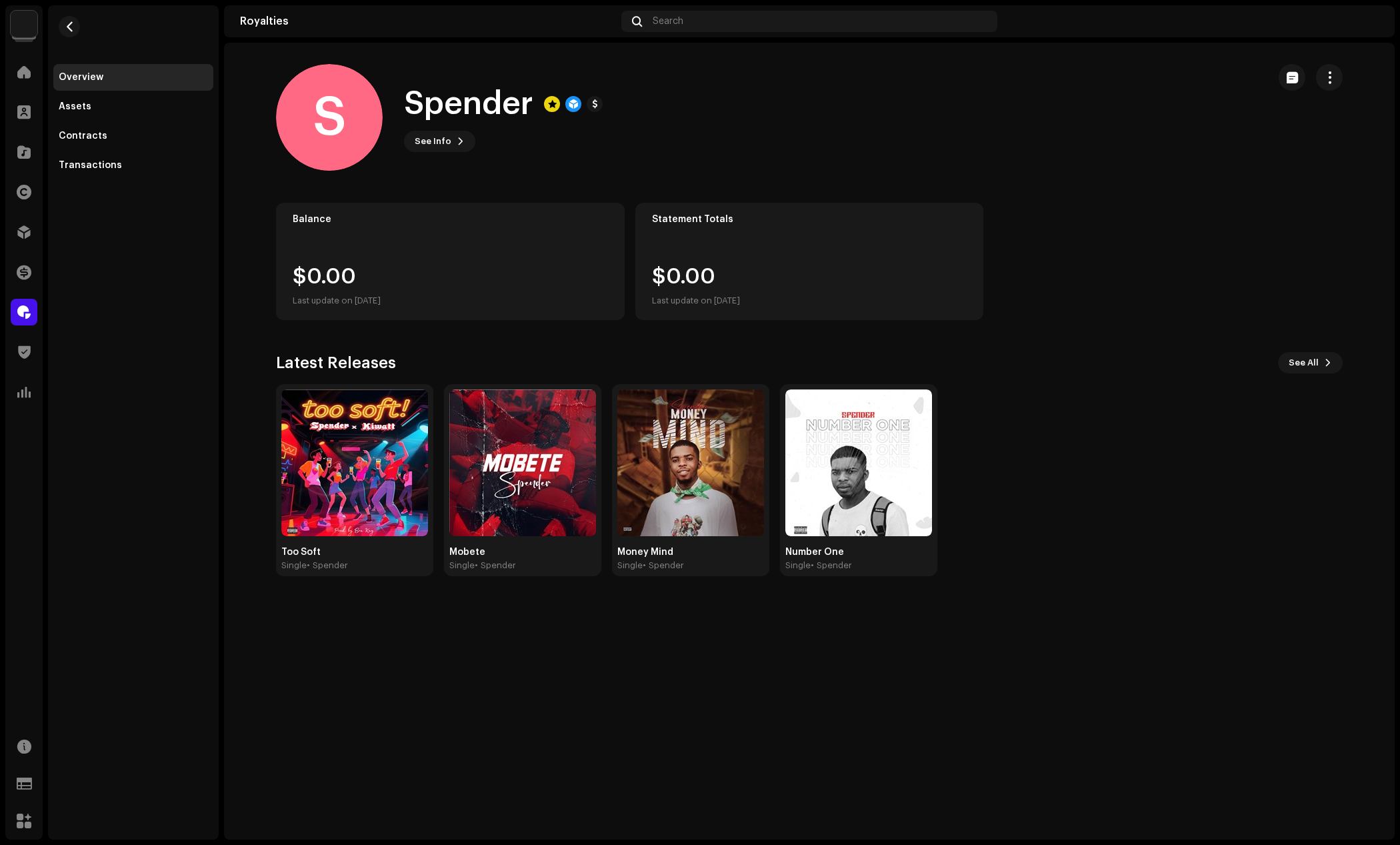
click at [987, 439] on div "Too Soft Single • Spender Mobete Single • Spender Money Mind Single • Spender N…" at bounding box center [804, 480] width 1067 height 192
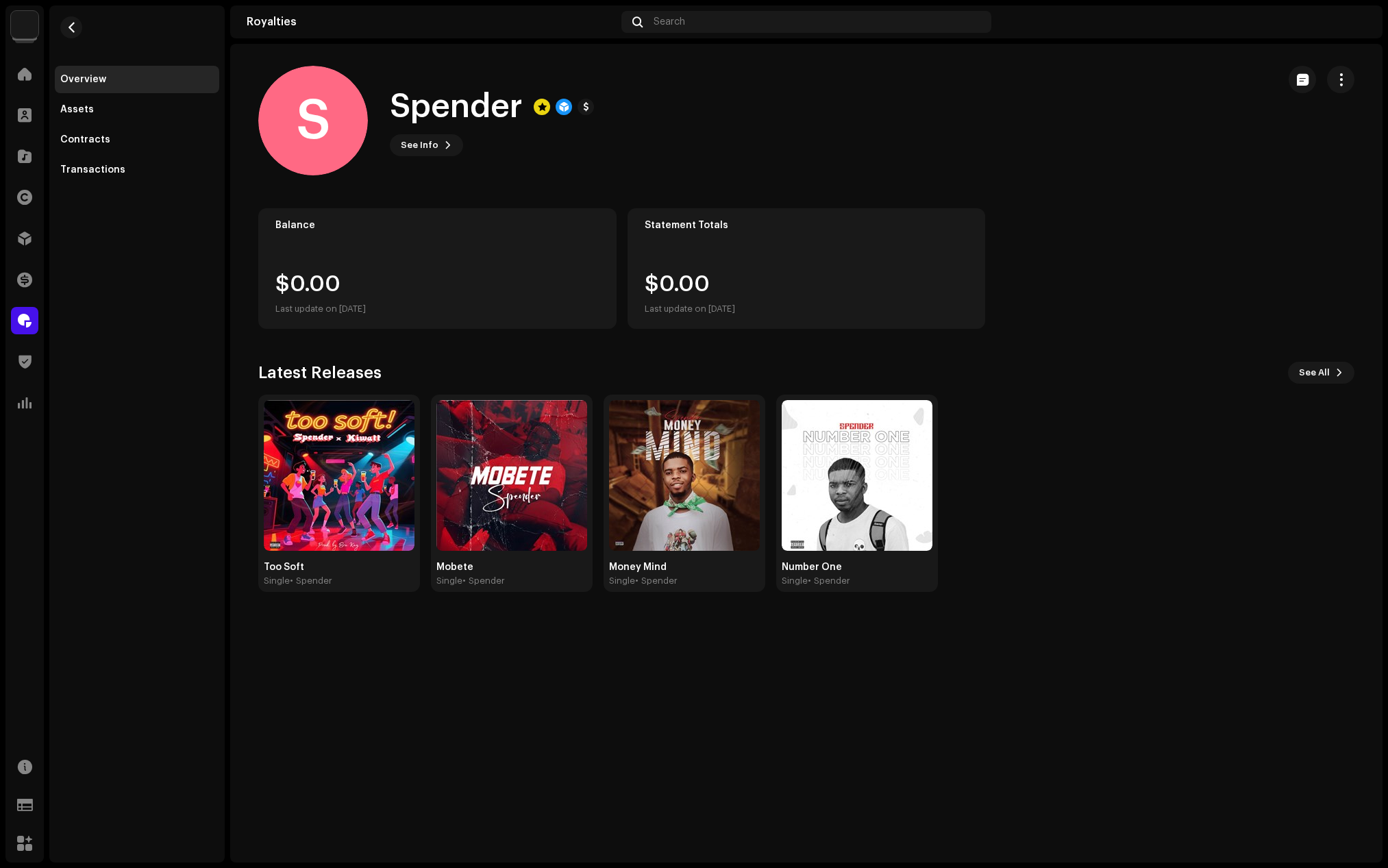
click at [1075, 106] on div "S Spender See Info" at bounding box center [763, 121] width 1009 height 110
click at [1358, 21] on img at bounding box center [1355, 22] width 22 height 22
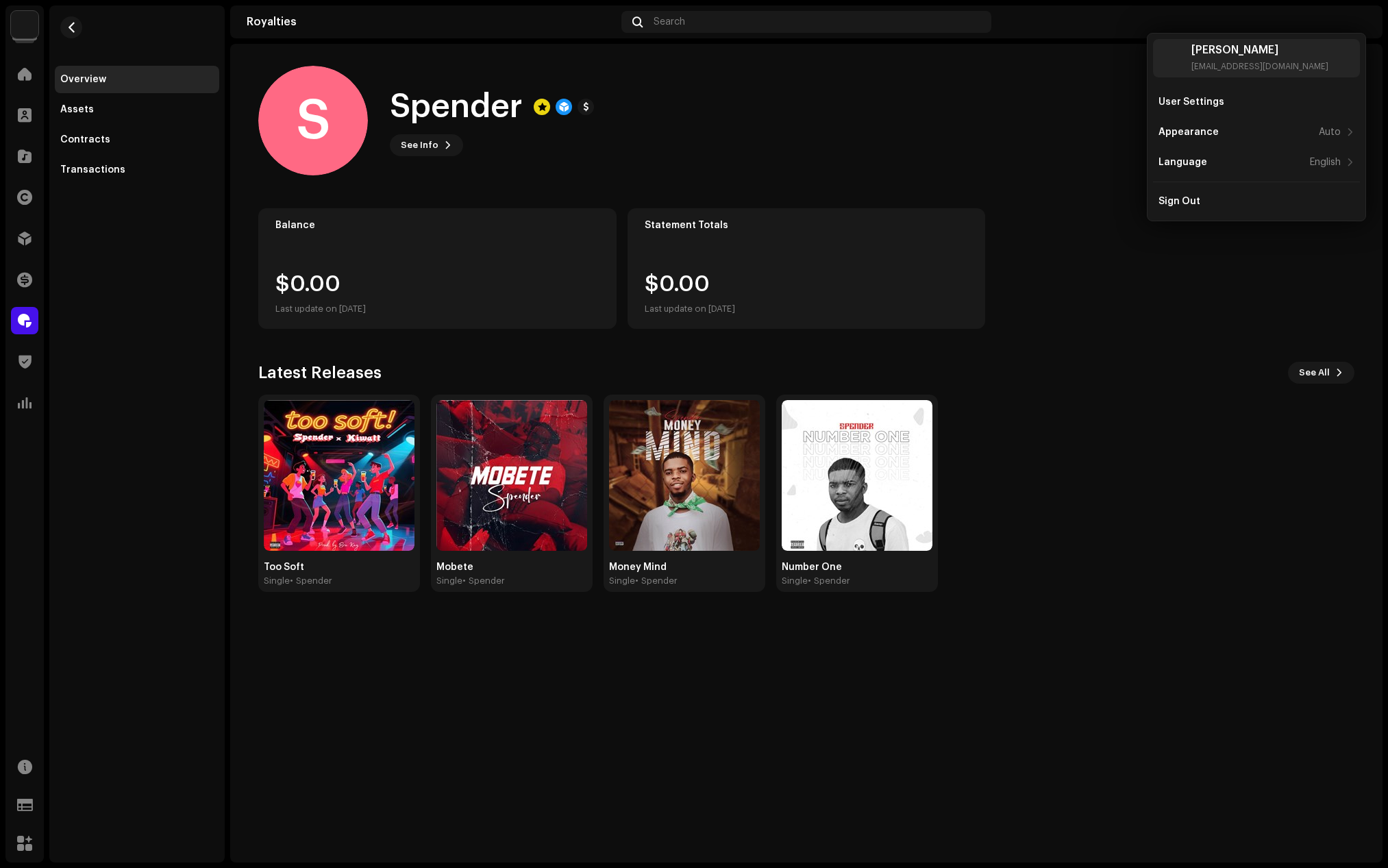
click at [993, 122] on div "S Spender See Info" at bounding box center [763, 121] width 1009 height 110
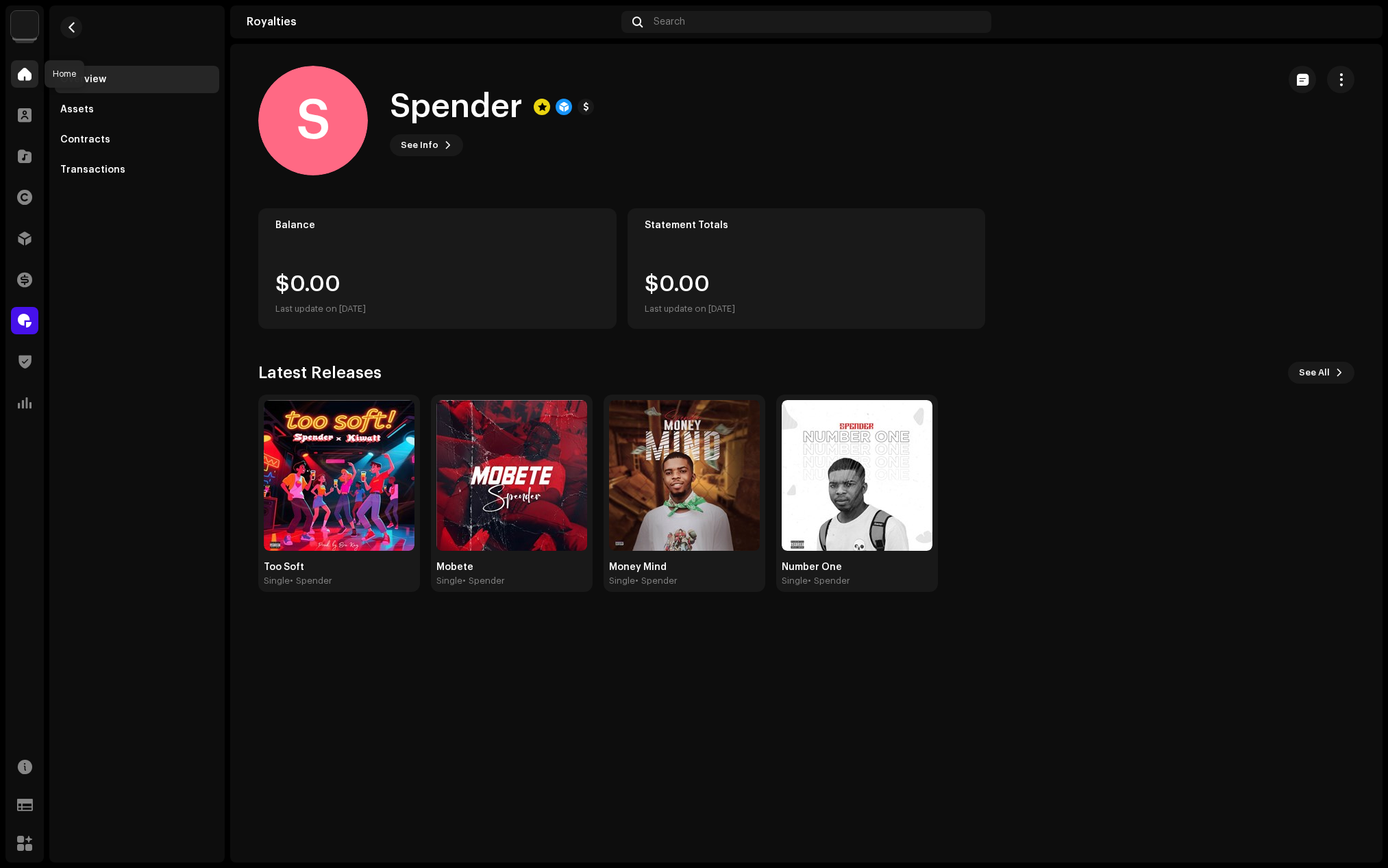
click at [28, 78] on span at bounding box center [25, 74] width 14 height 11
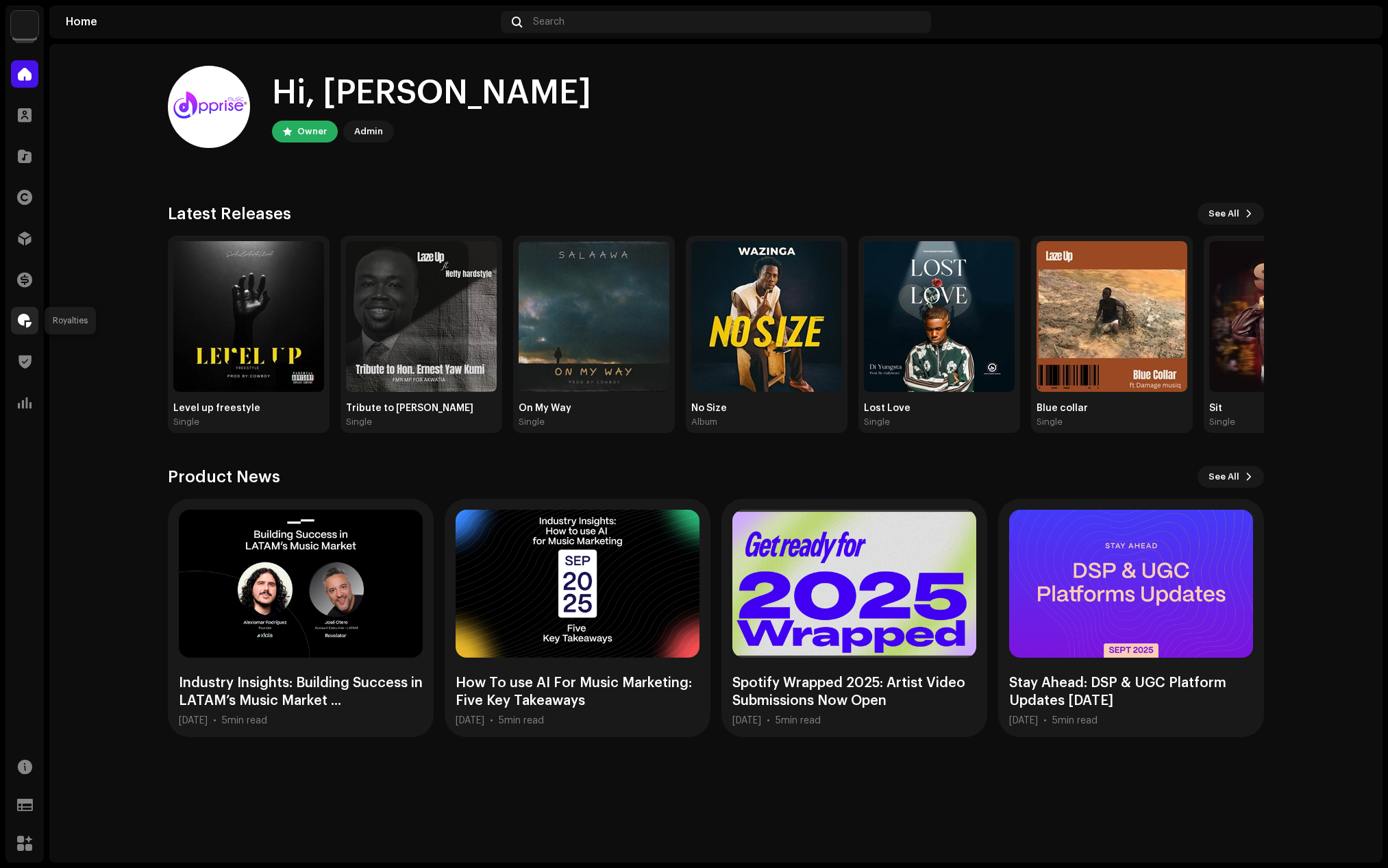
click at [19, 319] on span at bounding box center [25, 320] width 14 height 11
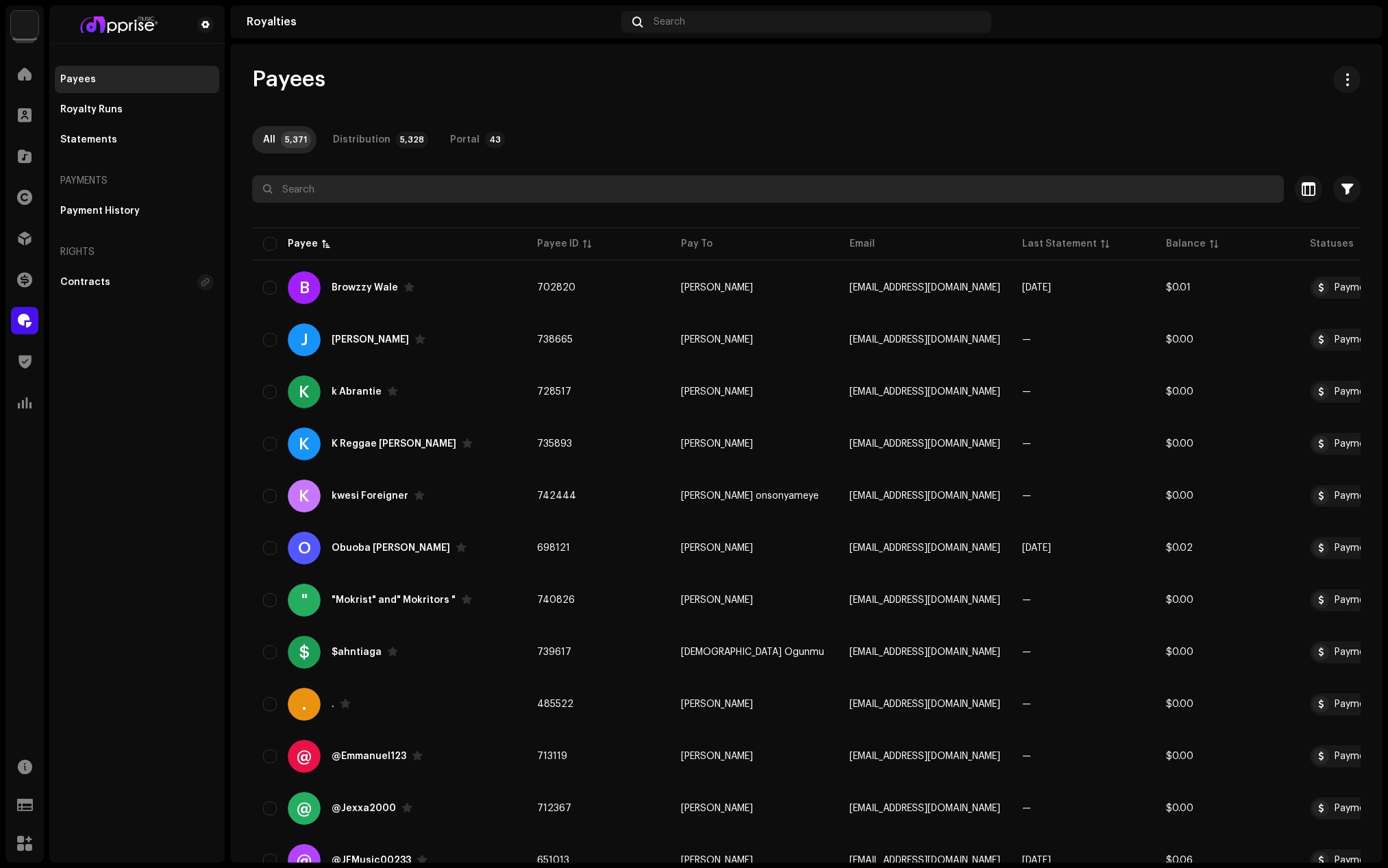
paste input "[EMAIL_ADDRESS][DOMAIN_NAME]"
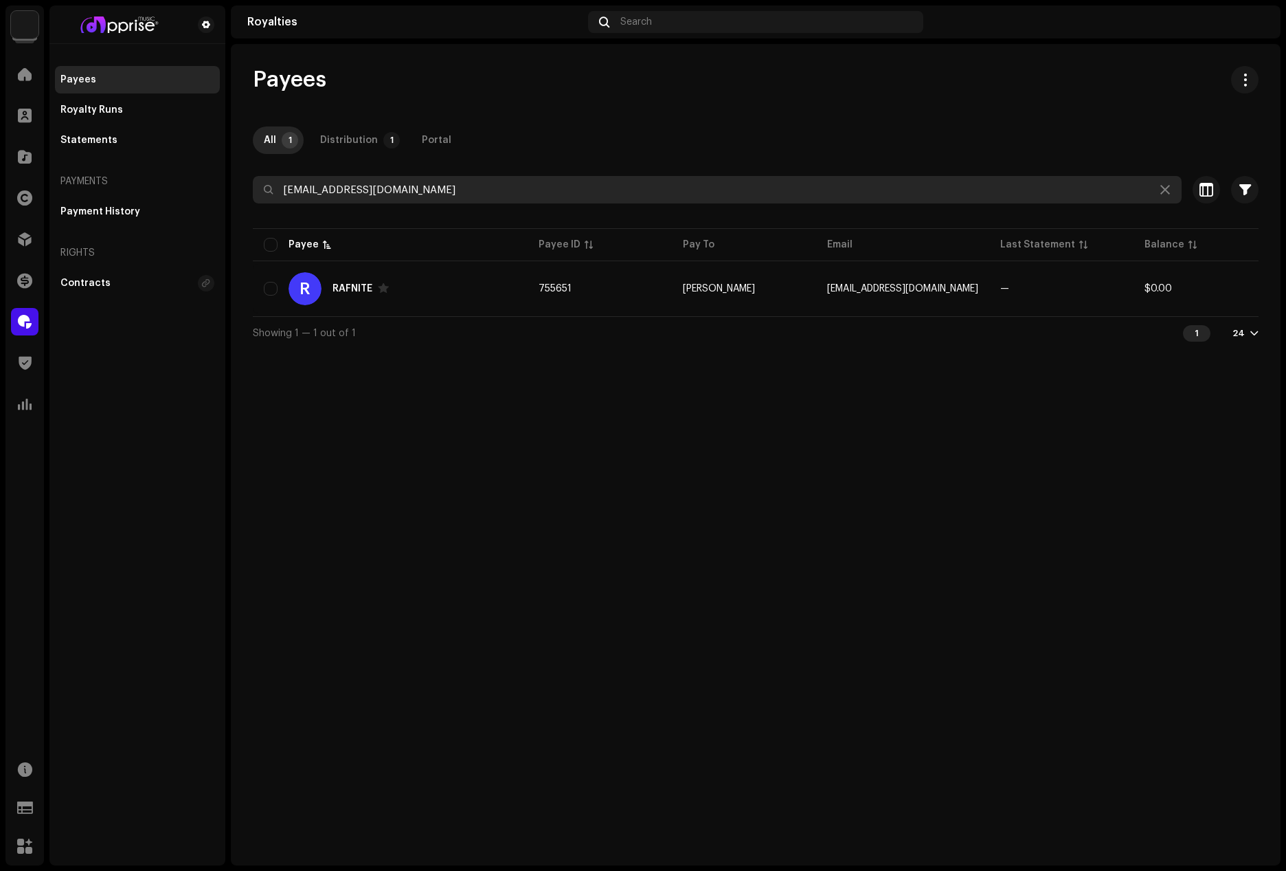
drag, startPoint x: 430, startPoint y: 190, endPoint x: 210, endPoint y: 190, distance: 219.2
click at [210, 190] on div "Apprise Music & Media Home Clients Catalog Rights Distribution Finance Royaltie…" at bounding box center [643, 435] width 1286 height 871
paste input "pture"
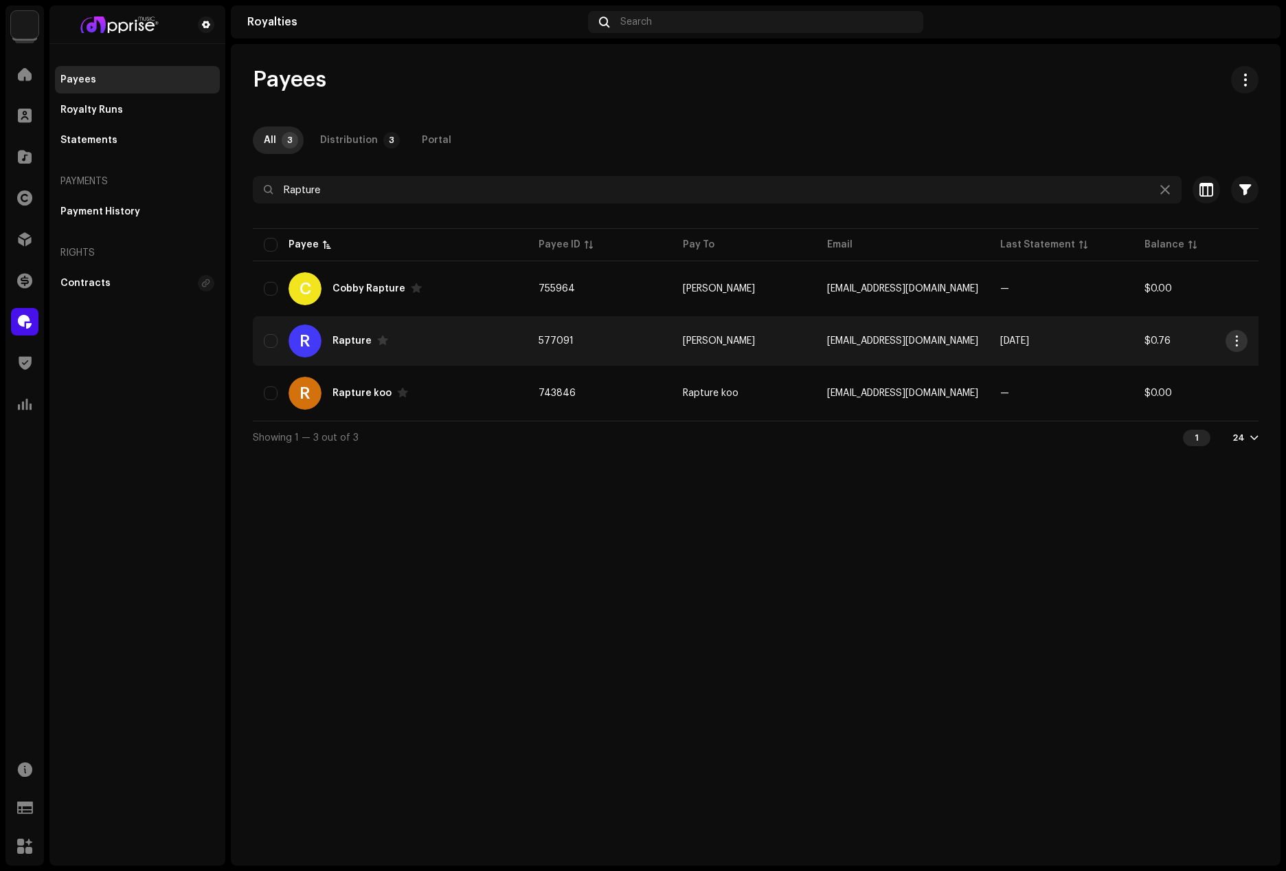
click at [1234, 337] on span "button" at bounding box center [1237, 340] width 10 height 11
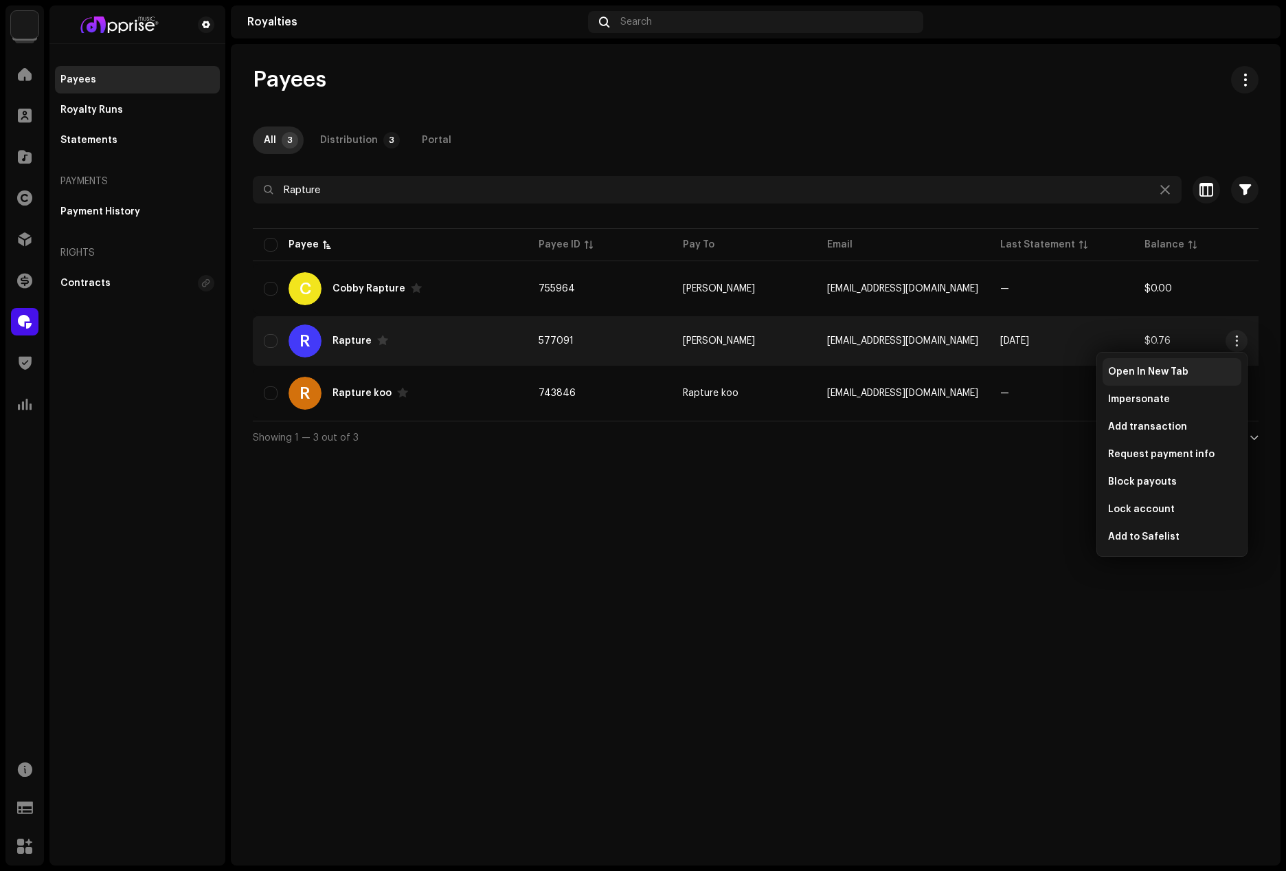
click at [1145, 372] on span "Open In New Tab" at bounding box center [1149, 371] width 80 height 11
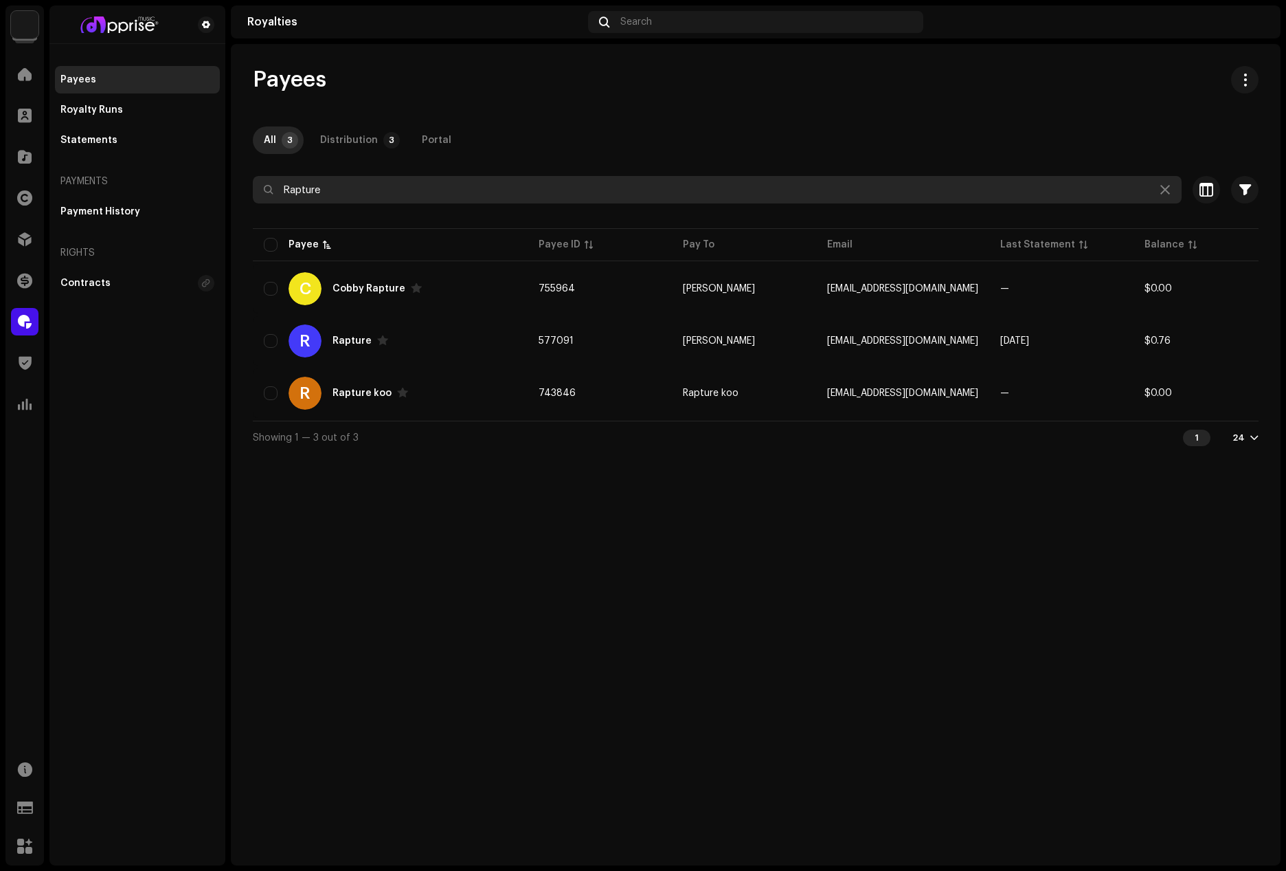
drag, startPoint x: 355, startPoint y: 186, endPoint x: 224, endPoint y: 188, distance: 131.3
click at [224, 188] on div "Apprise Music & Media Home Clients Catalog Rights Distribution Finance Royaltie…" at bounding box center [643, 435] width 1286 height 871
paste input "derrickoffei171@gmail.com"
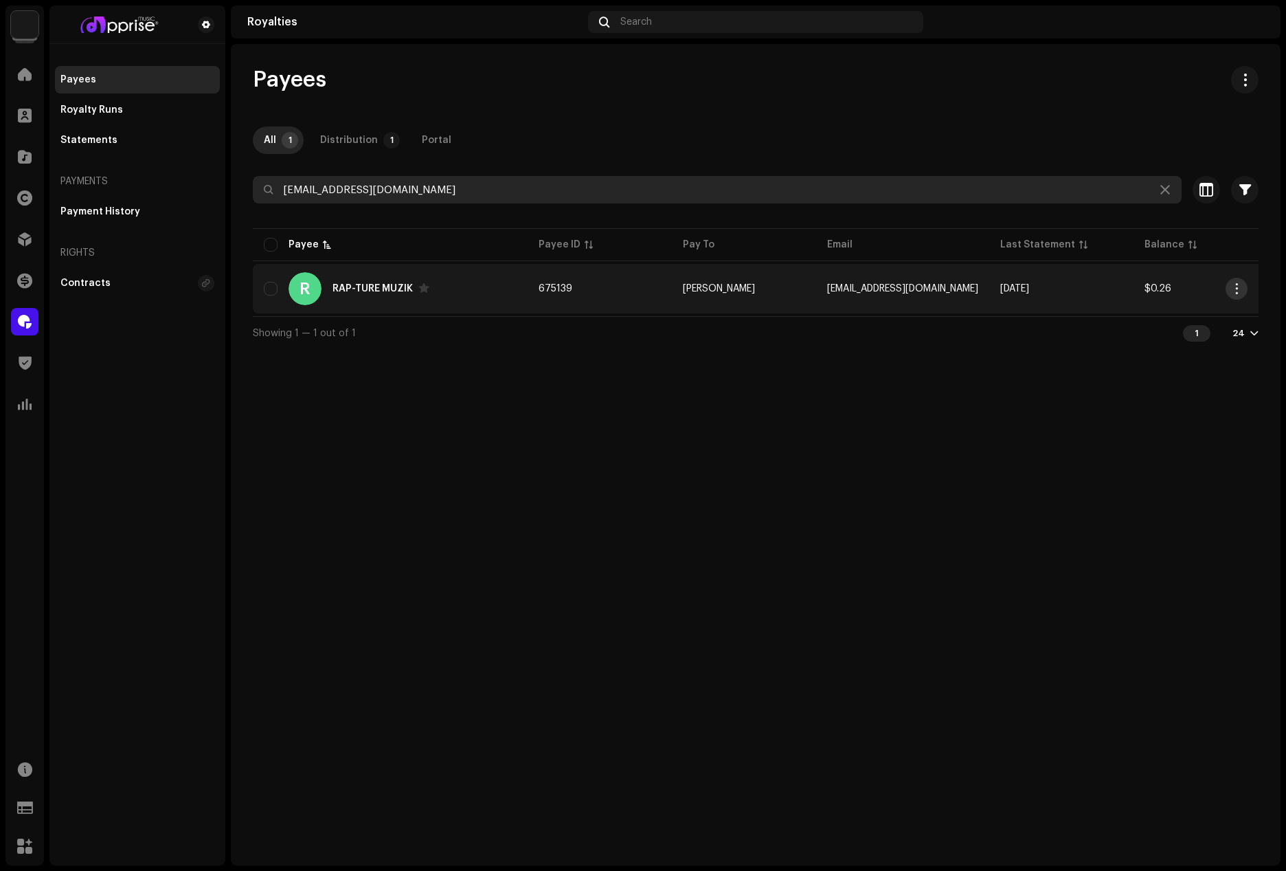
type input "derrickoffei171@gmail.com"
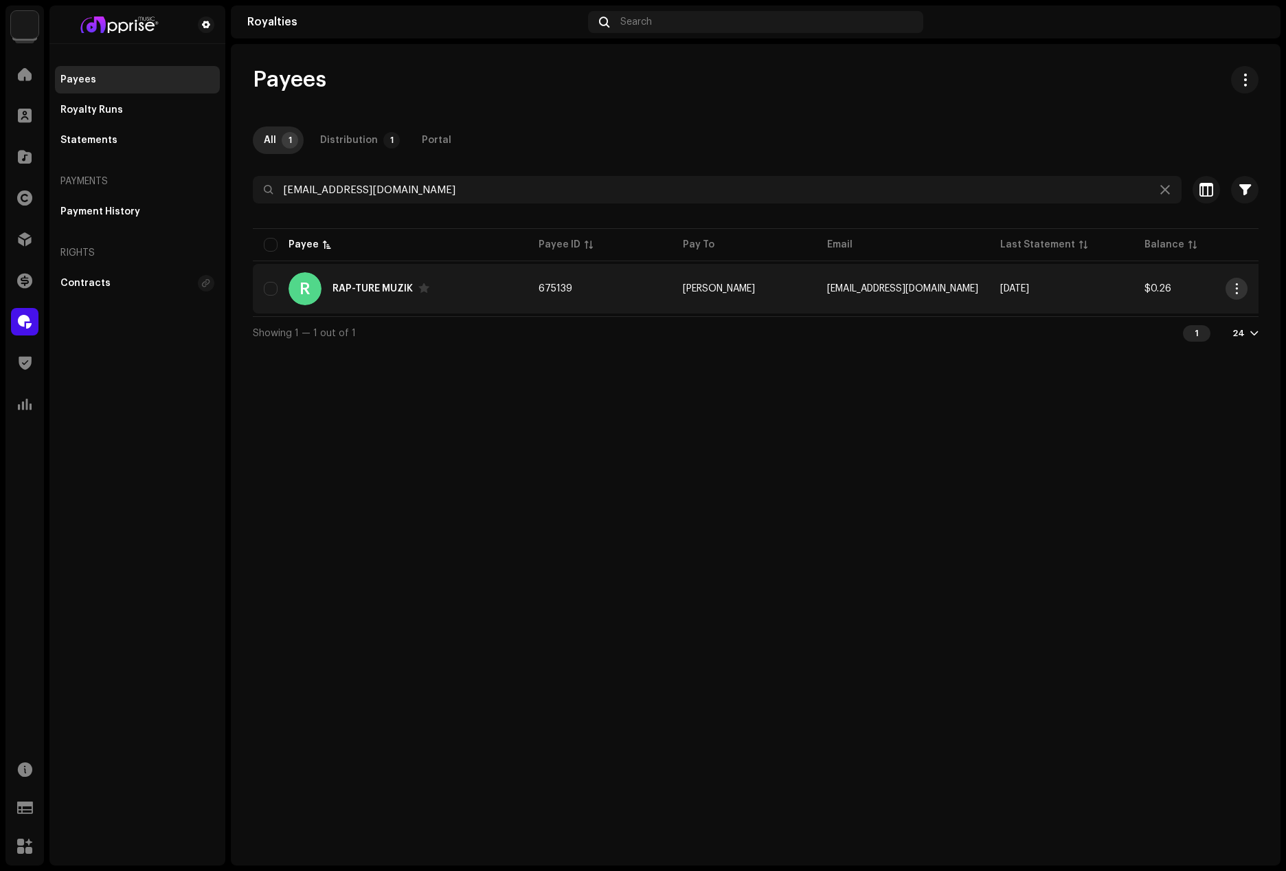
click at [1236, 289] on span "button" at bounding box center [1237, 288] width 10 height 11
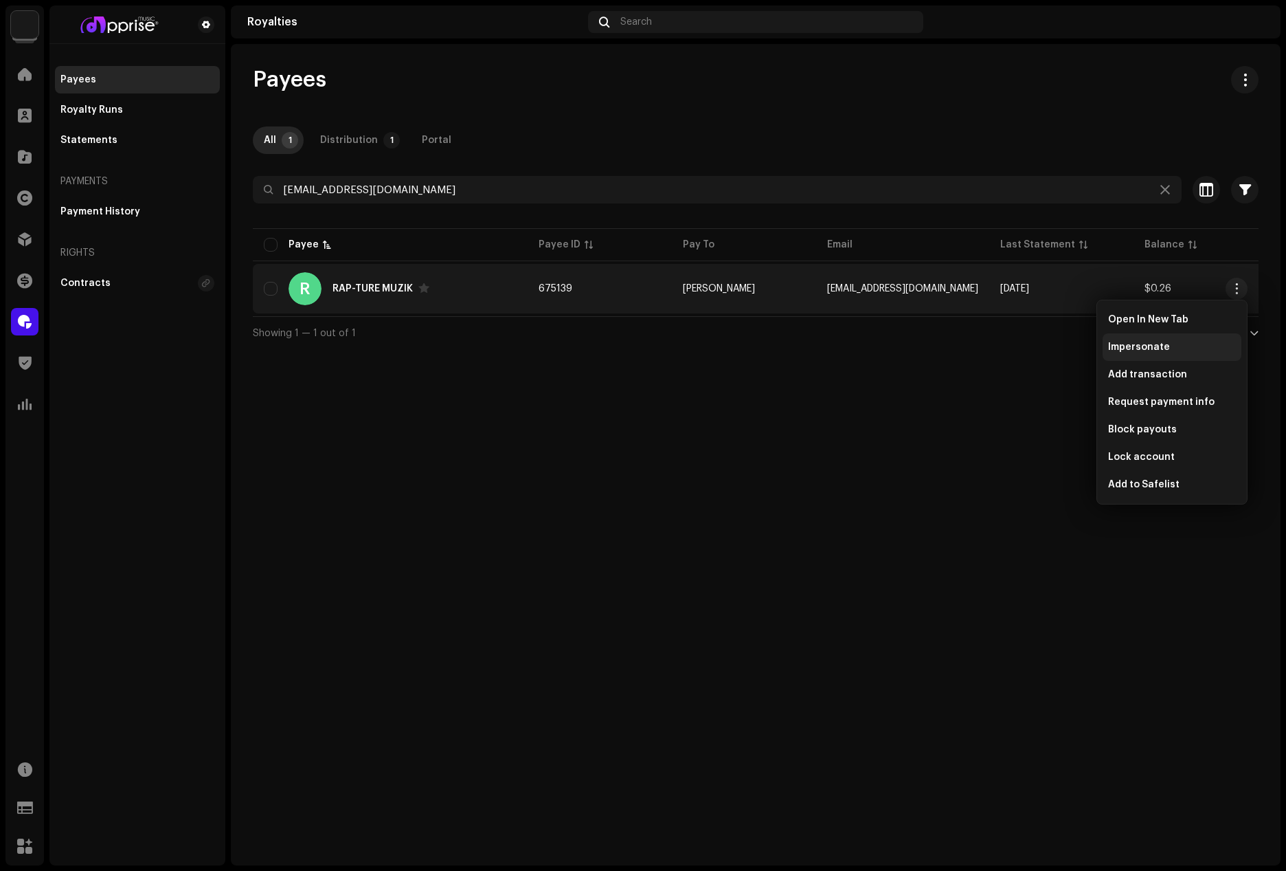
click at [1141, 349] on span "Impersonate" at bounding box center [1140, 347] width 62 height 11
